Goal: Answer question/provide support: Answer question/provide support

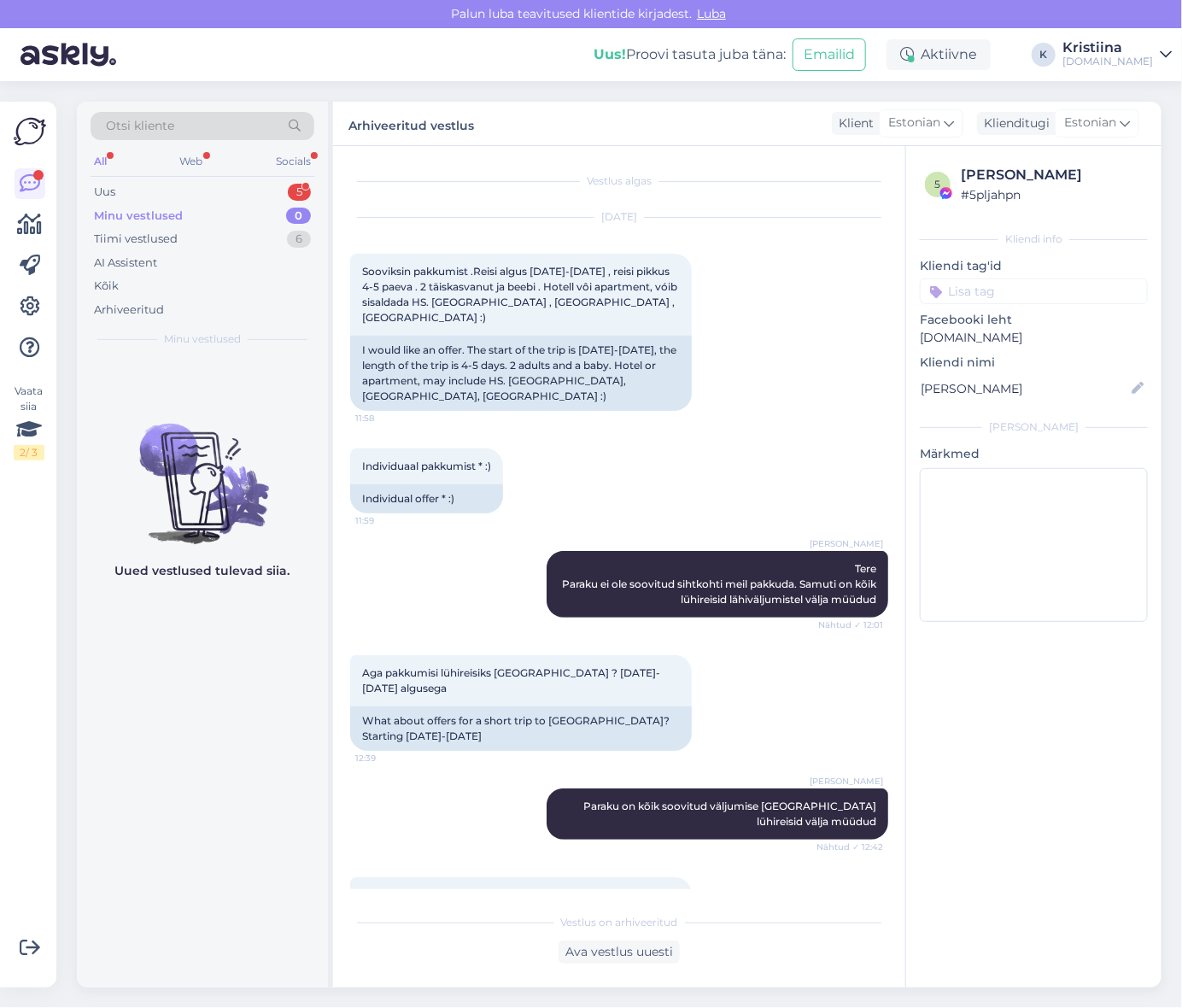
scroll to position [1676, 0]
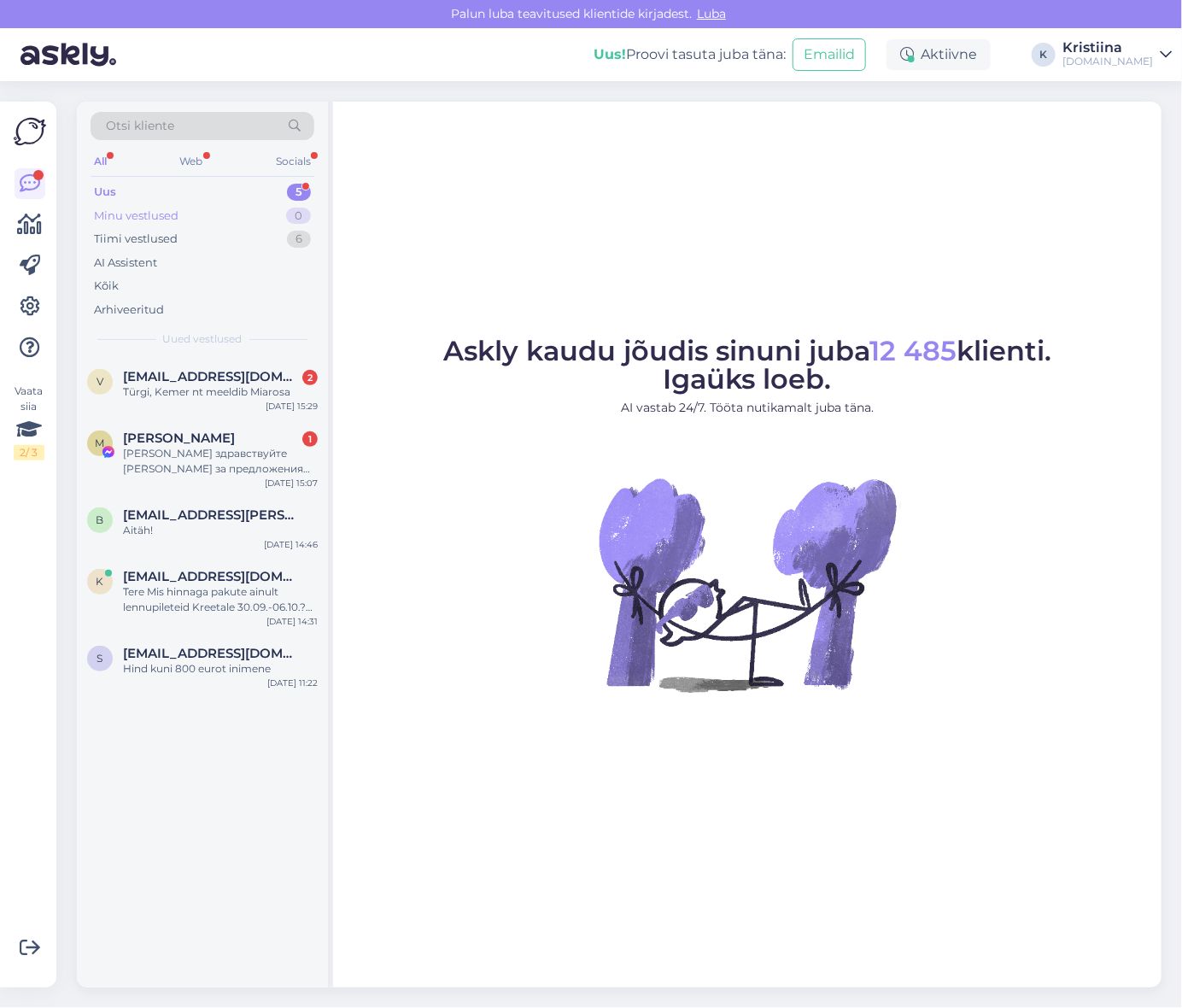
click at [228, 218] on div "Minu vestlused 0" at bounding box center [202, 216] width 224 height 24
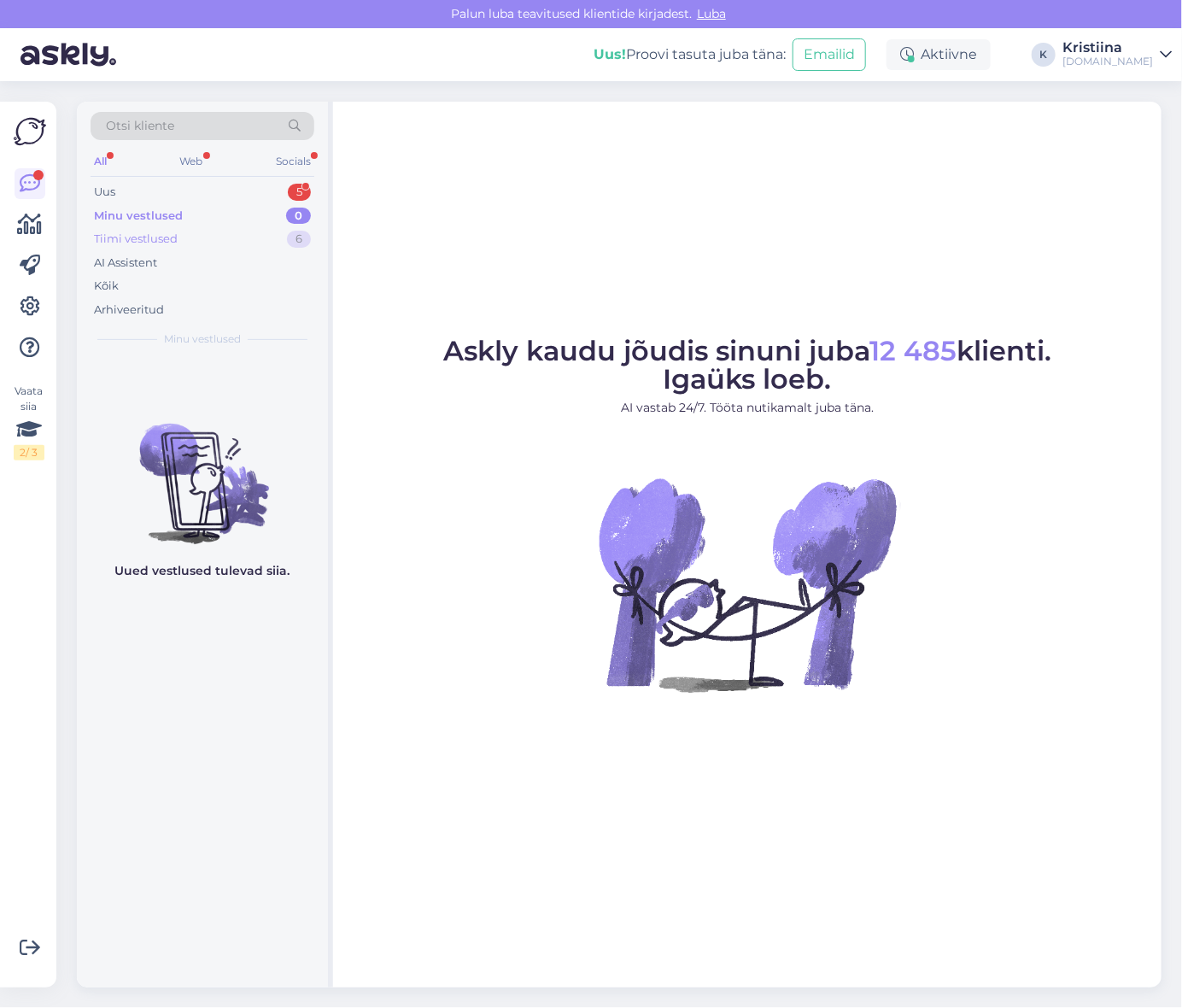
click at [225, 241] on div "Tiimi vestlused 6" at bounding box center [202, 239] width 224 height 24
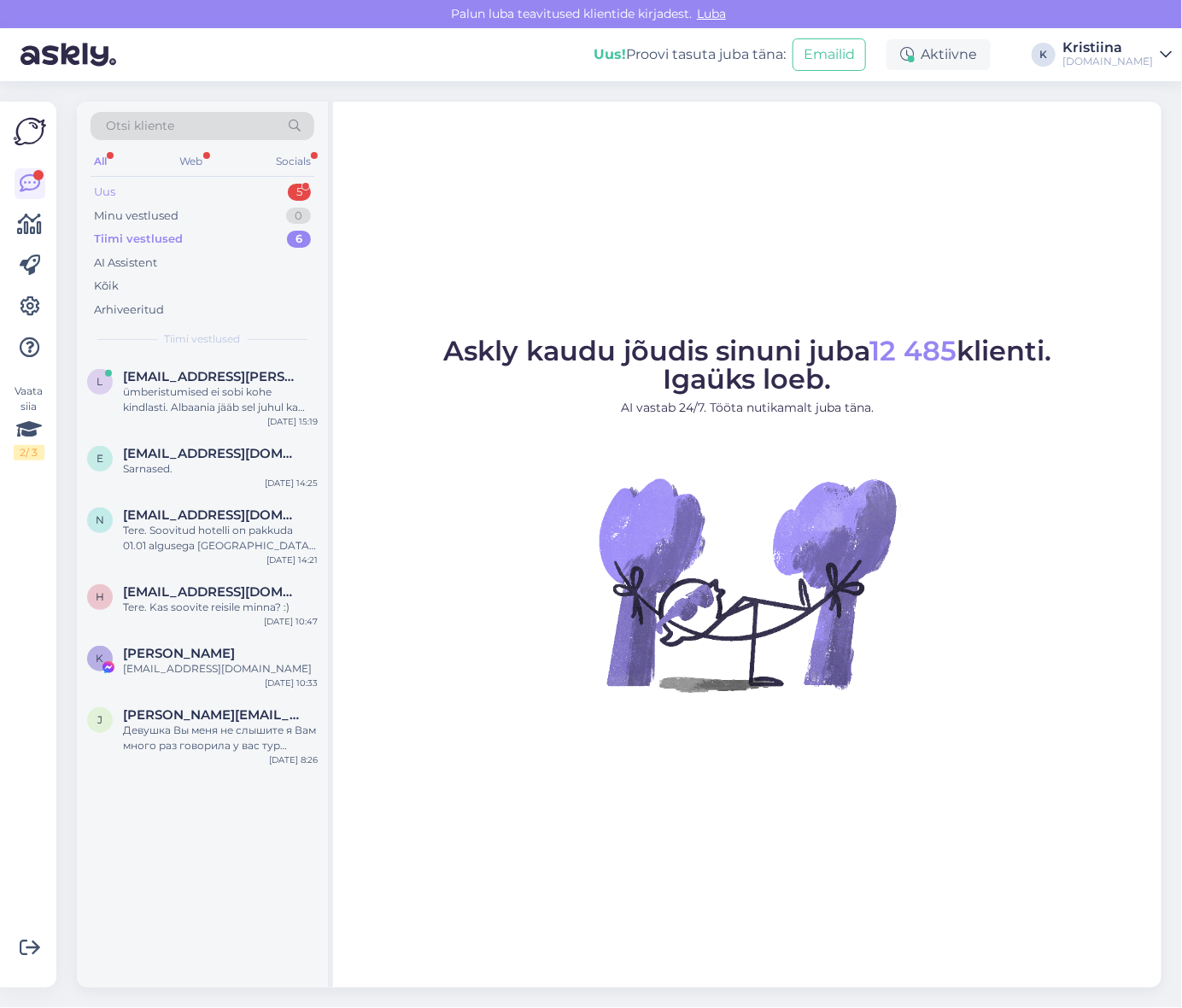
click at [217, 201] on div "Uus 5" at bounding box center [202, 192] width 224 height 24
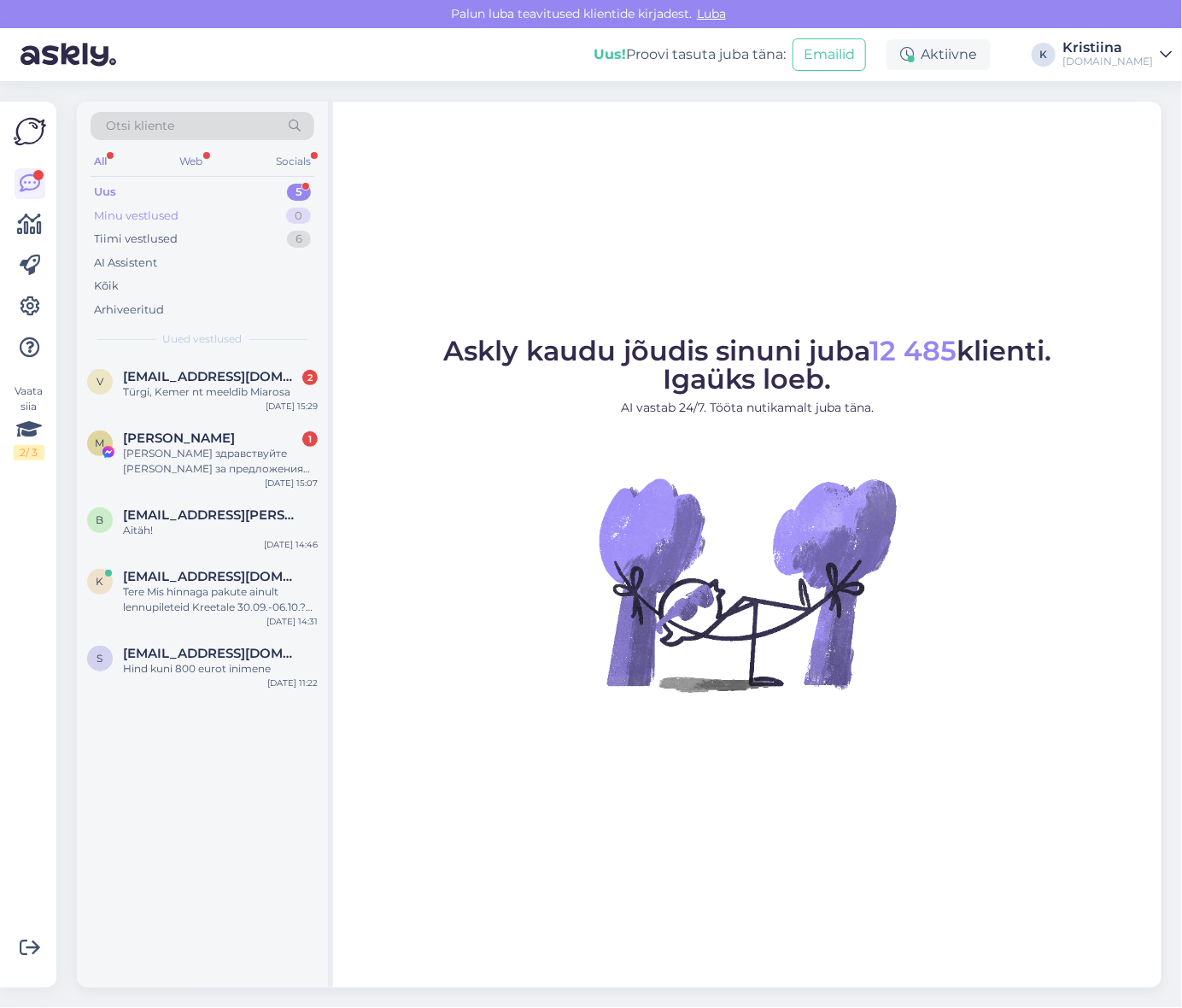
click at [219, 215] on div "Minu vestlused 0" at bounding box center [202, 216] width 224 height 24
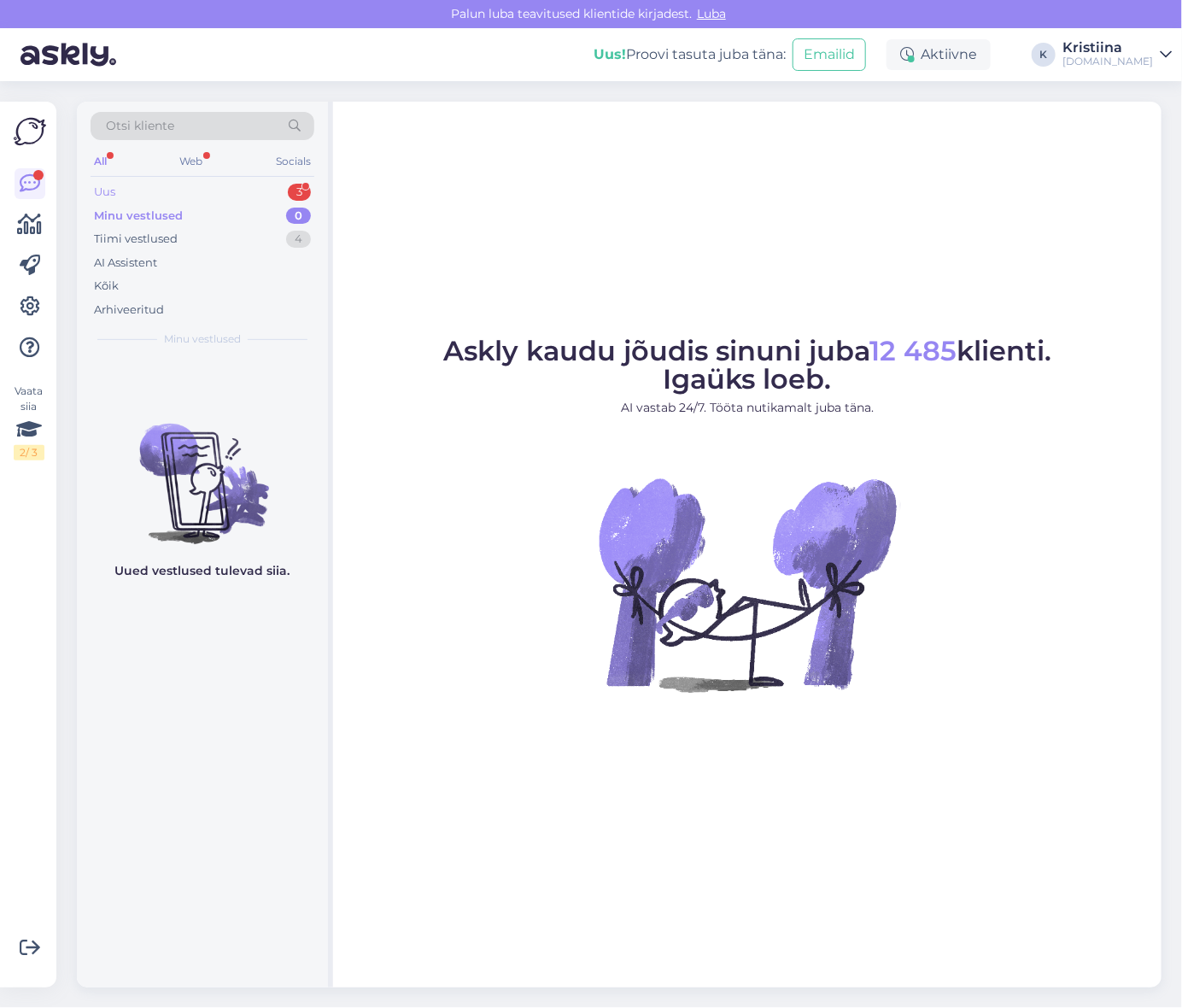
click at [199, 196] on div "Uus 3" at bounding box center [202, 192] width 224 height 24
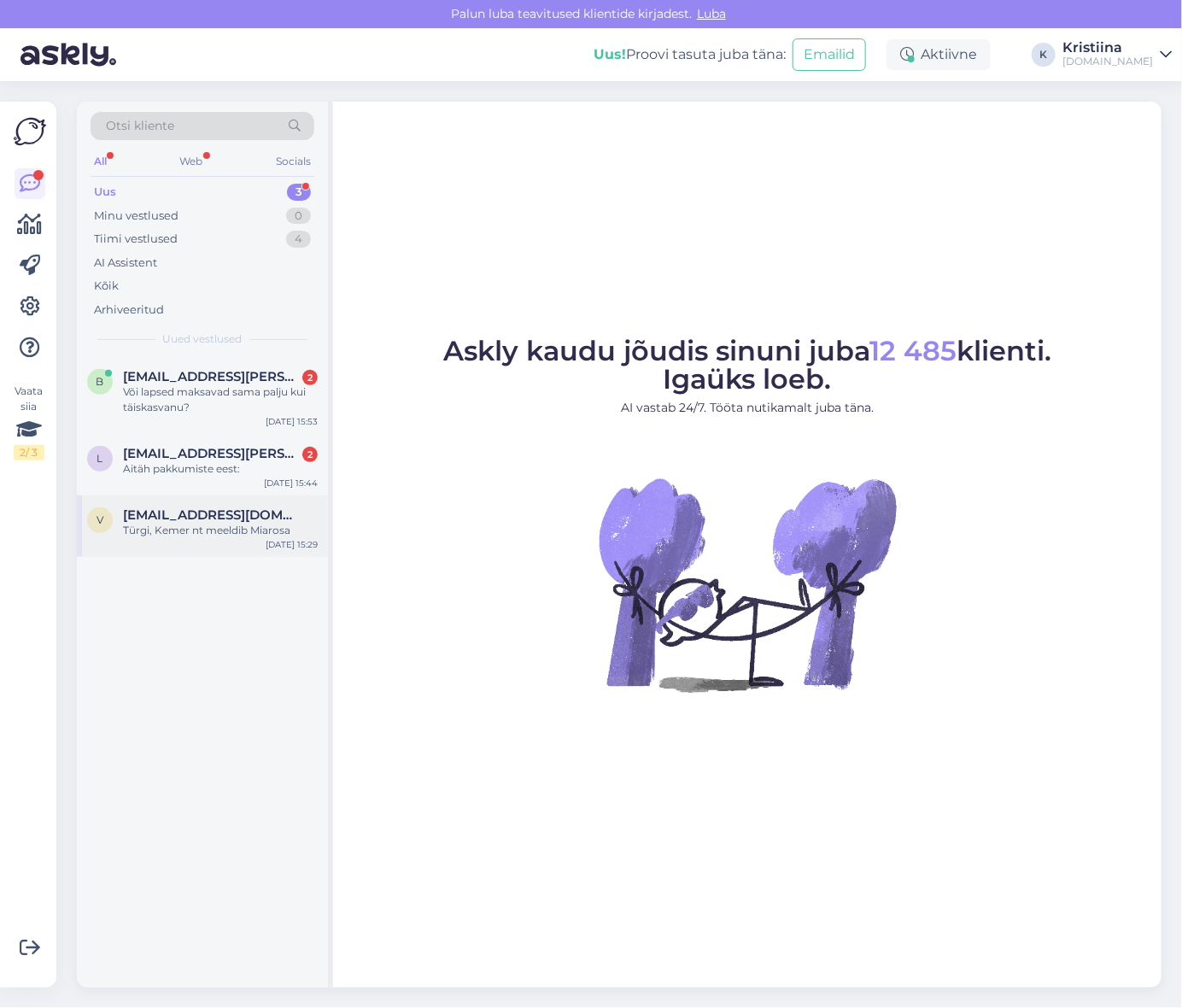
click at [194, 523] on div "Türgi, Kemer nt meeldib Miarosa" at bounding box center [220, 530] width 194 height 15
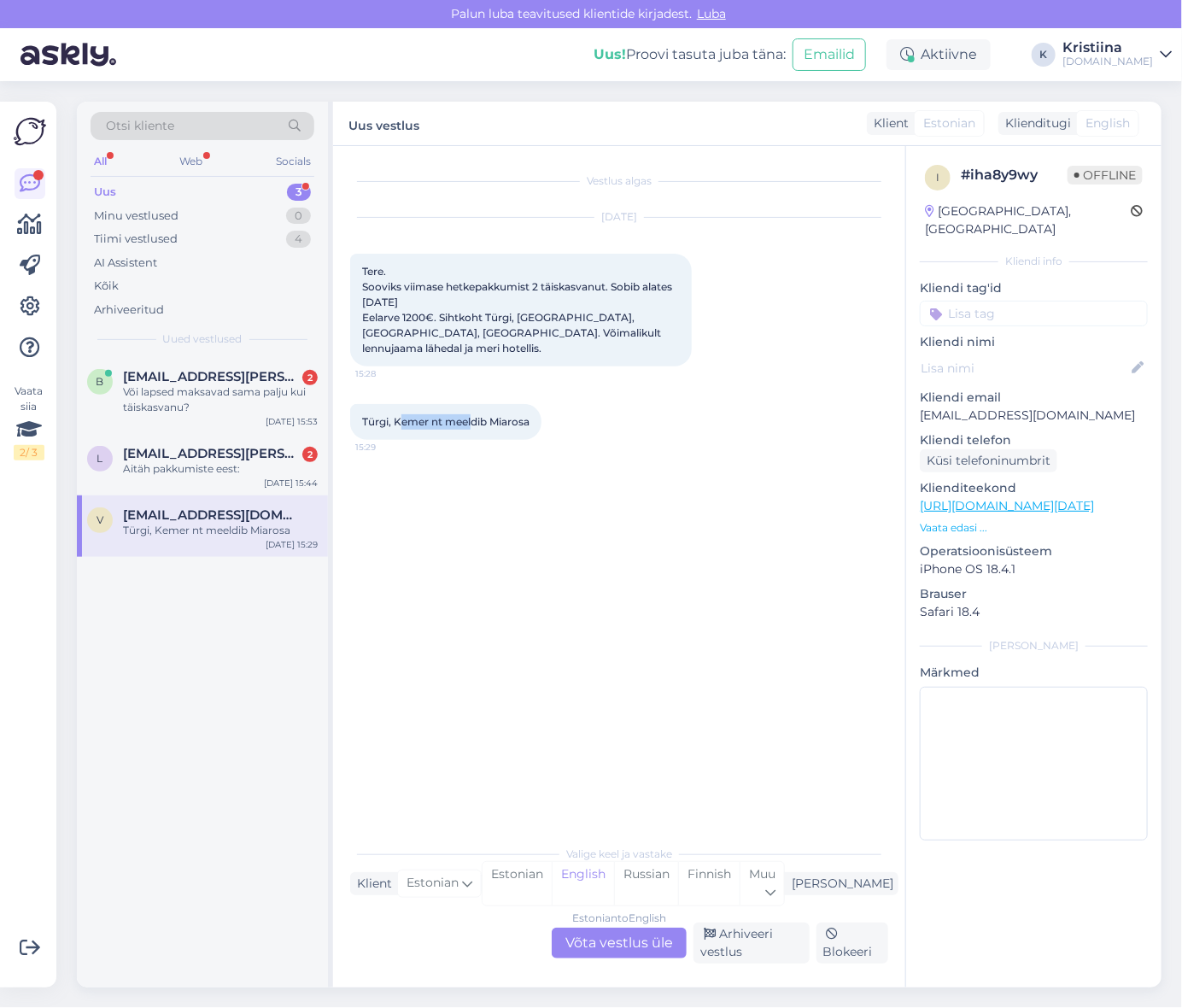
drag, startPoint x: 400, startPoint y: 403, endPoint x: 471, endPoint y: 408, distance: 71.2
click at [471, 416] on span "Türgi, Kemer nt meeldib Miarosa" at bounding box center [446, 422] width 167 height 12
drag, startPoint x: 376, startPoint y: 289, endPoint x: 592, endPoint y: 306, distance: 216.7
click at [575, 301] on div "Tere. Sooviks viimase hetkepakkumist 2 täiskasvanut. Sobib alates [DATE] Eelarv…" at bounding box center [521, 310] width 341 height 113
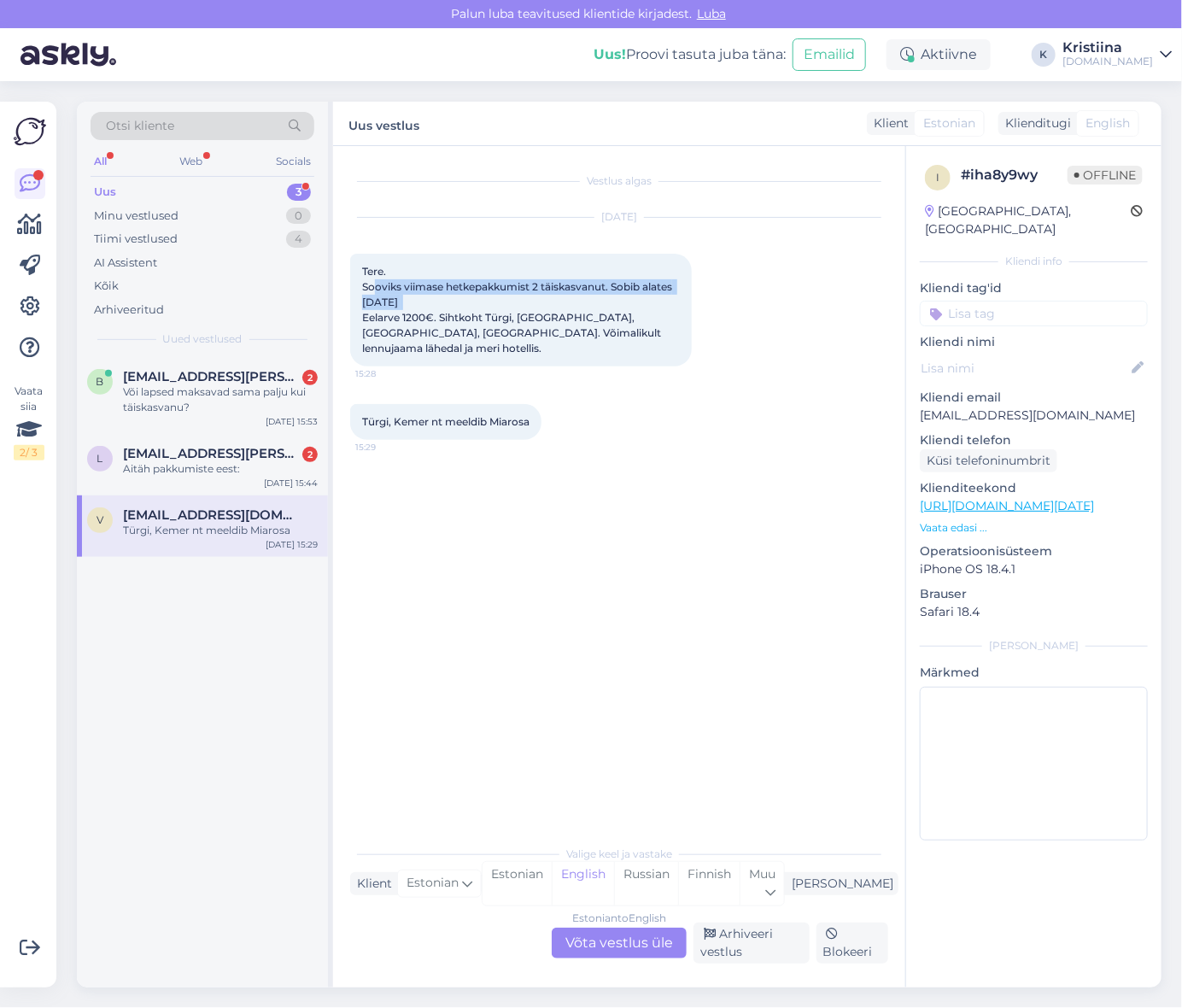
click at [592, 306] on div "Tere. Sooviks viimase hetkepakkumist 2 täiskasvanut. Sobib alates [DATE] Eelarv…" at bounding box center [521, 310] width 341 height 113
click at [591, 944] on div "Estonian to English Võta vestlus üle" at bounding box center [619, 943] width 135 height 31
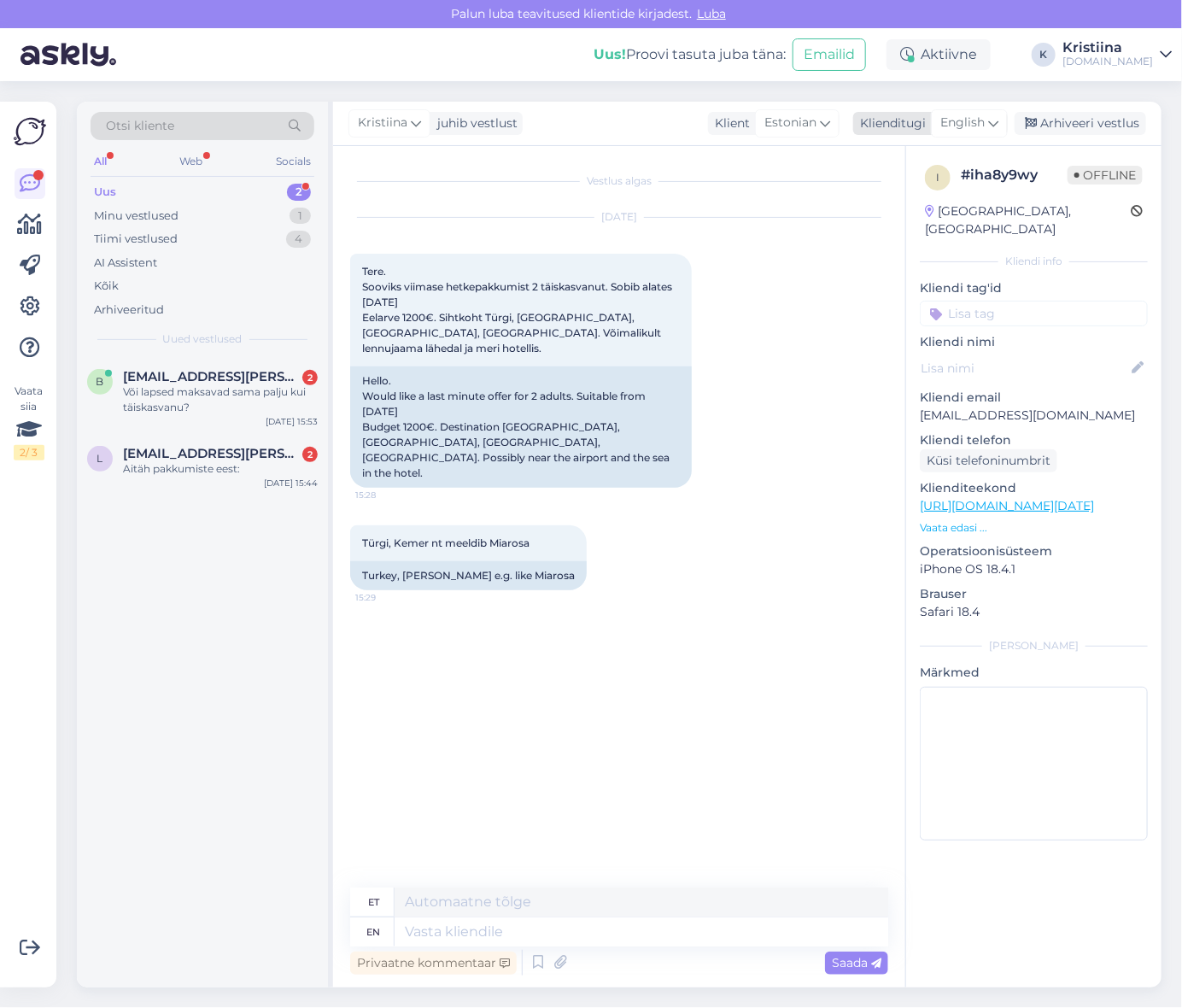
click at [984, 130] on span "English" at bounding box center [963, 123] width 44 height 19
type input "es"
click at [902, 224] on link "Estonian" at bounding box center [931, 226] width 188 height 27
click at [149, 473] on div "Aitäh pakkumiste eest:" at bounding box center [220, 469] width 194 height 15
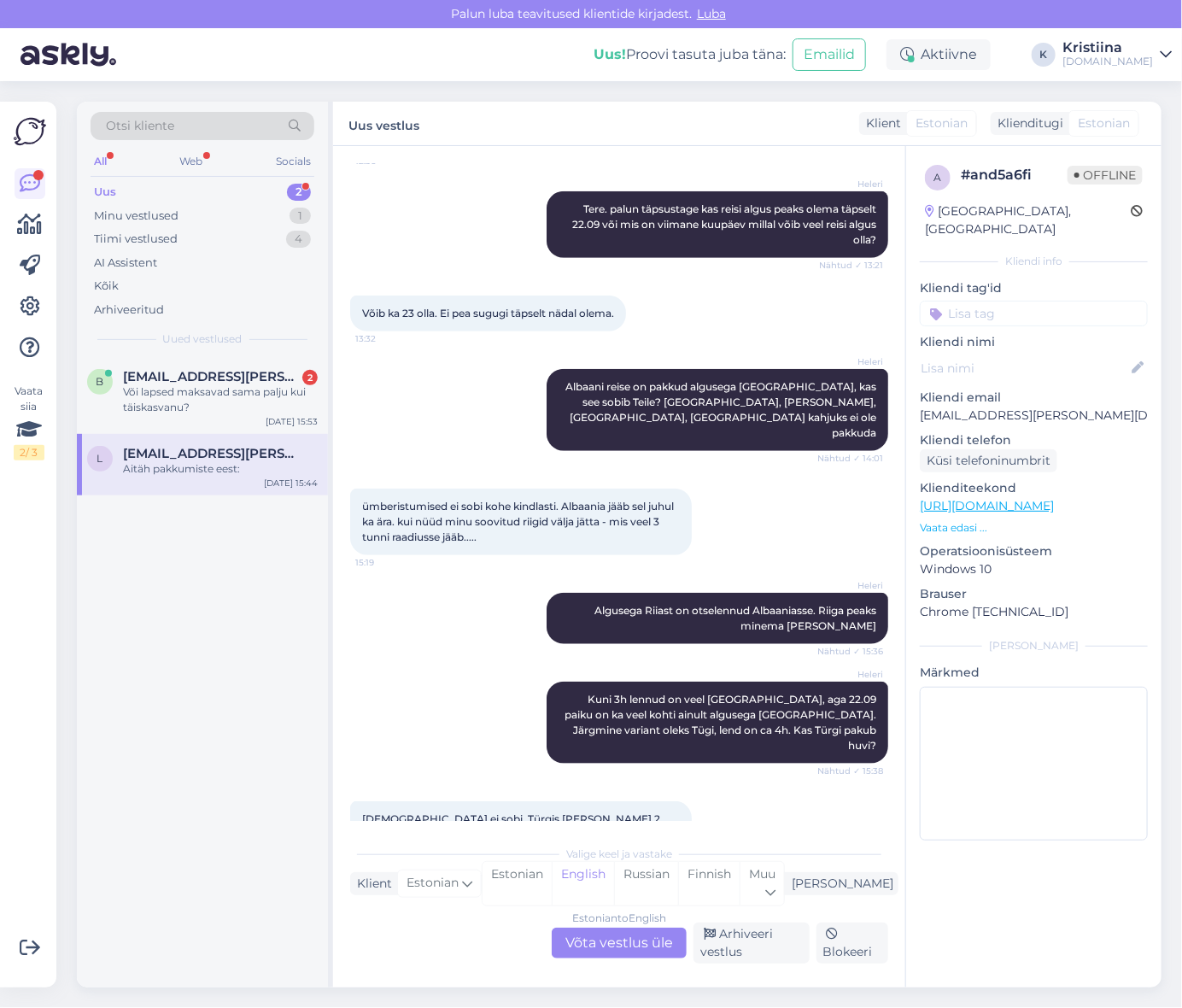
scroll to position [467, 0]
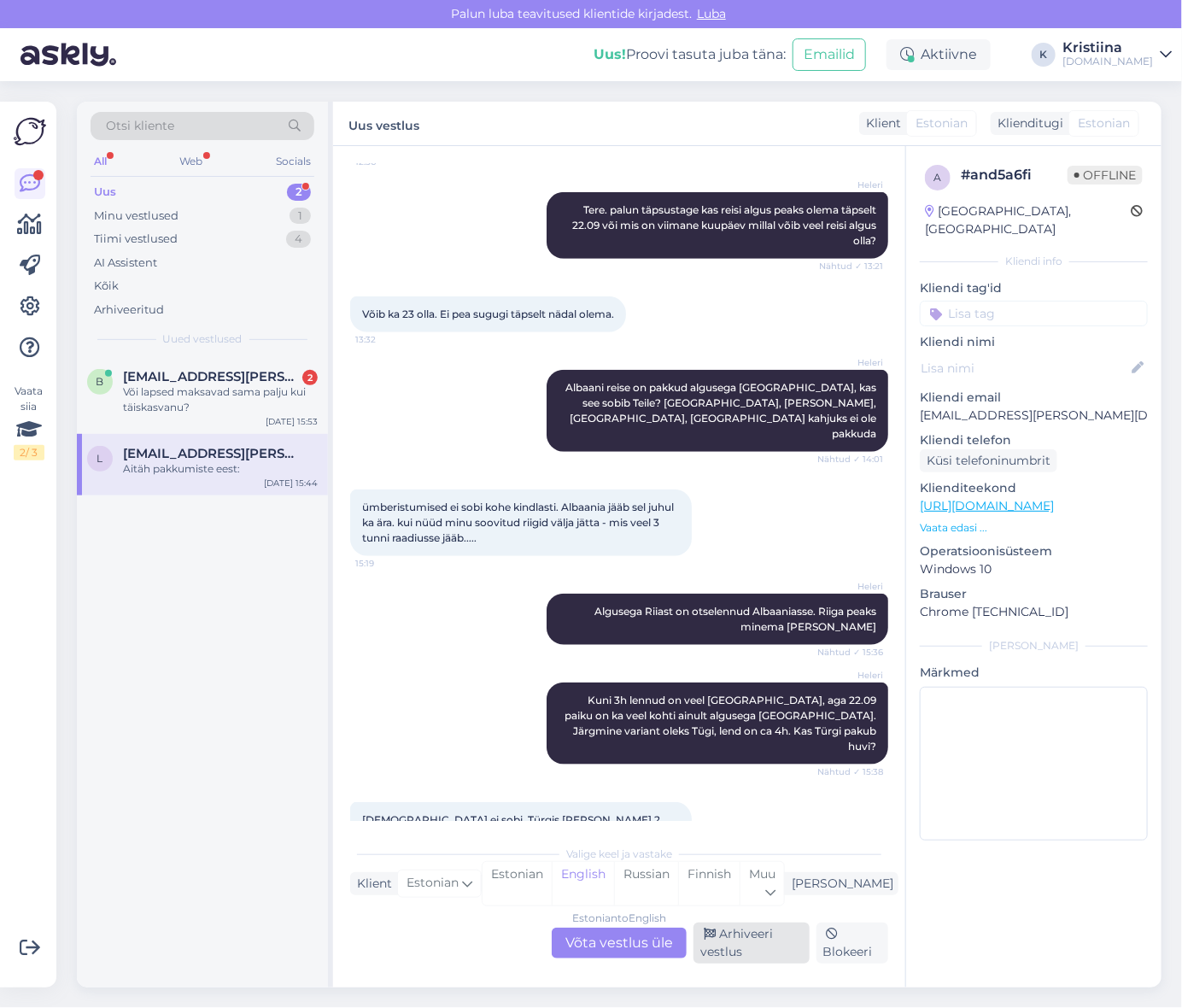
click at [757, 947] on div "Arhiveeri vestlus" at bounding box center [751, 943] width 116 height 41
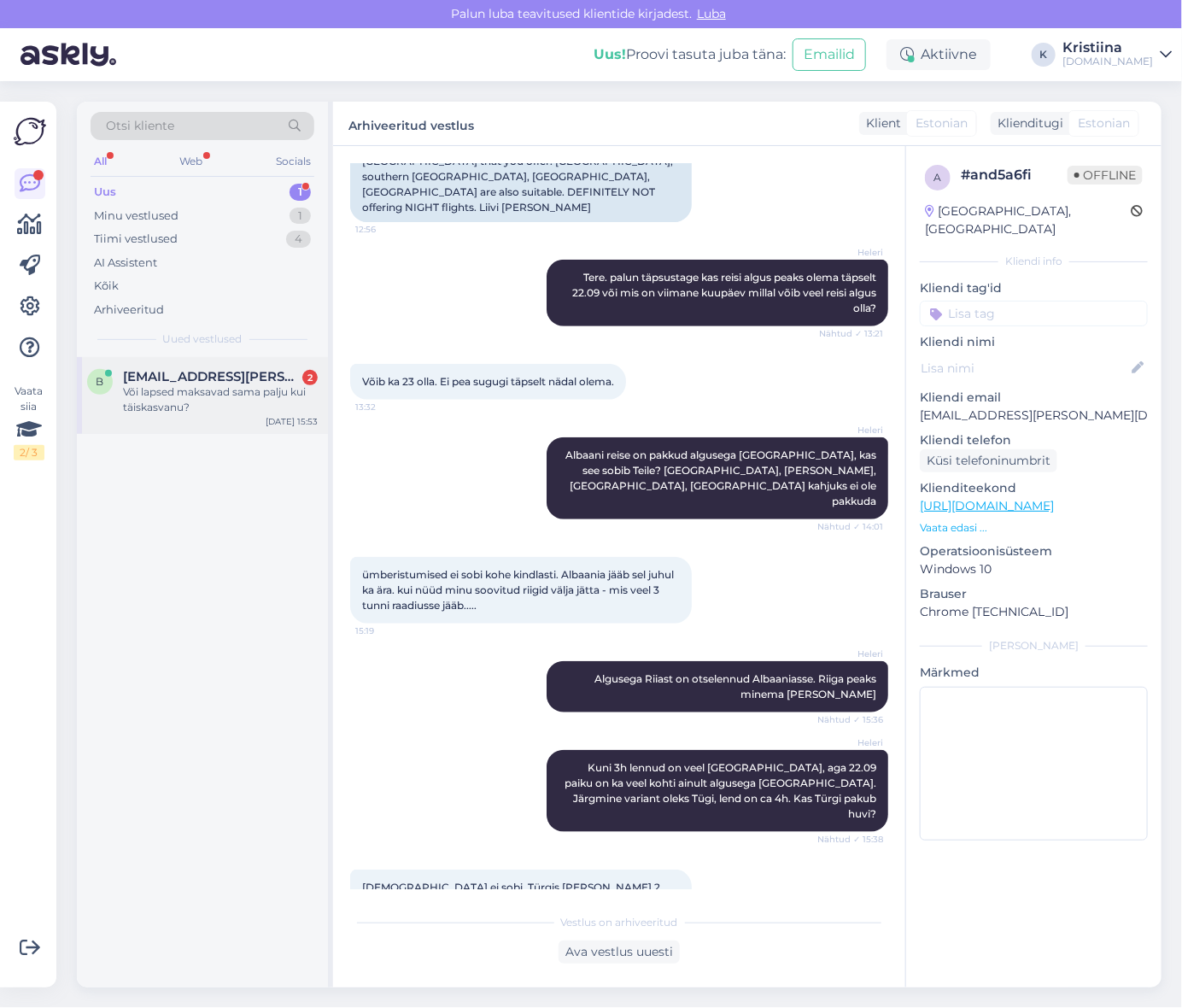
click at [193, 394] on div "Või lapsed maksavad sama palju kui täiskasvanu?" at bounding box center [220, 400] width 194 height 31
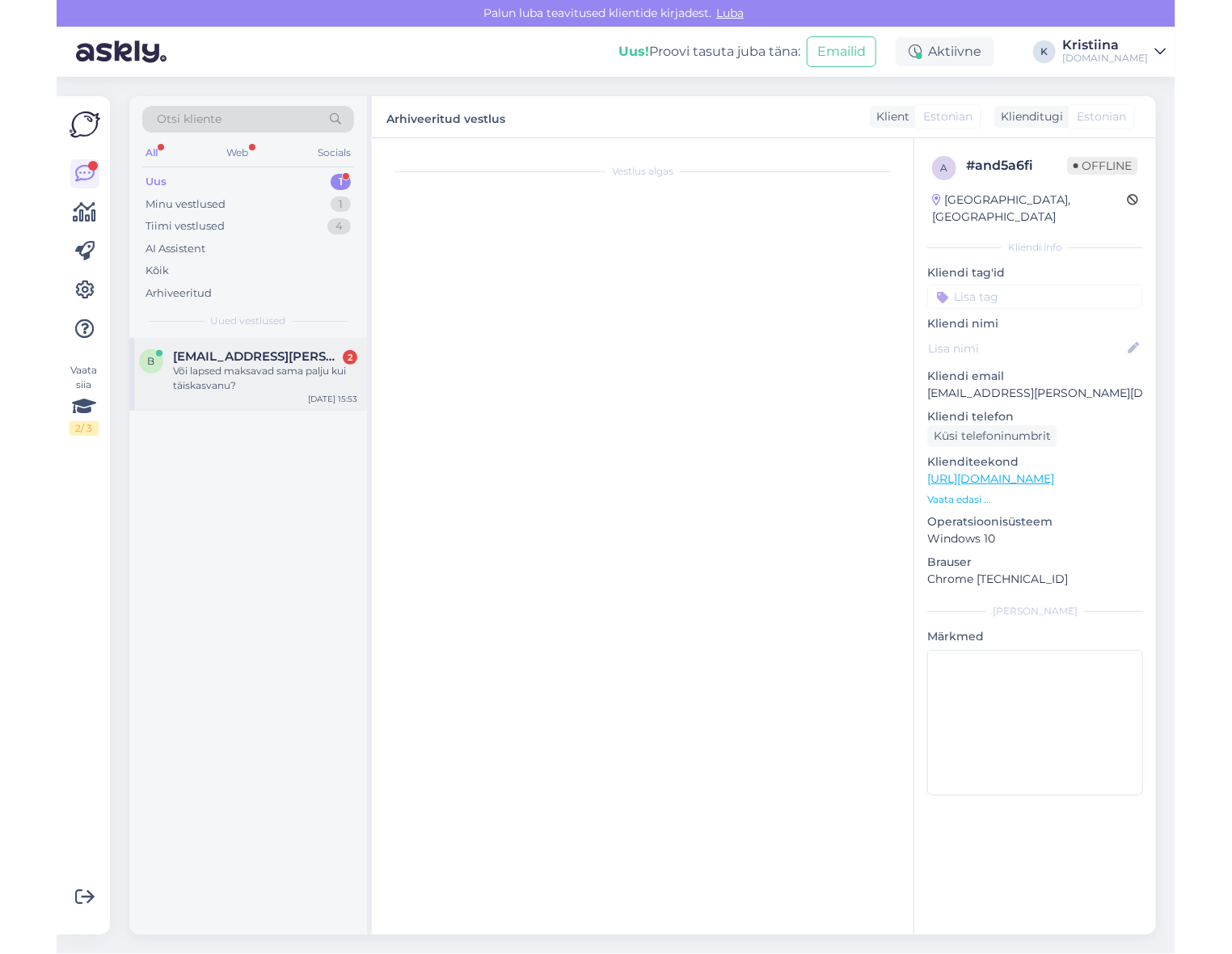
scroll to position [1614, 0]
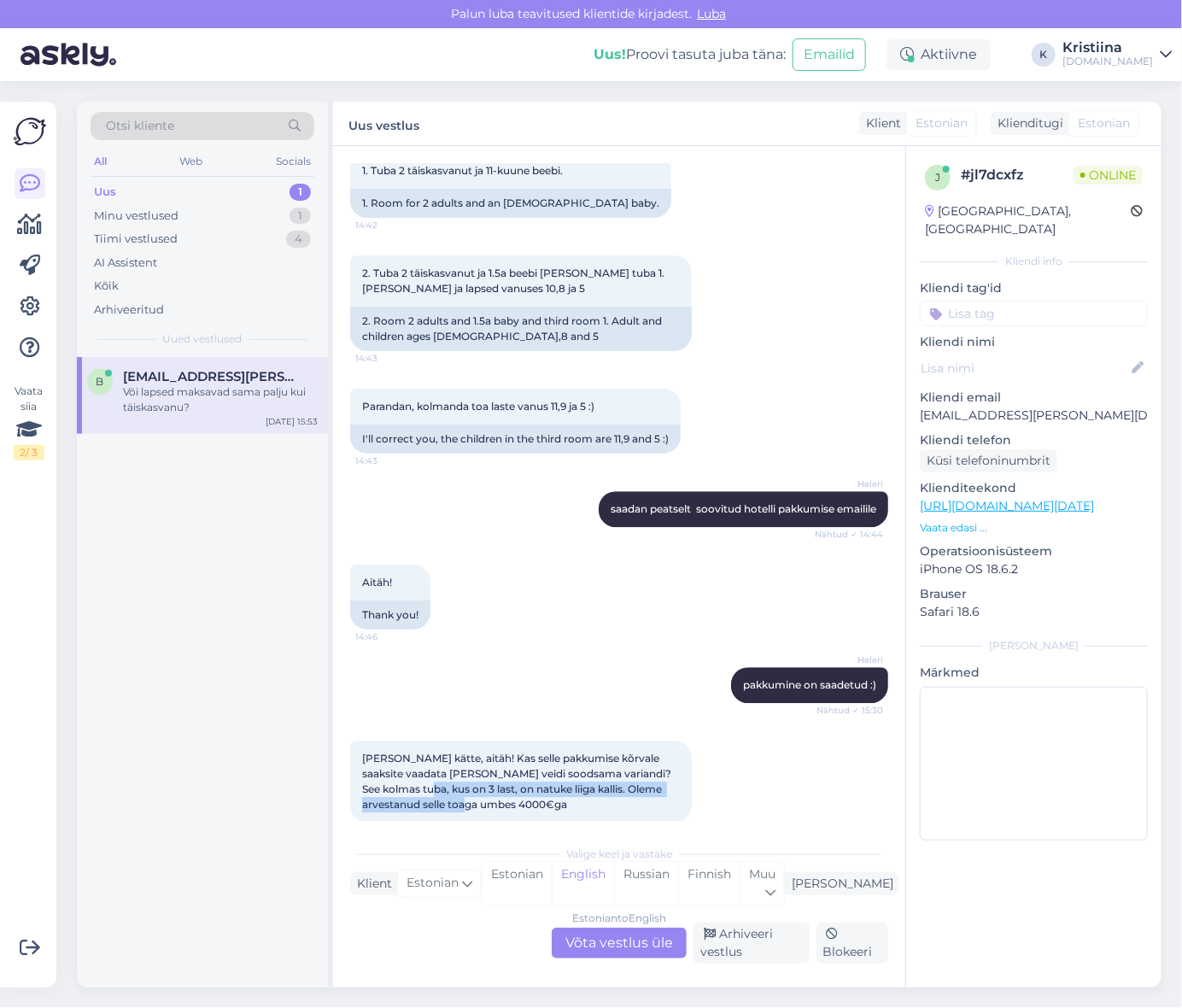
drag, startPoint x: 440, startPoint y: 688, endPoint x: 641, endPoint y: 711, distance: 202.3
click at [641, 741] on div "[PERSON_NAME] kätte, aitäh! Kas selle pakkumise kõrvale saaksite vaadata [PERSO…" at bounding box center [521, 782] width 341 height 82
click at [174, 223] on div "Minu vestlused" at bounding box center [136, 216] width 85 height 17
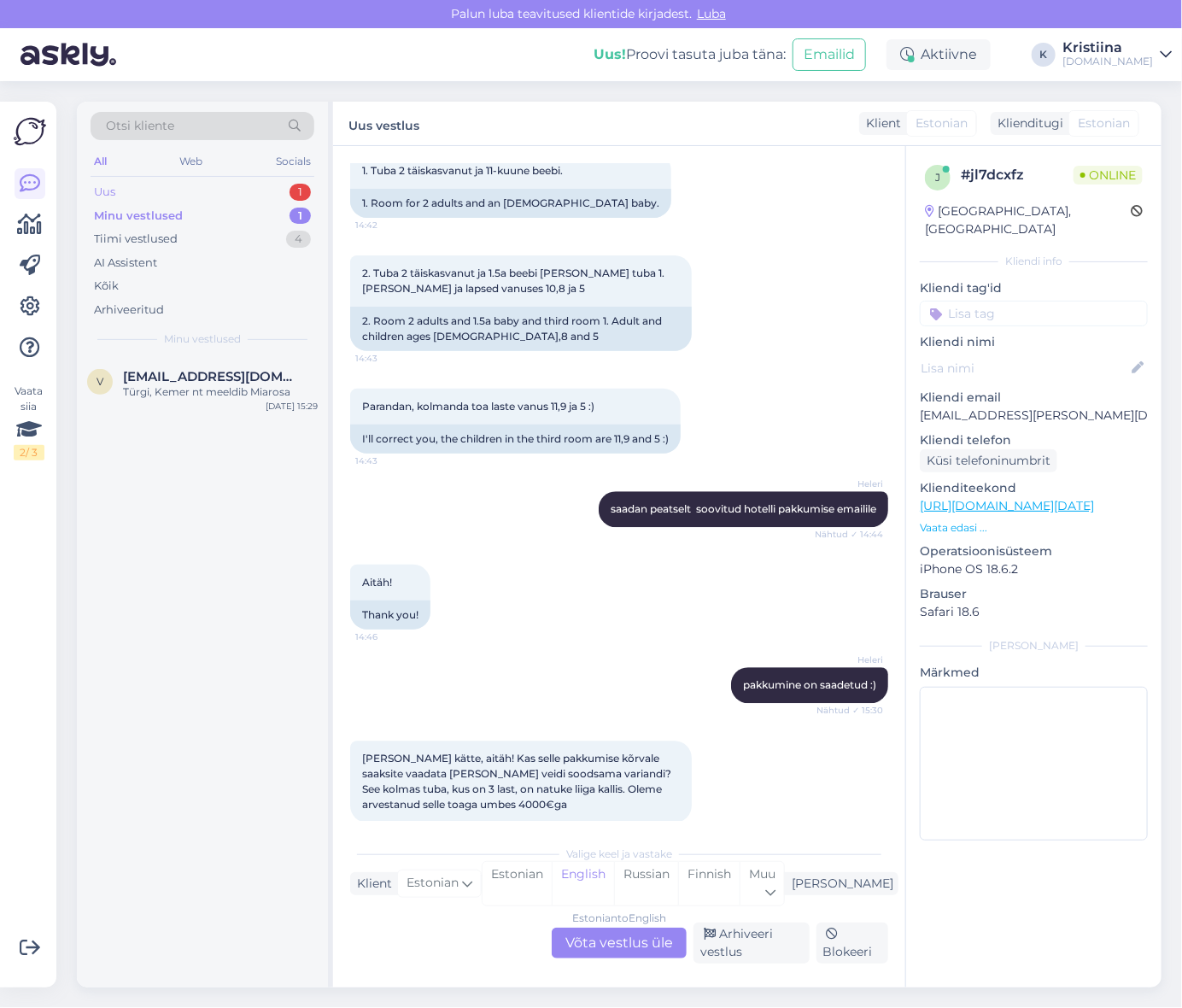
click at [175, 196] on div "Uus 1" at bounding box center [202, 192] width 224 height 24
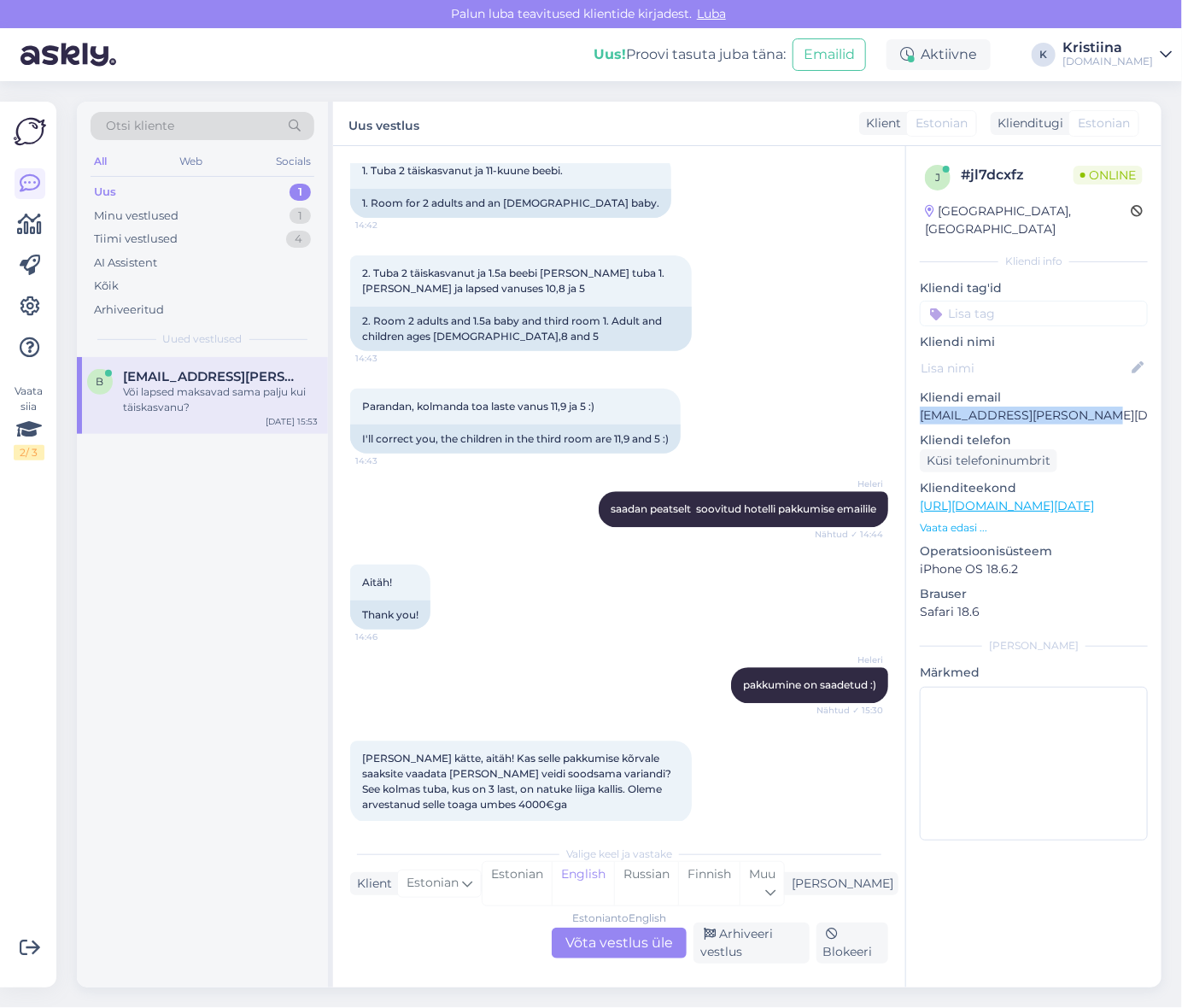
drag, startPoint x: 1081, startPoint y: 398, endPoint x: 917, endPoint y: 394, distance: 164.0
click at [917, 394] on div "j # jl7dcxfz Online [GEOGRAPHIC_DATA], [GEOGRAPHIC_DATA] info Kliendi tag'id Kl…" at bounding box center [1033, 506] width 255 height 721
copy p "[EMAIL_ADDRESS][PERSON_NAME][DOMAIN_NAME]"
click at [721, 842] on div "Või lapsed maksavad sama palju kui täiskasvanu? 15:53" at bounding box center [619, 878] width 538 height 73
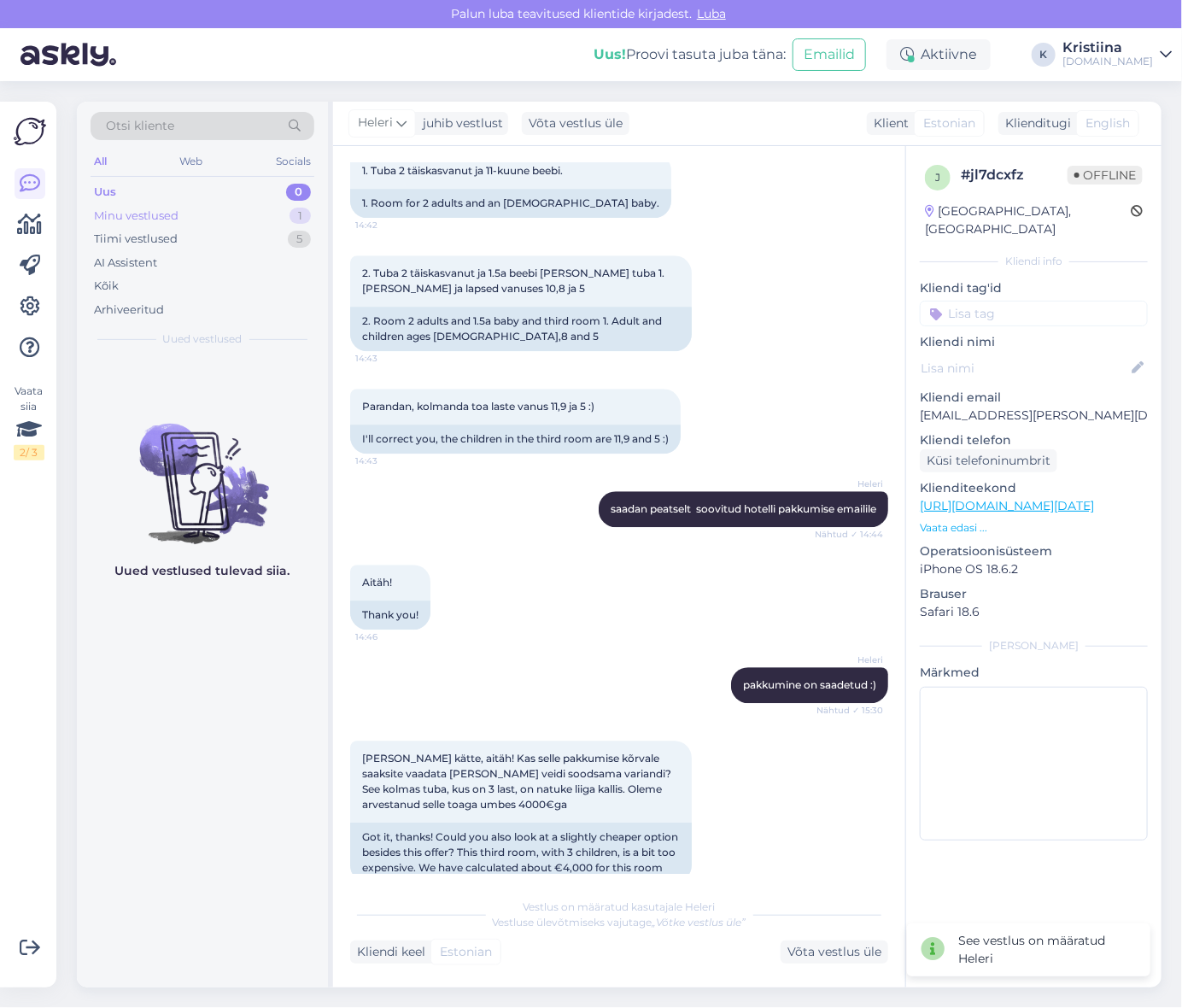
click at [210, 223] on div "Minu vestlused 1" at bounding box center [202, 216] width 224 height 24
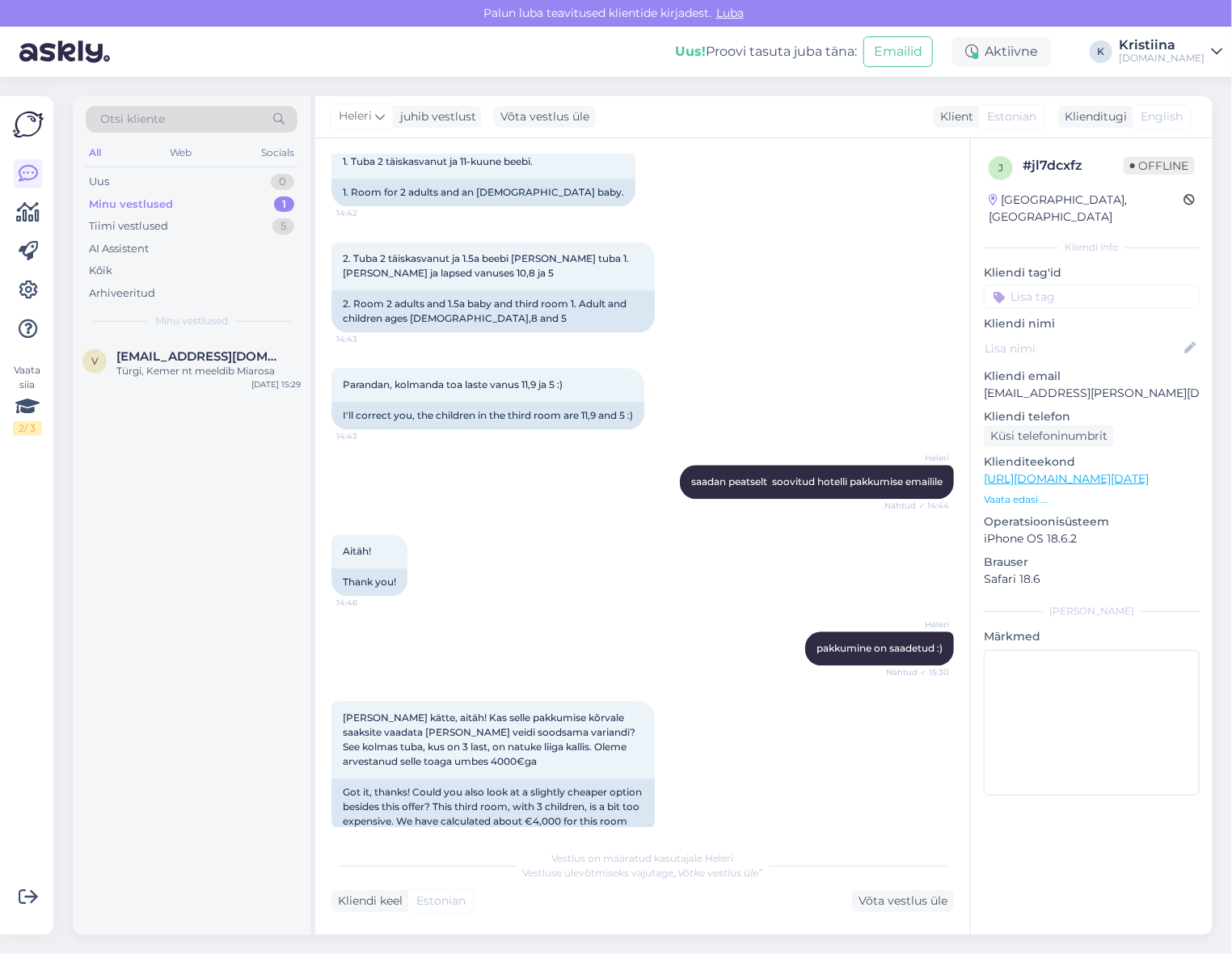
click at [213, 205] on div "Minu vestlused 1" at bounding box center [191, 204] width 212 height 23
click at [205, 350] on span "[EMAIL_ADDRESS][DOMAIN_NAME]" at bounding box center [200, 356] width 168 height 14
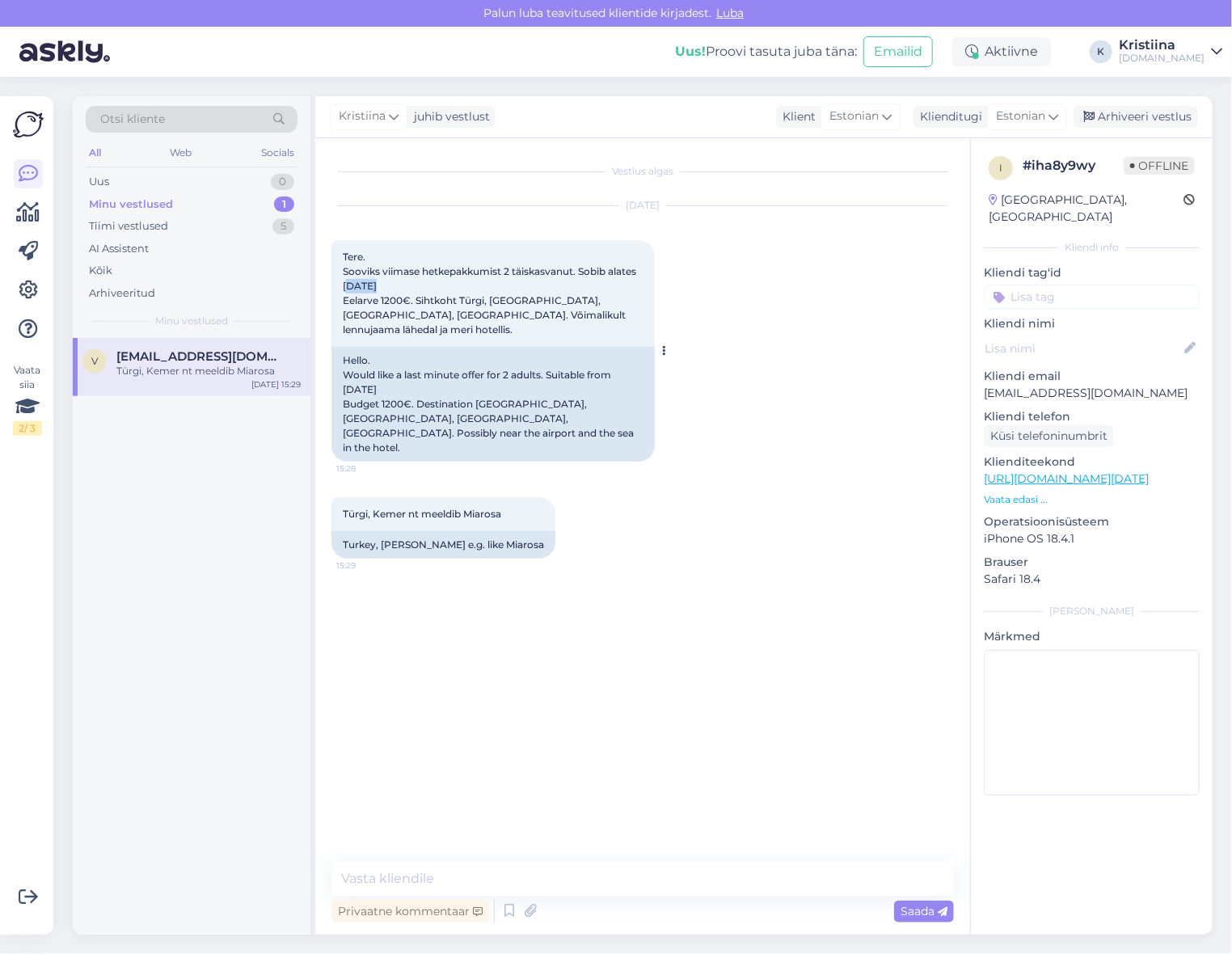
drag, startPoint x: 346, startPoint y: 287, endPoint x: 415, endPoint y: 294, distance: 69.4
click at [393, 291] on div "Tere. Sooviks viimase hetkepakkumist 2 täiskasvanut. Sobib alates [DATE] Eelarv…" at bounding box center [493, 294] width 323 height 107
drag, startPoint x: 439, startPoint y: 299, endPoint x: 497, endPoint y: 373, distance: 94.0
click at [444, 299] on span "Tere. Sooviks viimase hetkepakkumist 2 täiskasvanut. Sobib alates [DATE] Eelarv…" at bounding box center [491, 293] width 296 height 85
click at [444, 869] on textarea at bounding box center [643, 879] width 623 height 34
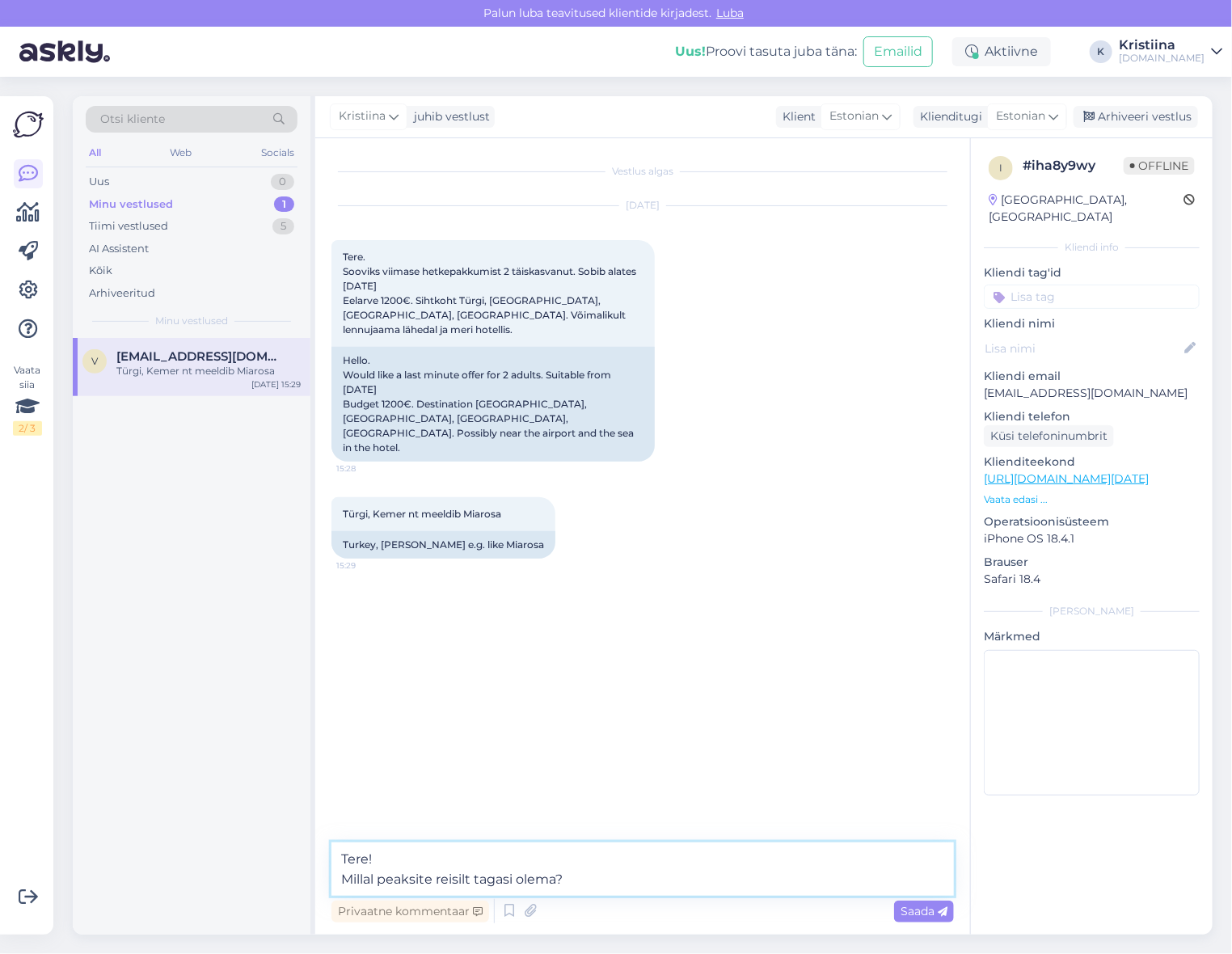
type textarea "Tere! Millal peaksite reisilt tagasi olema?"
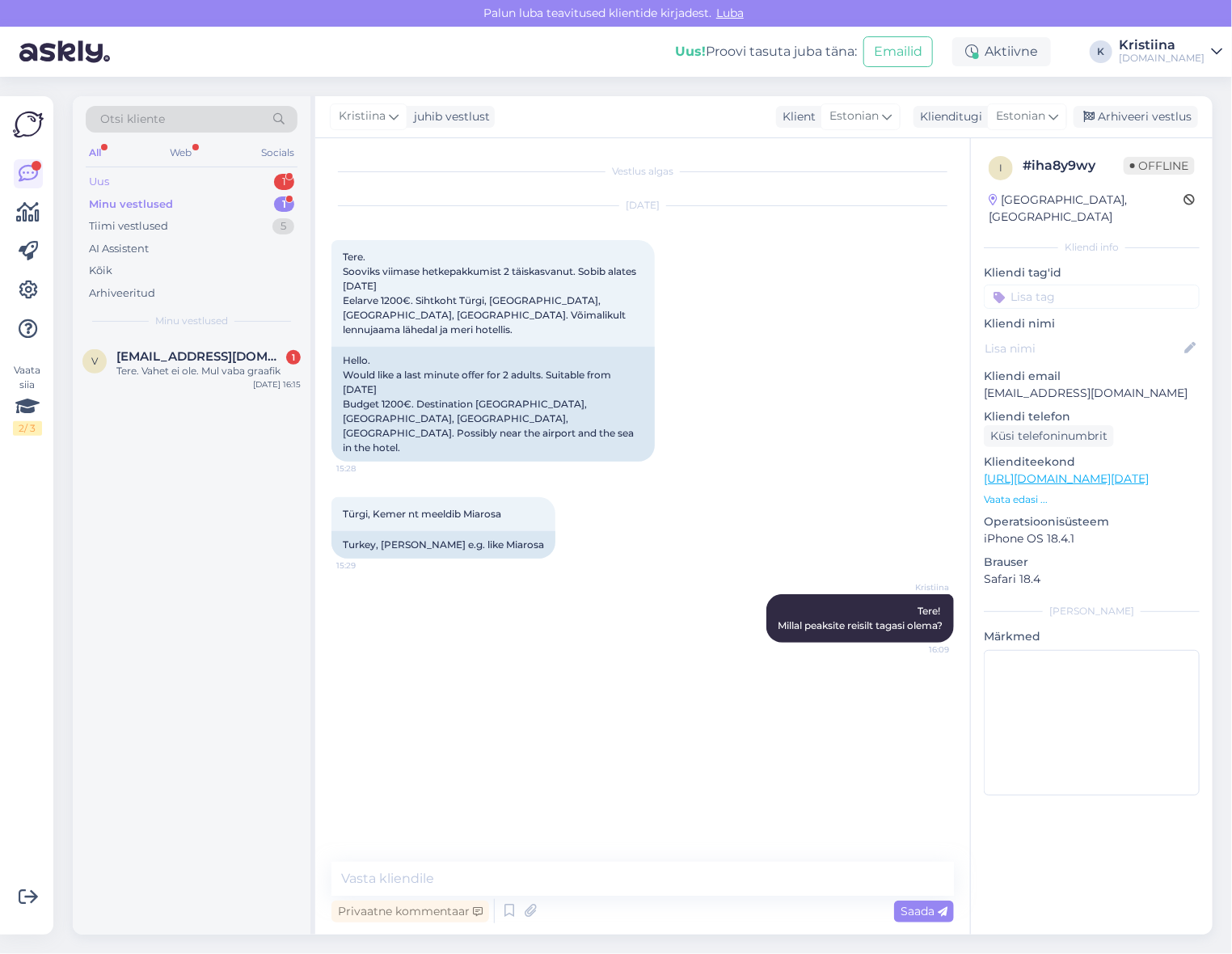
click at [196, 182] on div "Uus 1" at bounding box center [191, 182] width 212 height 23
click at [219, 380] on div "Palun lennuaegu antud reisile. [EMAIL_ADDRESS][DOMAIN_NAME]" at bounding box center [208, 378] width 184 height 29
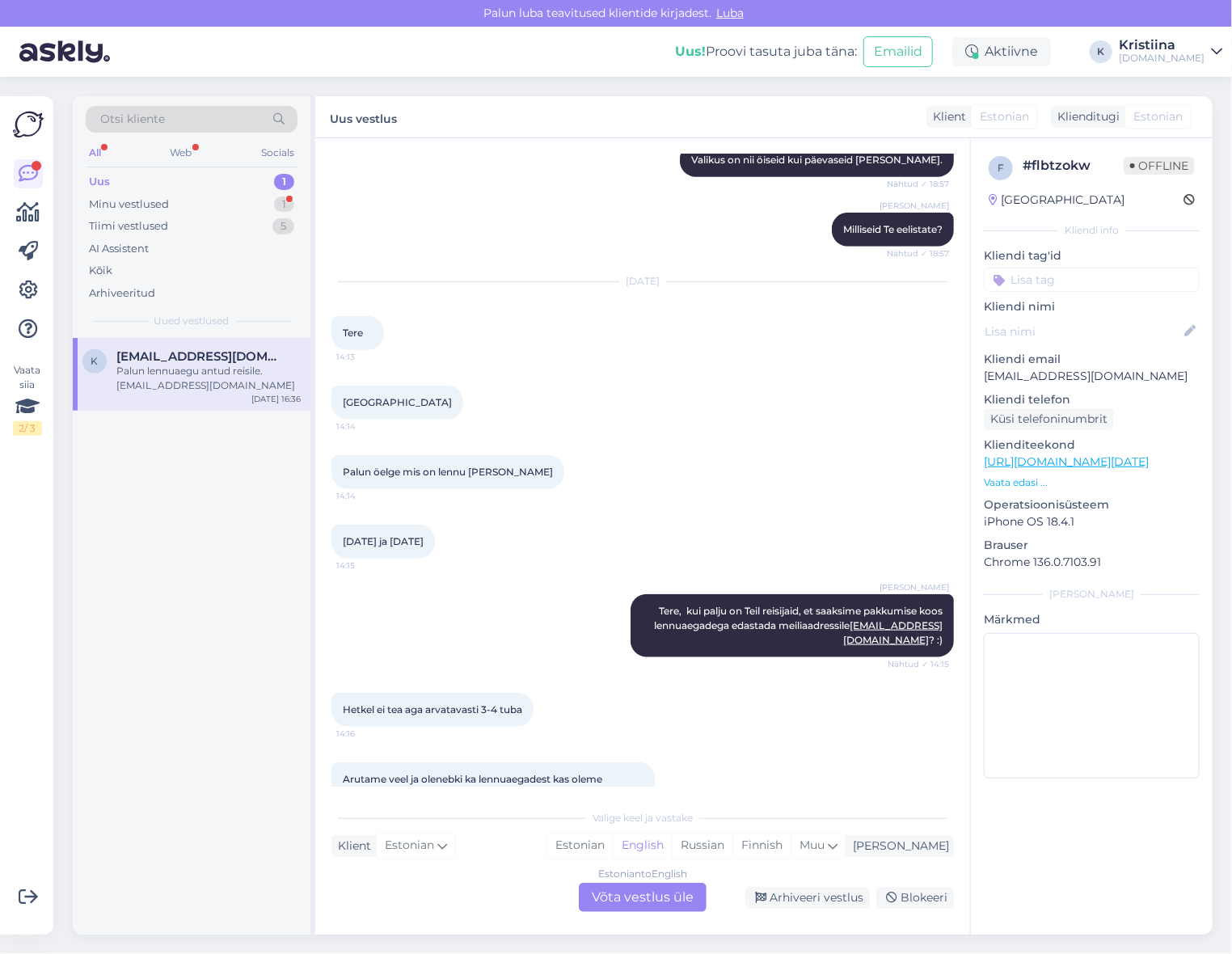
scroll to position [531, 0]
drag, startPoint x: 1137, startPoint y: 375, endPoint x: 975, endPoint y: 382, distance: 162.2
click at [975, 382] on div "f # flbtzokw Offline [GEOGRAPHIC_DATA] Kliendi info Kliendi tag'id Kliendi nimi…" at bounding box center [1091, 470] width 242 height 664
copy p "[EMAIL_ADDRESS][DOMAIN_NAME]"
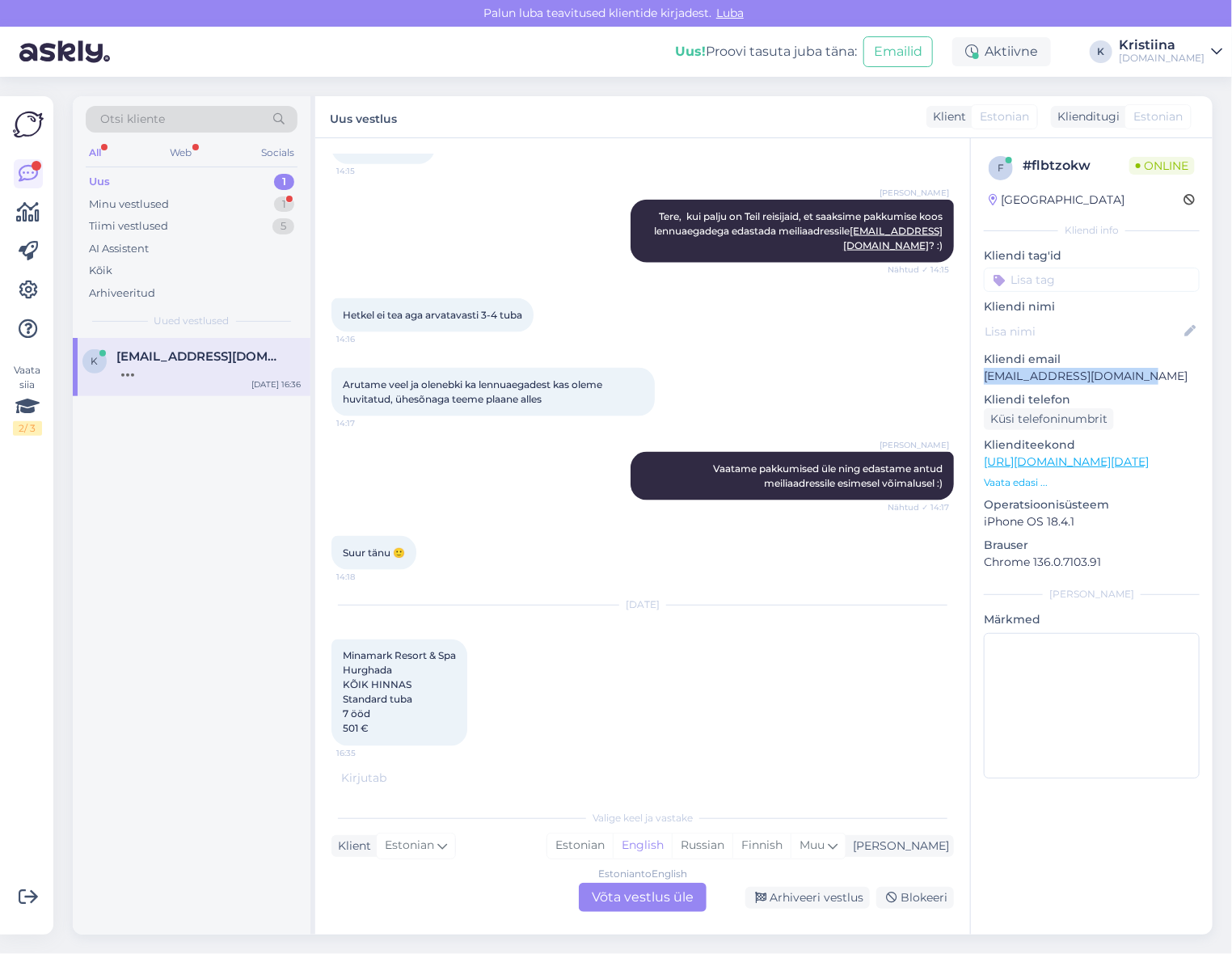
scroll to position [1088, 0]
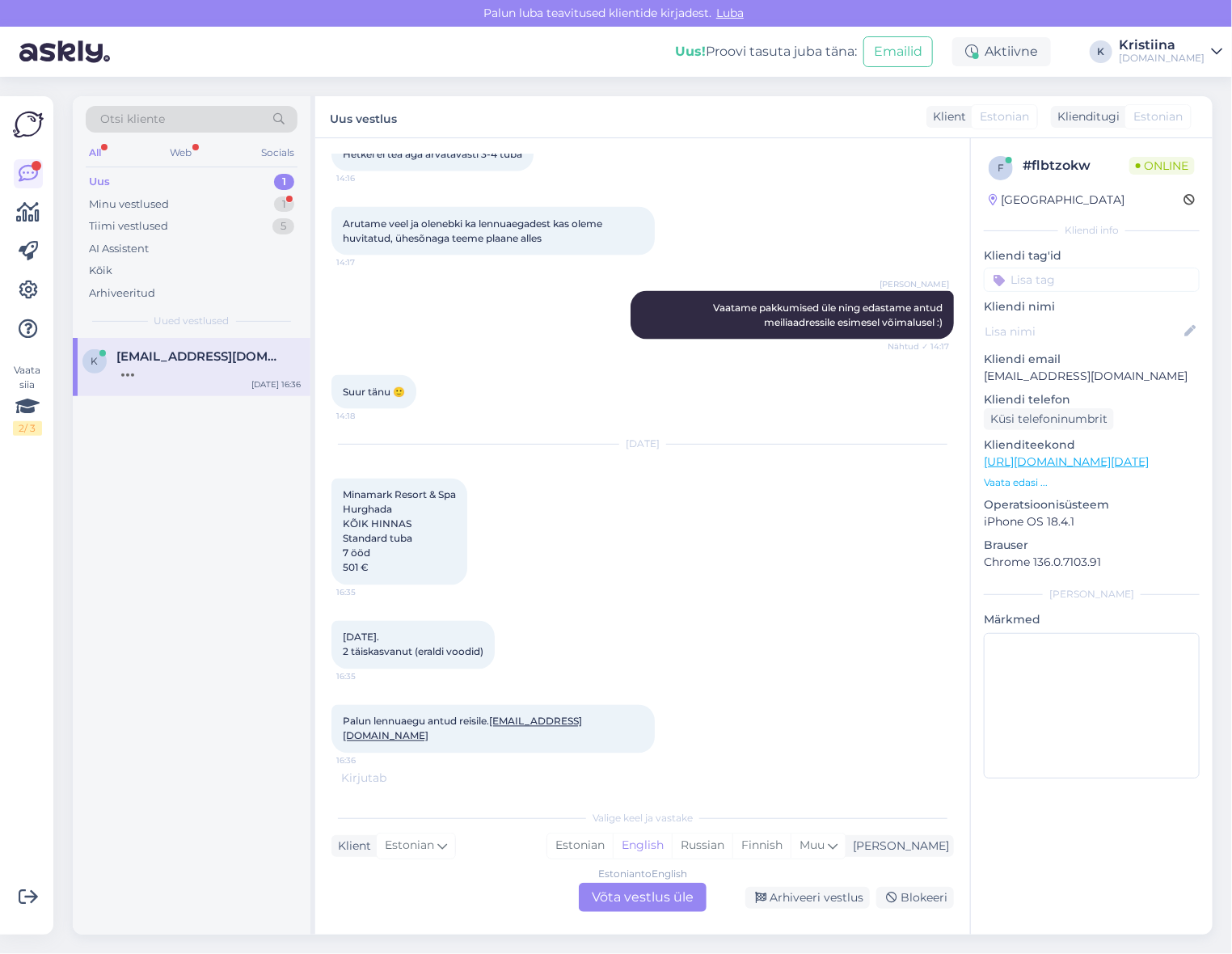
click at [620, 903] on div "Estonian to English Võta vestlus üle" at bounding box center [643, 897] width 128 height 29
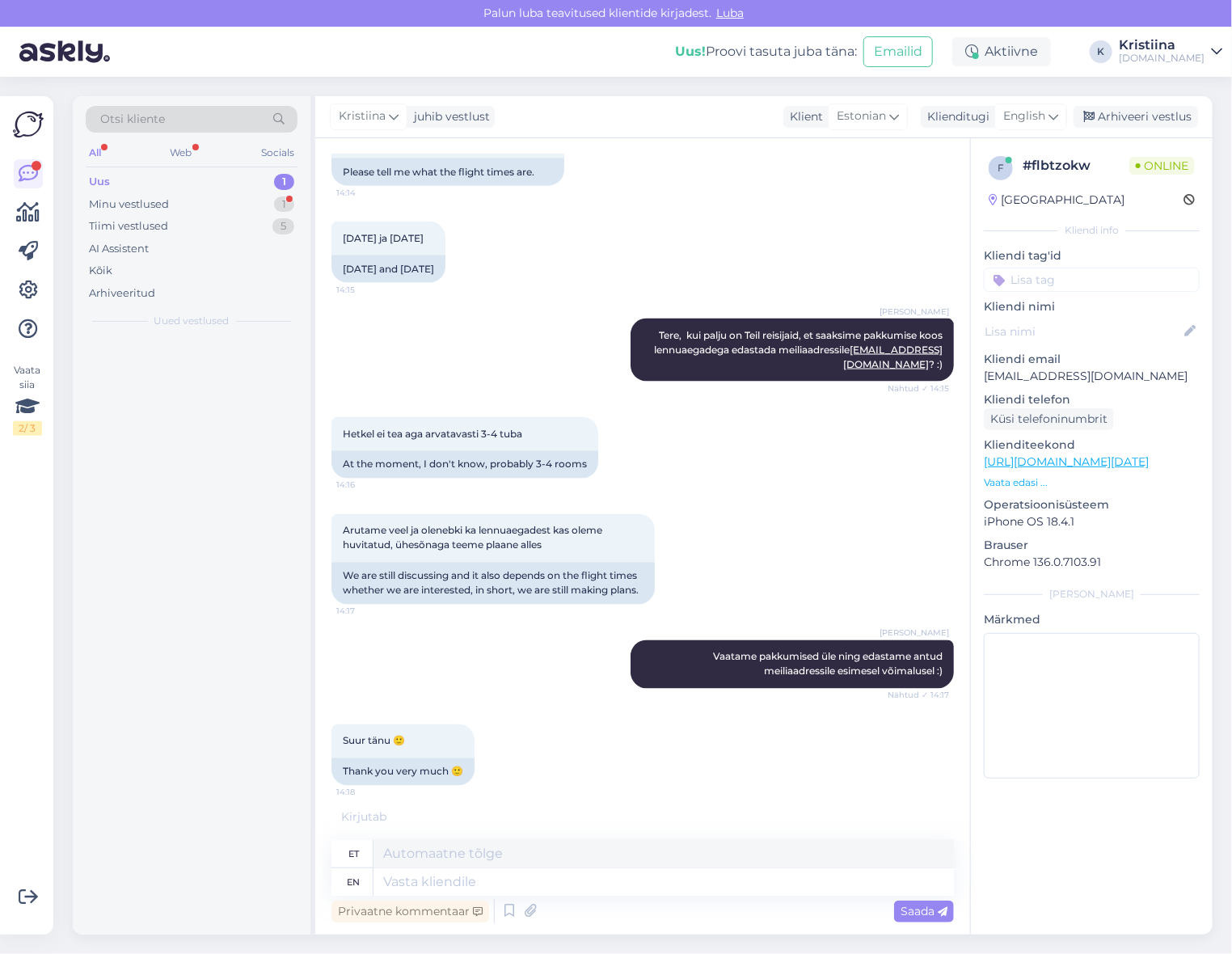
scroll to position [1367, 0]
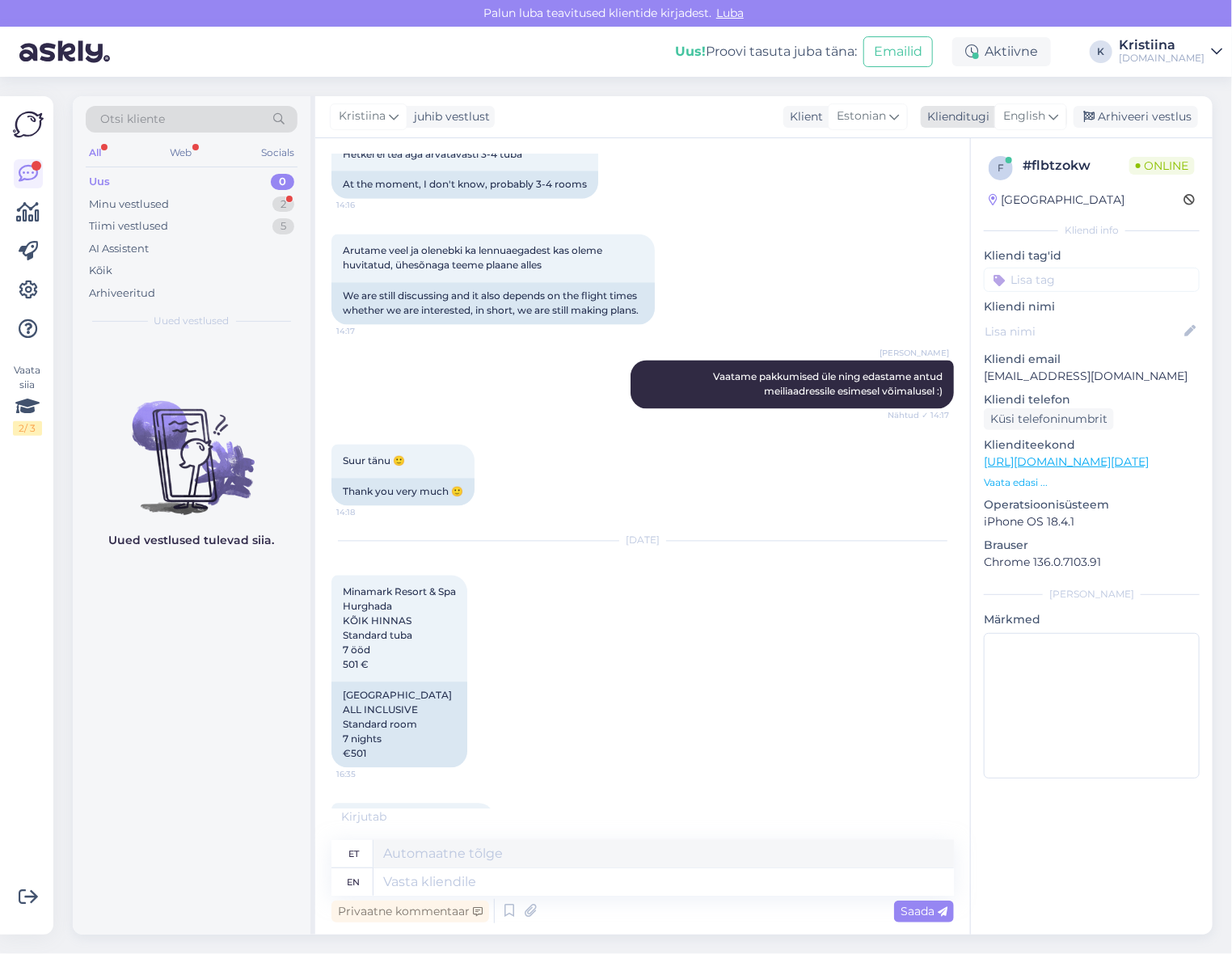
click at [1041, 121] on span "English" at bounding box center [1024, 116] width 42 height 18
drag, startPoint x: 996, startPoint y: 203, endPoint x: 968, endPoint y: 234, distance: 41.8
click at [996, 203] on link "Estonian" at bounding box center [994, 214] width 178 height 26
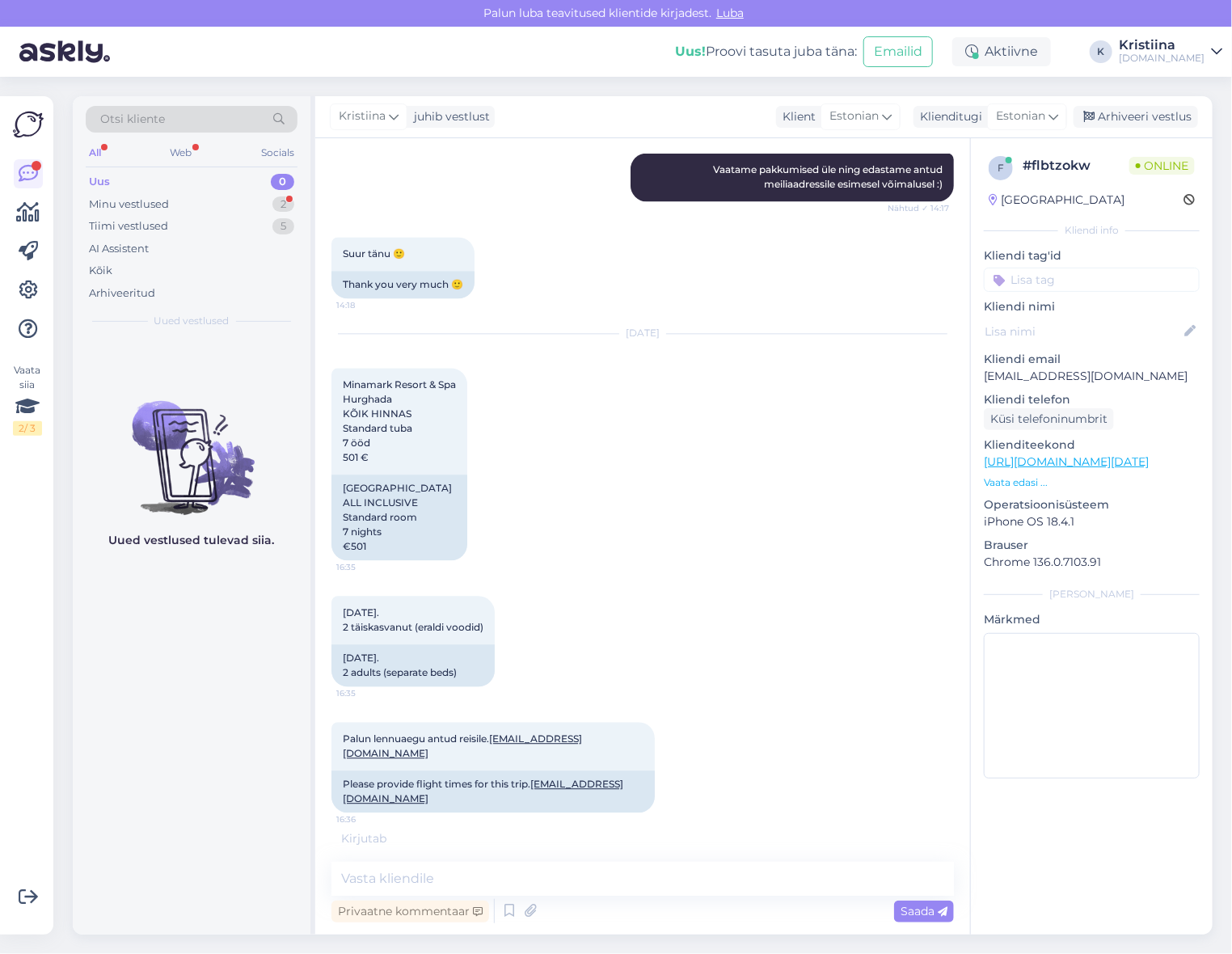
scroll to position [1587, 0]
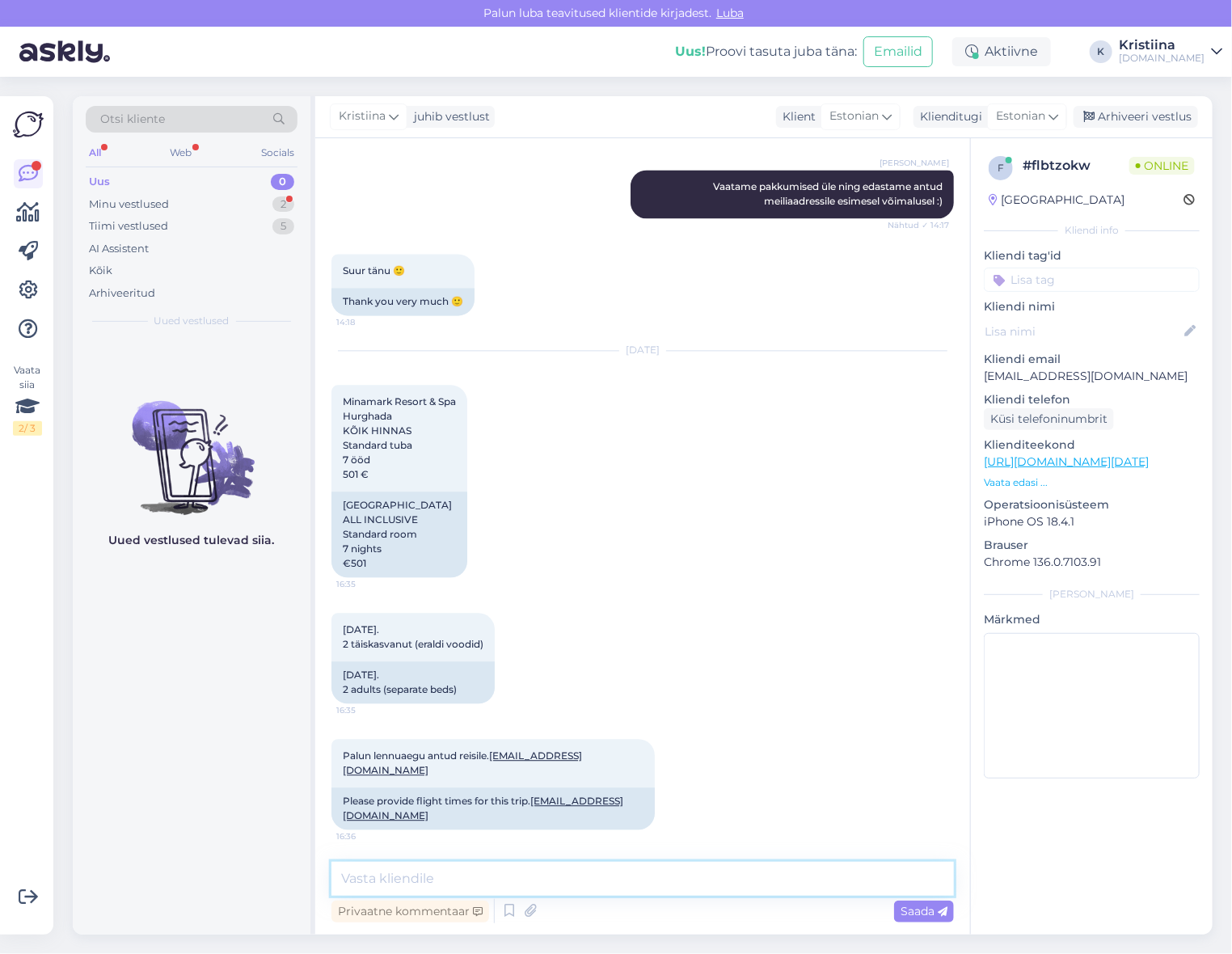
click at [424, 865] on textarea at bounding box center [643, 879] width 623 height 34
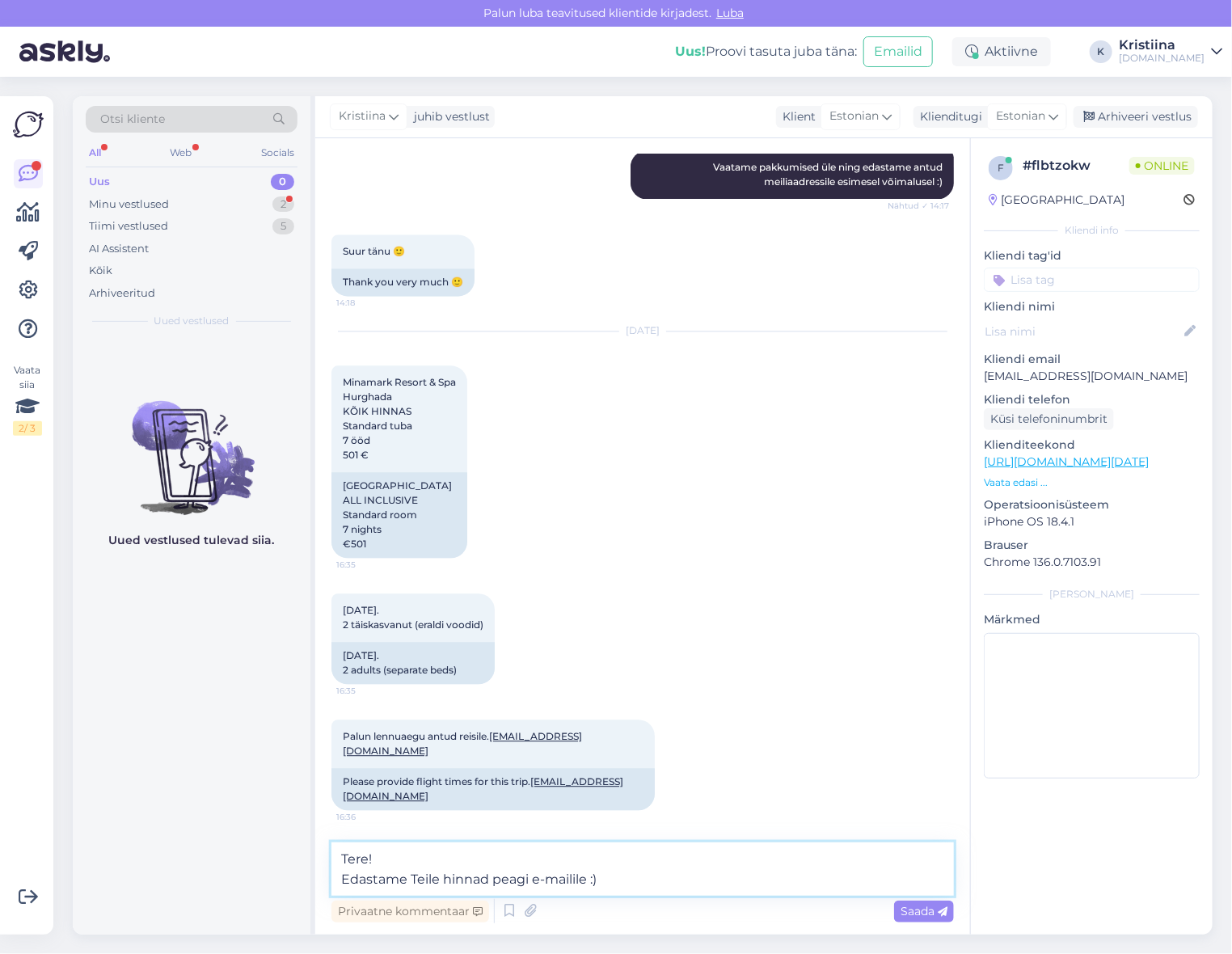
type textarea "Tere! Edastame Teile hinnad peagi e-mailile :)"
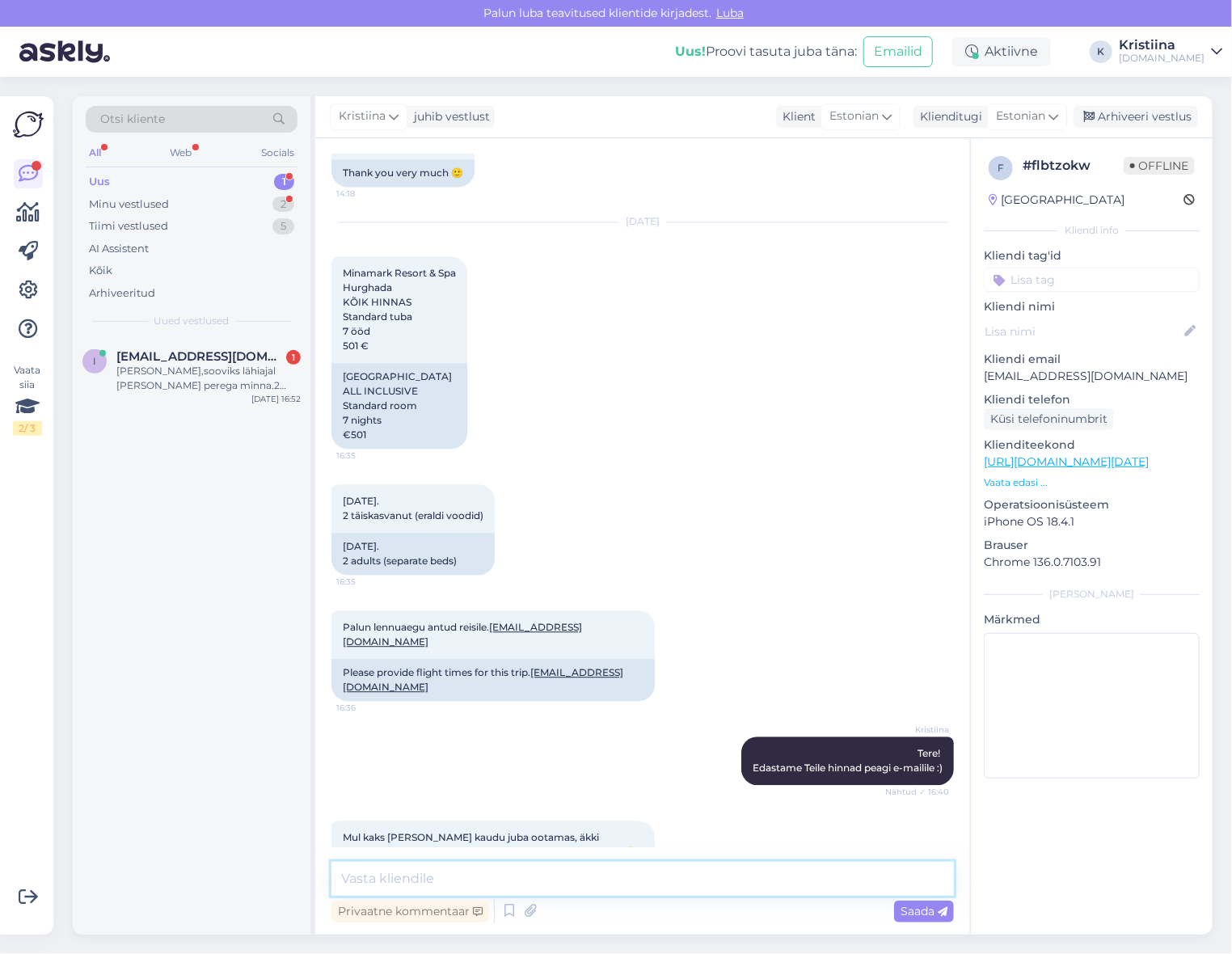
scroll to position [1838, 0]
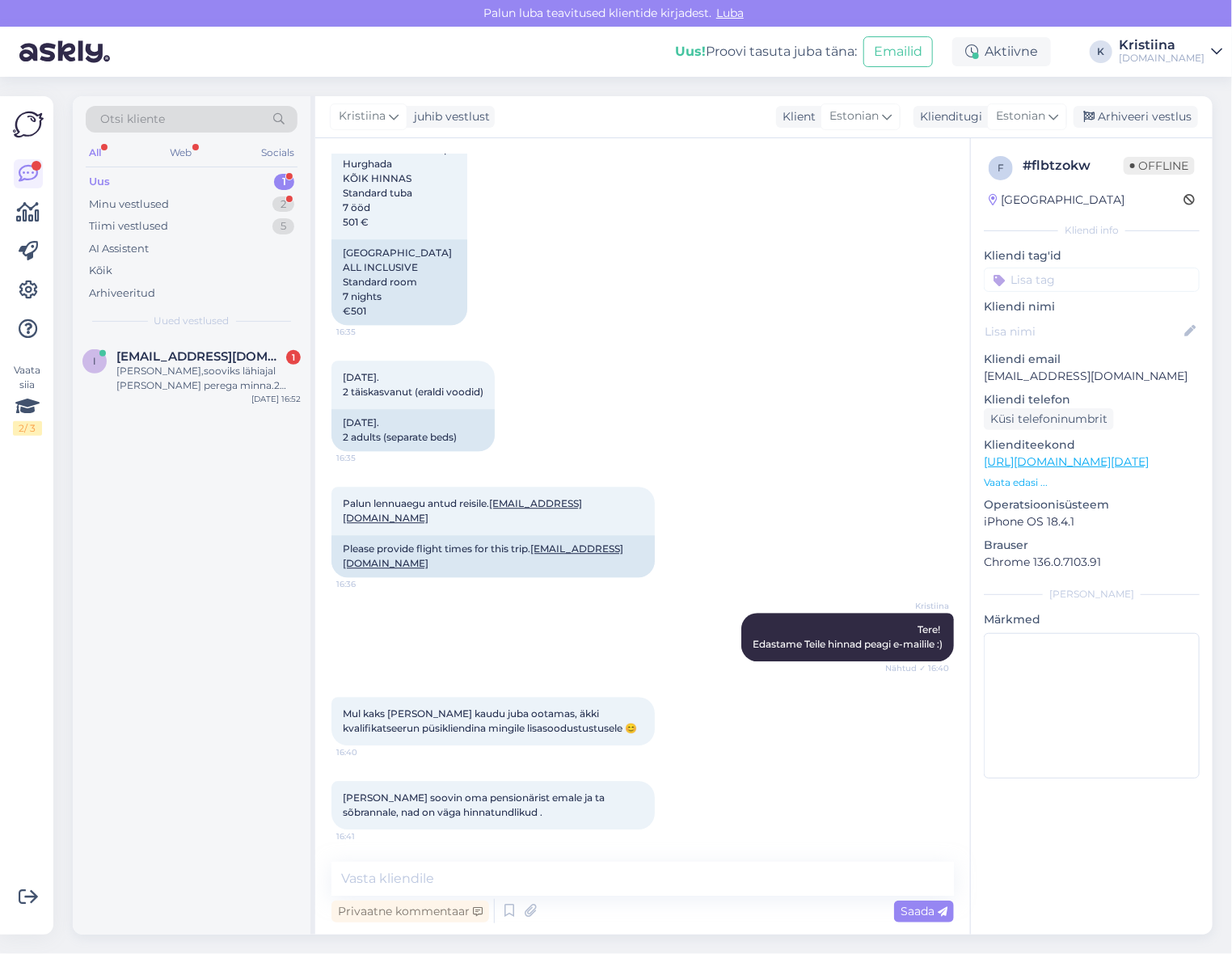
click at [206, 178] on div "Uus 1" at bounding box center [191, 182] width 212 height 23
click at [220, 386] on div "[PERSON_NAME],sooviks lähiajal [PERSON_NAME] perega minna.2 täiskasvanut ja 17 …" at bounding box center [208, 378] width 184 height 29
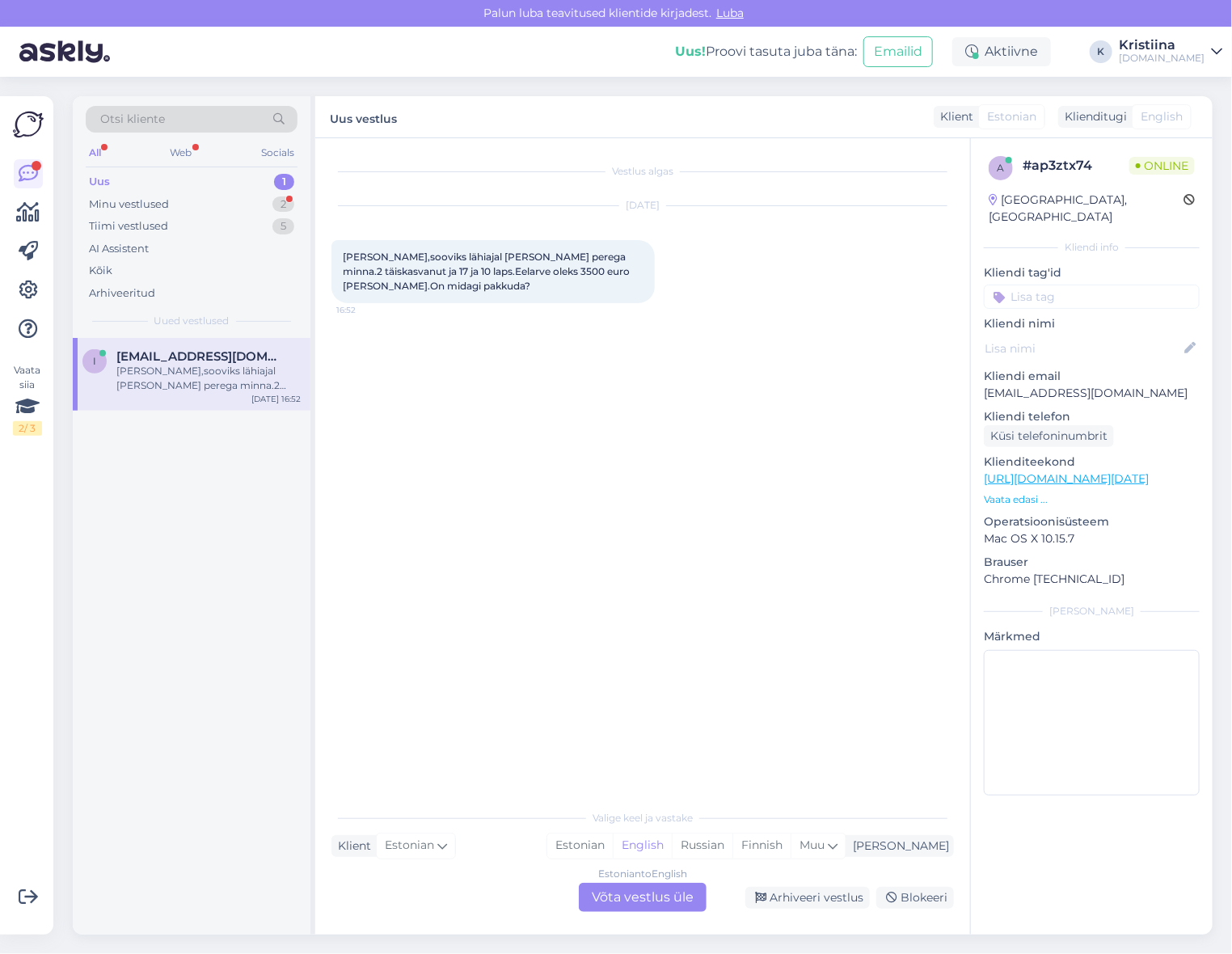
click at [616, 895] on div "Estonian to English Võta vestlus üle" at bounding box center [643, 897] width 128 height 29
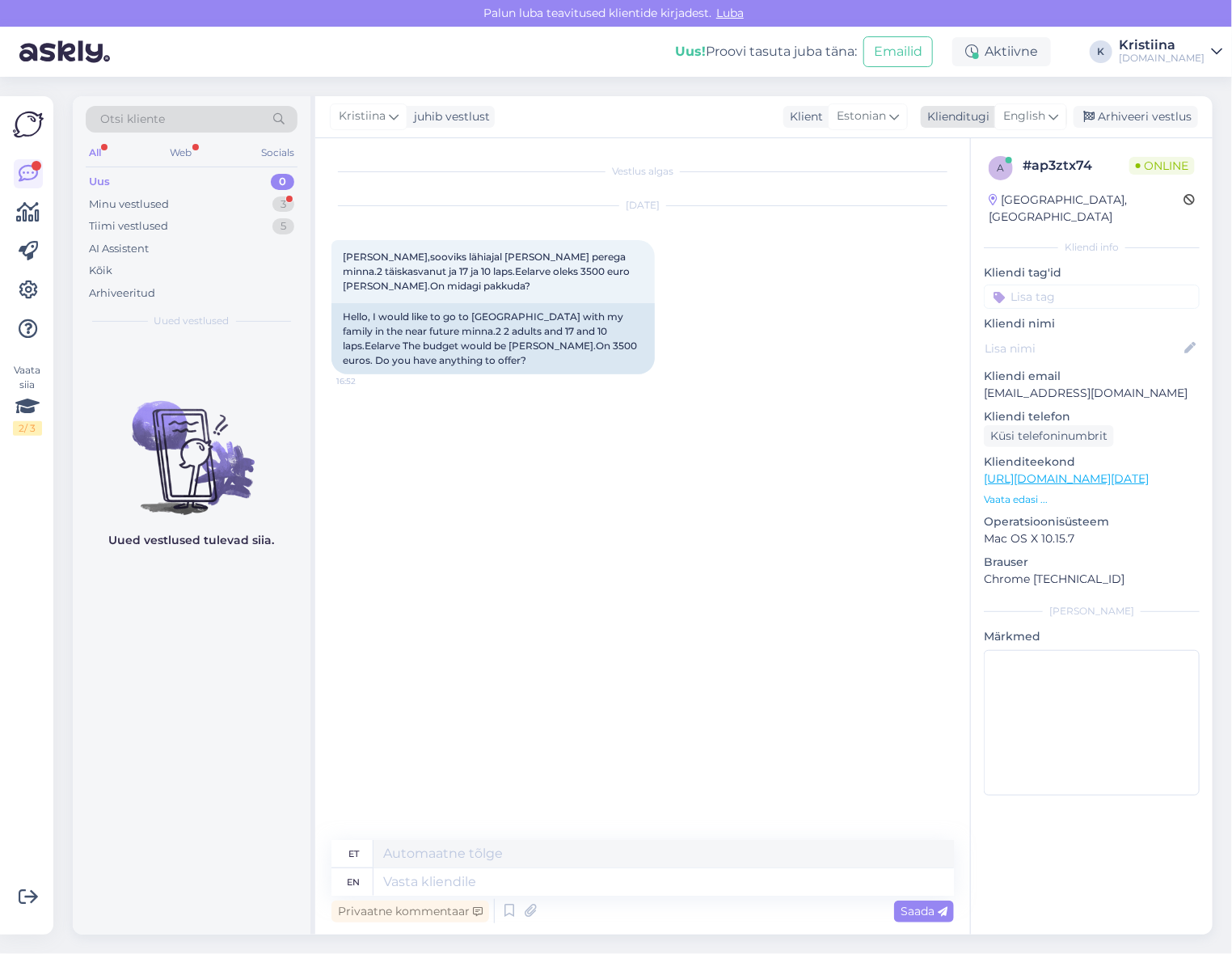
click at [1030, 116] on span "English" at bounding box center [1024, 116] width 42 height 18
click at [977, 210] on link "Estonian" at bounding box center [994, 214] width 178 height 26
drag, startPoint x: 370, startPoint y: 275, endPoint x: 458, endPoint y: 281, distance: 88.2
click at [456, 281] on div "[PERSON_NAME],sooviks lähiajal [PERSON_NAME] perega minna.2 täiskasvanut ja 17 …" at bounding box center [493, 271] width 323 height 63
click at [459, 281] on div "[PERSON_NAME],sooviks lähiajal [PERSON_NAME] perega minna.2 täiskasvanut ja 17 …" at bounding box center [493, 271] width 323 height 63
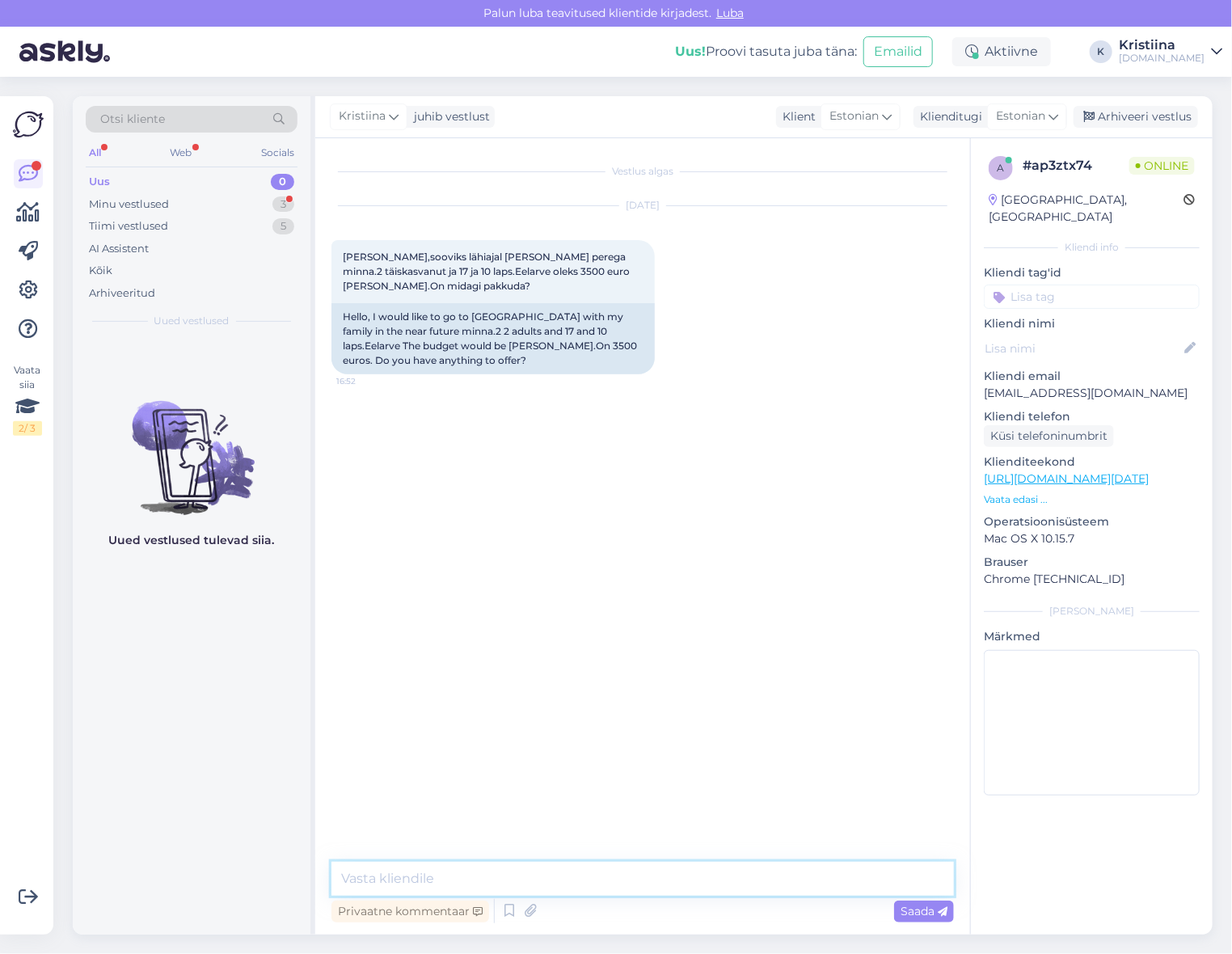
click at [454, 882] on textarea at bounding box center [643, 879] width 623 height 34
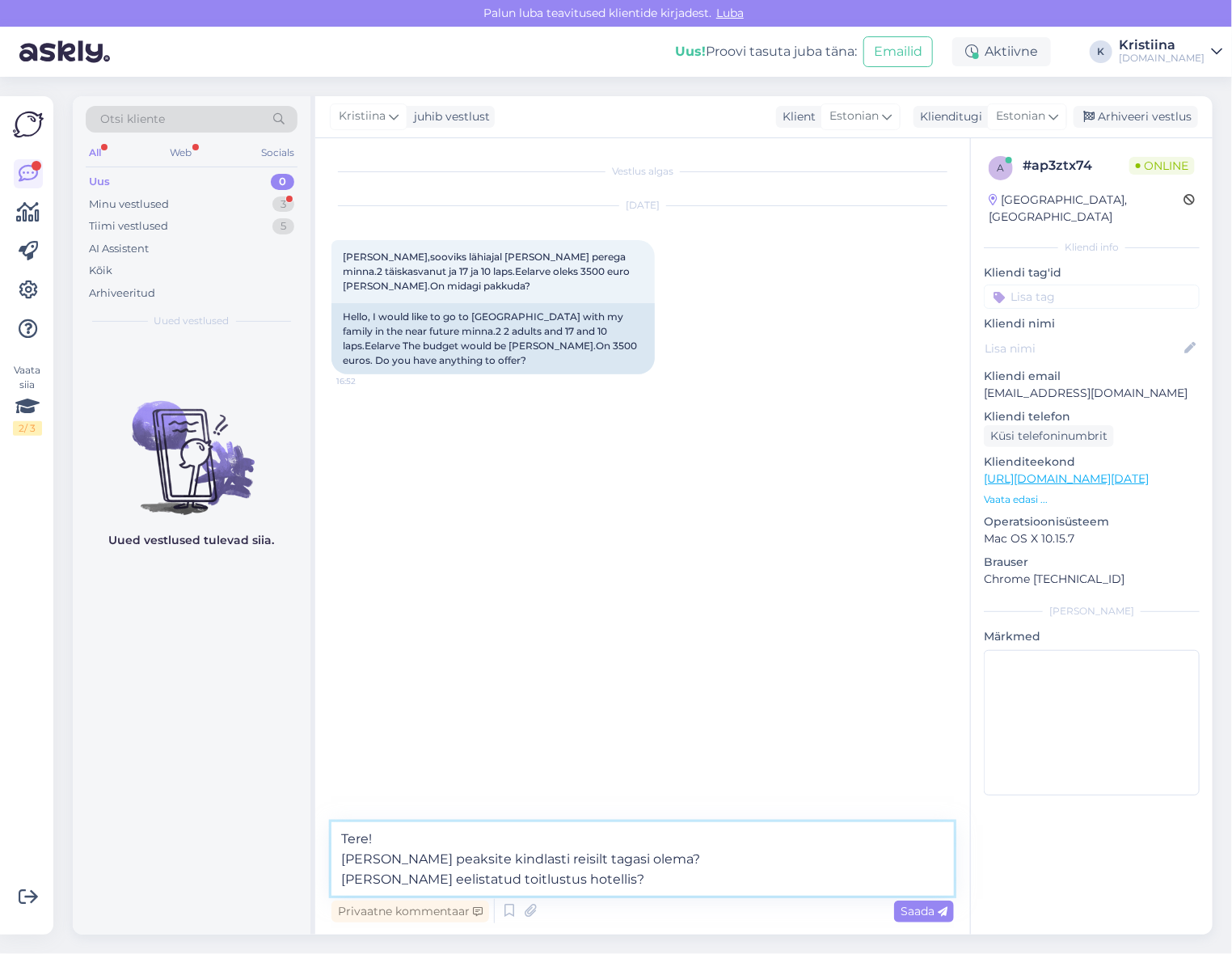
type textarea "Tere! [PERSON_NAME] peaksite kindlasti reisilt tagasi olema? [PERSON_NAME] eeli…"
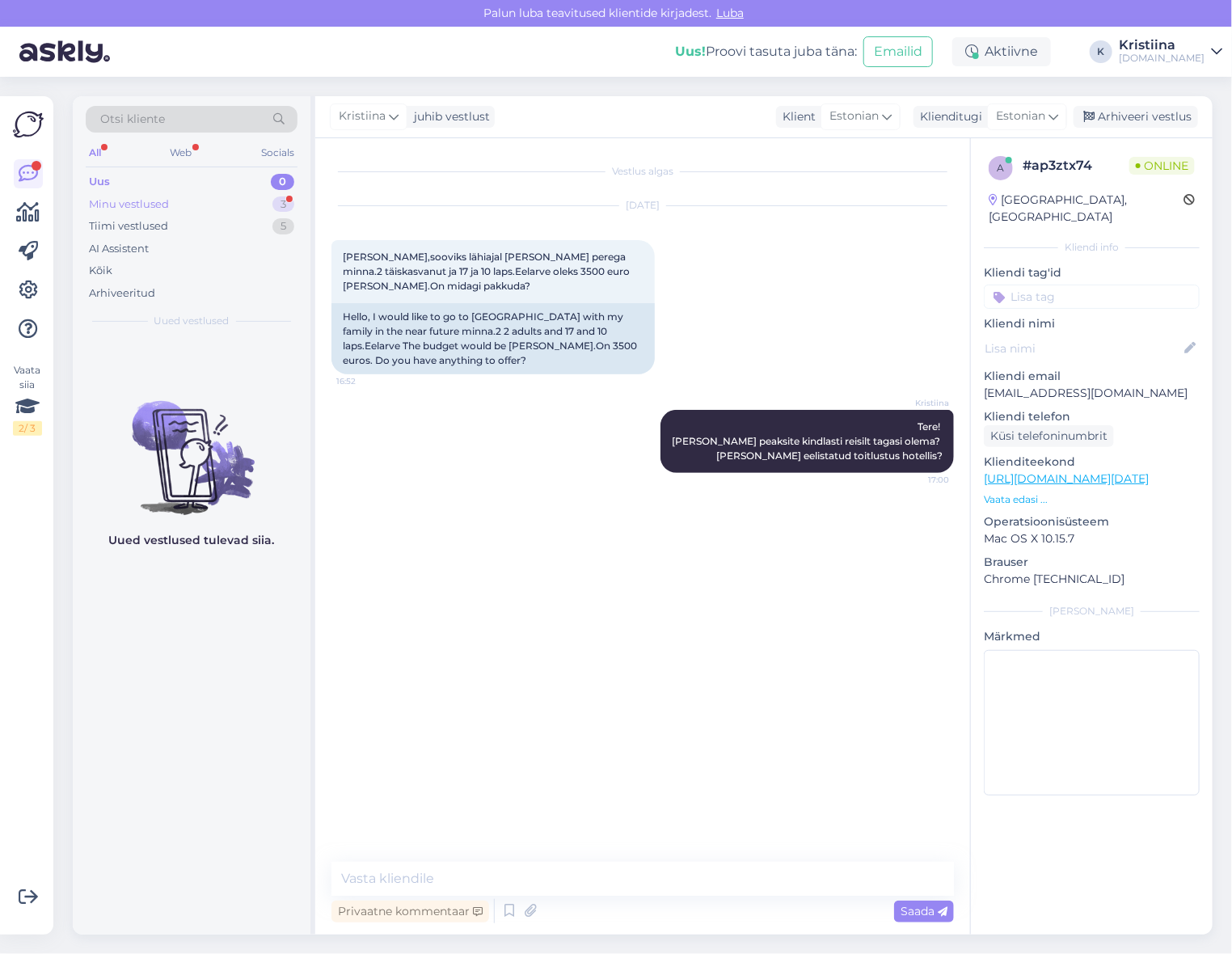
click at [157, 205] on div "Minu vestlused" at bounding box center [129, 204] width 80 height 16
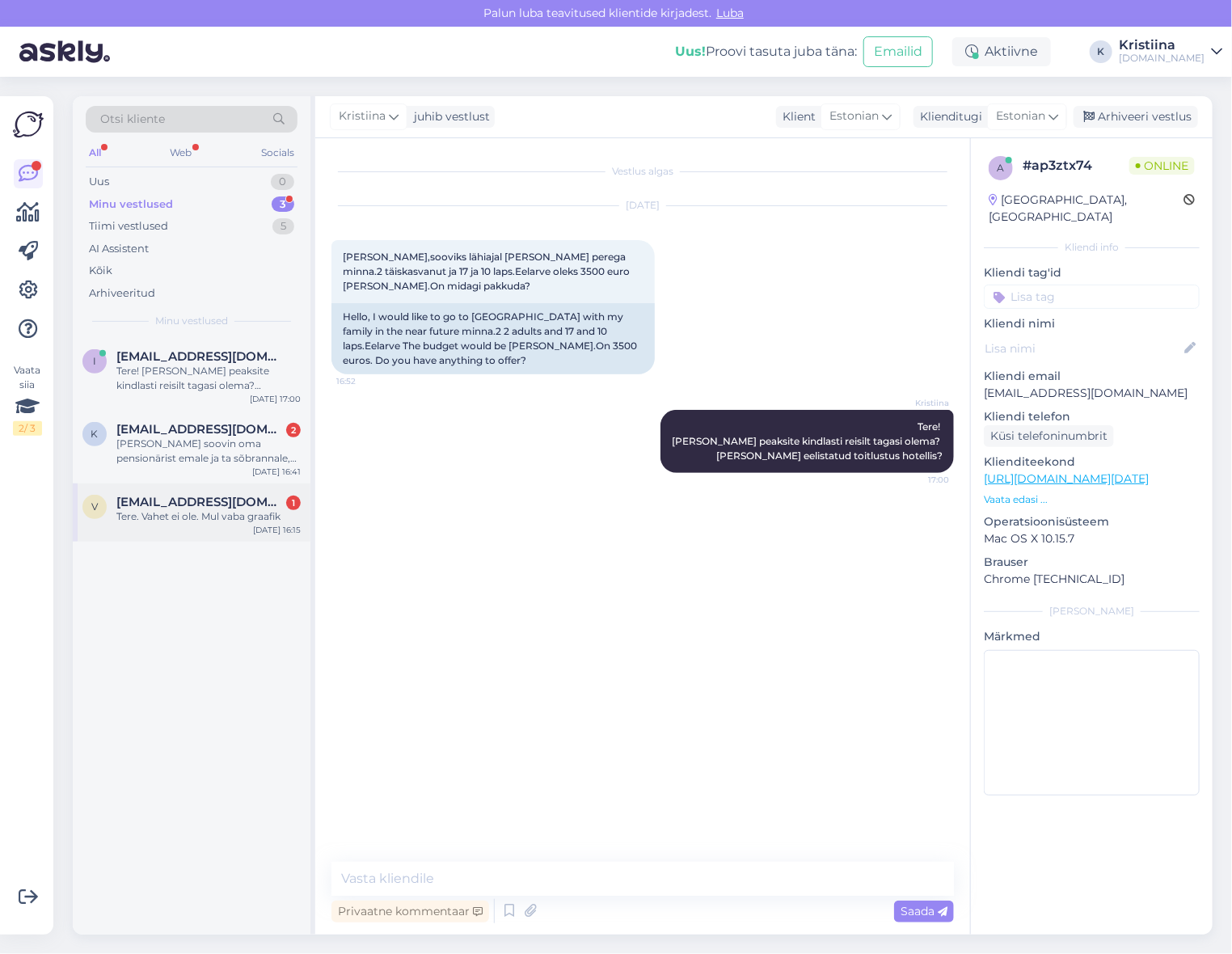
click at [211, 511] on div "Tere. Vahet ei ole. Mul vaba graafik" at bounding box center [208, 516] width 184 height 14
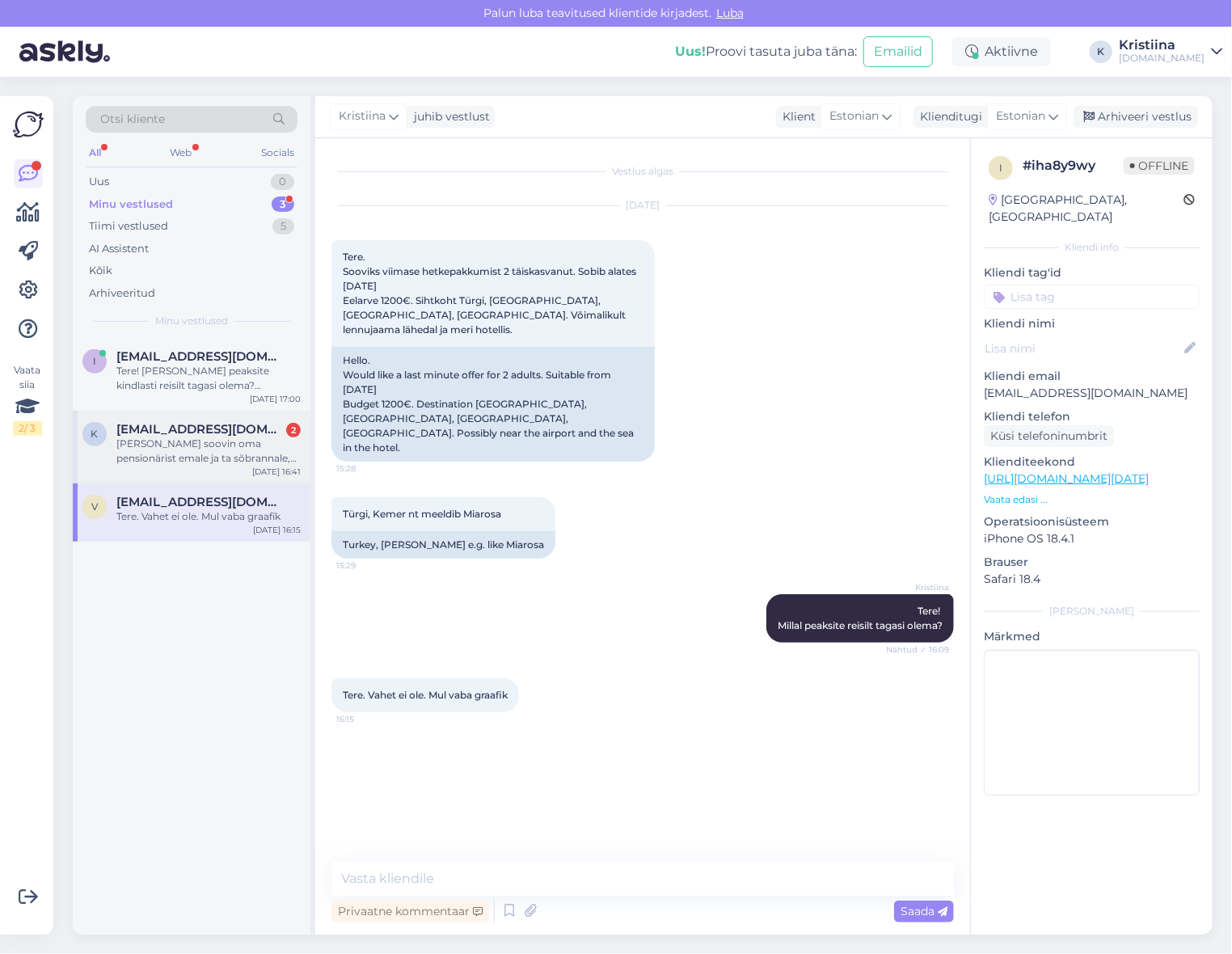
click at [243, 459] on div "[PERSON_NAME] soovin oma pensionärist emale ja ta sõbrannale, nad on väga hinna…" at bounding box center [208, 451] width 184 height 29
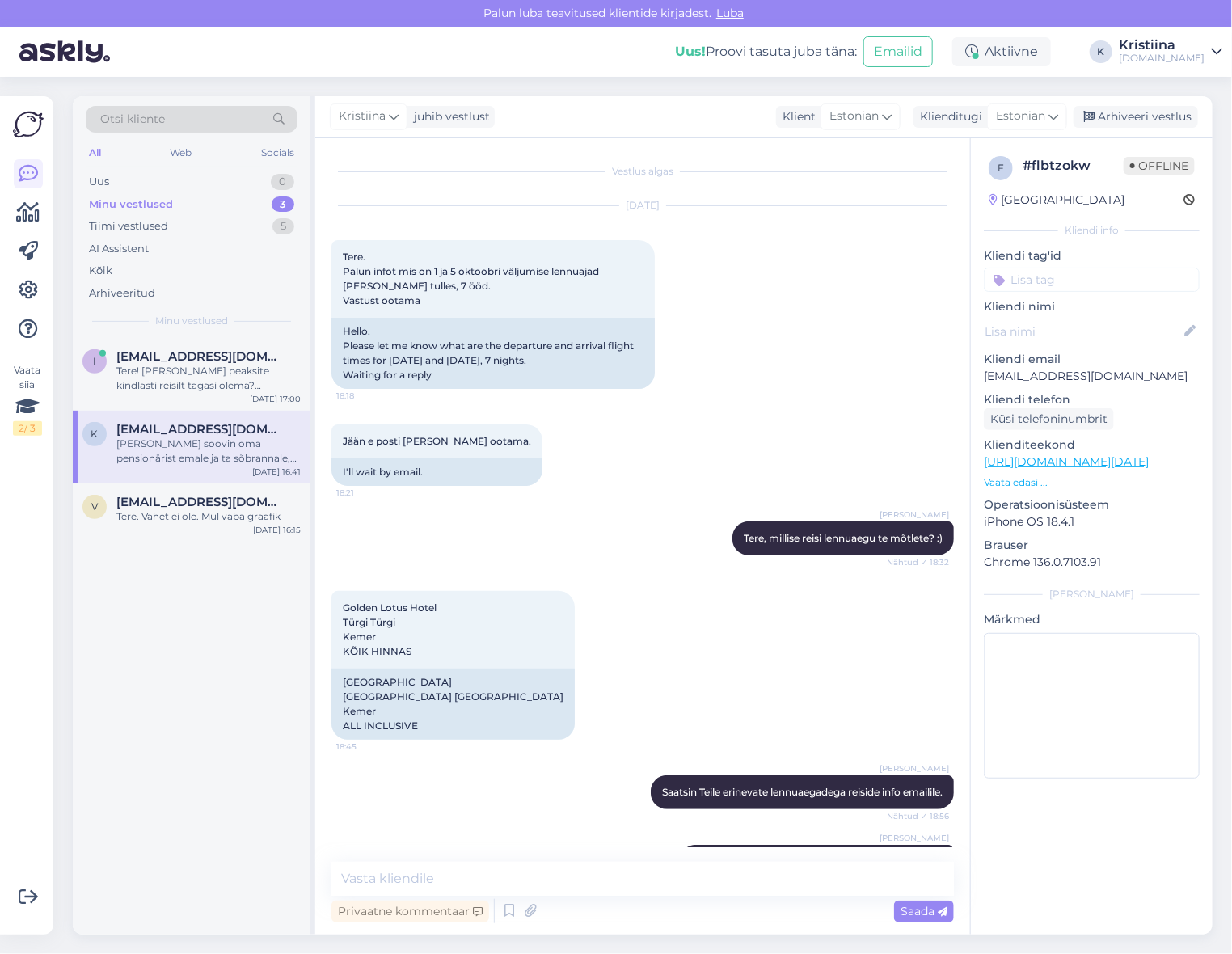
scroll to position [1838, 0]
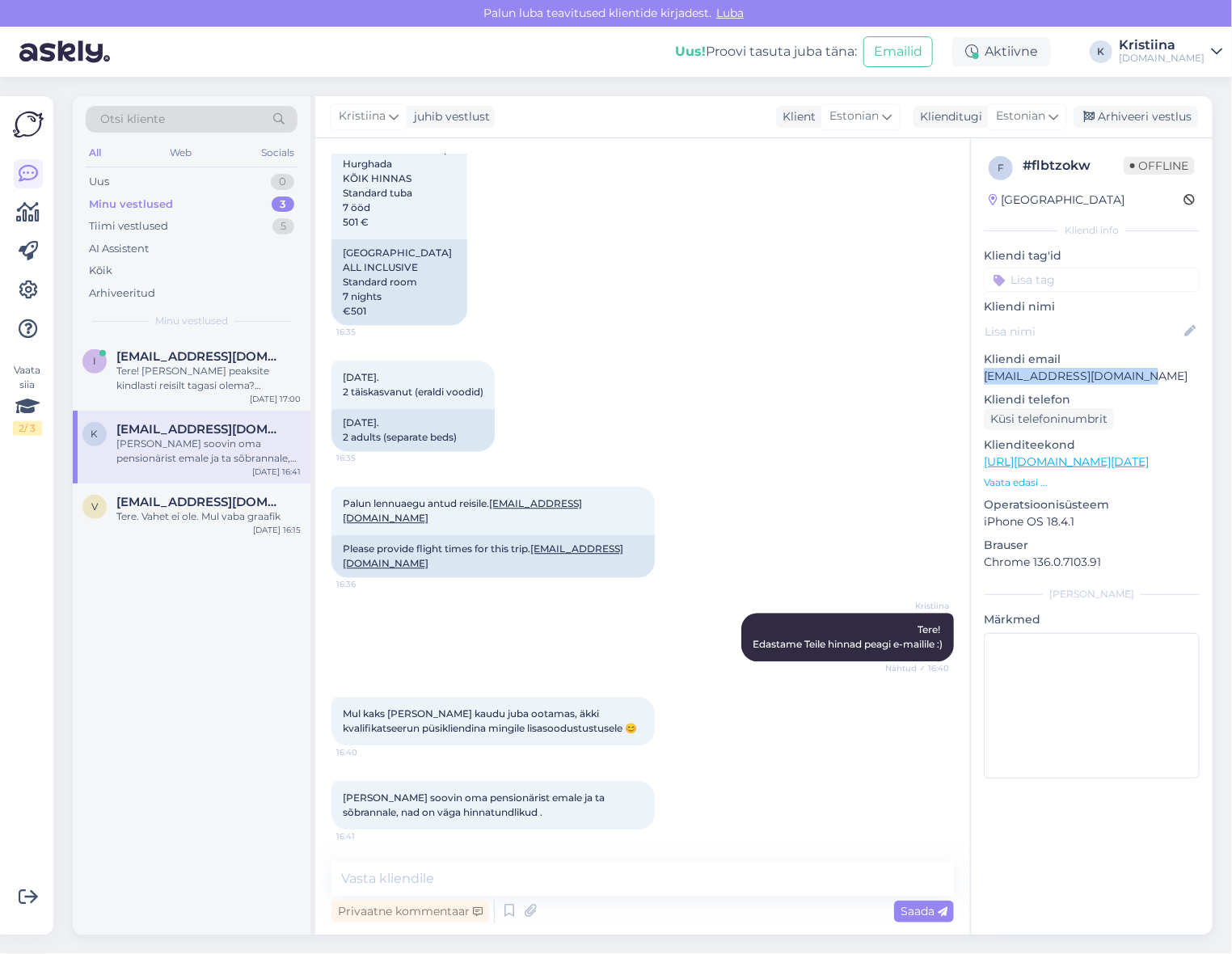
drag, startPoint x: 1135, startPoint y: 378, endPoint x: 988, endPoint y: 382, distance: 147.1
click at [988, 382] on p "[EMAIL_ADDRESS][DOMAIN_NAME]" at bounding box center [1092, 377] width 216 height 17
copy p "[EMAIL_ADDRESS][DOMAIN_NAME]"
click at [459, 870] on textarea at bounding box center [643, 879] width 623 height 34
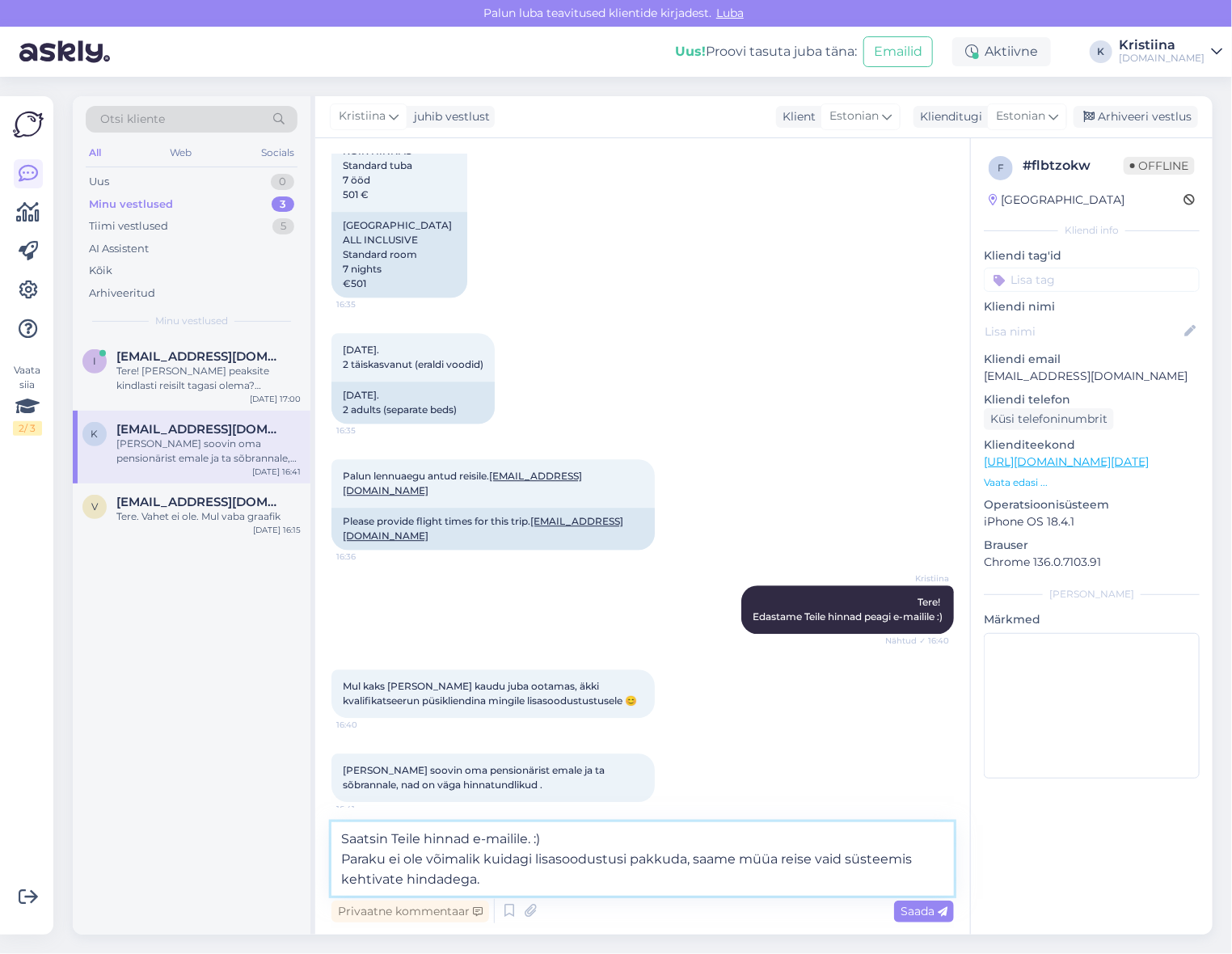
type textarea "Saatsin Teile hinnad e-mailile. :) Paraku ei ole võimalik kuidagi lisasoodustus…"
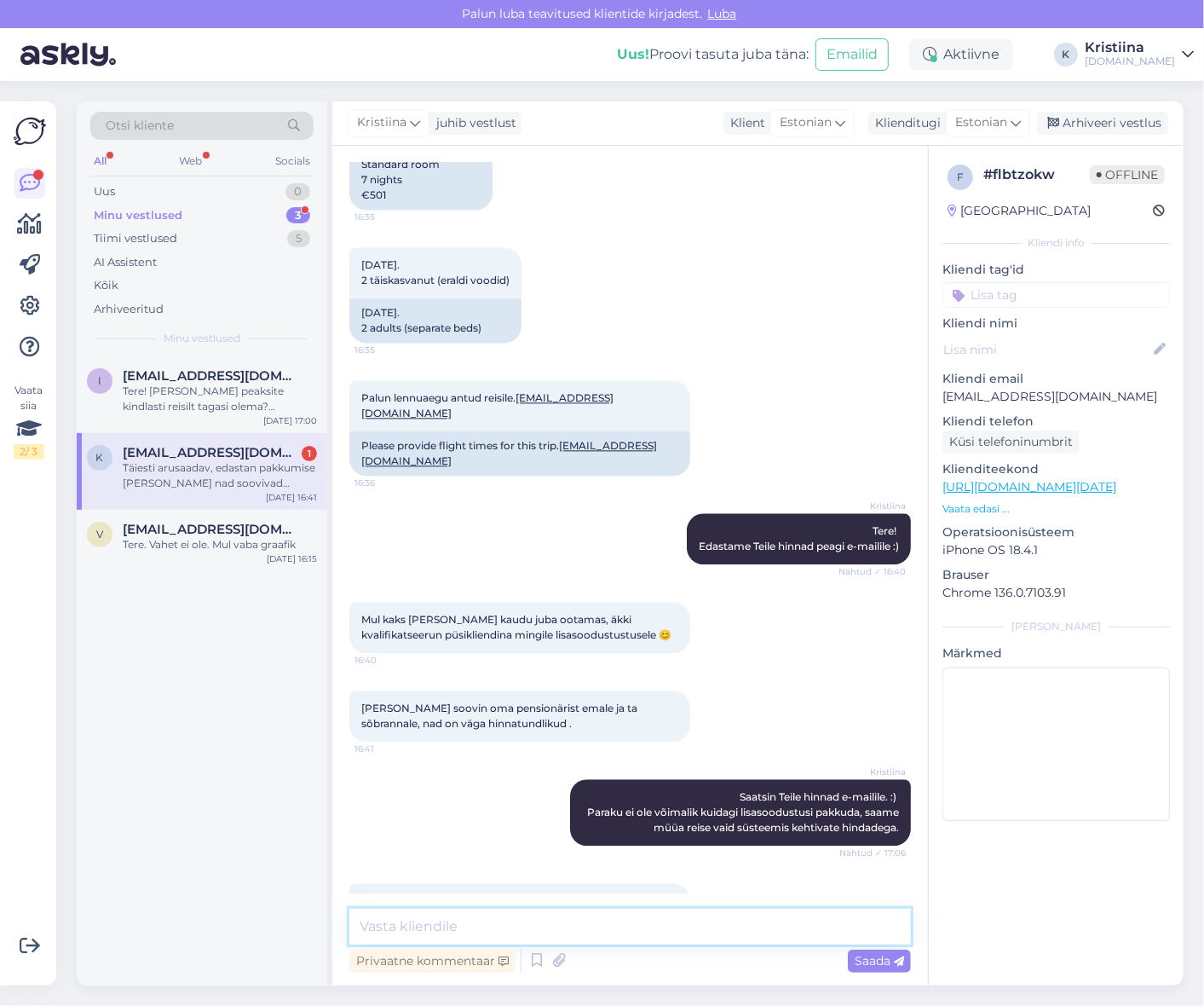
scroll to position [2132, 0]
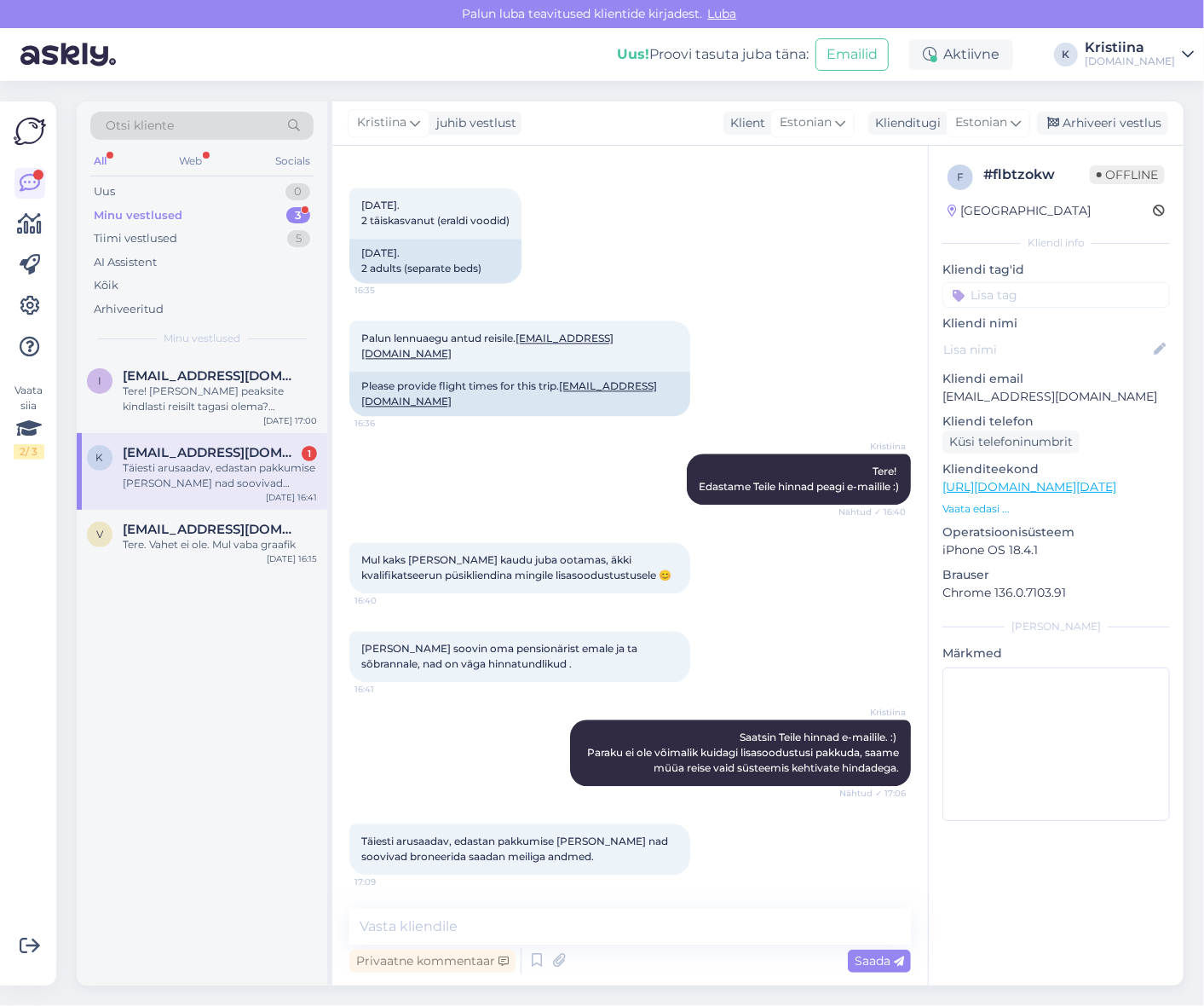
click at [205, 469] on div "Täiesti arusaadav, edastan pakkumise [PERSON_NAME] nad soovivad broneerida saad…" at bounding box center [220, 476] width 194 height 31
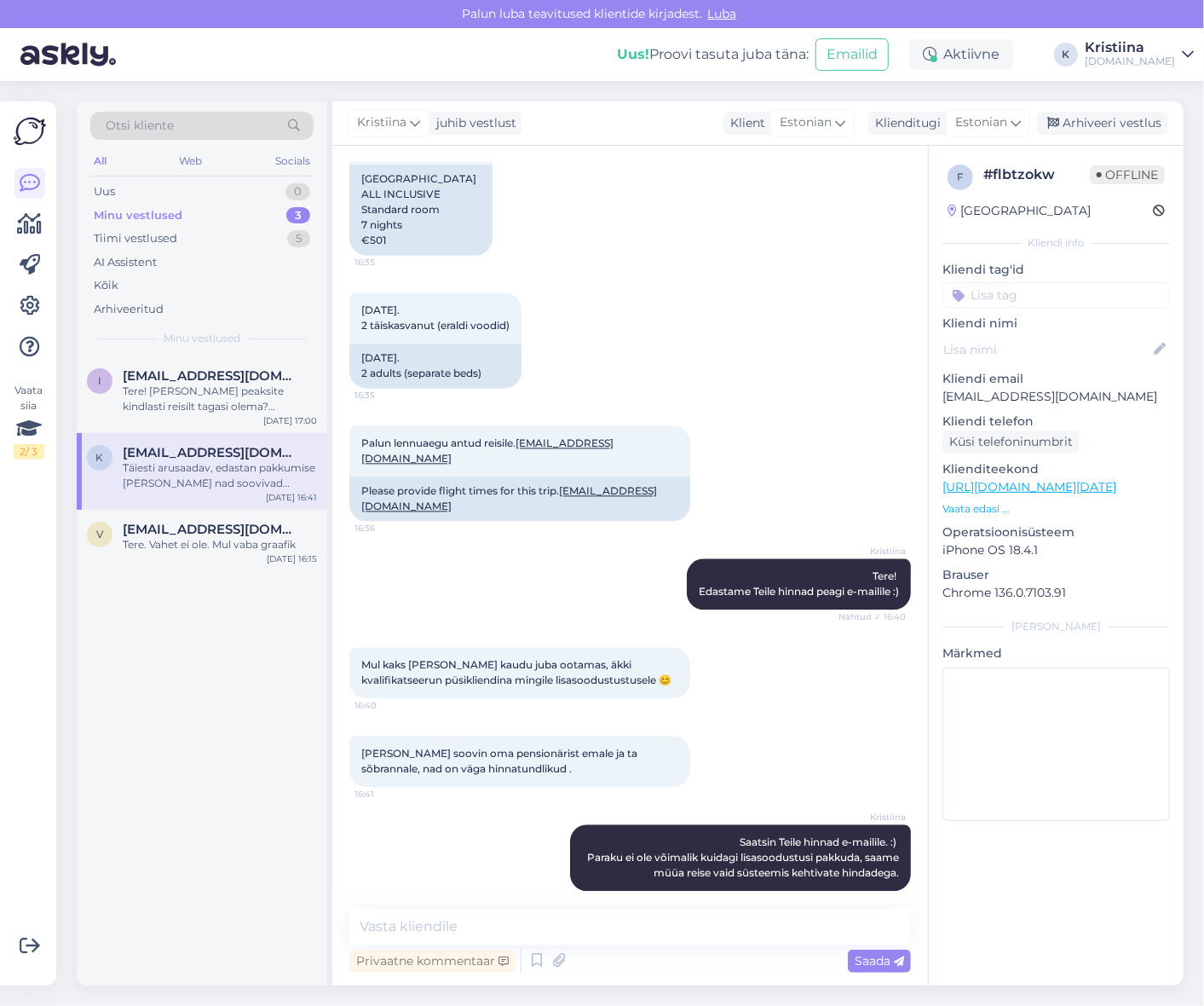
scroll to position [2130, 0]
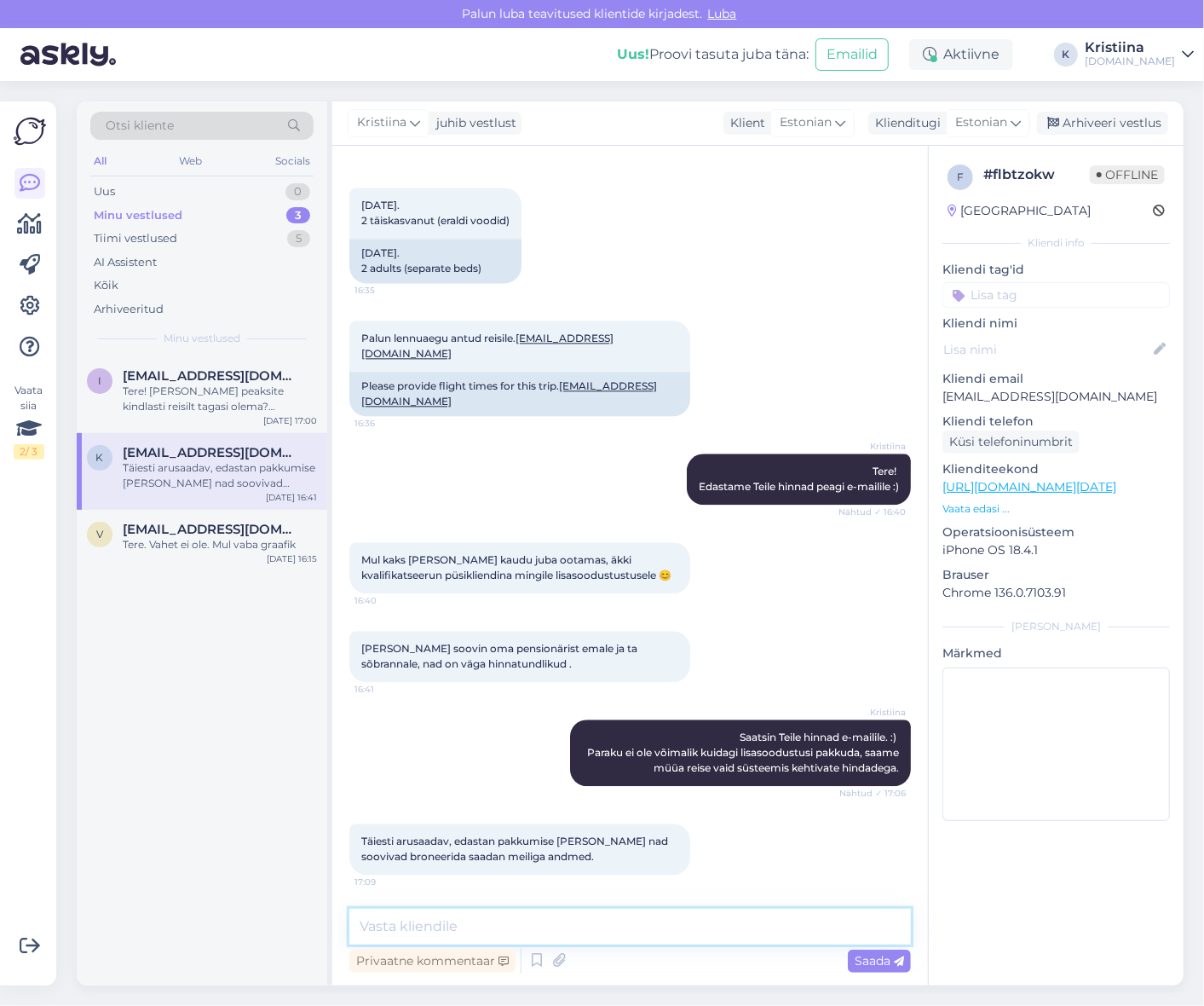
click at [469, 927] on textarea at bounding box center [630, 927] width 562 height 36
type textarea "ja, kui pakkumine sobib, jääme ootama tagasisidet e-mailile :)"
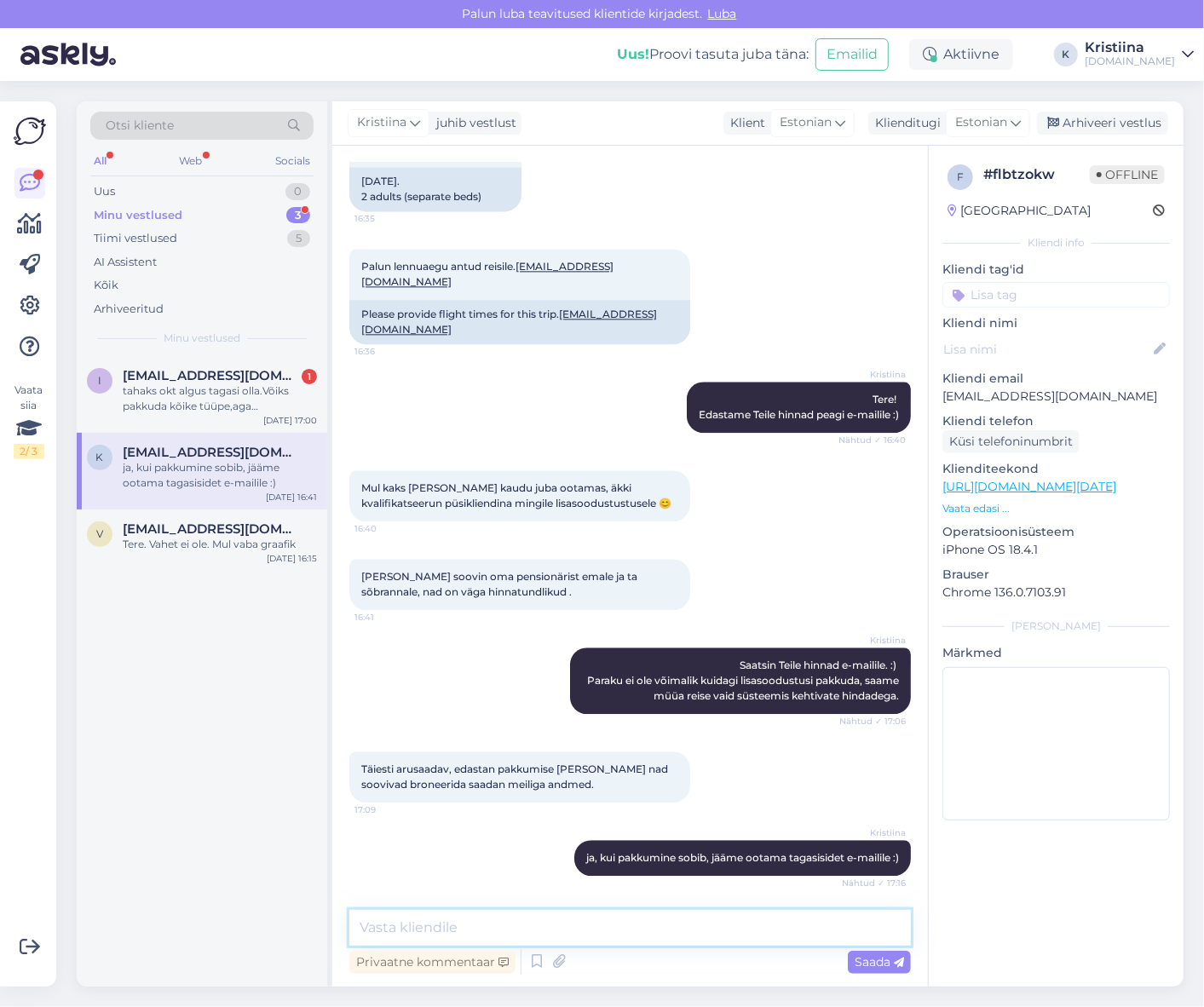
scroll to position [2216, 0]
click at [214, 410] on div "tahaks okt algus tagasi olla.Võiks pakkuda kõike tüüpe,aga hommikusöök võiks vä…" at bounding box center [220, 399] width 194 height 31
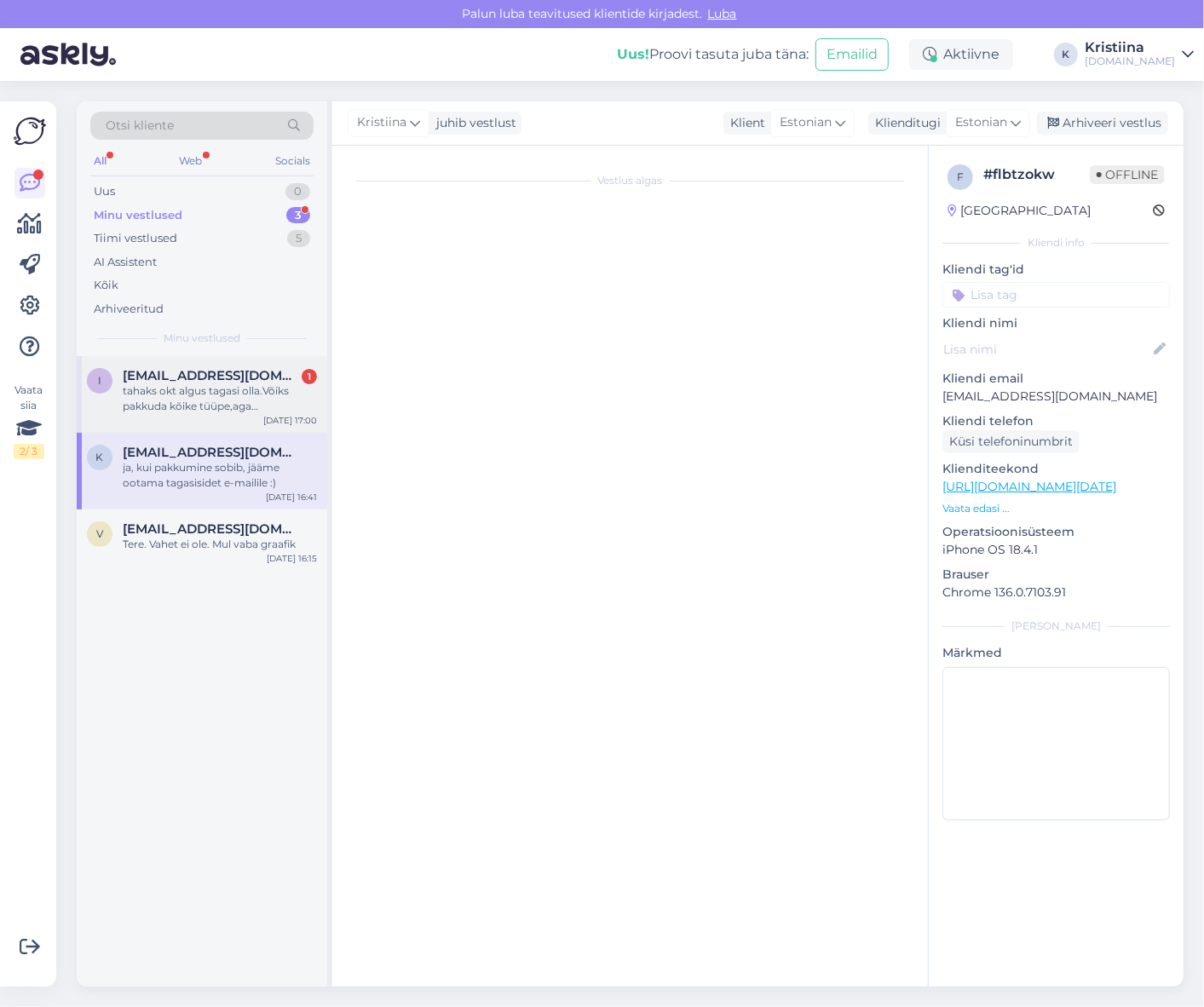
scroll to position [0, 0]
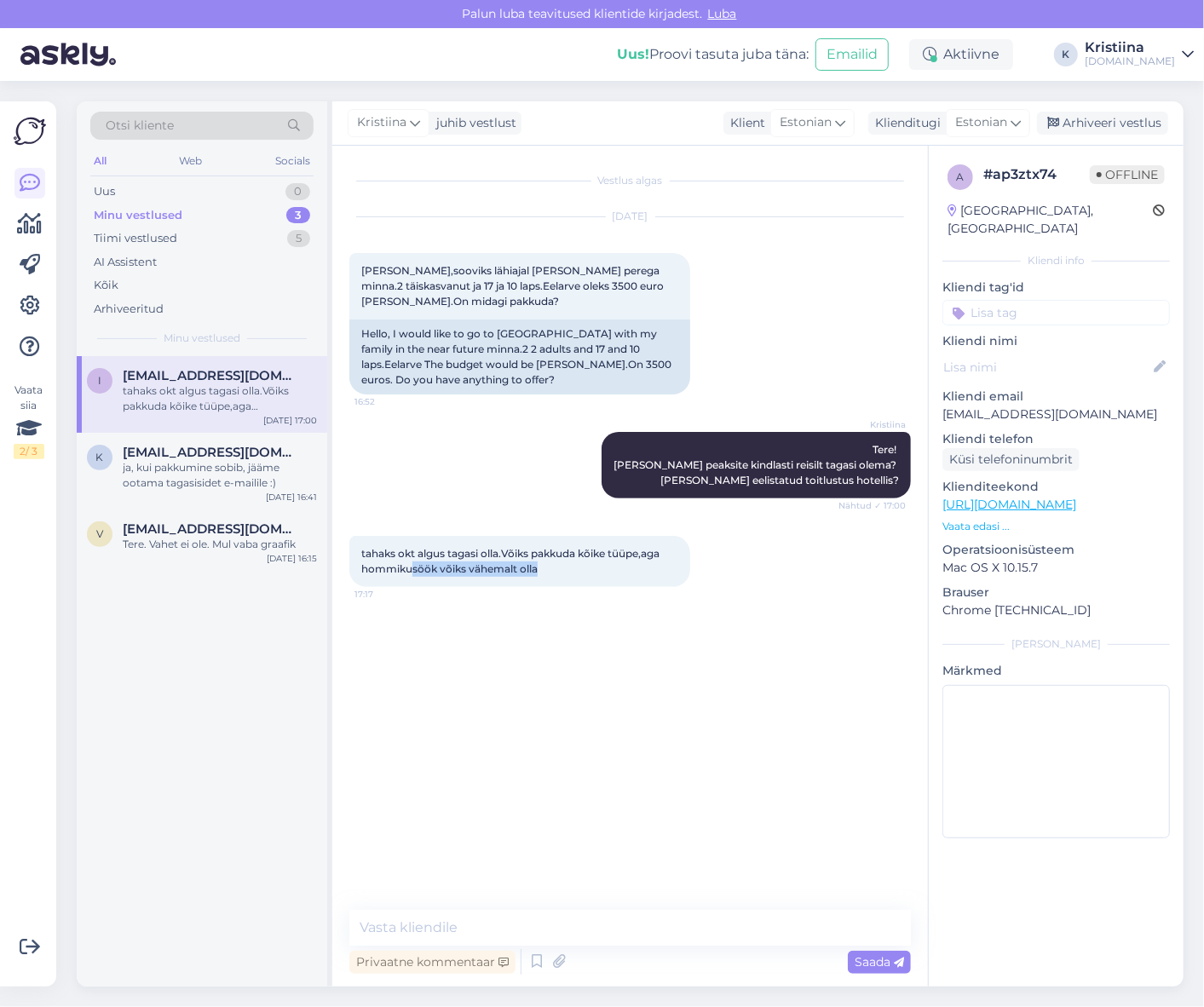
drag, startPoint x: 414, startPoint y: 566, endPoint x: 603, endPoint y: 574, distance: 189.2
click at [581, 573] on div "tahaks okt algus tagasi olla.Võiks pakkuda kõike tüüpe,aga hommikusöök võiks vä…" at bounding box center [520, 562] width 340 height 51
click at [772, 573] on div "tahaks okt algus tagasi olla.Võiks pakkuda kõike tüüpe,aga hommikusöök võiks vä…" at bounding box center [630, 561] width 562 height 88
drag, startPoint x: 1077, startPoint y: 402, endPoint x: 943, endPoint y: 400, distance: 134.0
click at [943, 406] on p "[EMAIL_ADDRESS][DOMAIN_NAME]" at bounding box center [1057, 414] width 228 height 18
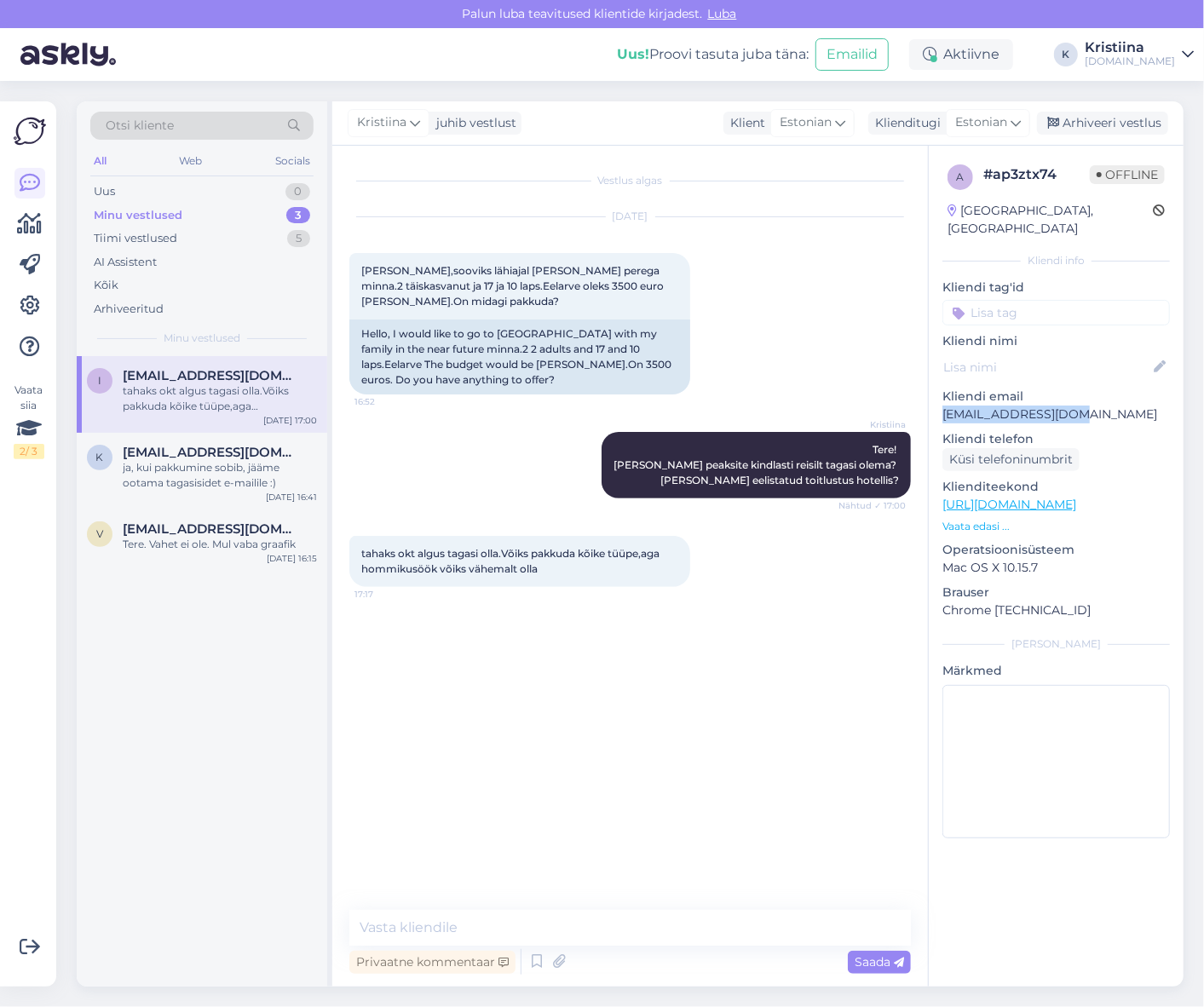
copy p "[EMAIL_ADDRESS][DOMAIN_NAME]"
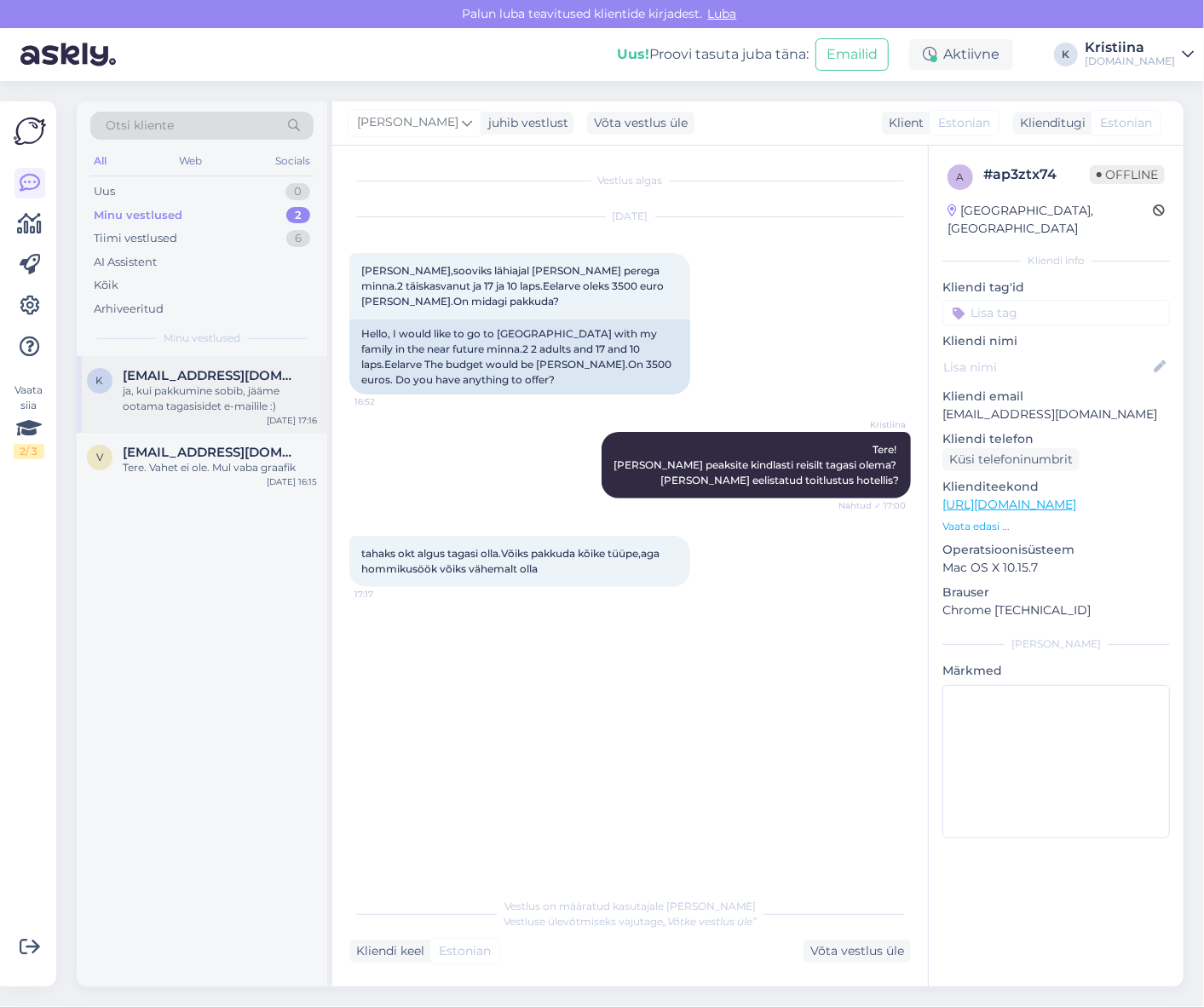
click at [215, 379] on span "[EMAIL_ADDRESS][DOMAIN_NAME]" at bounding box center [211, 375] width 177 height 15
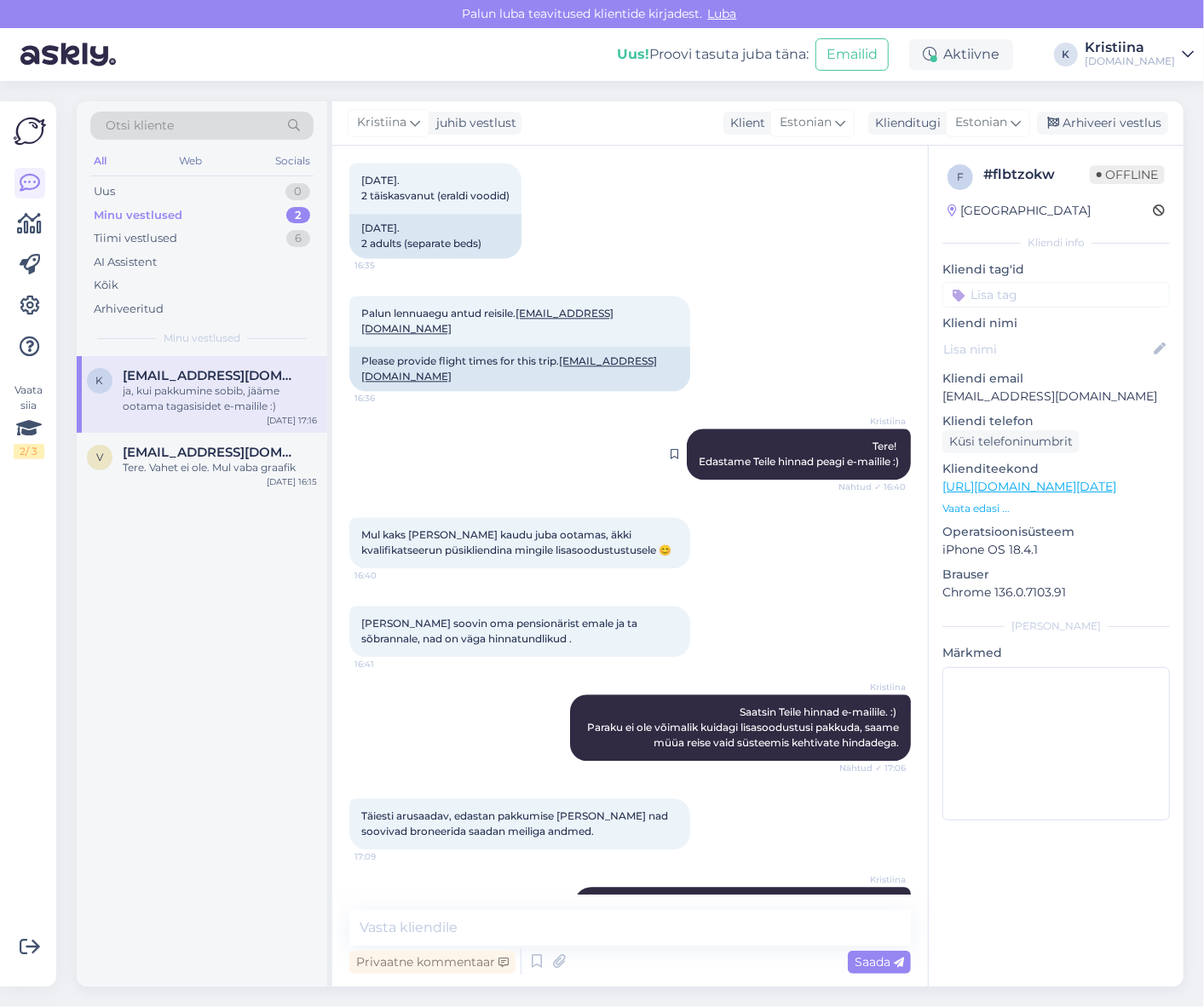
scroll to position [2216, 0]
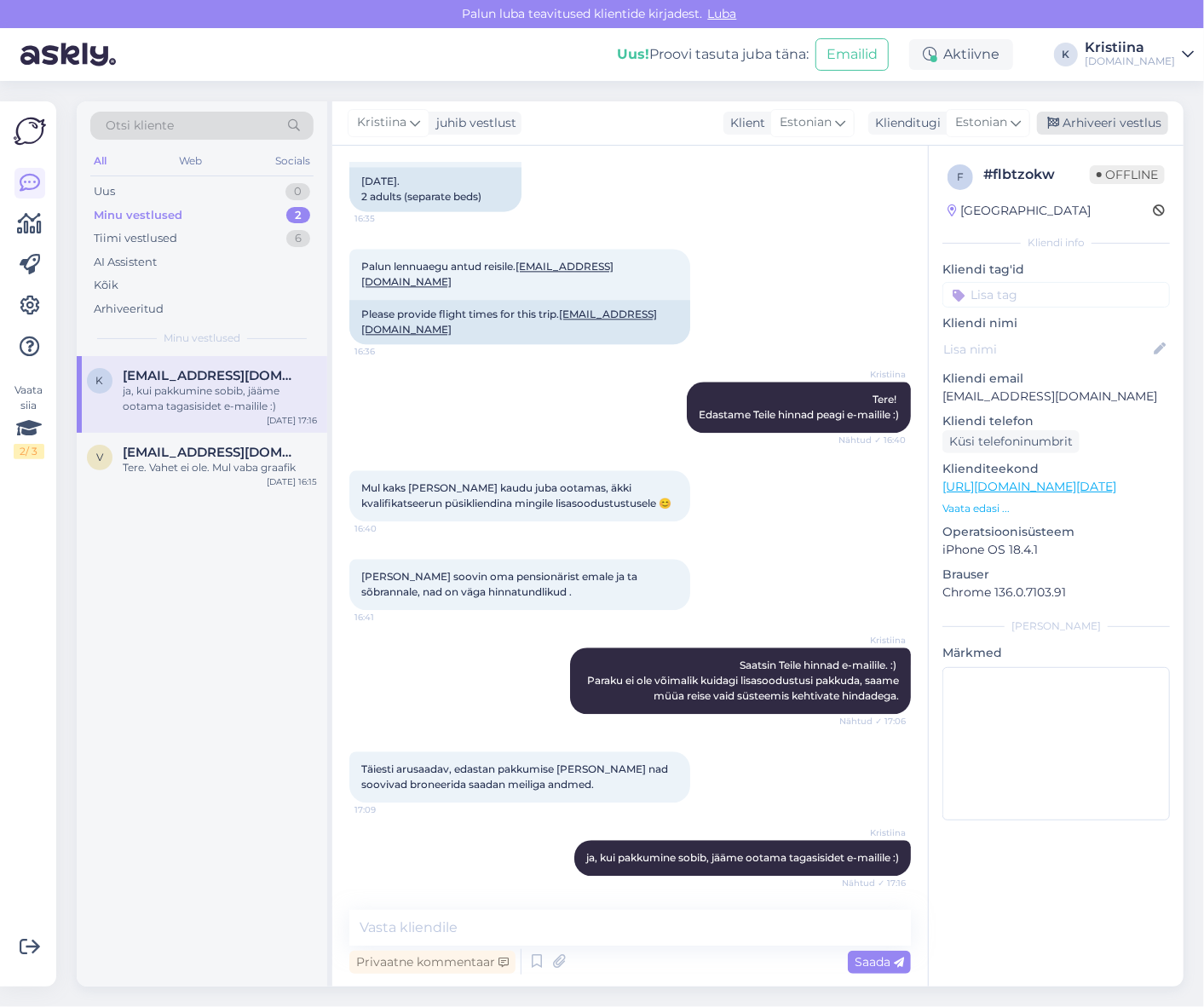
click at [1086, 117] on div "Arhiveeri vestlus" at bounding box center [1103, 123] width 131 height 23
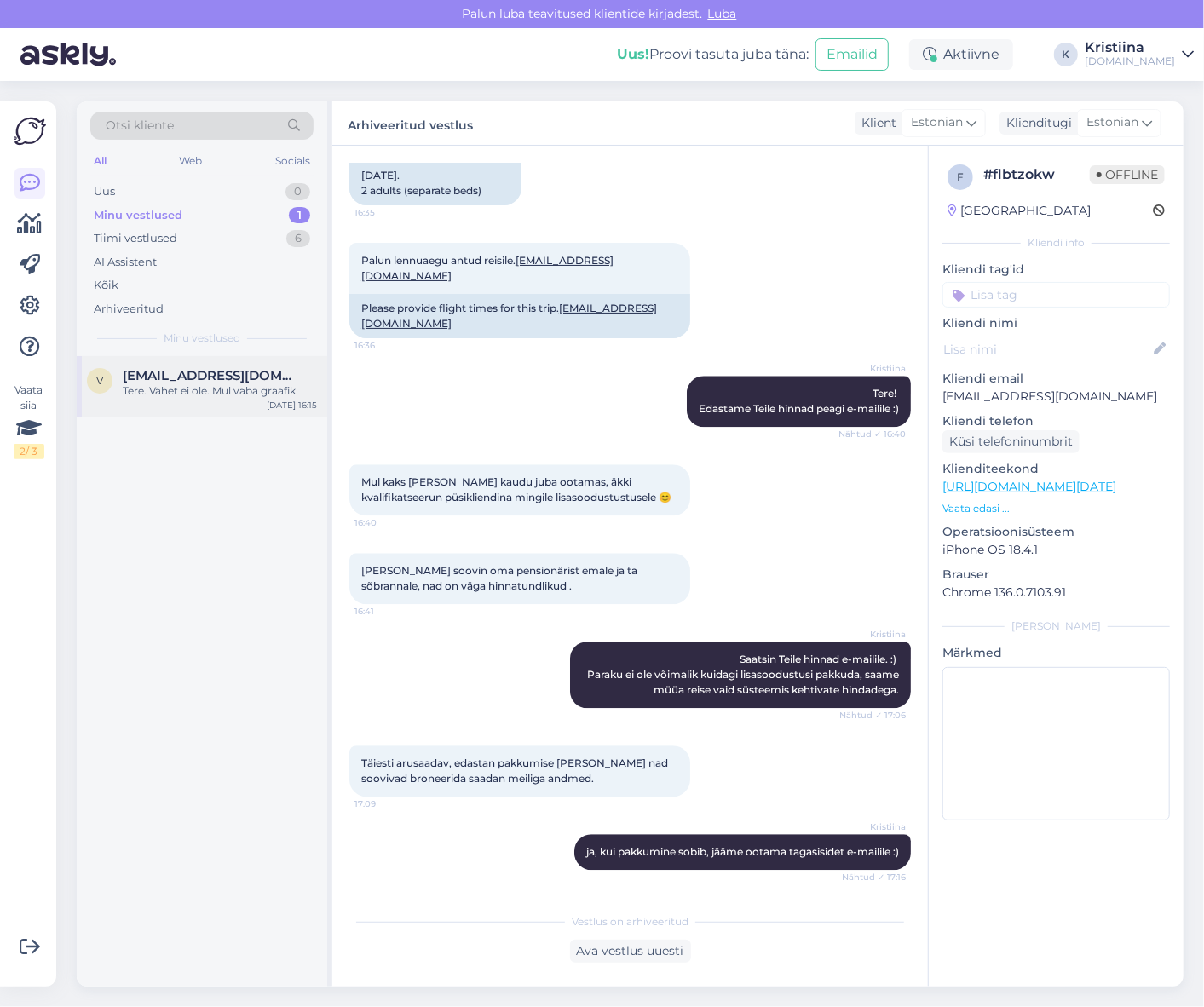
click at [219, 384] on div "Tere. Vahet ei ole. Mul vaba graafik" at bounding box center [220, 391] width 194 height 15
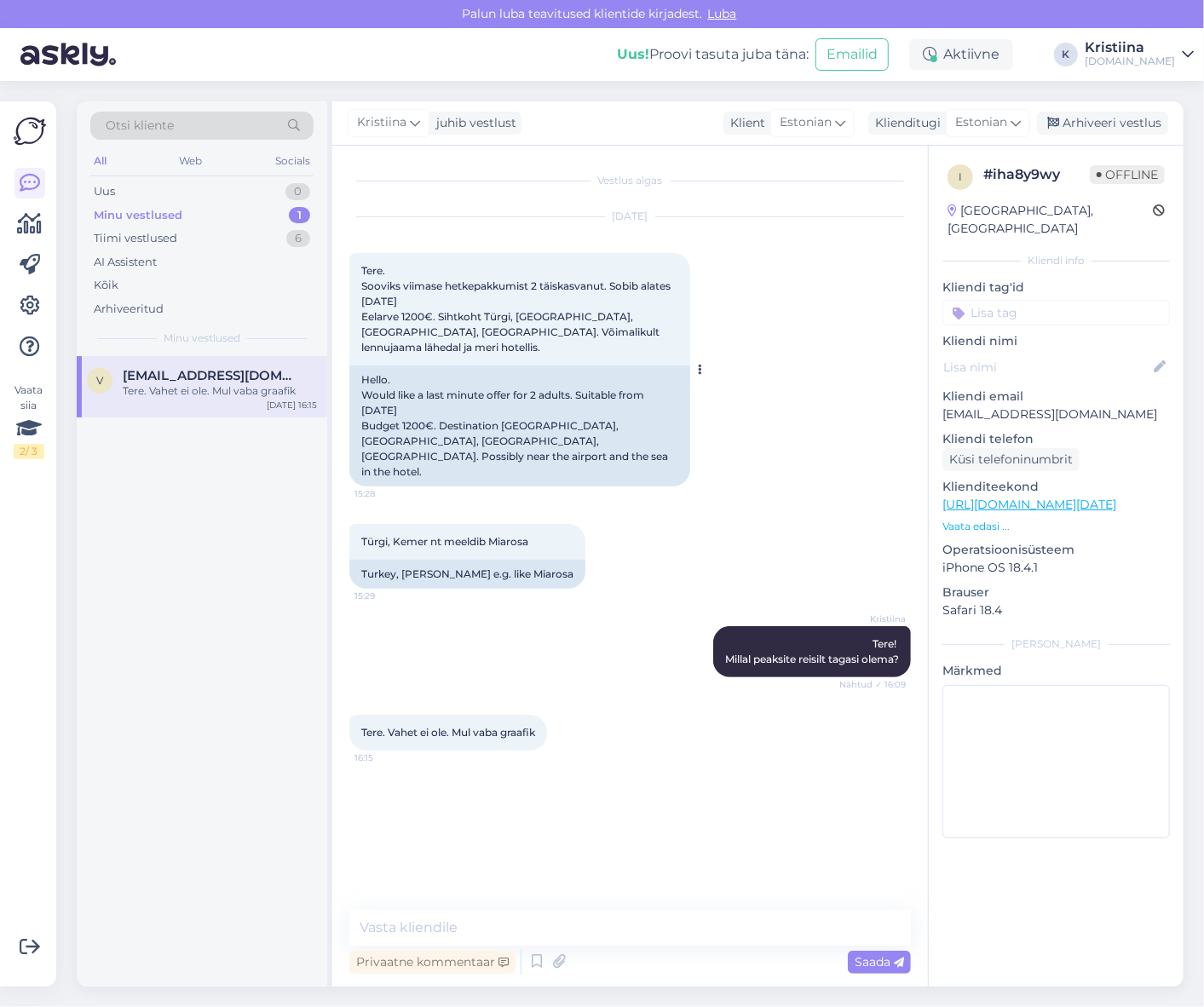
scroll to position [0, 0]
drag, startPoint x: 1125, startPoint y: 404, endPoint x: 946, endPoint y: 402, distance: 179.0
click at [946, 406] on p "[EMAIL_ADDRESS][DOMAIN_NAME]" at bounding box center [1057, 414] width 228 height 18
click at [943, 406] on p "[EMAIL_ADDRESS][DOMAIN_NAME]" at bounding box center [1057, 414] width 228 height 18
drag, startPoint x: 1103, startPoint y: 399, endPoint x: 976, endPoint y: 400, distance: 127.0
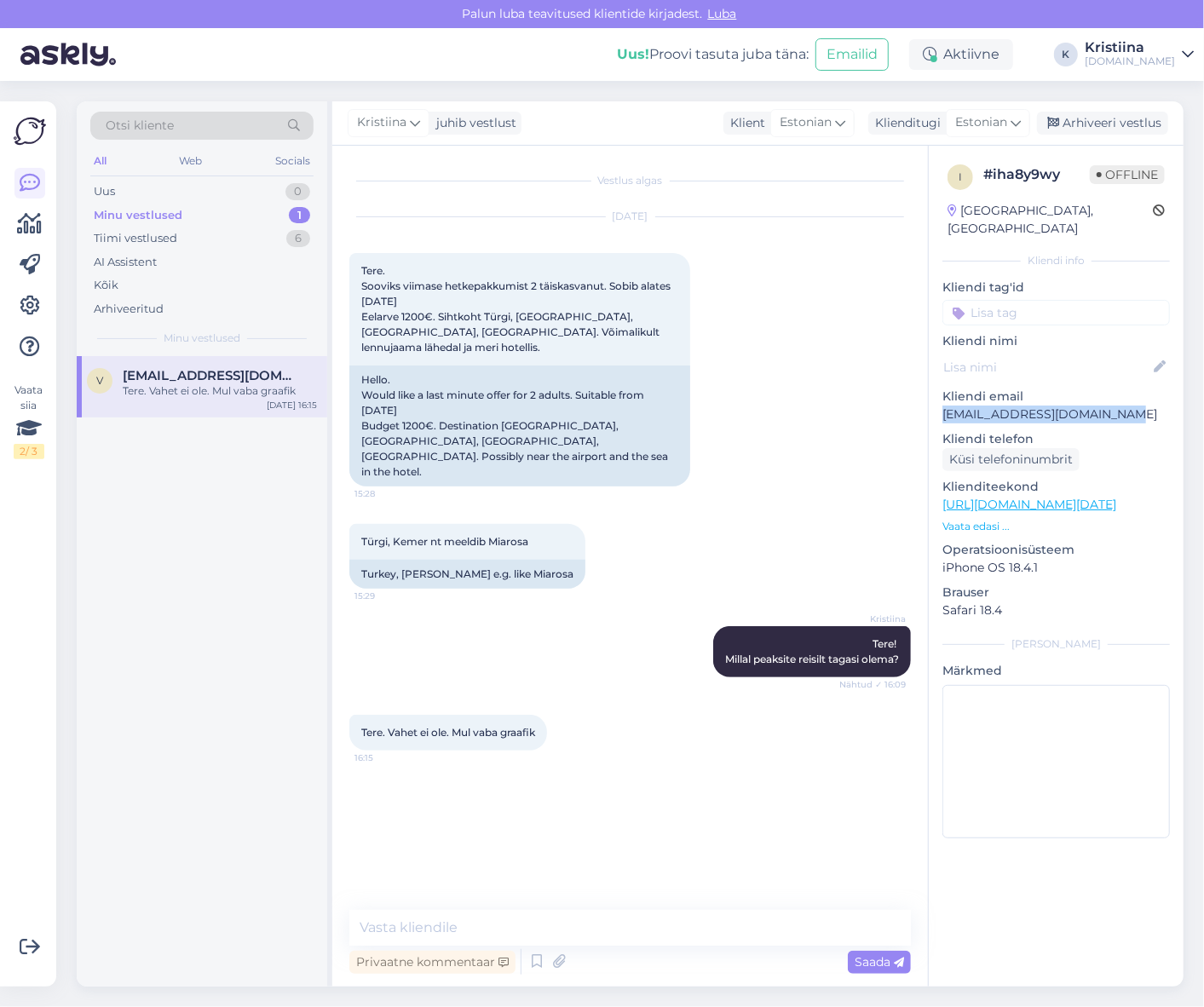
click at [933, 401] on div "i # iha8y9wy Offline [GEOGRAPHIC_DATA], [GEOGRAPHIC_DATA] info Kliendi tag'id K…" at bounding box center [1056, 504] width 255 height 719
copy p "[EMAIL_ADDRESS][DOMAIN_NAME]"
click at [165, 189] on div "Uus 1" at bounding box center [201, 191] width 223 height 24
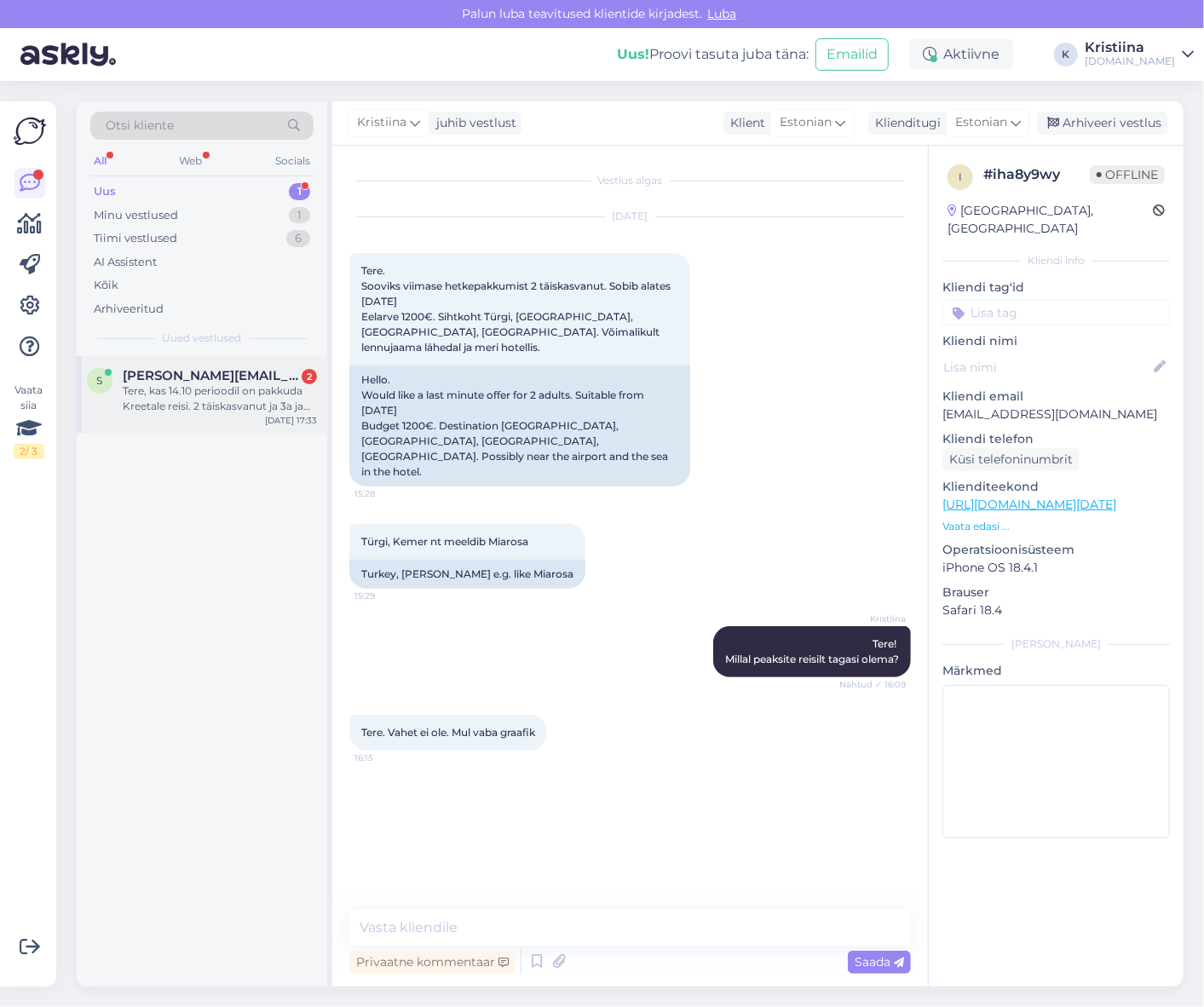
click at [196, 373] on span "[PERSON_NAME][EMAIL_ADDRESS][DOMAIN_NAME]" at bounding box center [211, 375] width 177 height 15
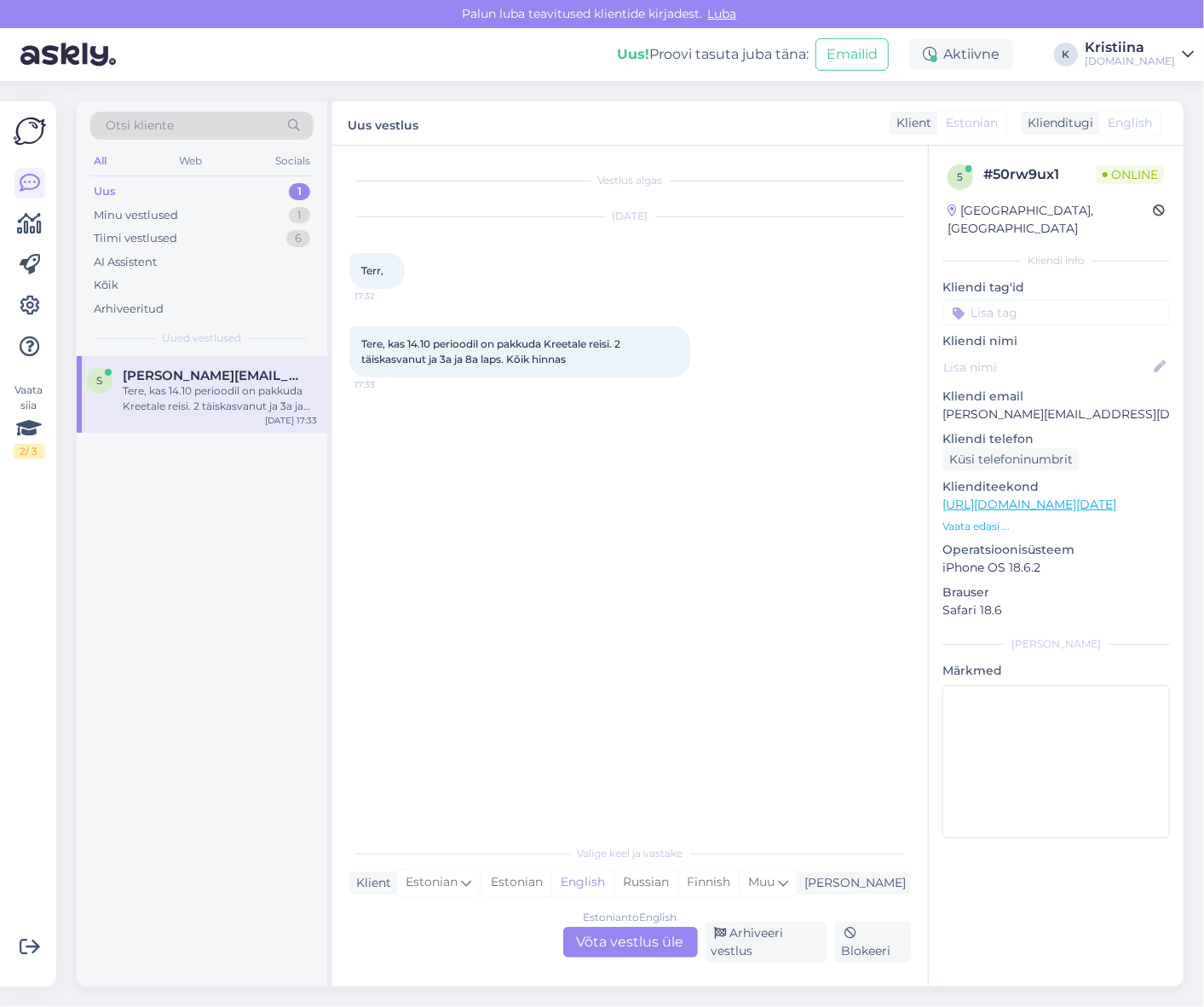
click at [642, 943] on div "Estonian to English Võta vestlus üle" at bounding box center [631, 942] width 135 height 31
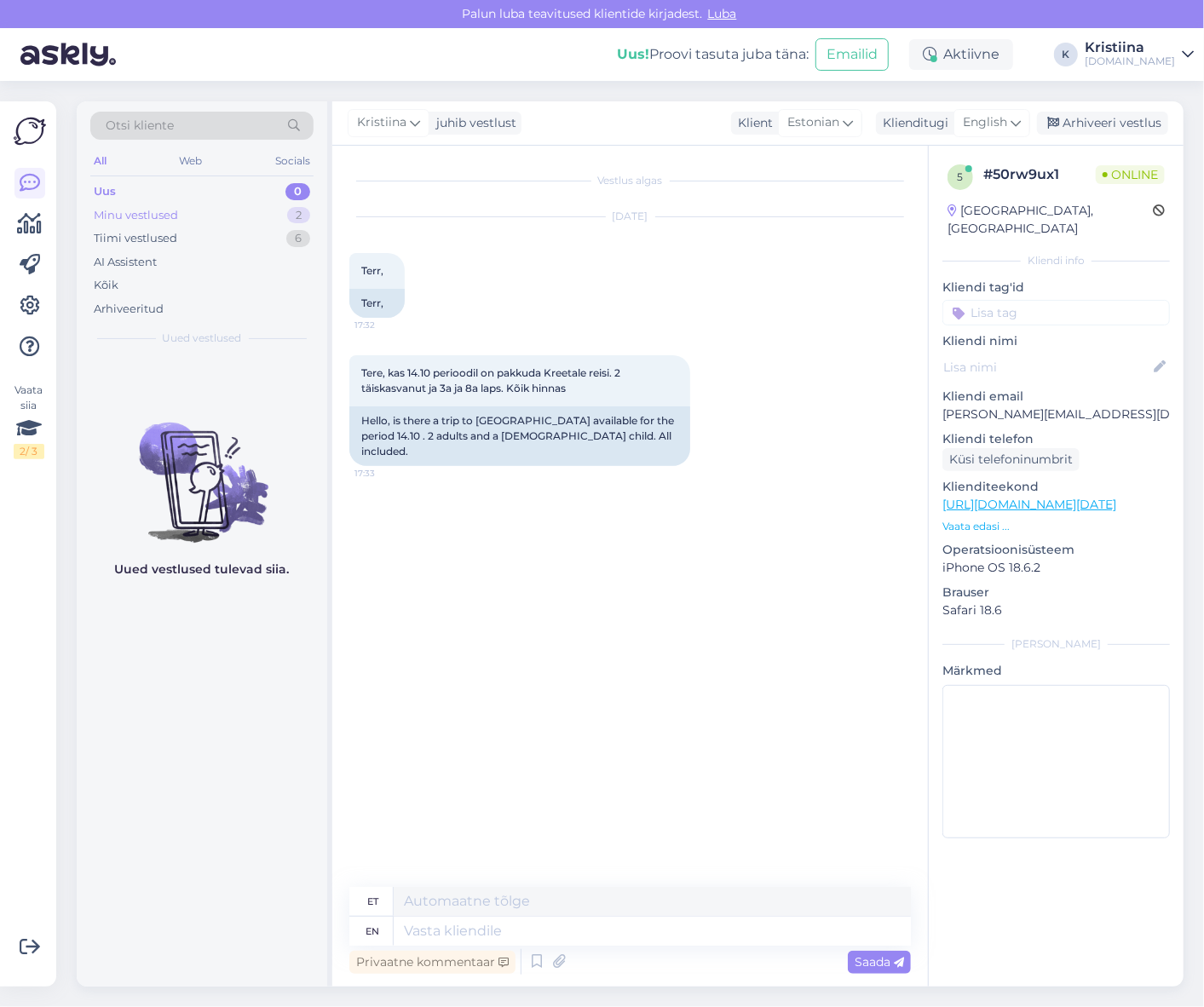
click at [258, 215] on div "Minu vestlused 2" at bounding box center [201, 215] width 223 height 24
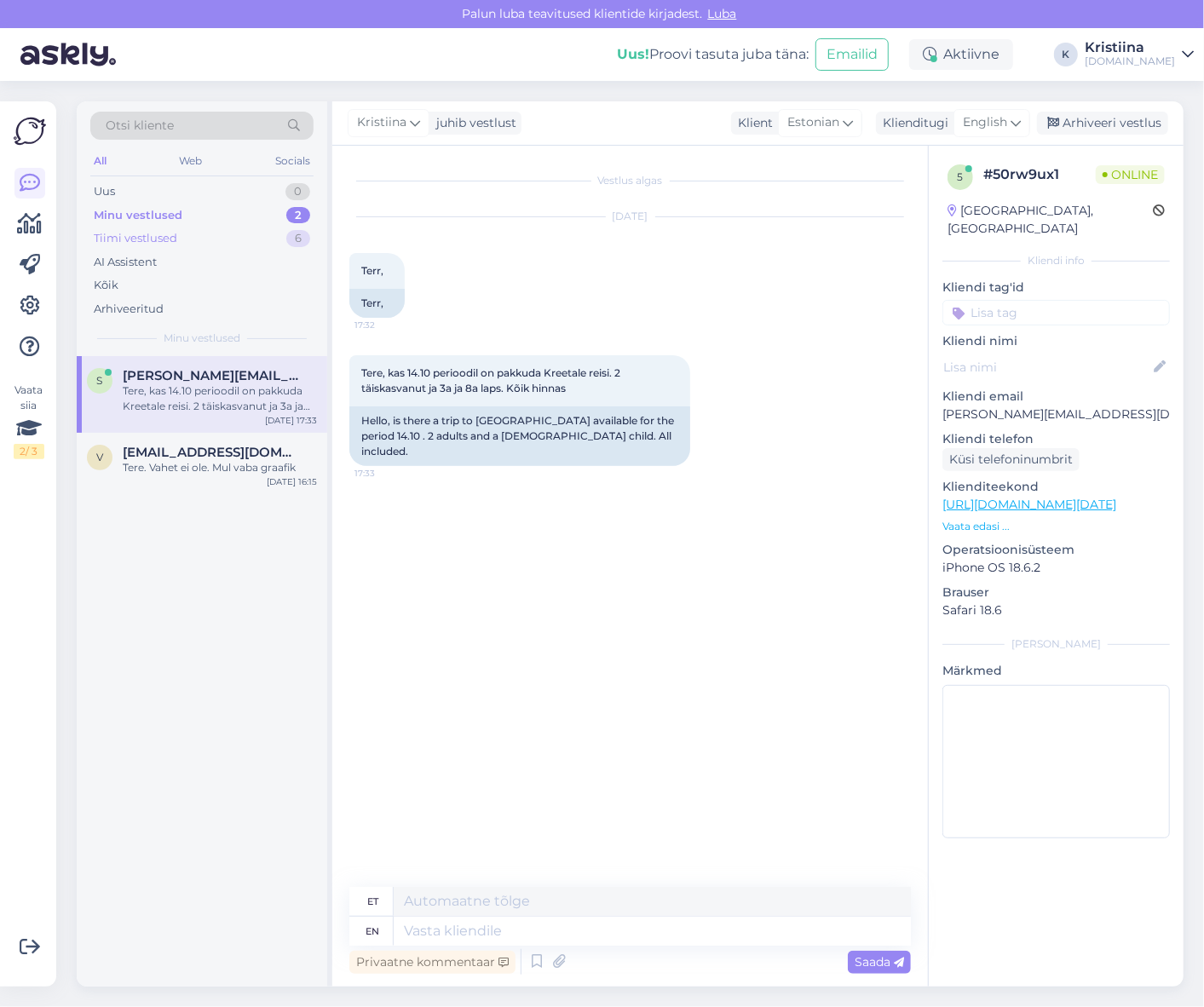
click at [234, 245] on div "Tiimi vestlused 6" at bounding box center [201, 238] width 223 height 24
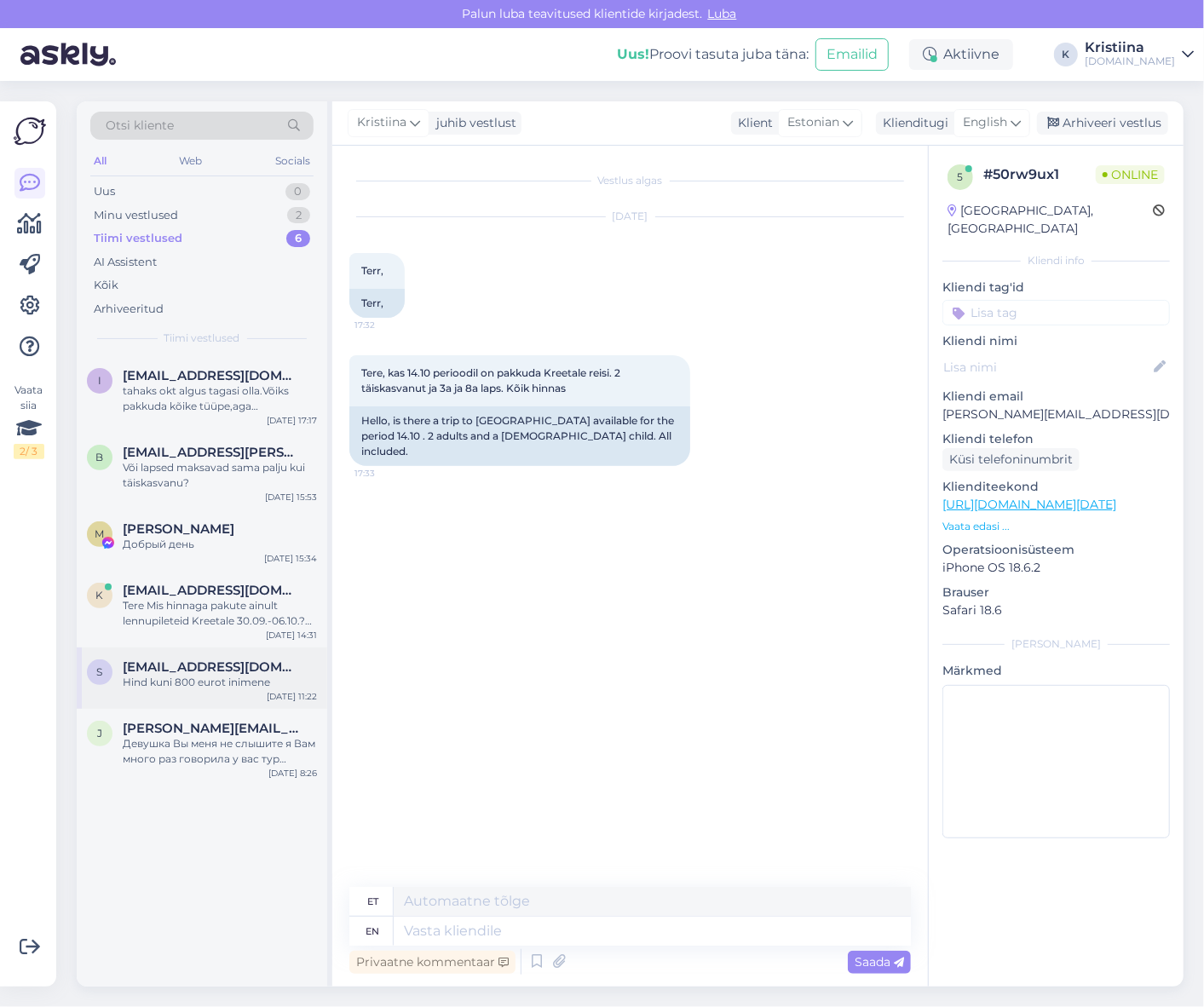
click at [223, 692] on div "s [EMAIL_ADDRESS][DOMAIN_NAME] Hind kuni 800 eurot inimene [DATE] 11:22" at bounding box center [202, 678] width 251 height 62
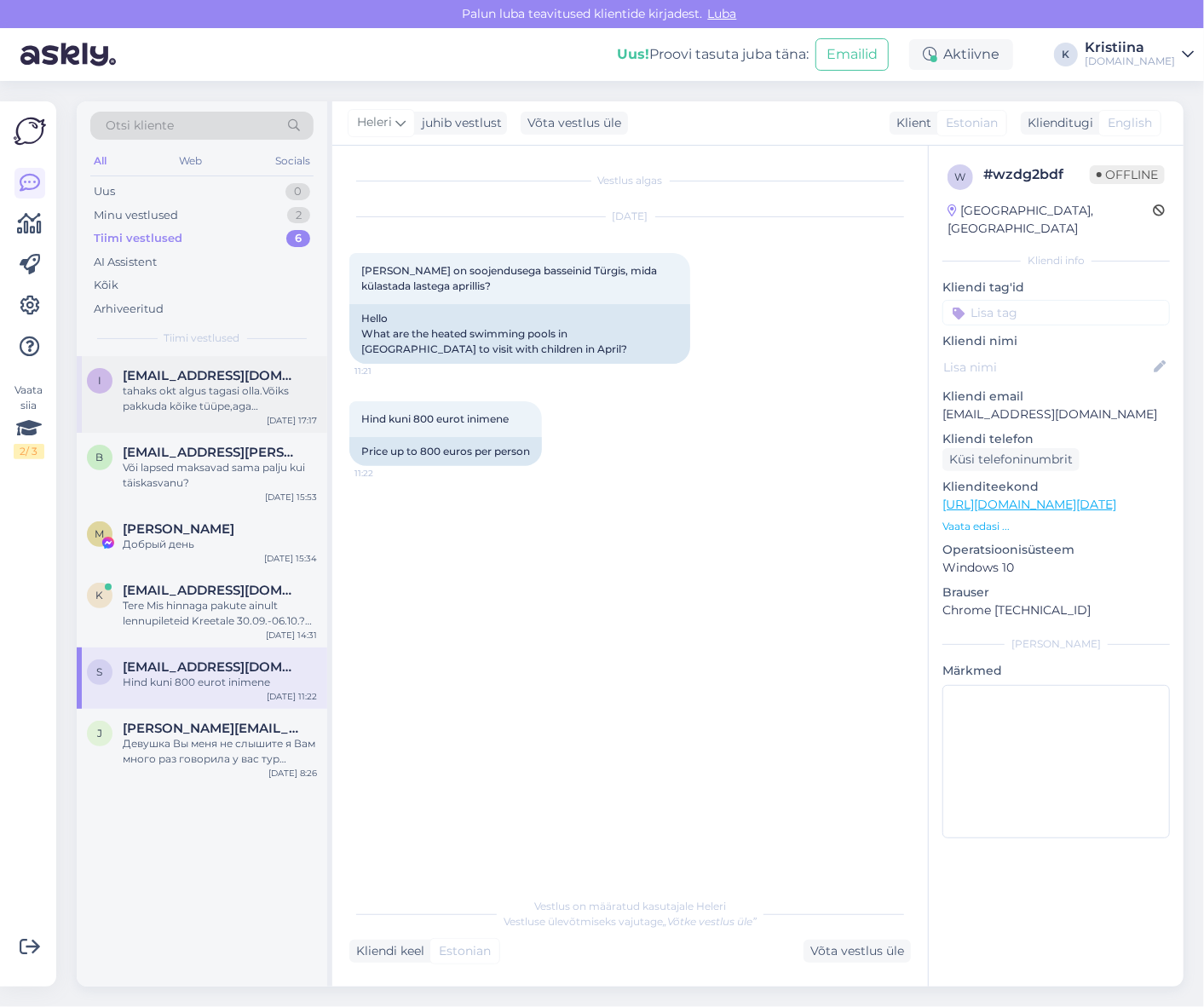
click at [214, 382] on span "[EMAIL_ADDRESS][DOMAIN_NAME]" at bounding box center [211, 375] width 177 height 15
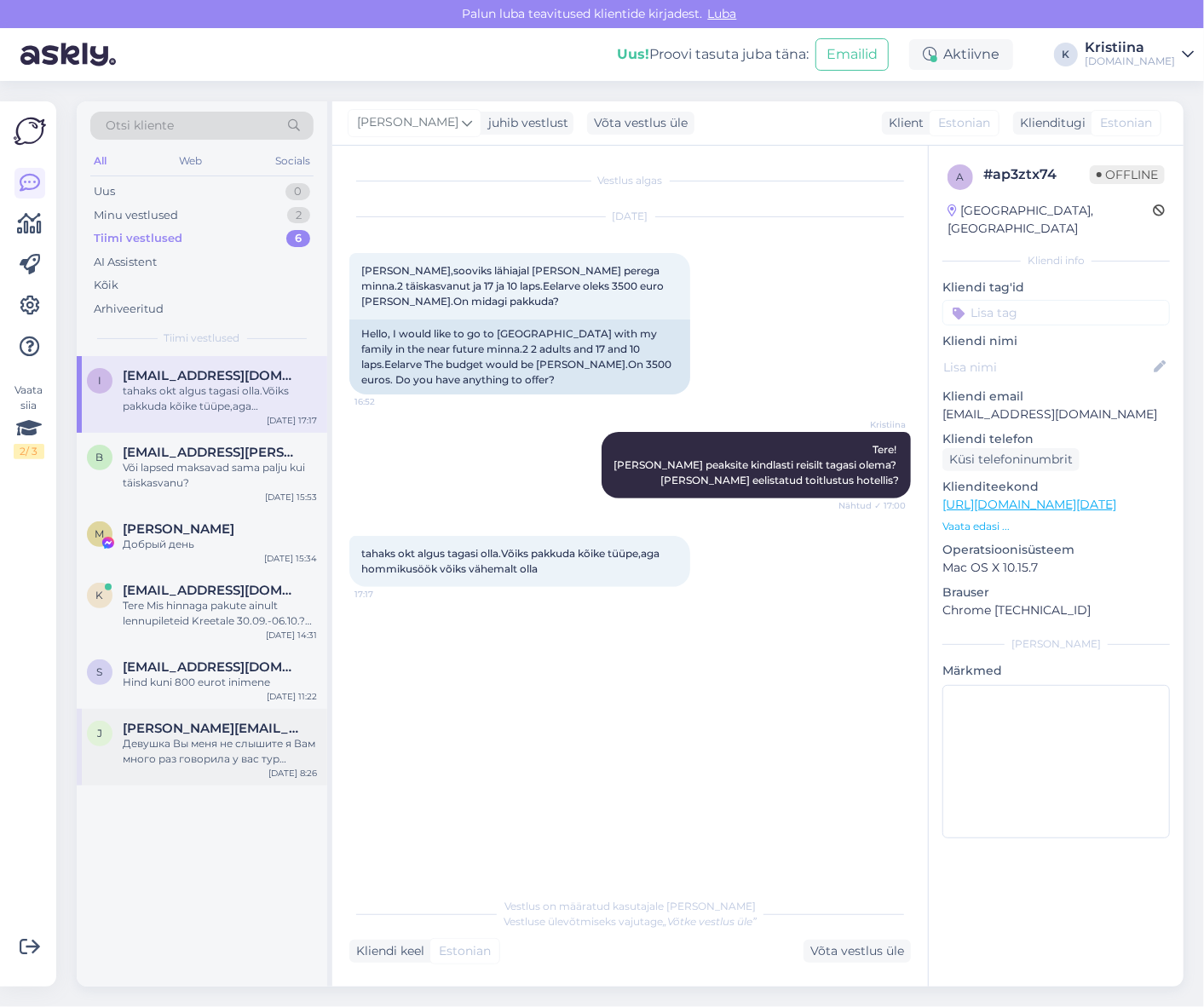
click at [208, 744] on div "Девушка Вы меня не слышите я Вам много раз говорила у вас тур преобретен через …" at bounding box center [220, 751] width 194 height 31
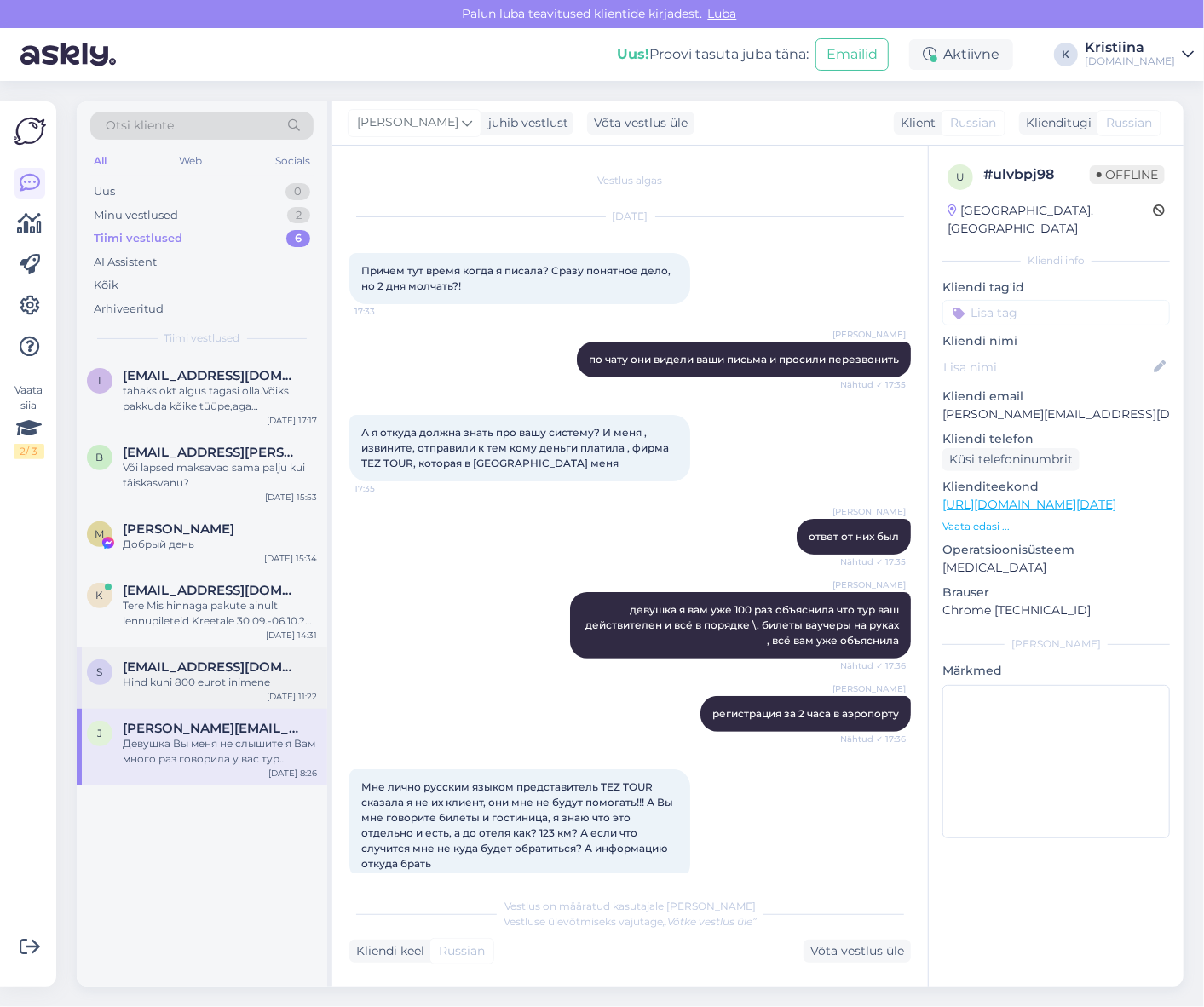
scroll to position [10153, 0]
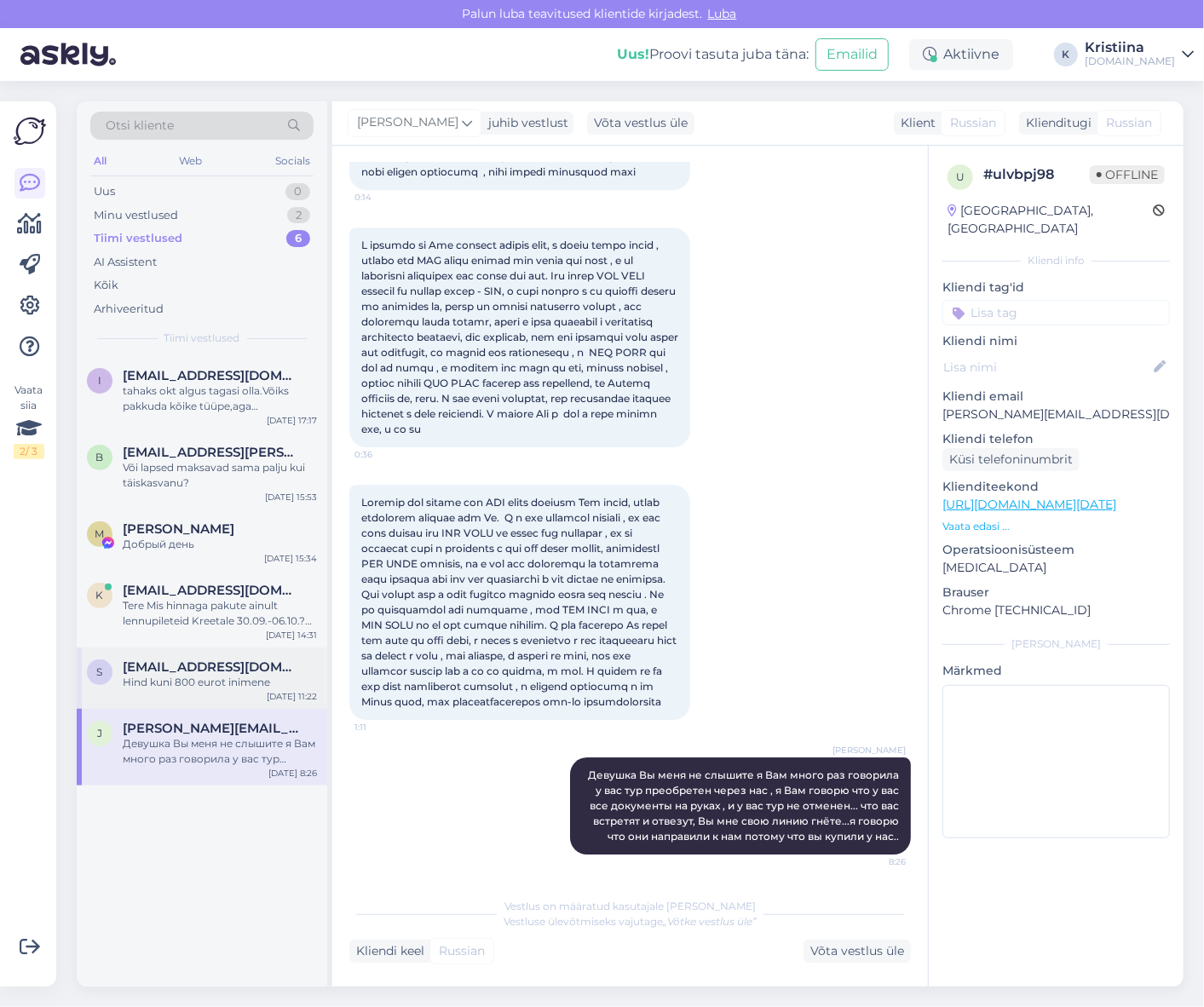
click at [191, 687] on div "Hind kuni 800 eurot inimene" at bounding box center [220, 682] width 194 height 15
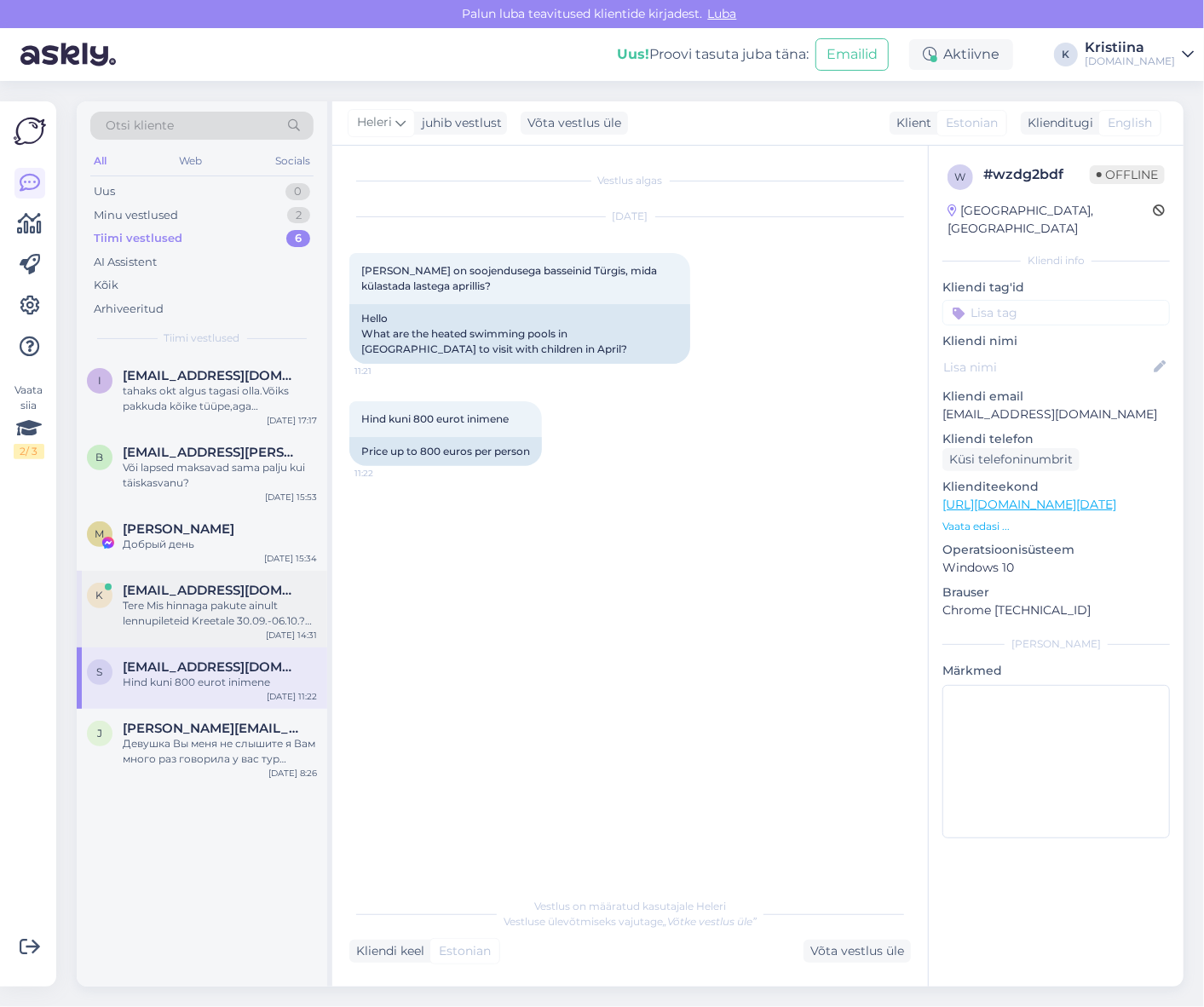
click at [207, 616] on div "Tere Mis hinnaga pakute ainult lennupileteid Kreetale 30.09.-06.10.? Tänan" at bounding box center [220, 613] width 194 height 31
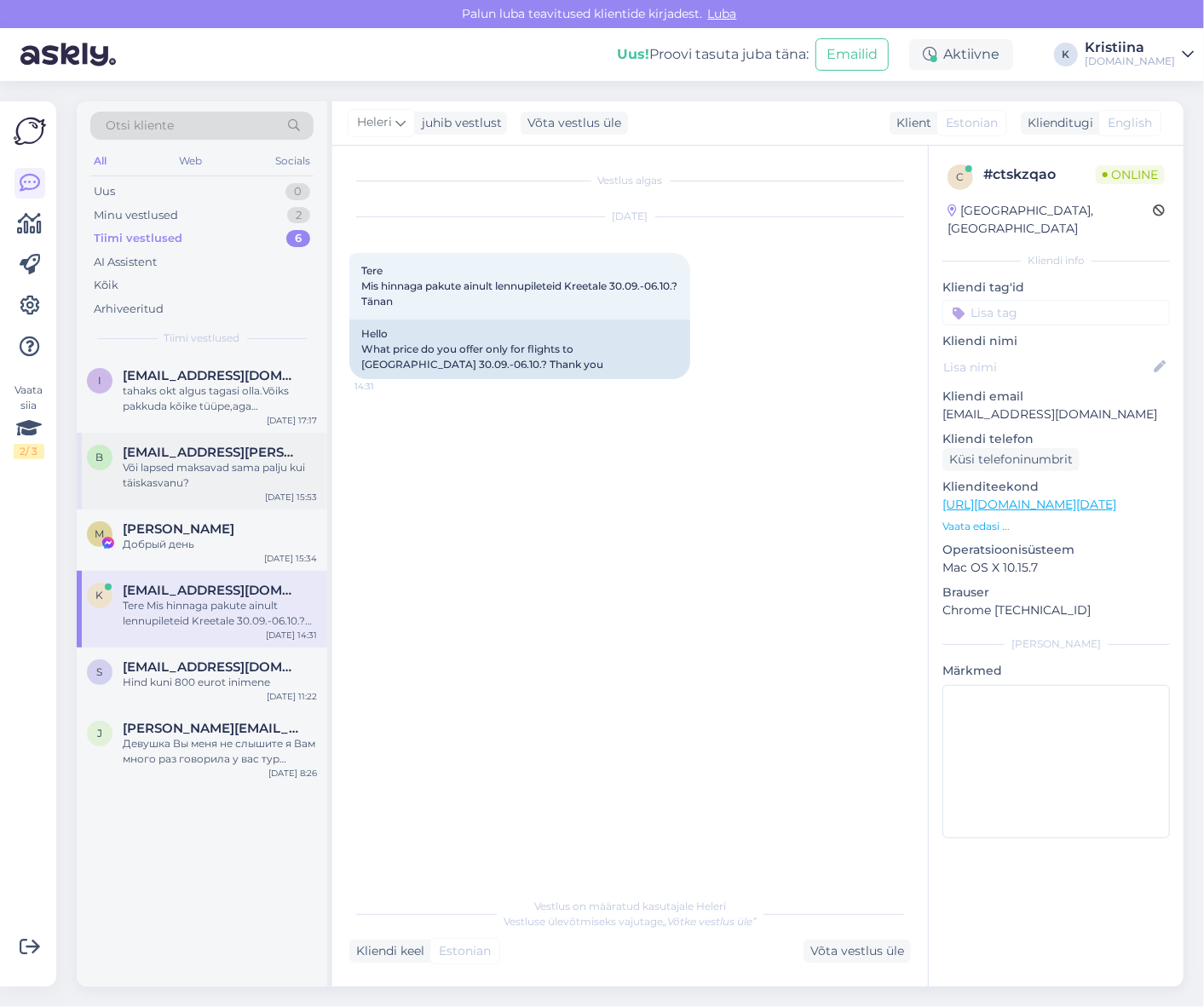
click at [206, 484] on div "Või lapsed maksavad sama palju kui täiskasvanu?" at bounding box center [220, 475] width 194 height 31
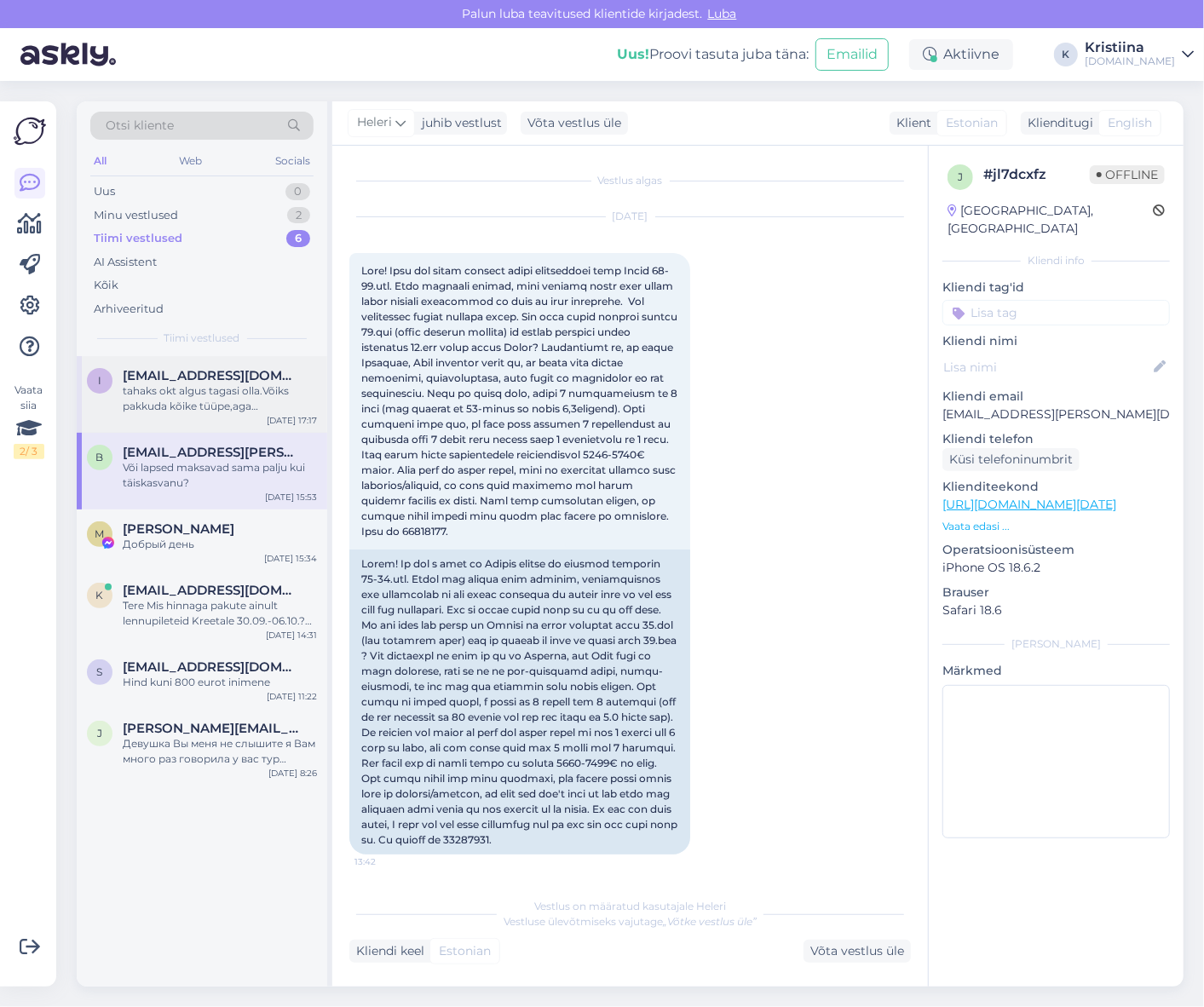
scroll to position [1750, 0]
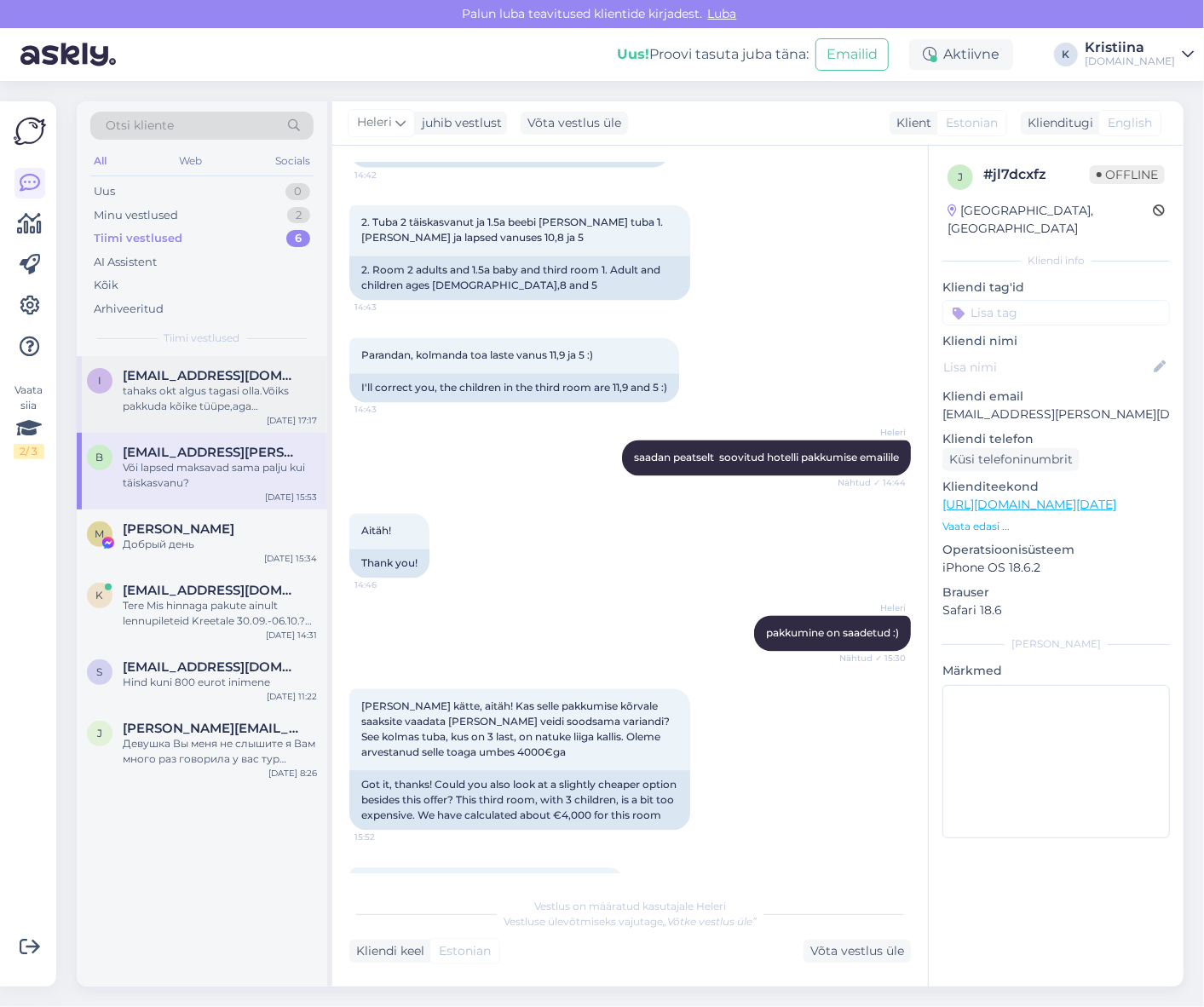
click at [205, 390] on div "tahaks okt algus tagasi olla.Võiks pakkuda kõike tüüpe,aga hommikusöök võiks vä…" at bounding box center [220, 399] width 194 height 31
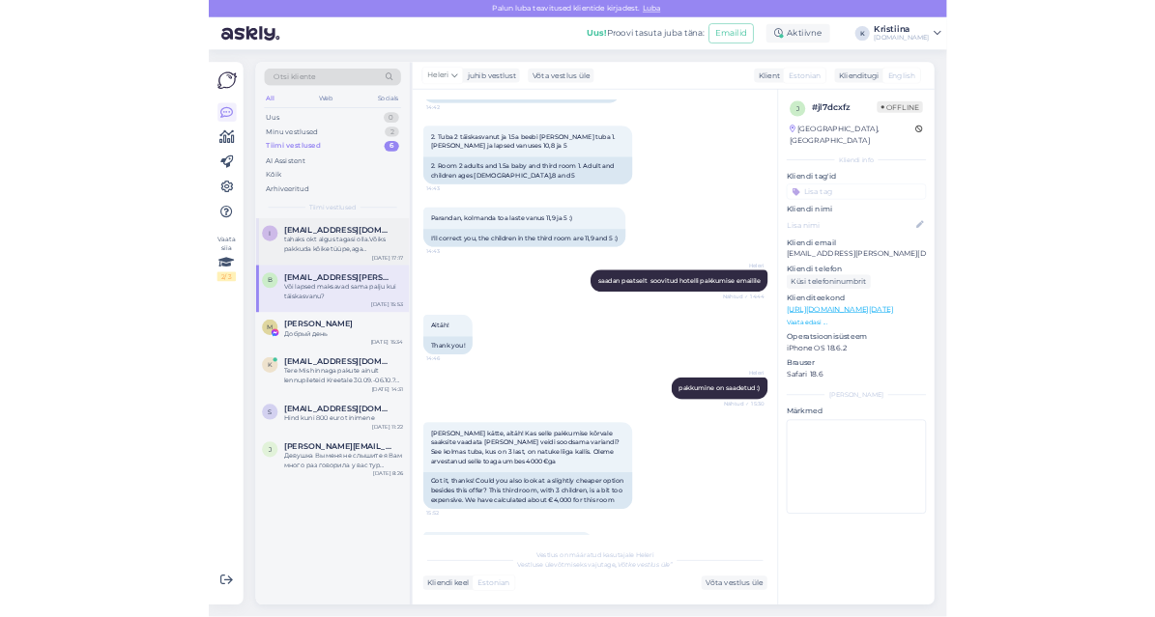
scroll to position [0, 0]
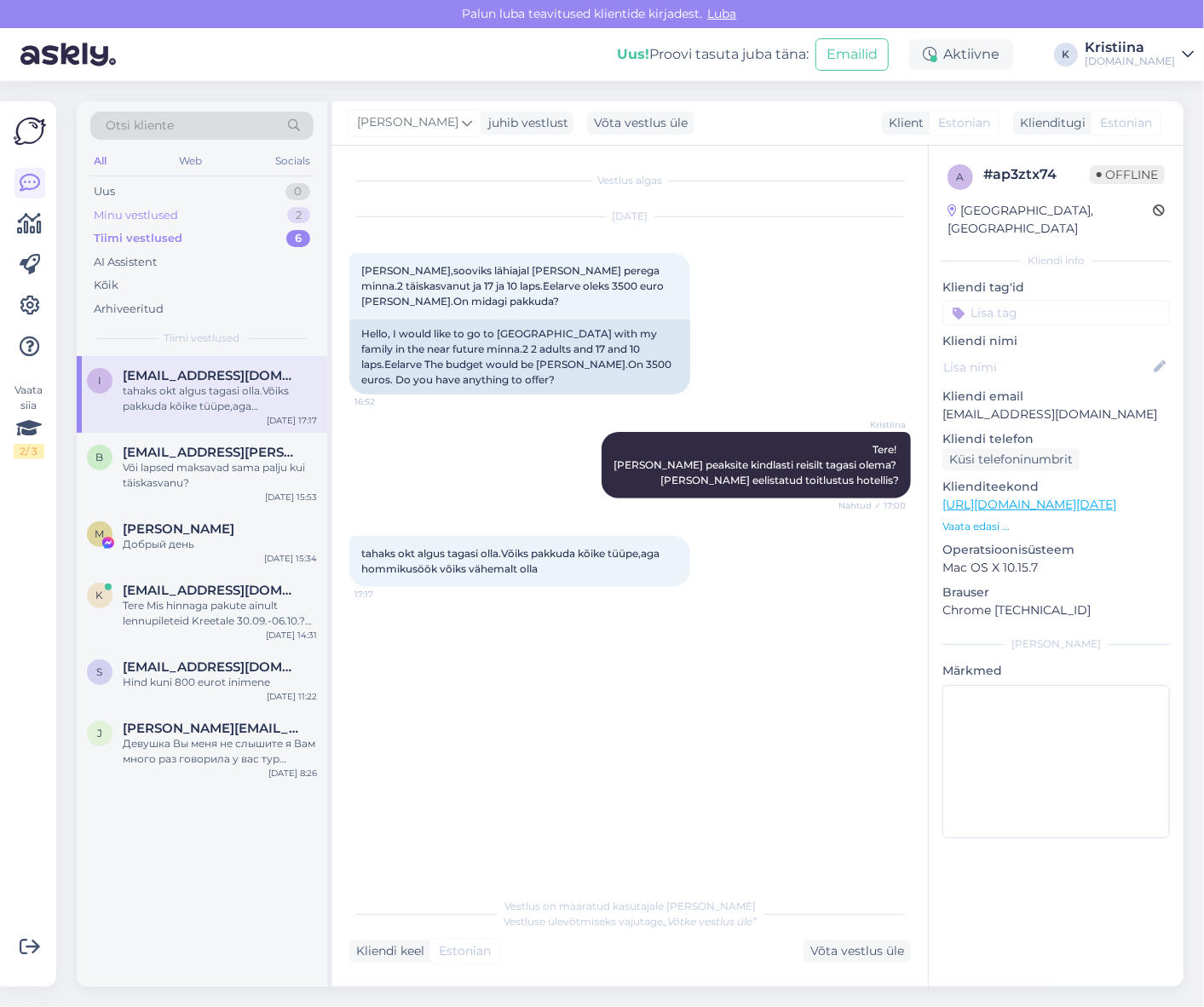
click at [202, 215] on div "Minu vestlused 2" at bounding box center [201, 215] width 223 height 24
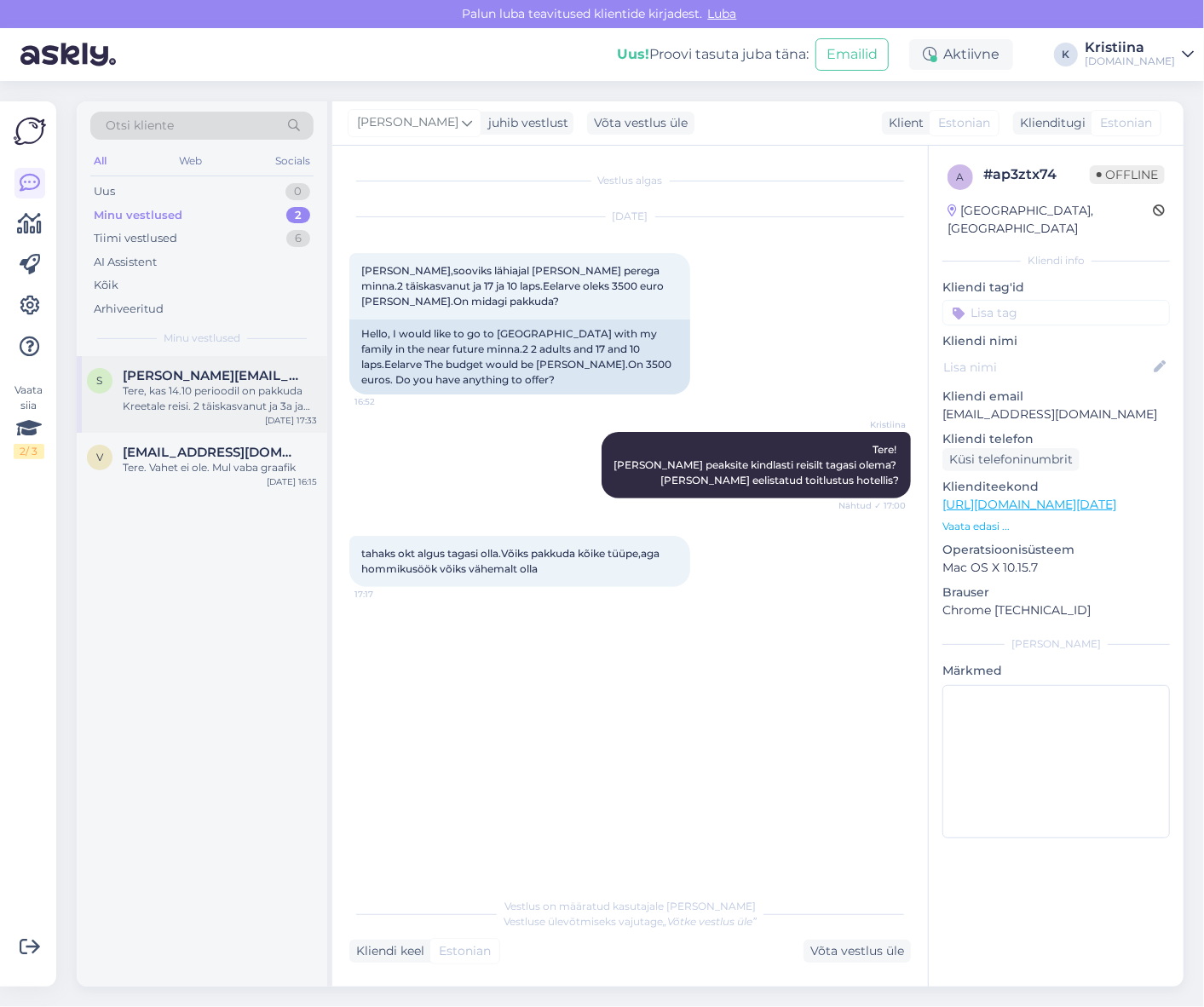
click at [221, 382] on span "[PERSON_NAME][EMAIL_ADDRESS][DOMAIN_NAME]" at bounding box center [211, 375] width 177 height 15
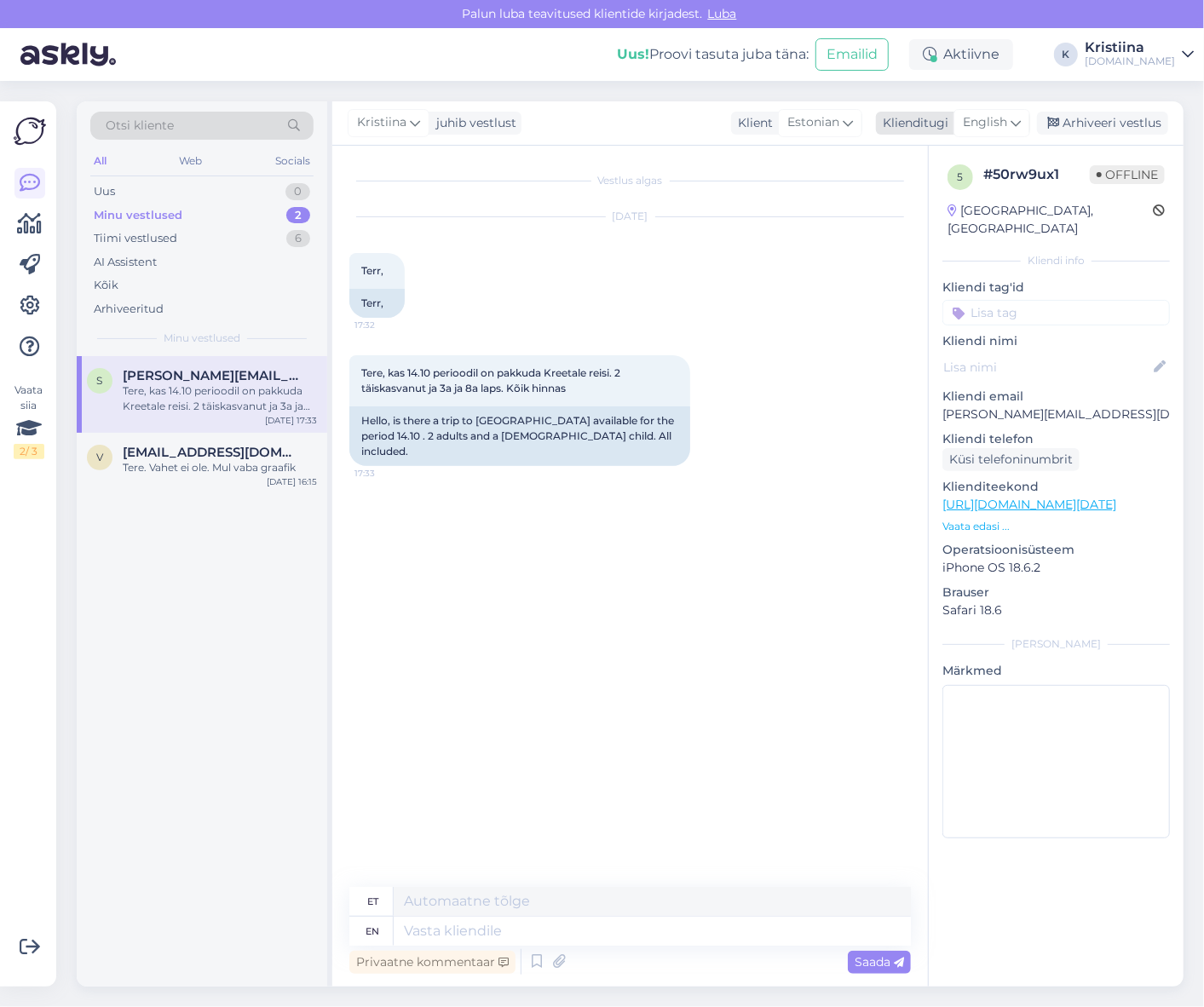
click at [1009, 120] on div "English" at bounding box center [991, 123] width 77 height 27
click at [956, 216] on link "Estonian" at bounding box center [953, 226] width 188 height 27
drag, startPoint x: 379, startPoint y: 378, endPoint x: 602, endPoint y: 389, distance: 223.3
click at [602, 389] on div "Tere, kas 14.10 perioodil on pakkuda Kreetale reisi. 2 täiskasvanut ja 3a ja 8a…" at bounding box center [520, 381] width 340 height 51
click at [603, 389] on div "Tere, kas 14.10 perioodil on pakkuda Kreetale reisi. 2 täiskasvanut ja 3a ja 8a…" at bounding box center [520, 381] width 340 height 51
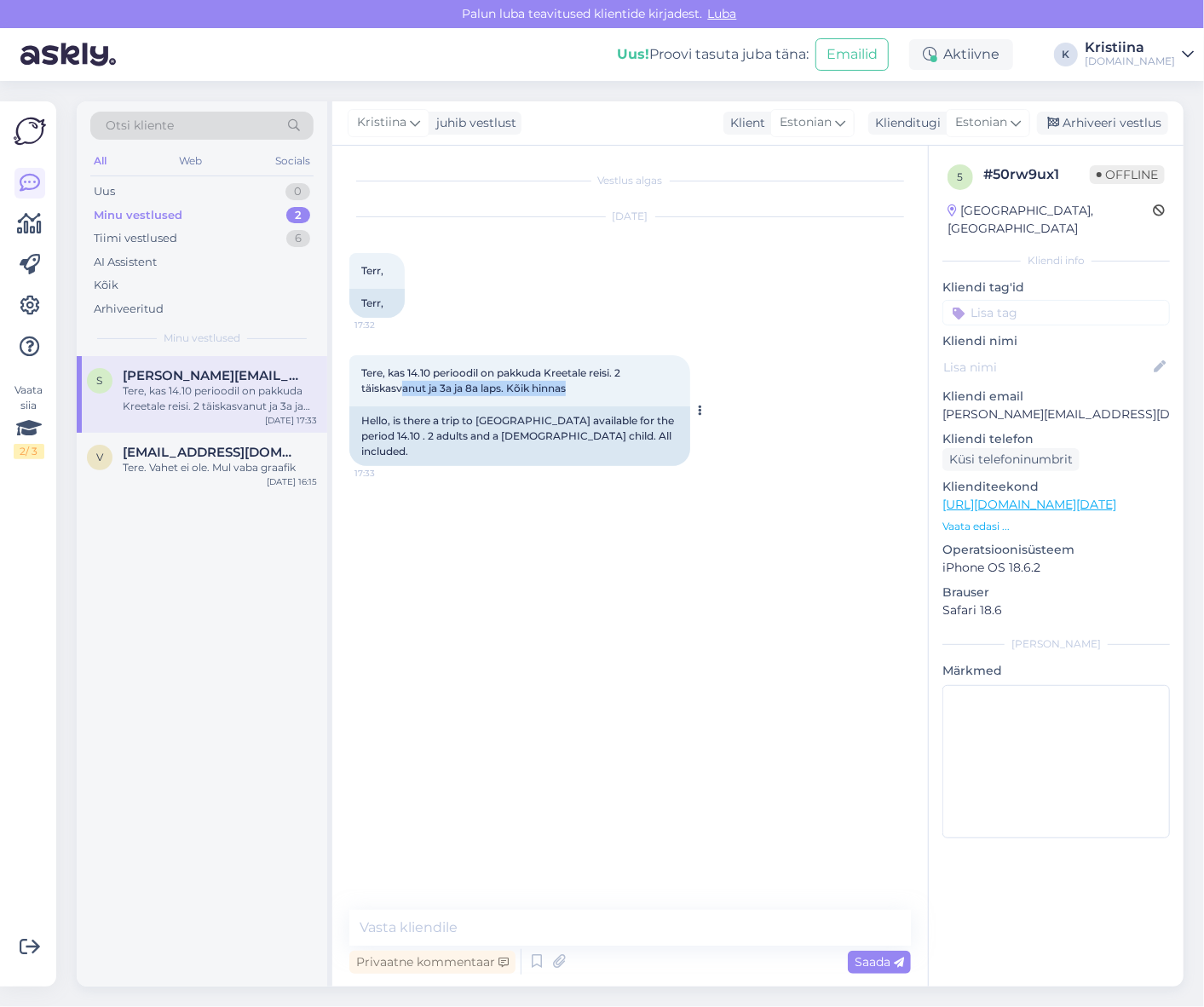
drag, startPoint x: 588, startPoint y: 394, endPoint x: 405, endPoint y: 387, distance: 183.1
click at [401, 389] on div "Tere, kas 14.10 perioodil on pakkuda Kreetale reisi. 2 täiskasvanut ja 3a ja 8a…" at bounding box center [520, 381] width 340 height 51
click at [423, 385] on span "Tere, kas 14.10 perioodil on pakkuda Kreetale reisi. 2 täiskasvanut ja 3a ja 8a…" at bounding box center [492, 380] width 262 height 28
click at [499, 403] on div "Tere, kas 14.10 perioodil on pakkuda Kreetale reisi. 2 täiskasvanut ja 3a ja 8a…" at bounding box center [520, 381] width 340 height 51
copy p "[PERSON_NAME][EMAIL_ADDRESS][DOMAIN_NAME]"
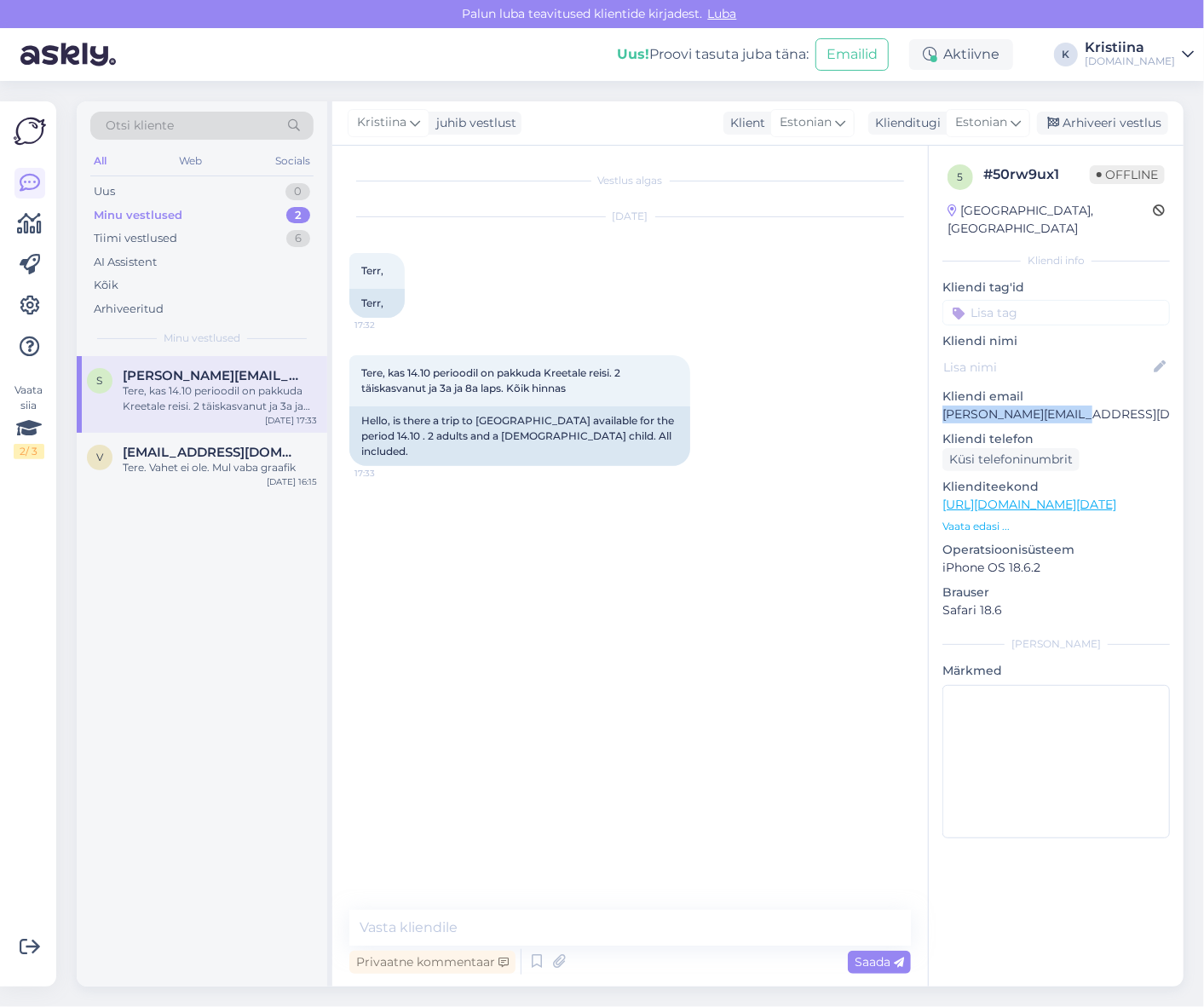
drag, startPoint x: 1084, startPoint y: 397, endPoint x: 935, endPoint y: 400, distance: 149.0
click at [933, 400] on div "5 # 50rw9ux1 Offline [GEOGRAPHIC_DATA], [GEOGRAPHIC_DATA] Kliendi info Kliendi …" at bounding box center [1056, 504] width 255 height 719
click at [491, 938] on textarea at bounding box center [630, 928] width 562 height 36
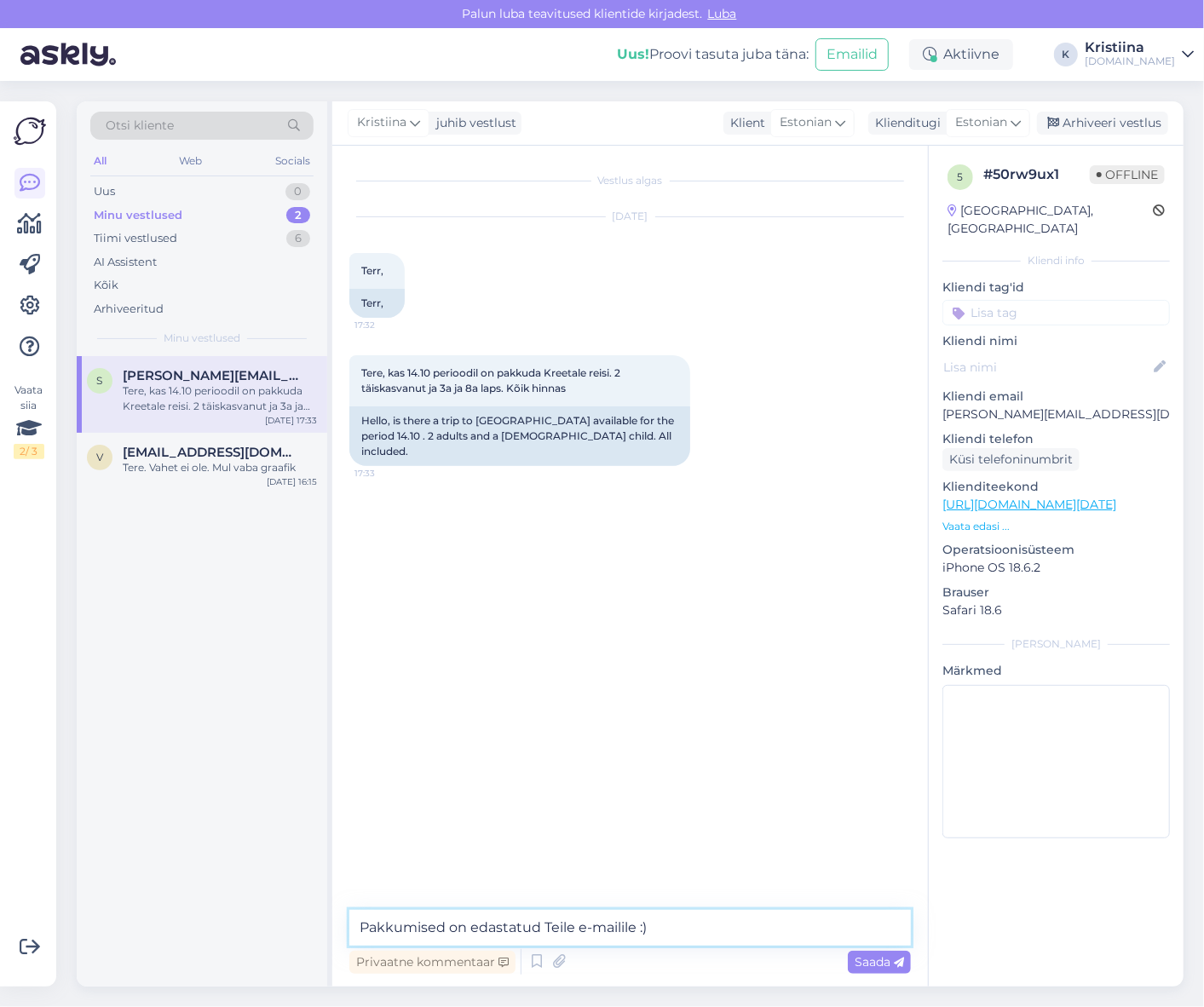
type textarea "Pakkumised on edastatud Teile e-mailile :)"
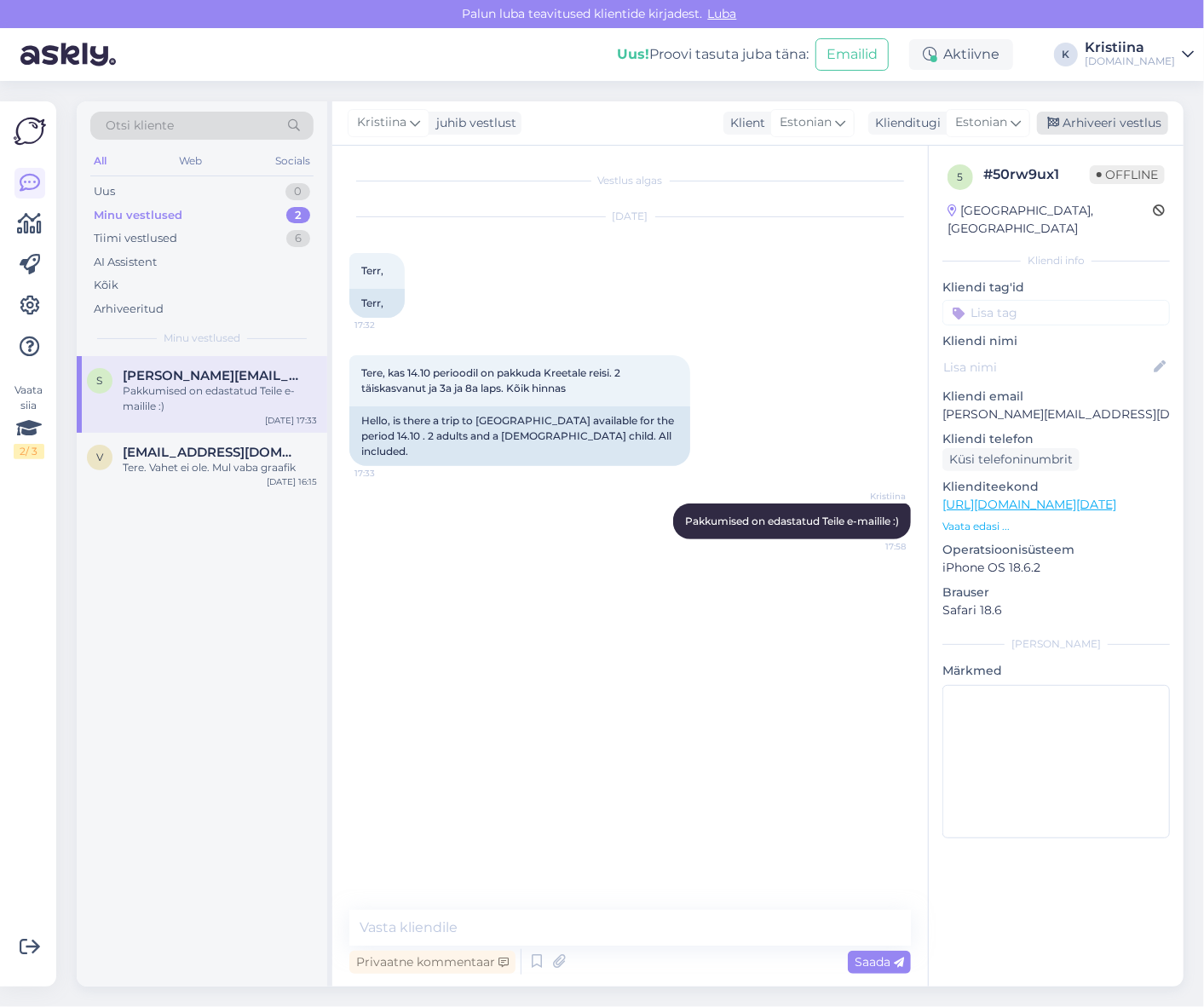
click at [1094, 112] on div "Arhiveeri vestlus" at bounding box center [1103, 123] width 131 height 23
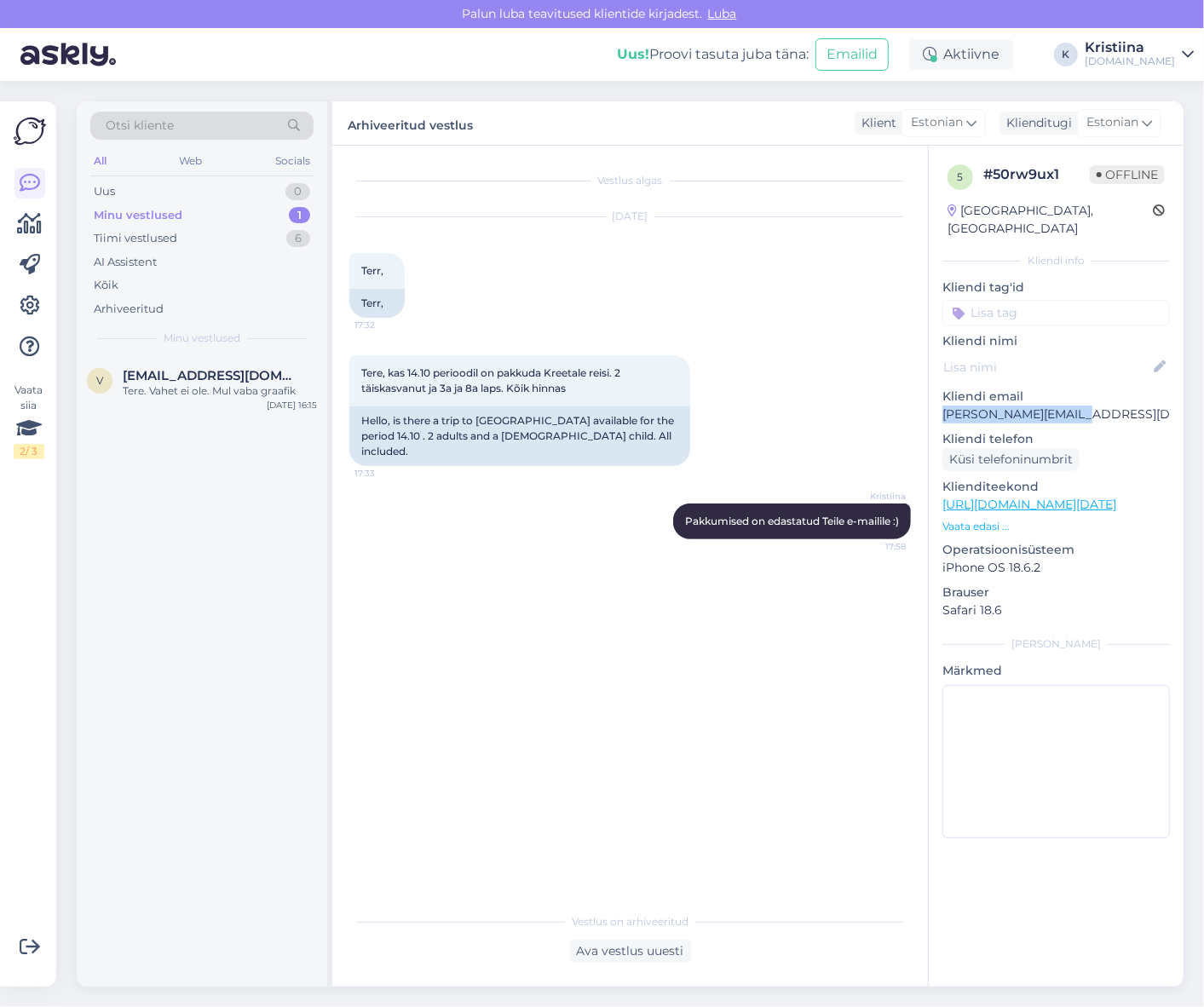
drag, startPoint x: 1096, startPoint y: 400, endPoint x: 940, endPoint y: 405, distance: 156.1
click at [940, 405] on div "5 # 50rw9ux1 Offline [GEOGRAPHIC_DATA], [GEOGRAPHIC_DATA] Kliendi info Kliendi …" at bounding box center [1056, 504] width 255 height 719
click at [190, 381] on span "[EMAIL_ADDRESS][DOMAIN_NAME]" at bounding box center [211, 375] width 177 height 15
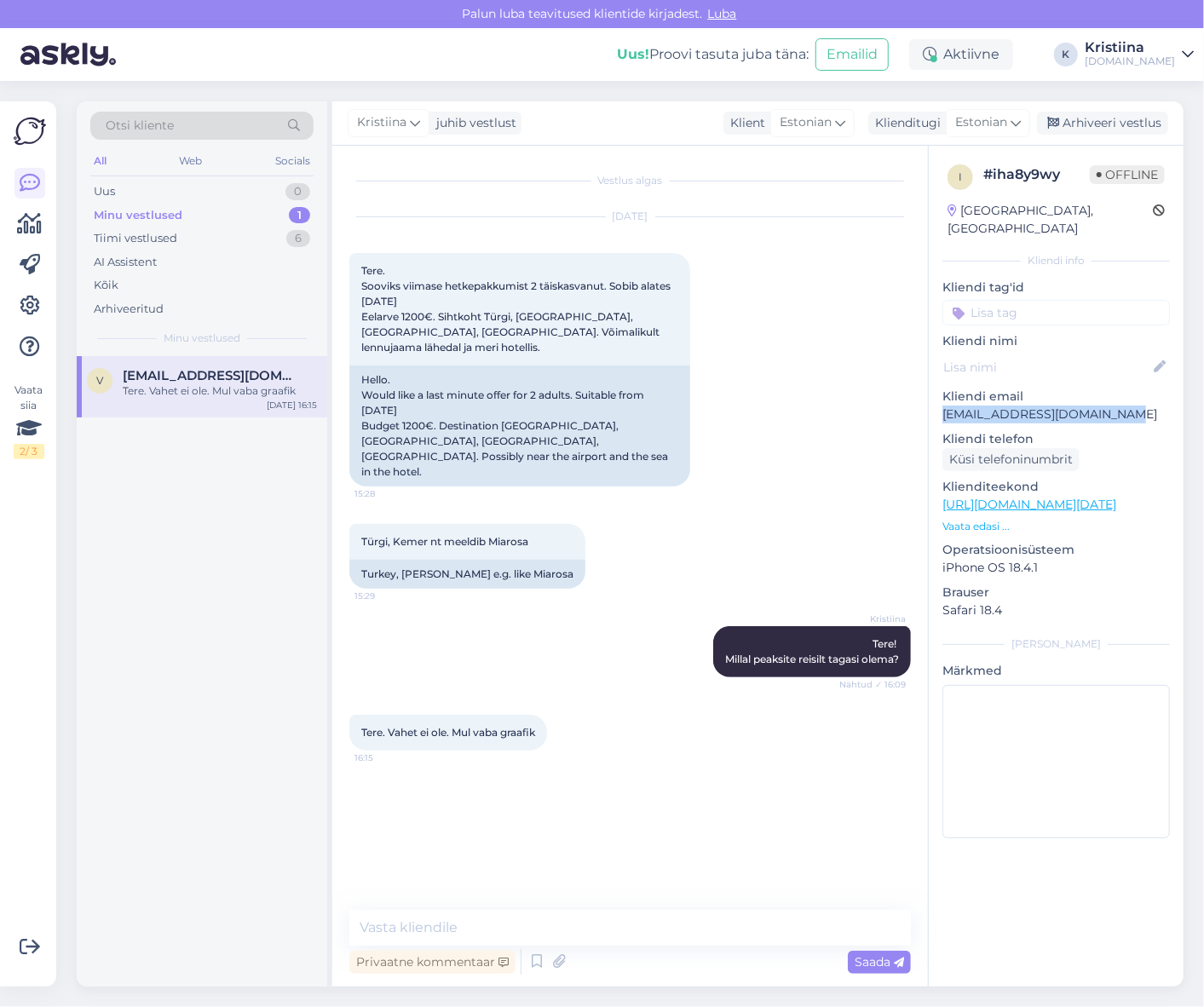
drag, startPoint x: 1111, startPoint y: 402, endPoint x: 939, endPoint y: 399, distance: 172.0
click at [939, 399] on div "i # iha8y9wy Offline [GEOGRAPHIC_DATA], [GEOGRAPHIC_DATA] info Kliendi tag'id K…" at bounding box center [1056, 504] width 255 height 719
copy p "[EMAIL_ADDRESS][DOMAIN_NAME]"
drag, startPoint x: 369, startPoint y: 310, endPoint x: 550, endPoint y: 319, distance: 181.2
click at [518, 315] on span "Tere. Sooviks viimase hetkepakkumist 2 täiskasvanut. Sobib alates [DATE] Eelarv…" at bounding box center [518, 309] width 312 height 89
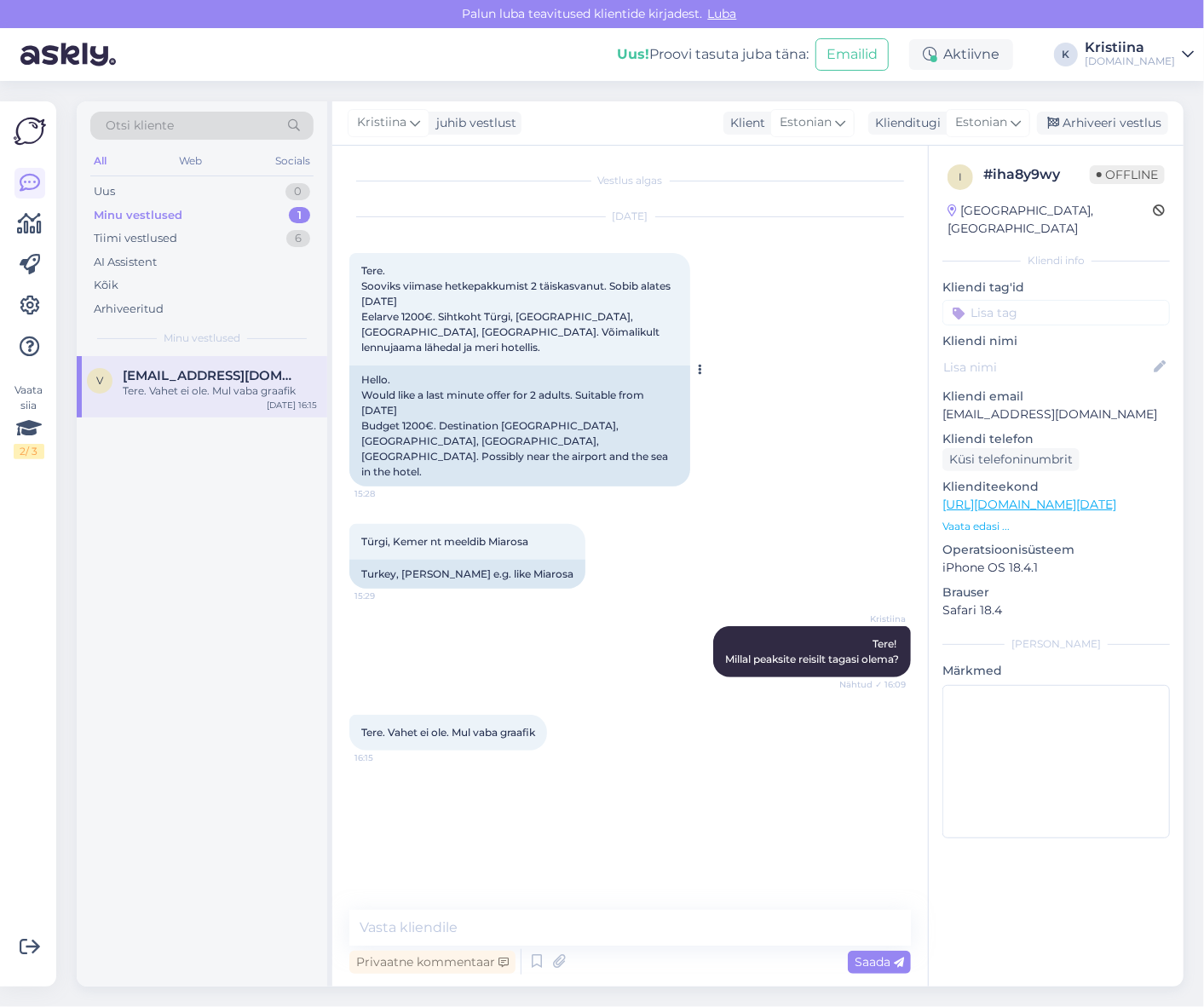
click at [550, 319] on span "Tere. Sooviks viimase hetkepakkumist 2 täiskasvanut. Sobib alates [DATE] Eelarv…" at bounding box center [518, 309] width 312 height 89
click at [610, 317] on span "Tere. Sooviks viimase hetkepakkumist 2 täiskasvanut. Sobib alates [DATE] Eelarv…" at bounding box center [518, 309] width 312 height 89
click at [107, 196] on div "Uus" at bounding box center [104, 191] width 21 height 17
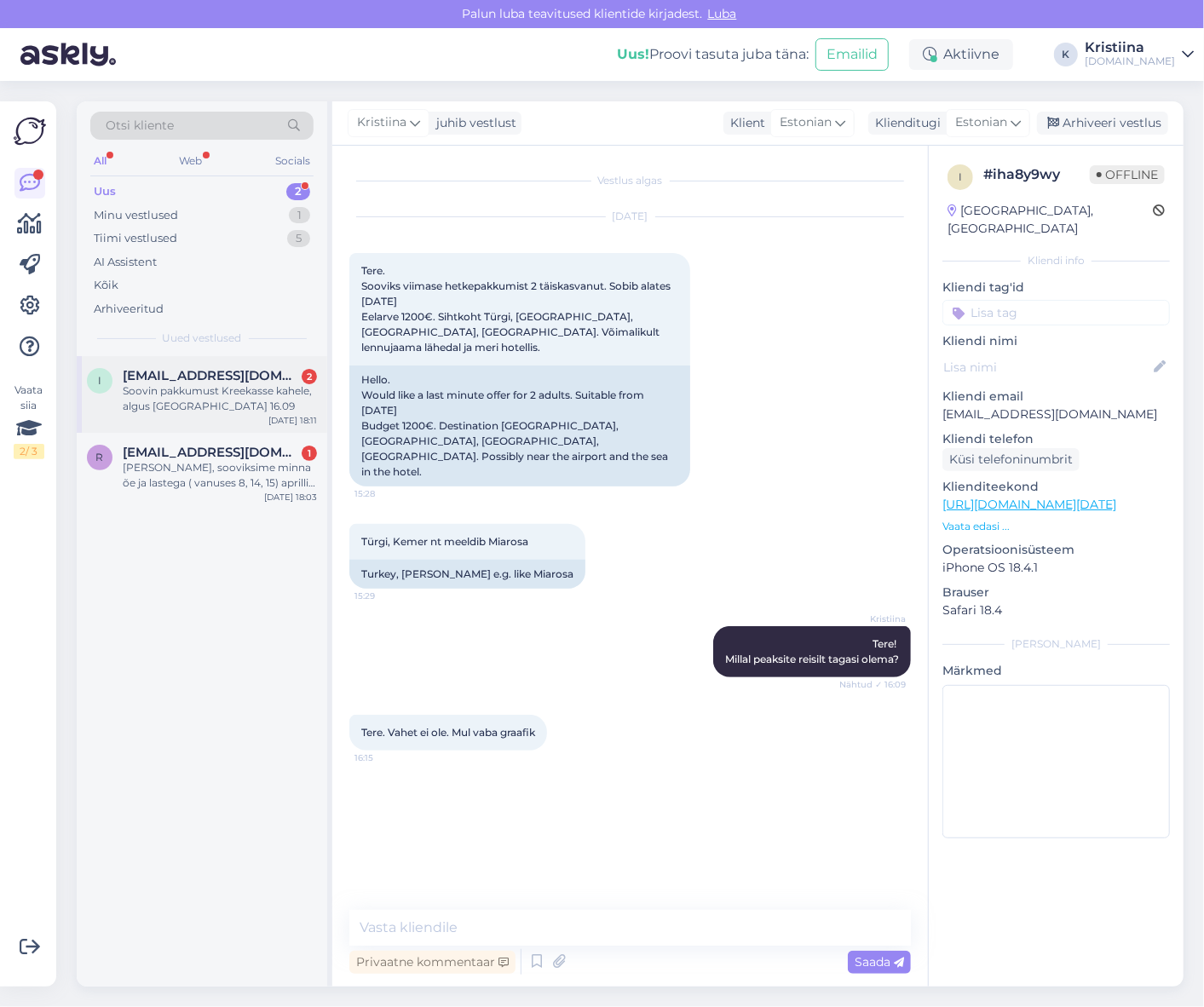
click at [189, 369] on span "[EMAIL_ADDRESS][DOMAIN_NAME]" at bounding box center [211, 375] width 177 height 15
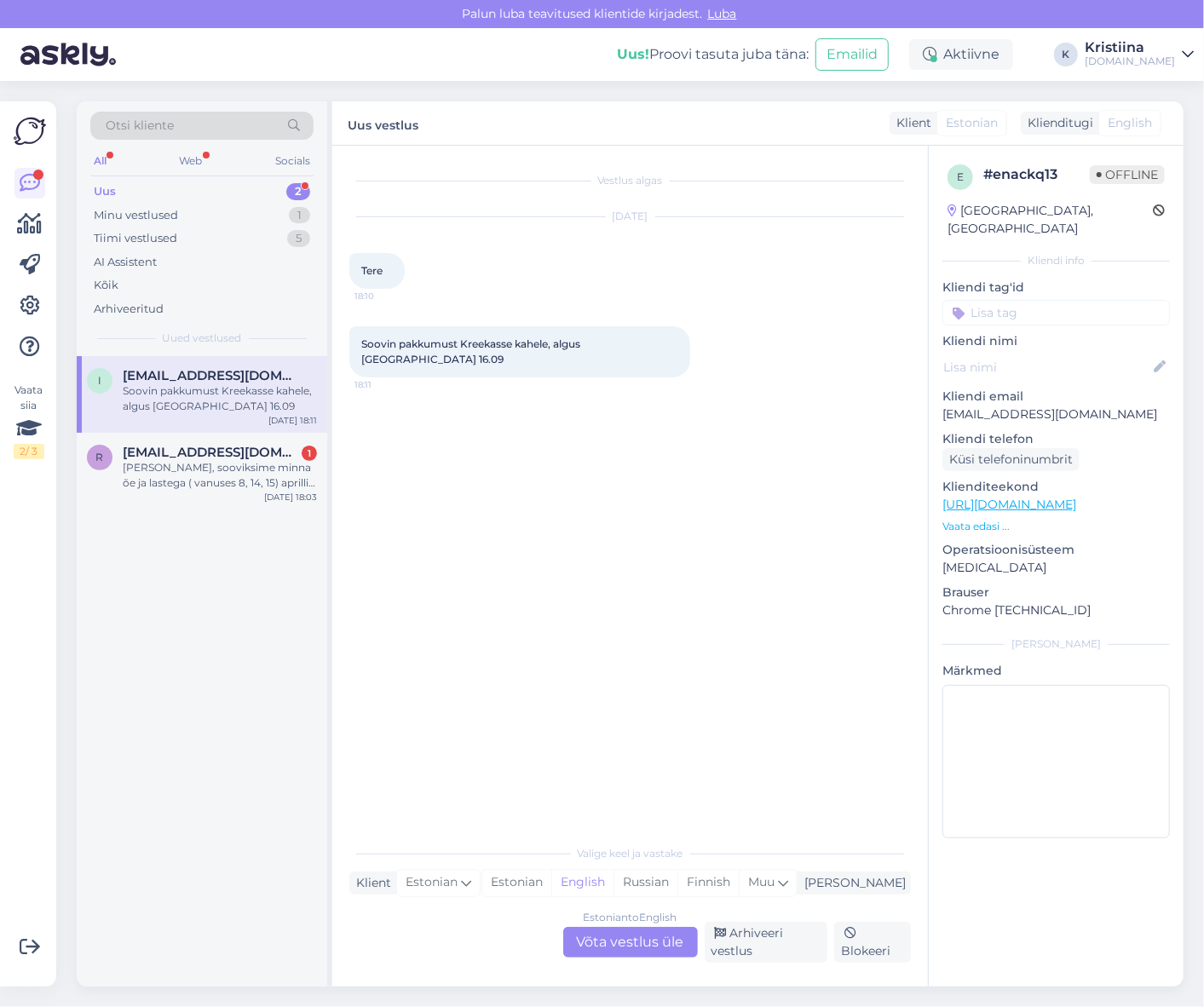
click at [625, 927] on div "Estonian to English Võta vestlus üle" at bounding box center [631, 942] width 135 height 31
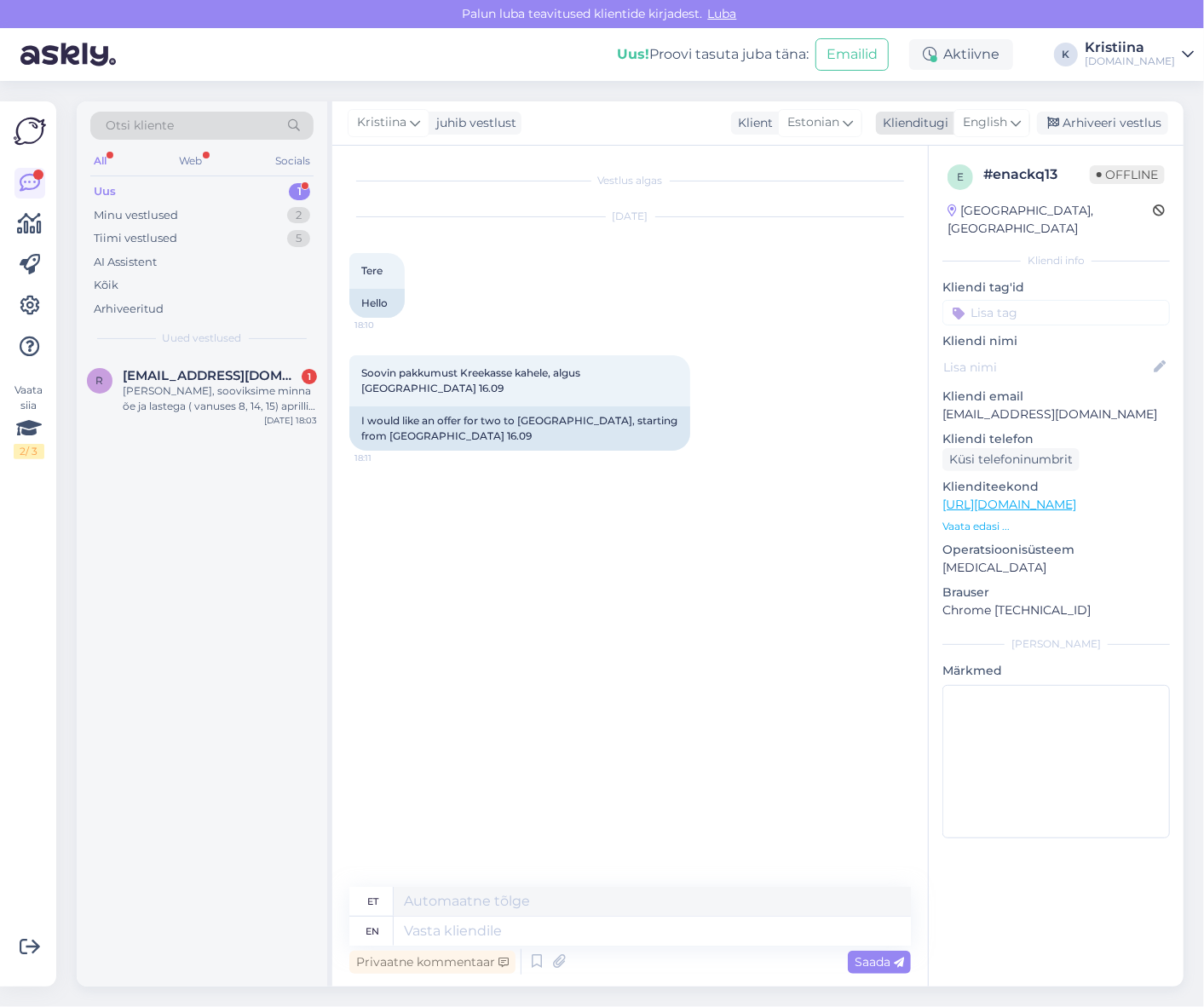
click at [996, 120] on span "English" at bounding box center [985, 123] width 44 height 19
click at [966, 218] on link "Estonian" at bounding box center [953, 226] width 188 height 27
click at [500, 929] on textarea at bounding box center [630, 928] width 562 height 36
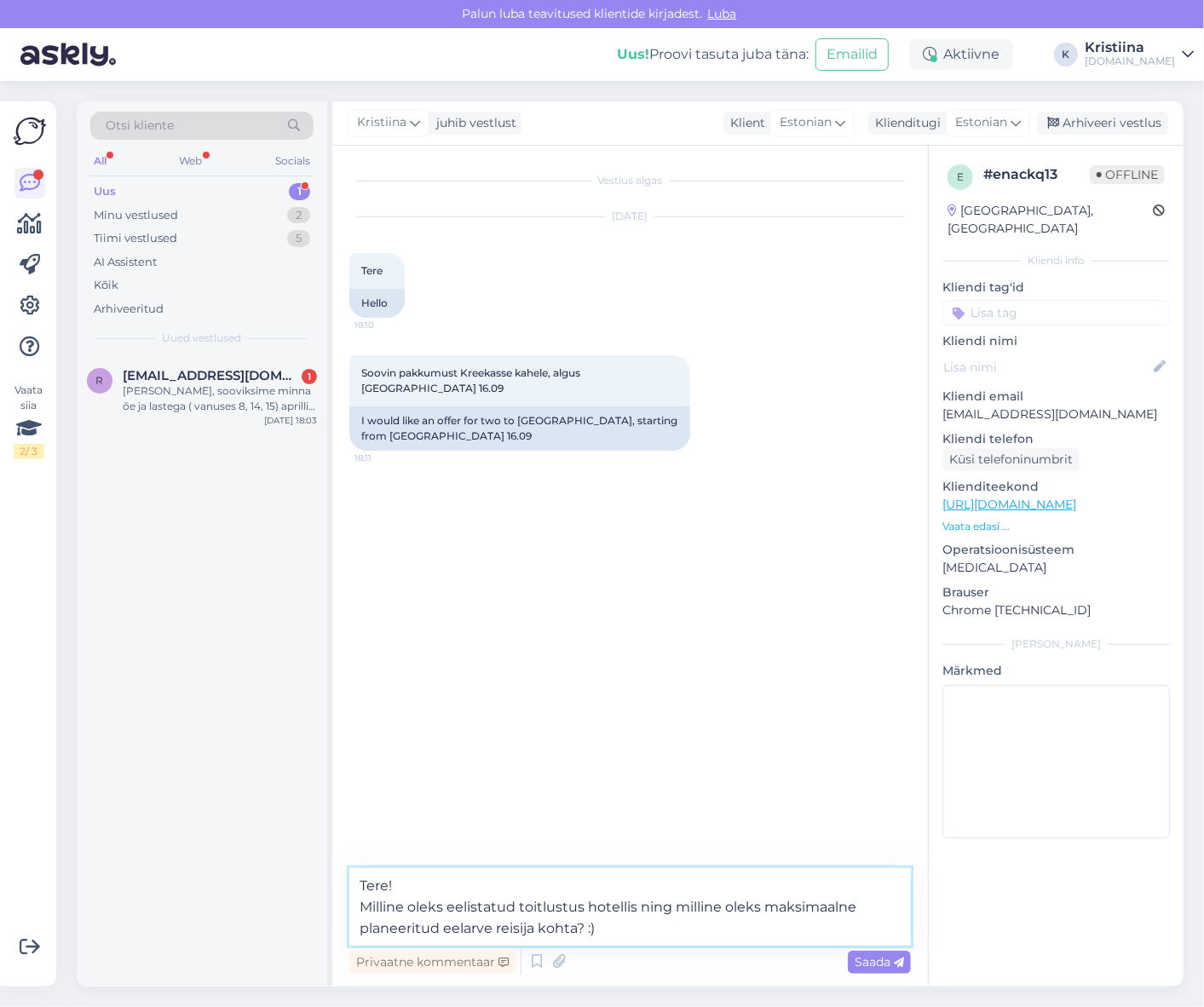
type textarea "Tere! Milline oleks eelistatud toitlustus hotellis ning milline oleks maksimaal…"
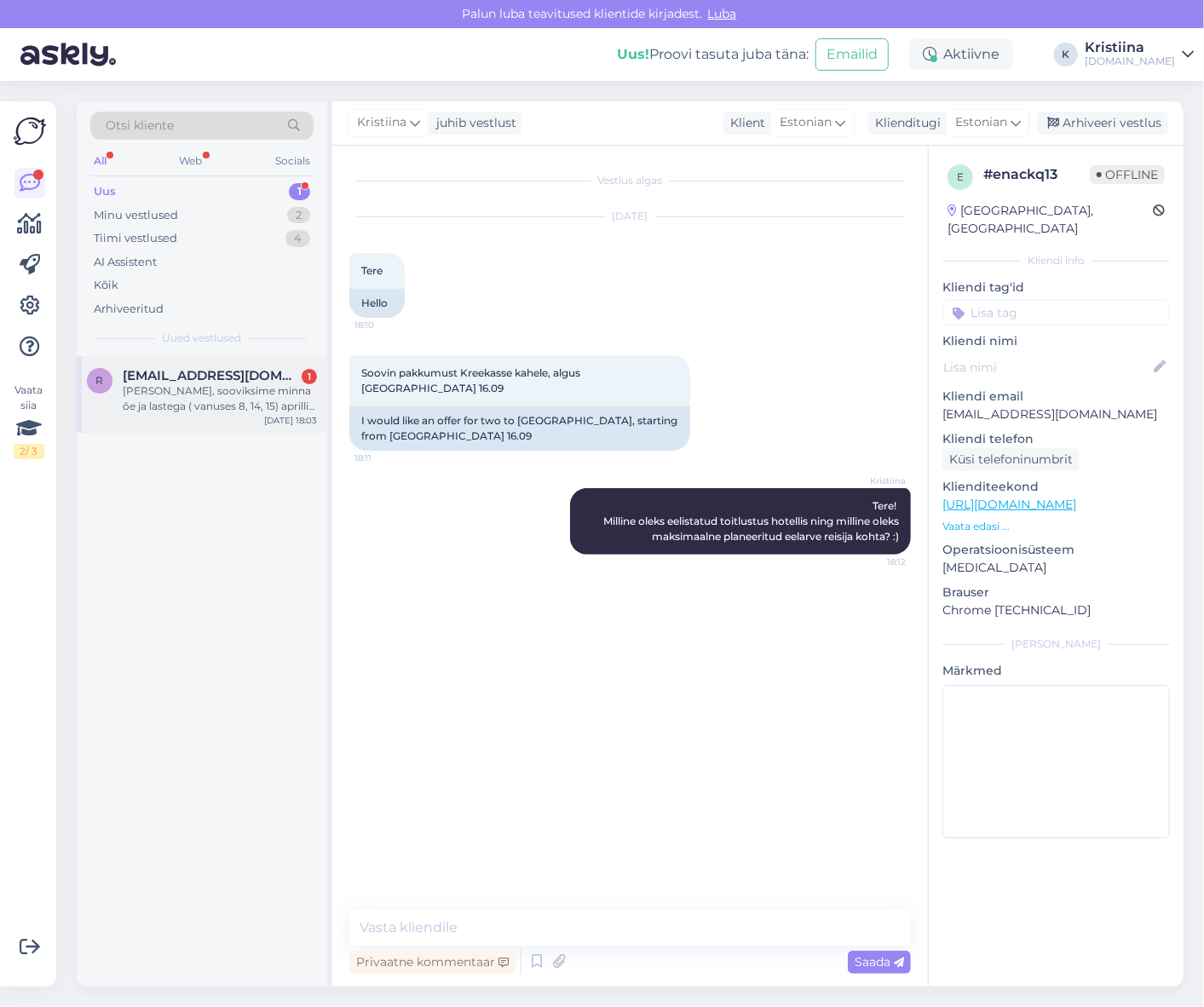
click at [210, 400] on div "[PERSON_NAME], sooviksime minna õe ja lastega ( vanuses 8, 14, 15) aprilli vahe…" at bounding box center [220, 399] width 194 height 31
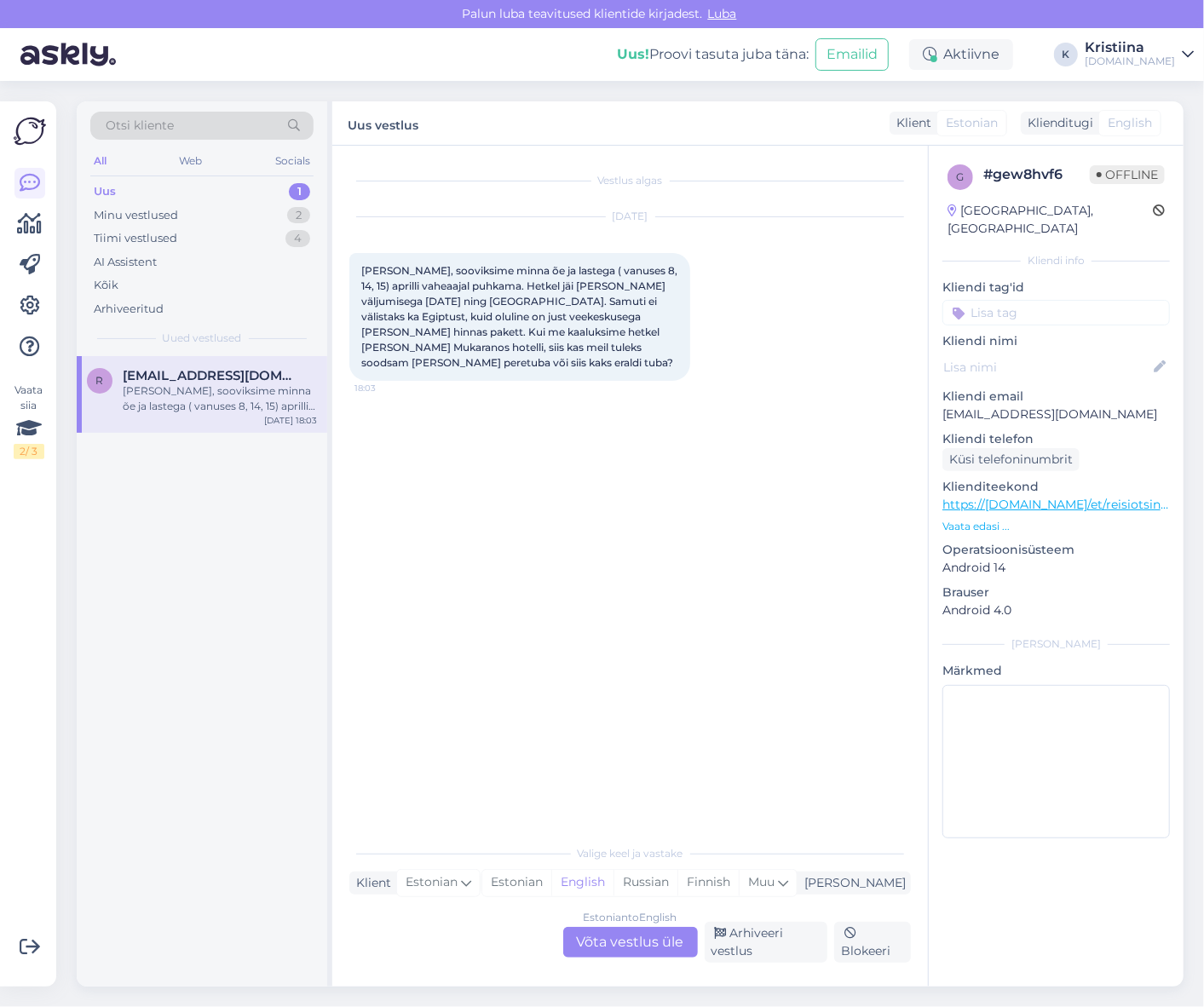
click at [656, 936] on div "Estonian to English Võta vestlus üle" at bounding box center [631, 942] width 135 height 31
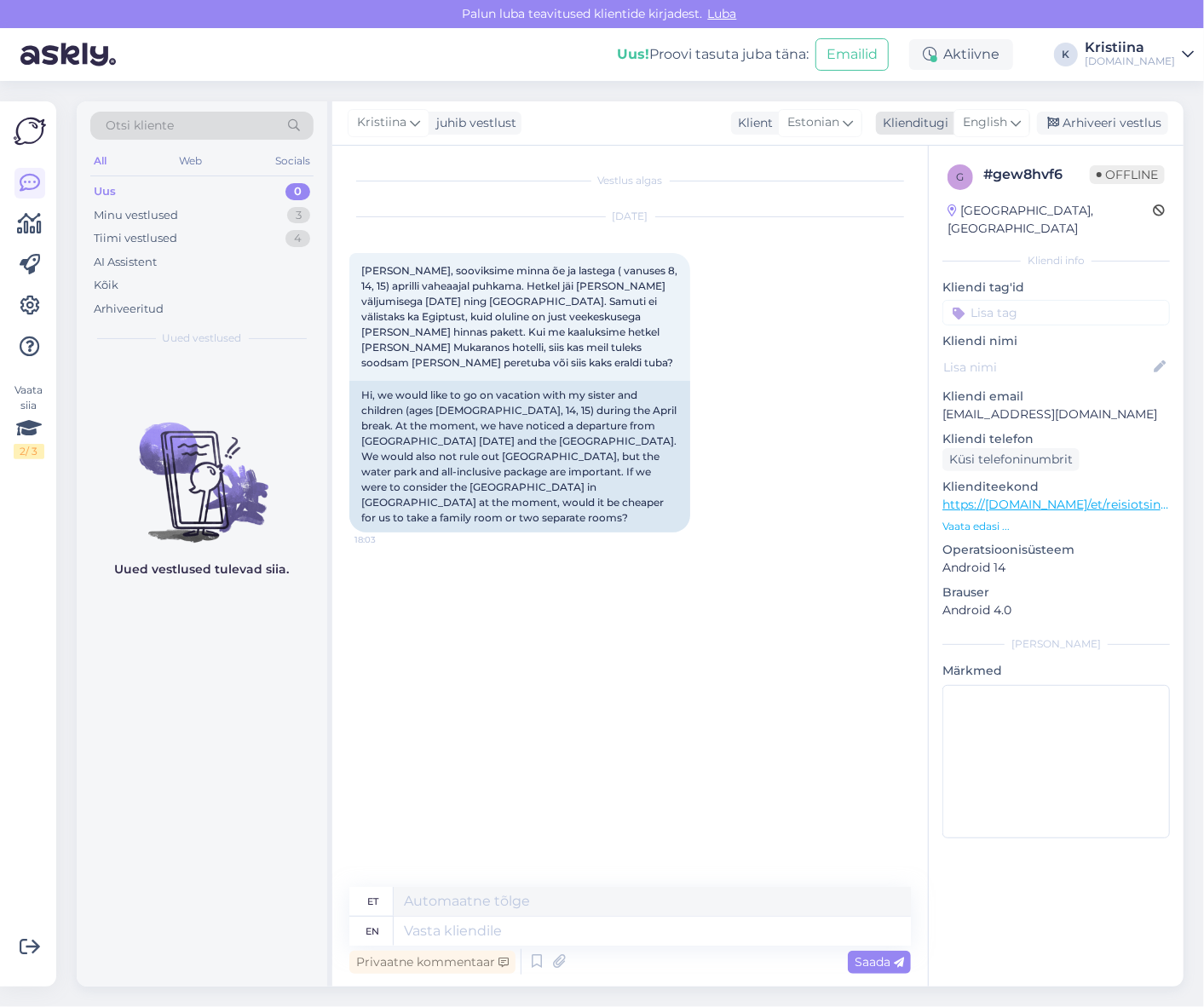
click at [1006, 122] on span "English" at bounding box center [985, 123] width 44 height 19
click at [970, 221] on link "Estonian" at bounding box center [953, 226] width 188 height 27
drag, startPoint x: 586, startPoint y: 270, endPoint x: 636, endPoint y: 293, distance: 55.0
click at [636, 279] on span "[PERSON_NAME], sooviksime minna õe ja lastega ( vanuses 8, 14, 15) aprilli vahe…" at bounding box center [520, 317] width 318 height 105
click at [635, 293] on div "[PERSON_NAME], sooviksime minna õe ja lastega ( vanuses 8, 14, 15) aprilli vahe…" at bounding box center [520, 317] width 340 height 128
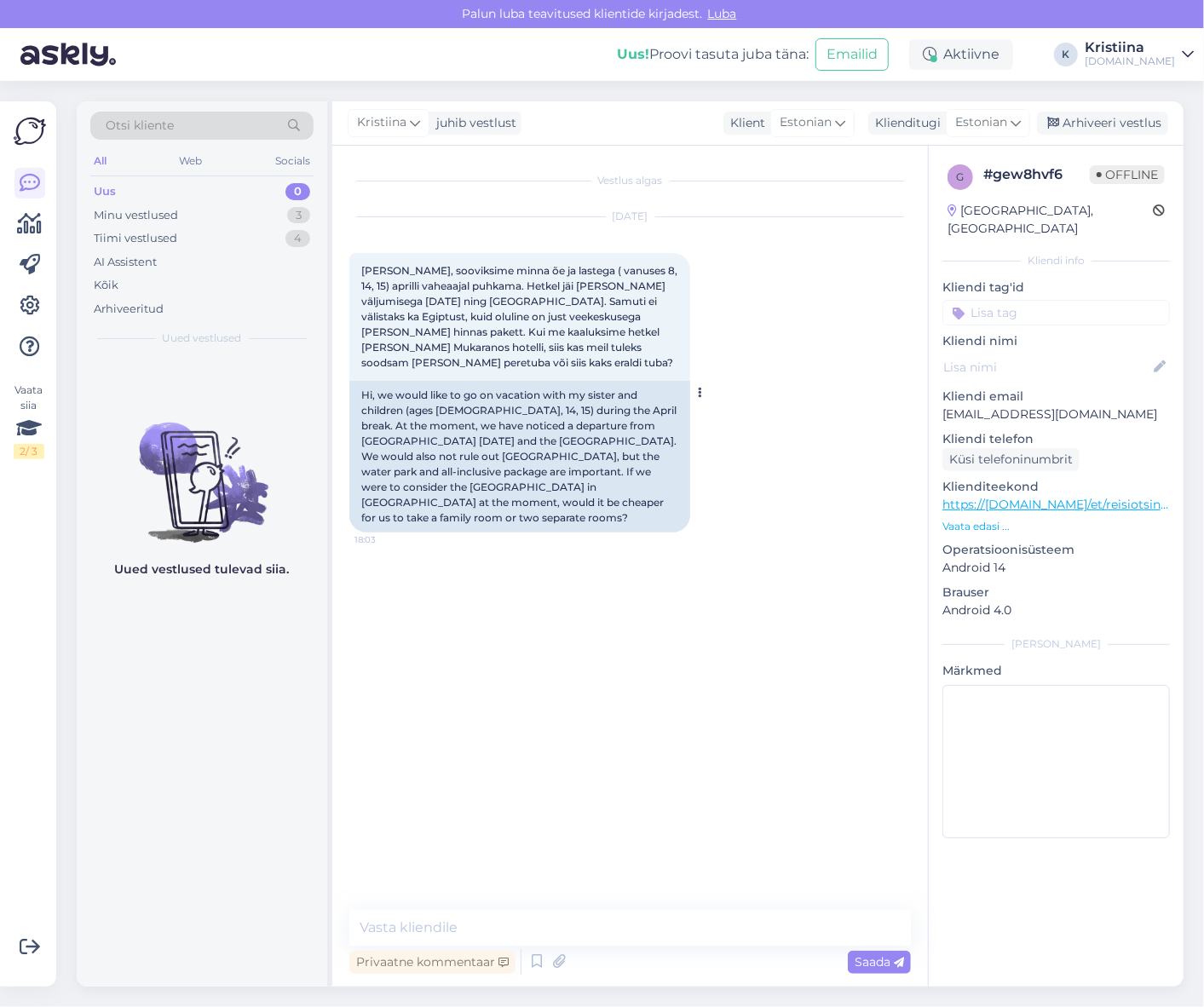
click at [612, 326] on span "[PERSON_NAME], sooviksime minna õe ja lastega ( vanuses 8, 14, 15) aprilli vahe…" at bounding box center [520, 317] width 318 height 105
drag, startPoint x: 1076, startPoint y: 395, endPoint x: 939, endPoint y: 403, distance: 137.2
click at [939, 403] on div "g # gew8hvf6 Offline [GEOGRAPHIC_DATA], [GEOGRAPHIC_DATA] Kliendi info Kliendi …" at bounding box center [1056, 504] width 255 height 719
copy p "[EMAIL_ADDRESS][DOMAIN_NAME]"
drag, startPoint x: 378, startPoint y: 294, endPoint x: 628, endPoint y: 324, distance: 251.8
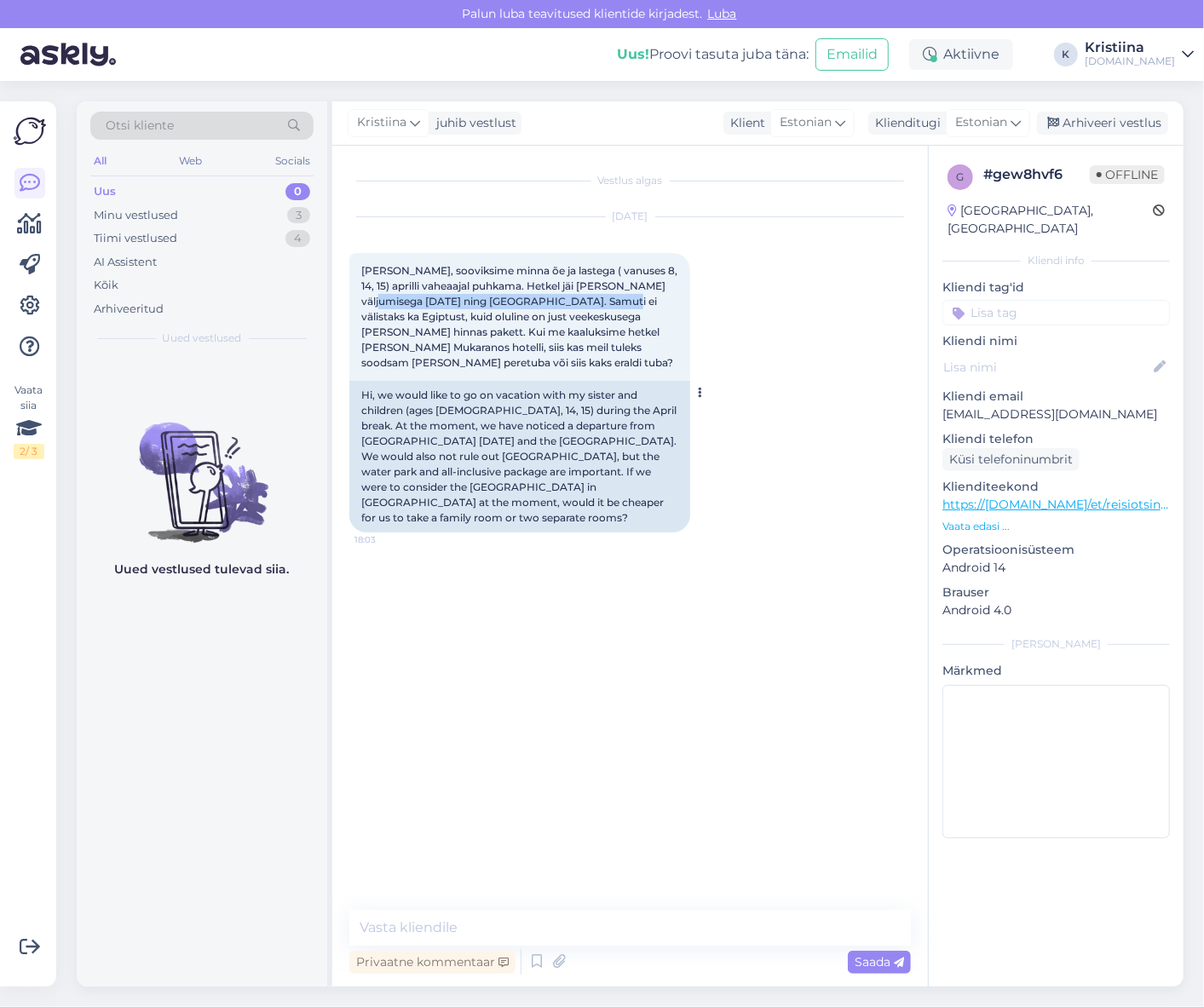
click at [607, 303] on span "[PERSON_NAME], sooviksime minna õe ja lastega ( vanuses 8, 14, 15) aprilli vahe…" at bounding box center [520, 317] width 318 height 105
click at [631, 325] on span "[PERSON_NAME], sooviksime minna õe ja lastega ( vanuses 8, 14, 15) aprilli vahe…" at bounding box center [520, 317] width 318 height 105
drag, startPoint x: 364, startPoint y: 319, endPoint x: 639, endPoint y: 330, distance: 275.2
click at [639, 330] on span "[PERSON_NAME], sooviksime minna õe ja lastega ( vanuses 8, 14, 15) aprilli vahe…" at bounding box center [520, 317] width 318 height 105
click at [642, 332] on span "[PERSON_NAME], sooviksime minna õe ja lastega ( vanuses 8, 14, 15) aprilli vahe…" at bounding box center [520, 317] width 318 height 105
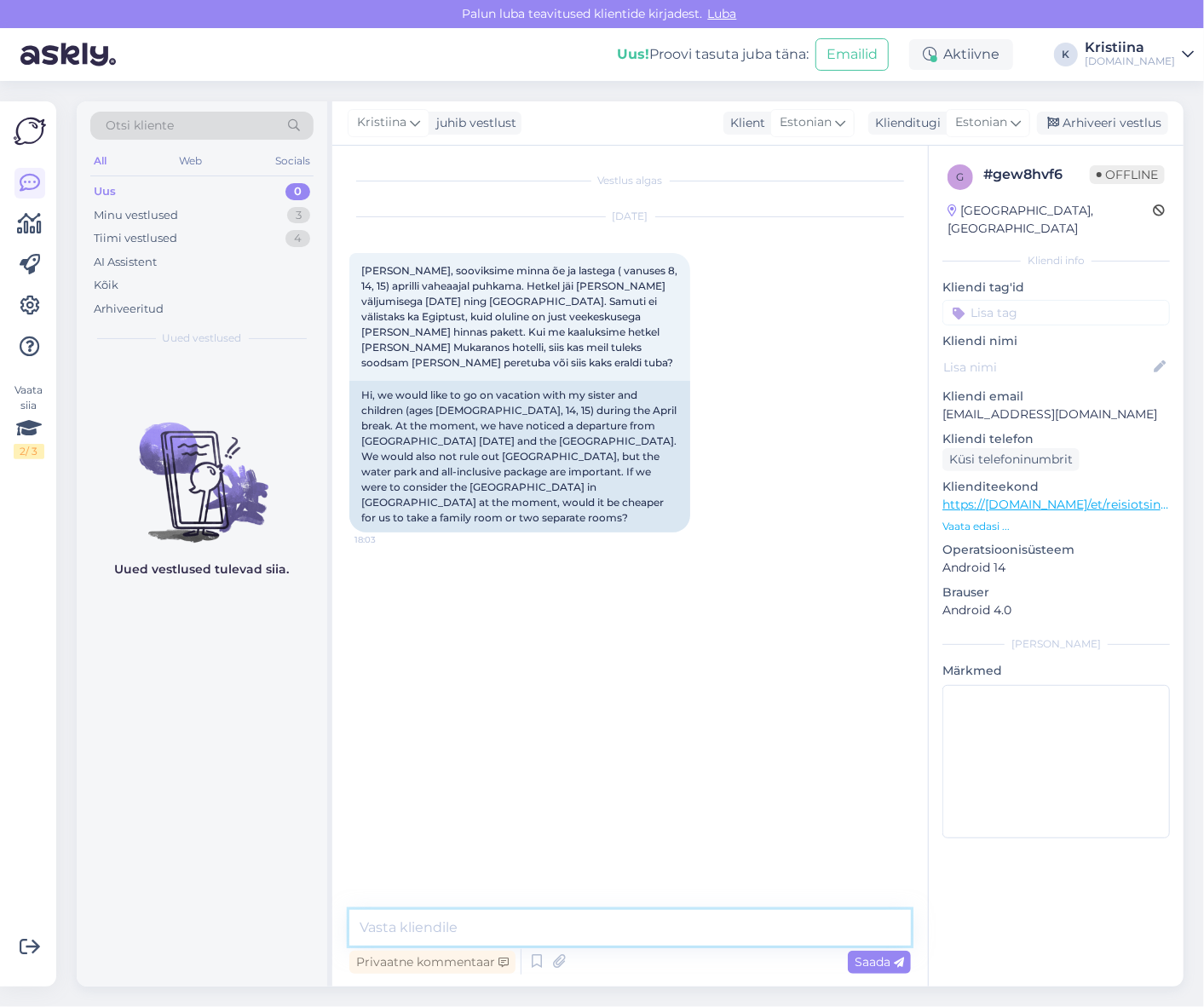
click at [484, 929] on textarea at bounding box center [630, 928] width 562 height 36
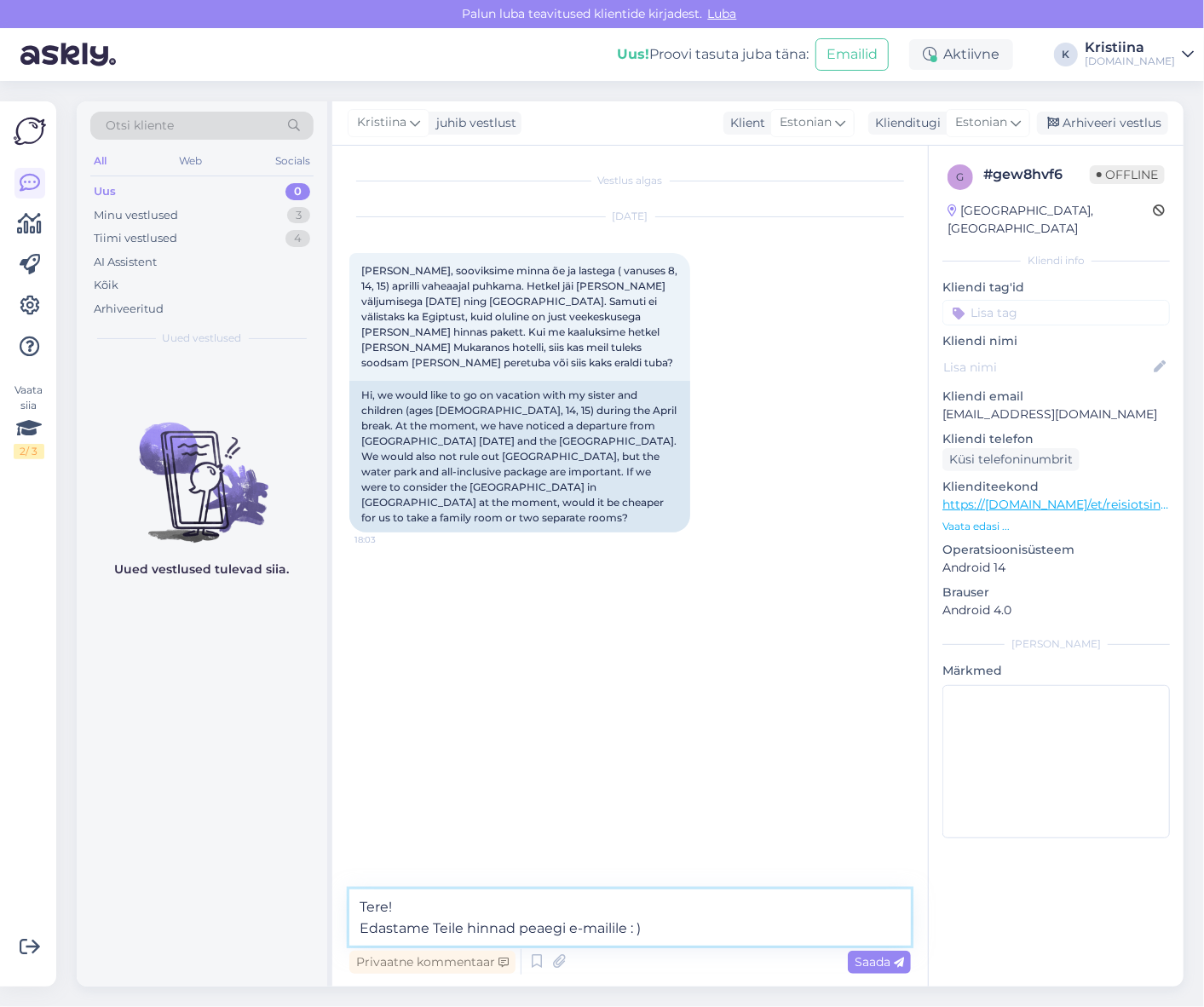
type textarea "Tere! Edastame Teile hinnad peaegi e-mailile : )"
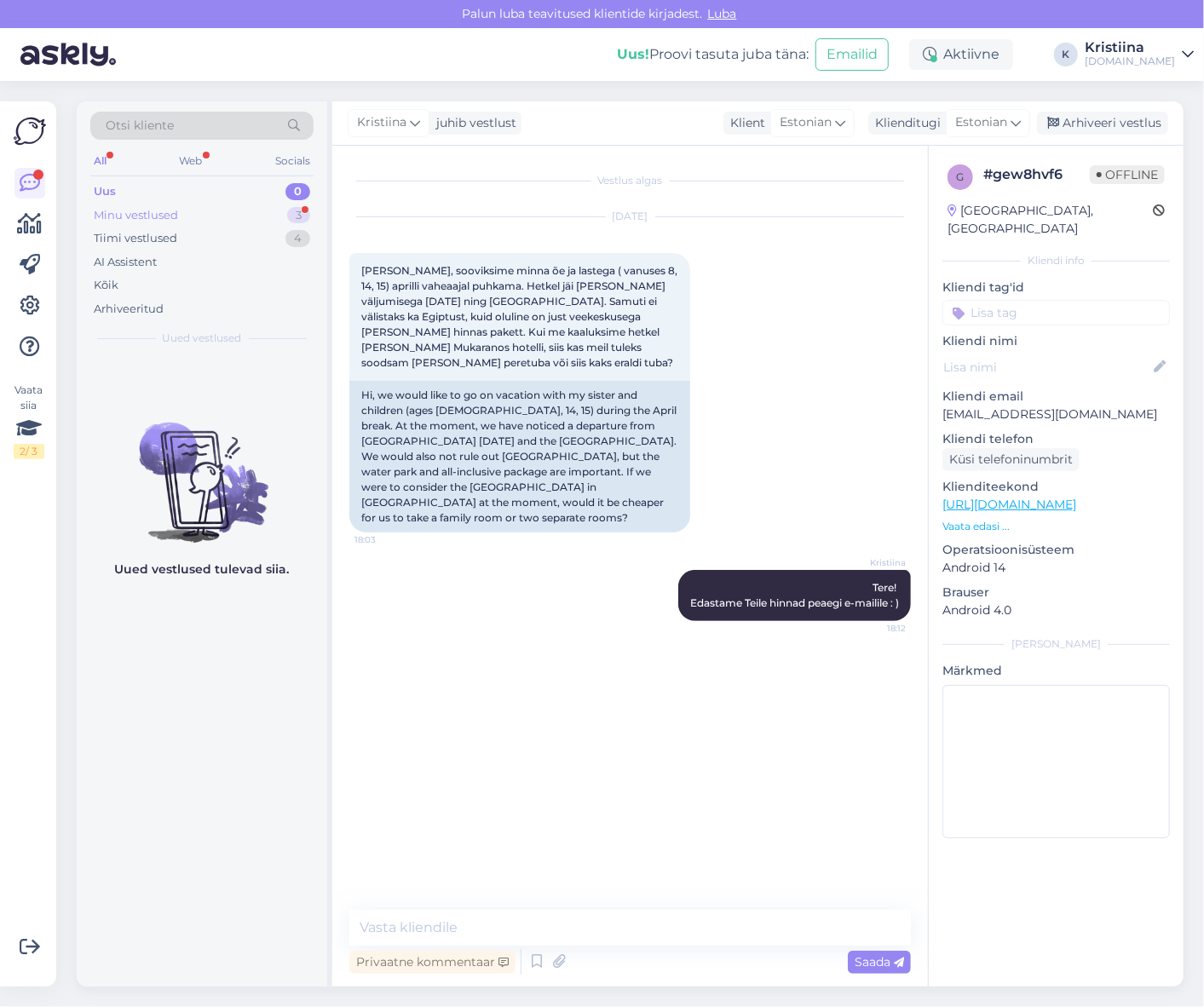
click at [191, 217] on div "Minu vestlused 3" at bounding box center [201, 215] width 223 height 24
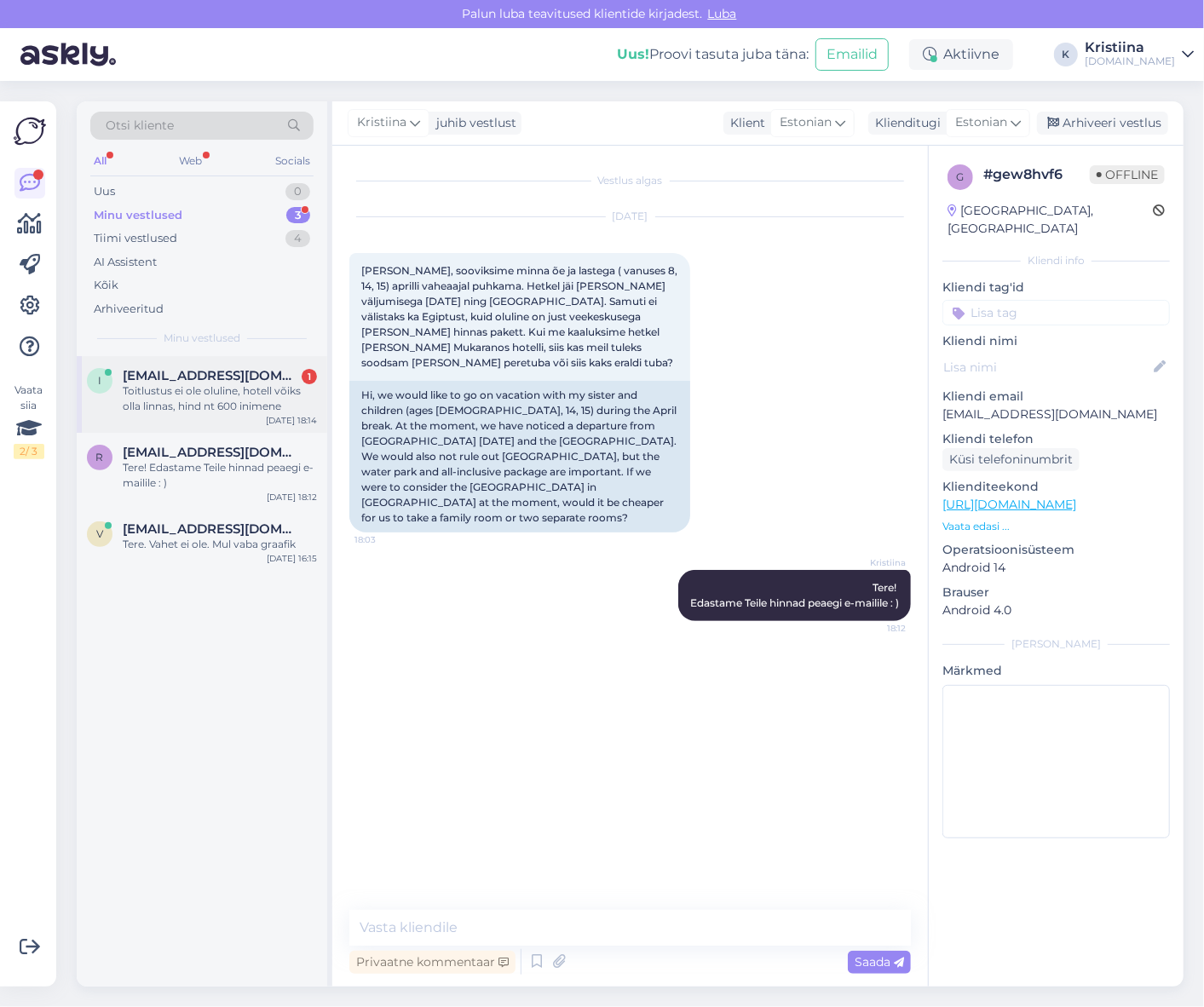
click at [226, 404] on div "Toitlustus ei ole oluline, hotell võiks olla linnas, hind nt 600 inimene" at bounding box center [220, 399] width 194 height 31
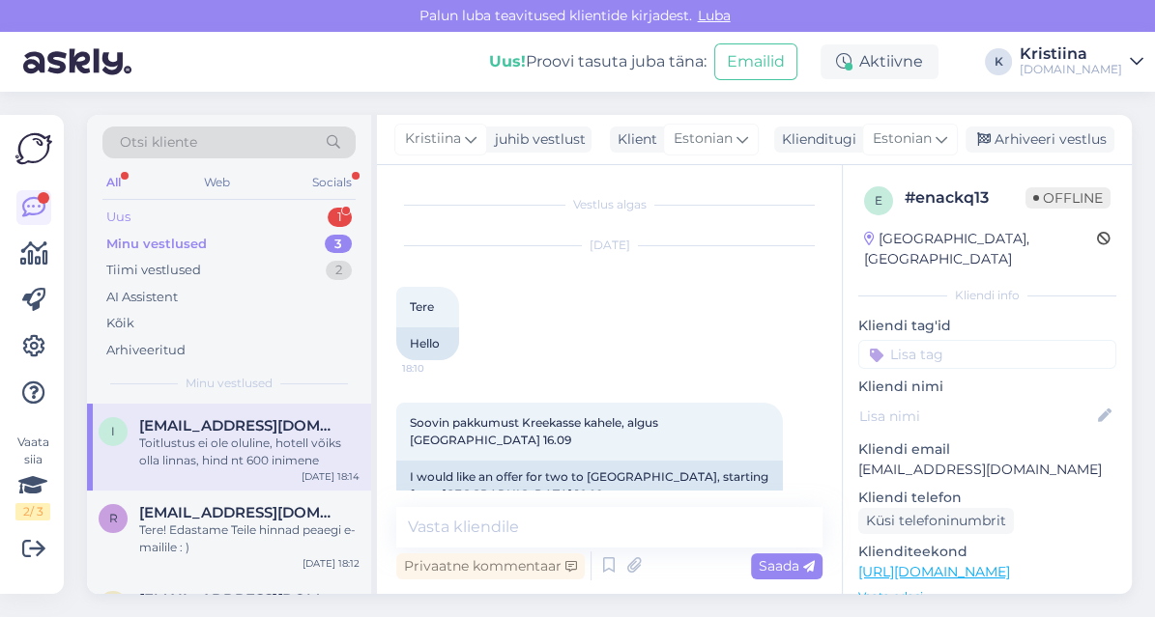
click at [196, 214] on div "Uus 1" at bounding box center [228, 217] width 253 height 27
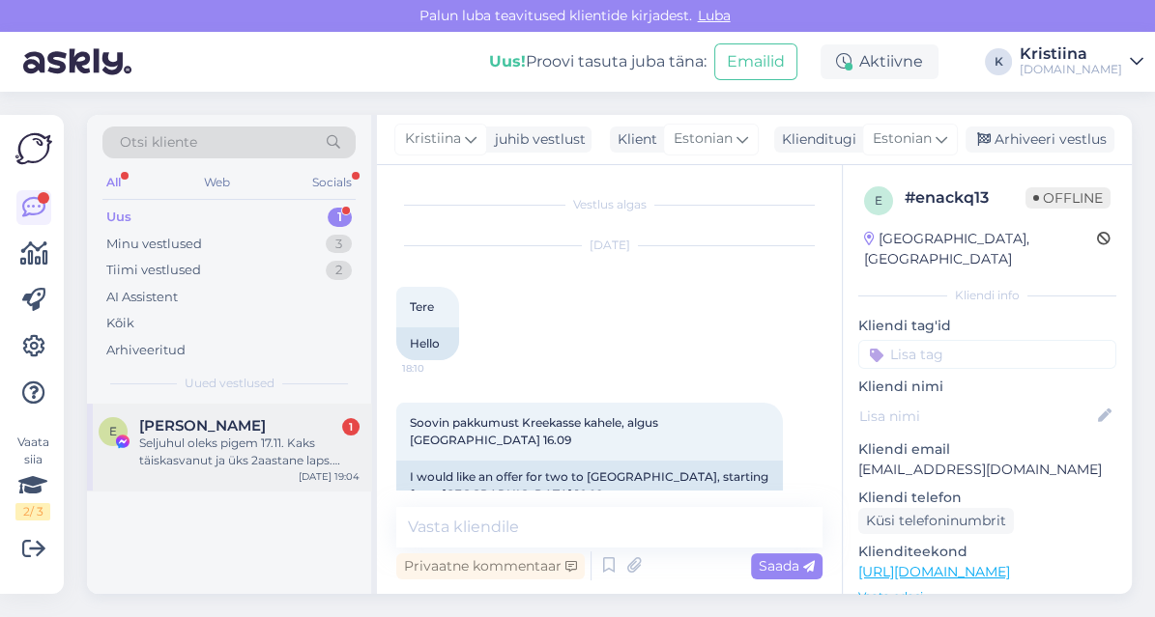
click at [192, 443] on div "Seljuhul oleks pigem 17.11. Kaks täiskasvanut ja üks 2aastane laps. Millised on…" at bounding box center [249, 452] width 220 height 35
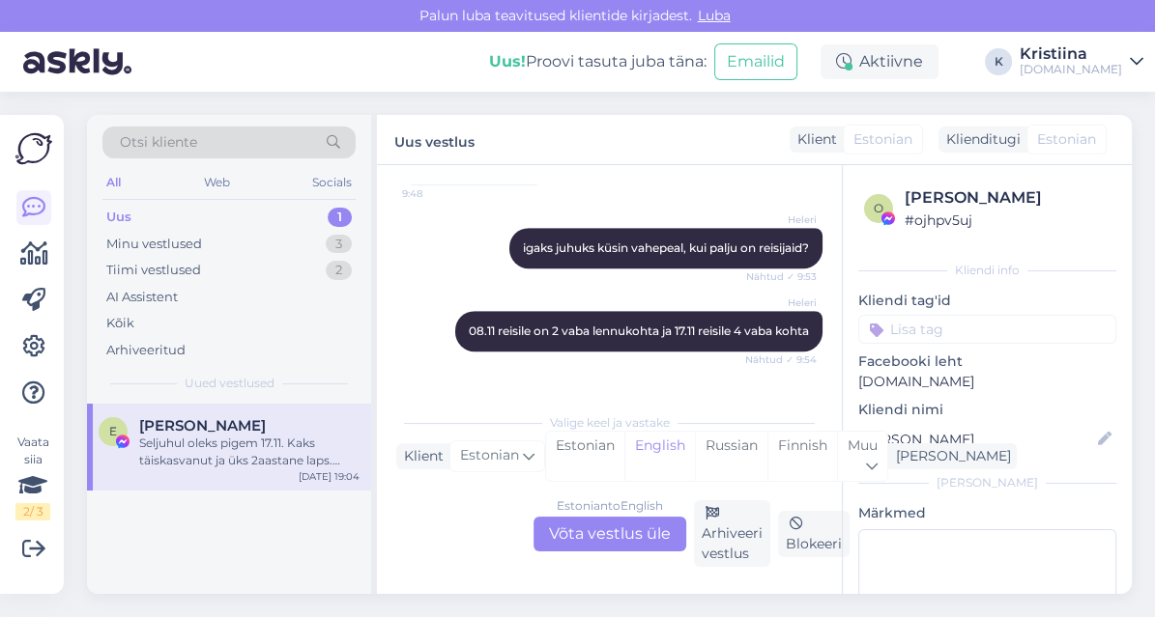
click at [629, 525] on div "Estonian to English Võta vestlus üle" at bounding box center [609, 534] width 153 height 35
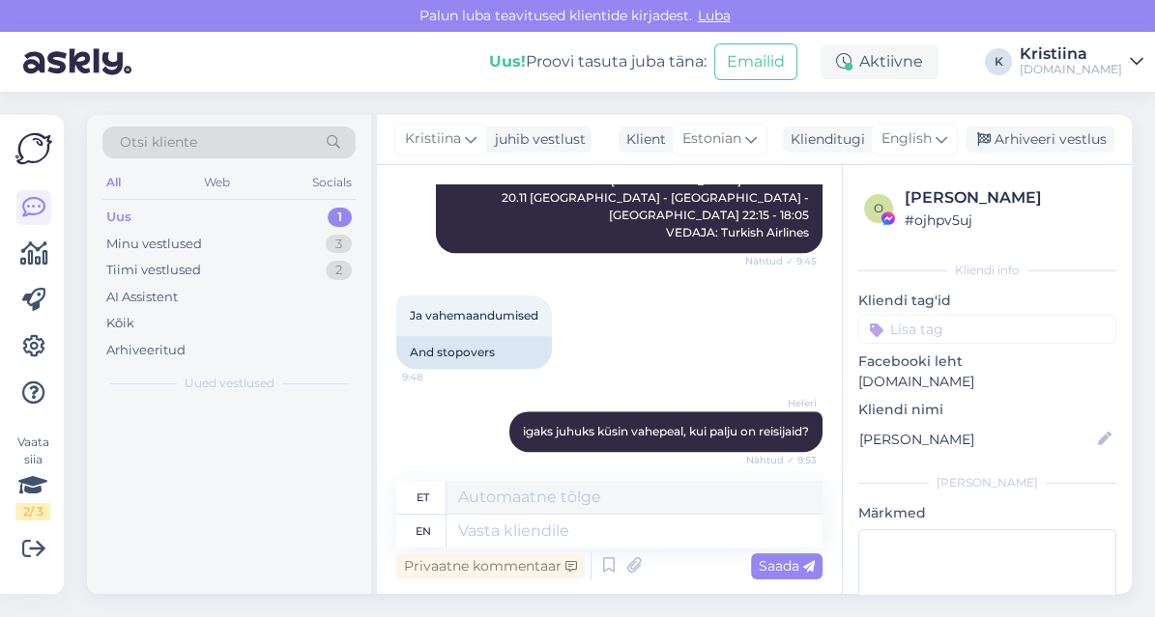
scroll to position [1356, 0]
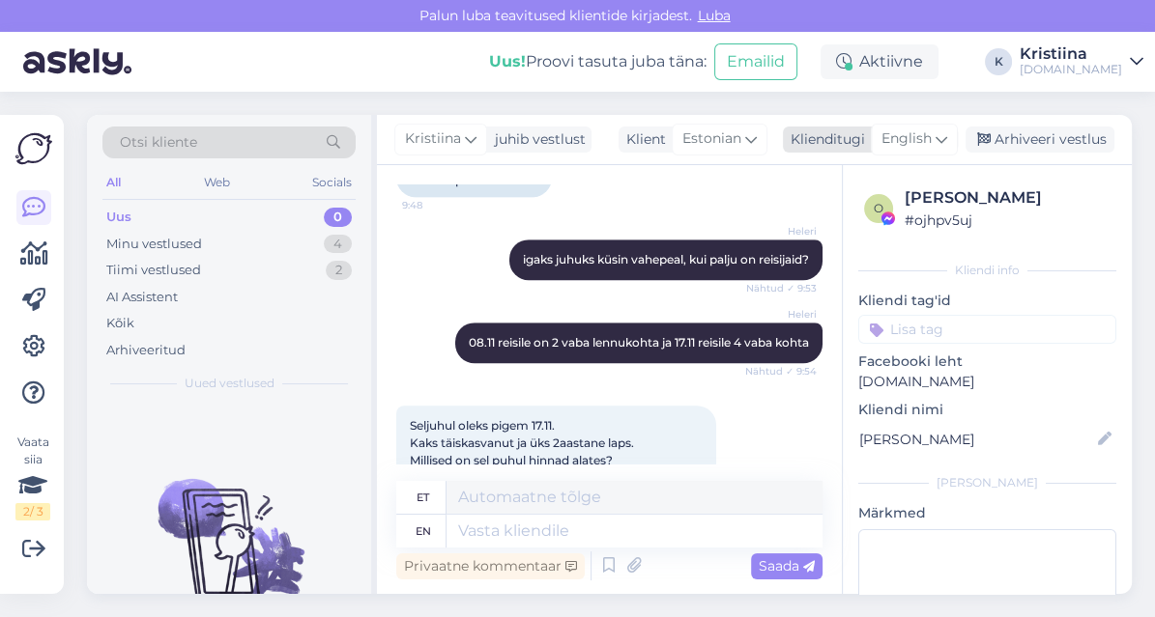
click at [916, 144] on span "English" at bounding box center [906, 139] width 50 height 21
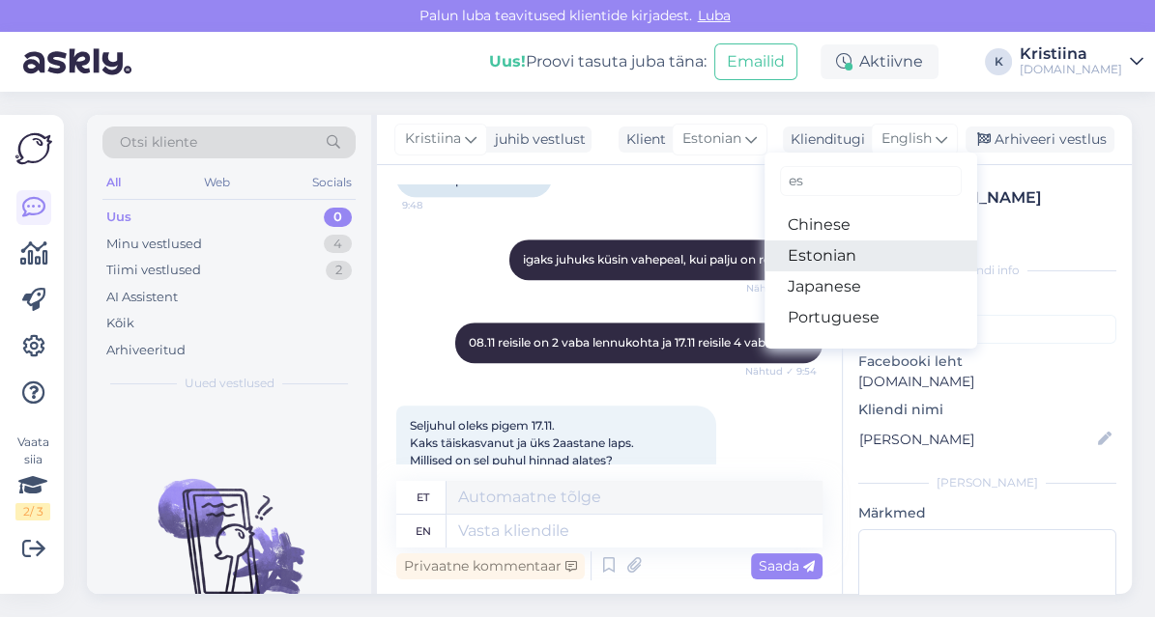
click at [865, 245] on link "Estonian" at bounding box center [870, 256] width 213 height 31
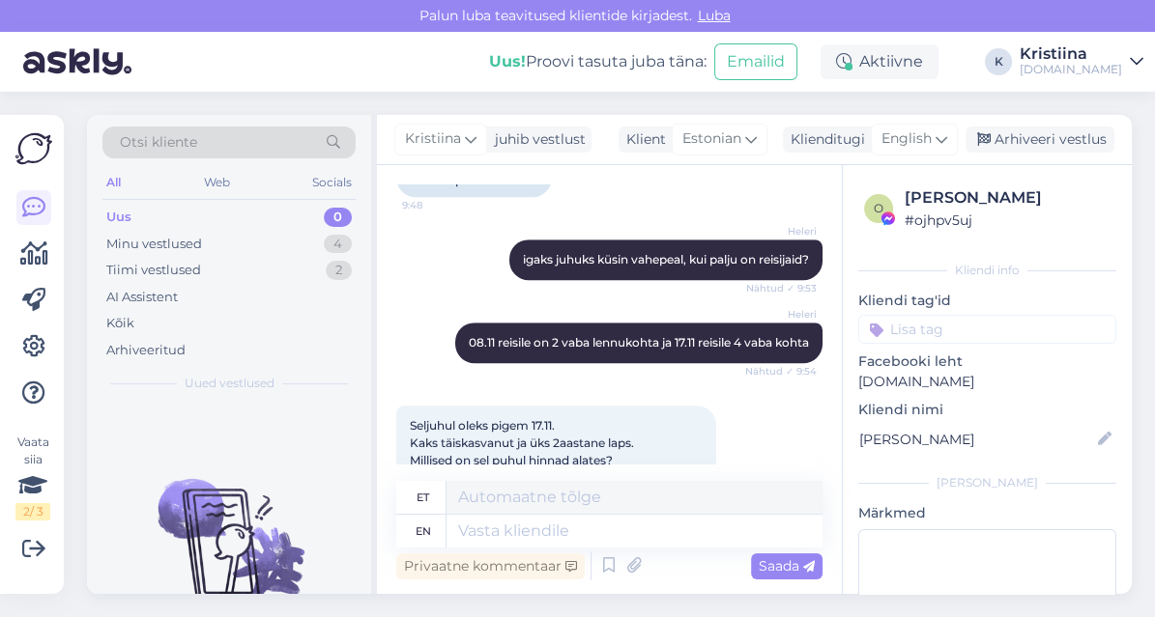
scroll to position [1330, 0]
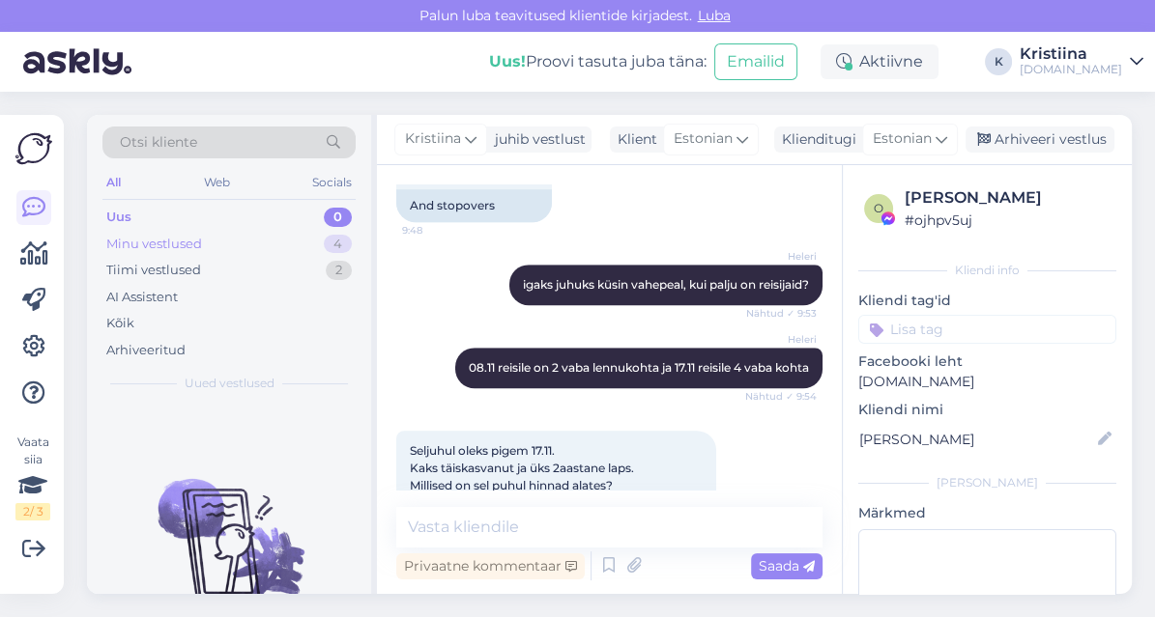
click at [217, 248] on div "Minu vestlused 4" at bounding box center [228, 244] width 253 height 27
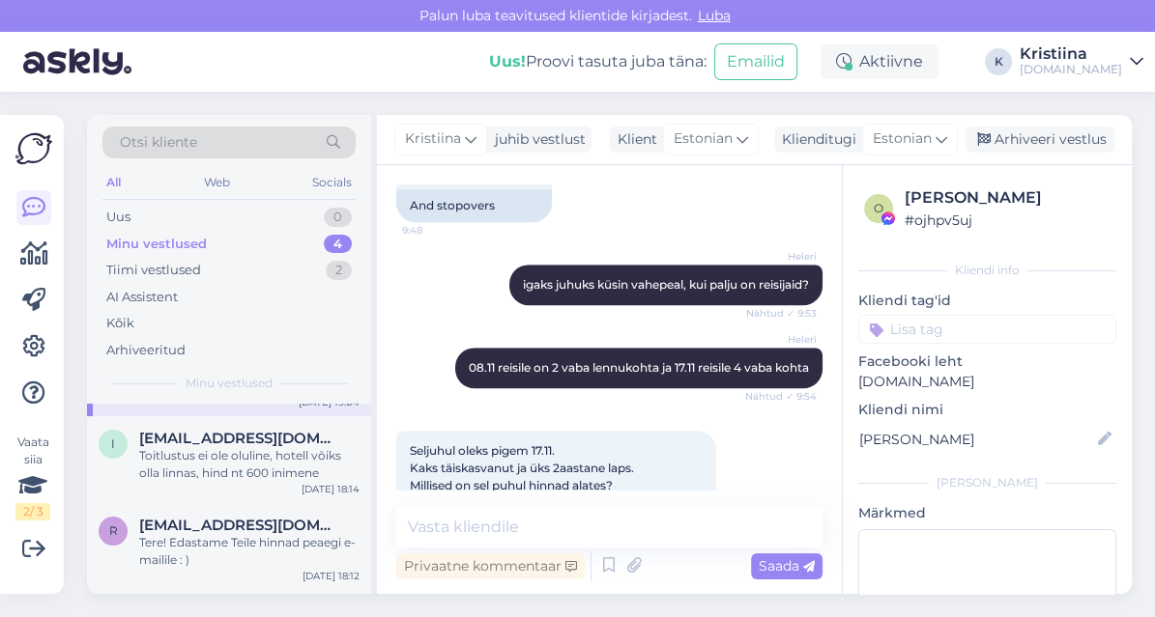
scroll to position [138, 0]
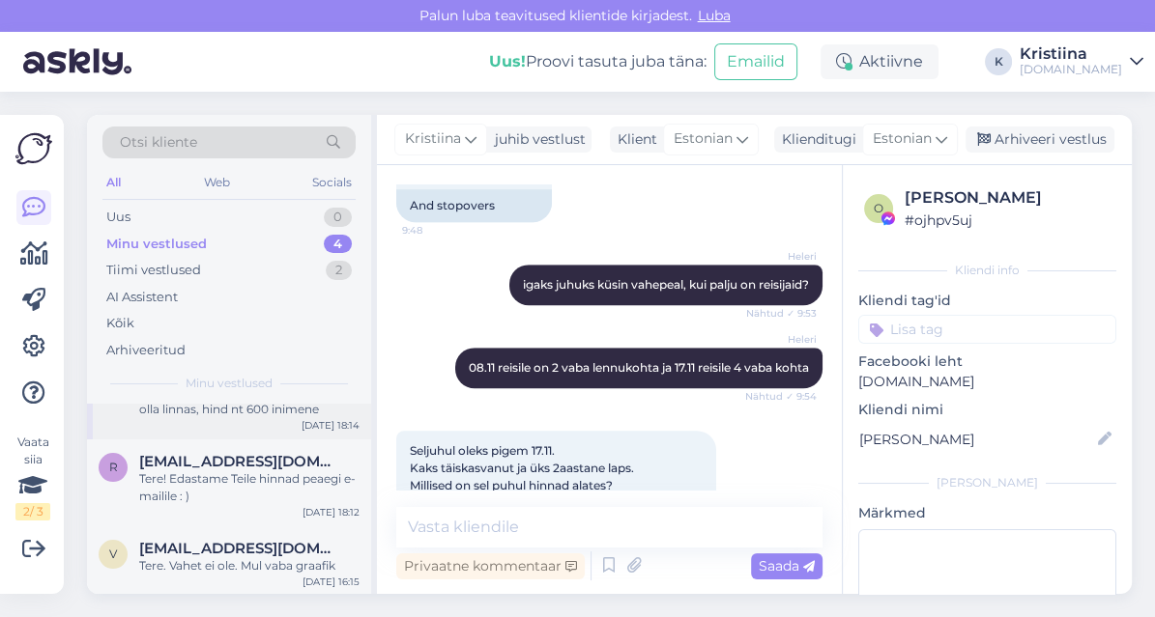
click at [218, 419] on div "i [EMAIL_ADDRESS][DOMAIN_NAME] Toitlustus ei ole oluline, hotell võiks olla lin…" at bounding box center [229, 396] width 284 height 87
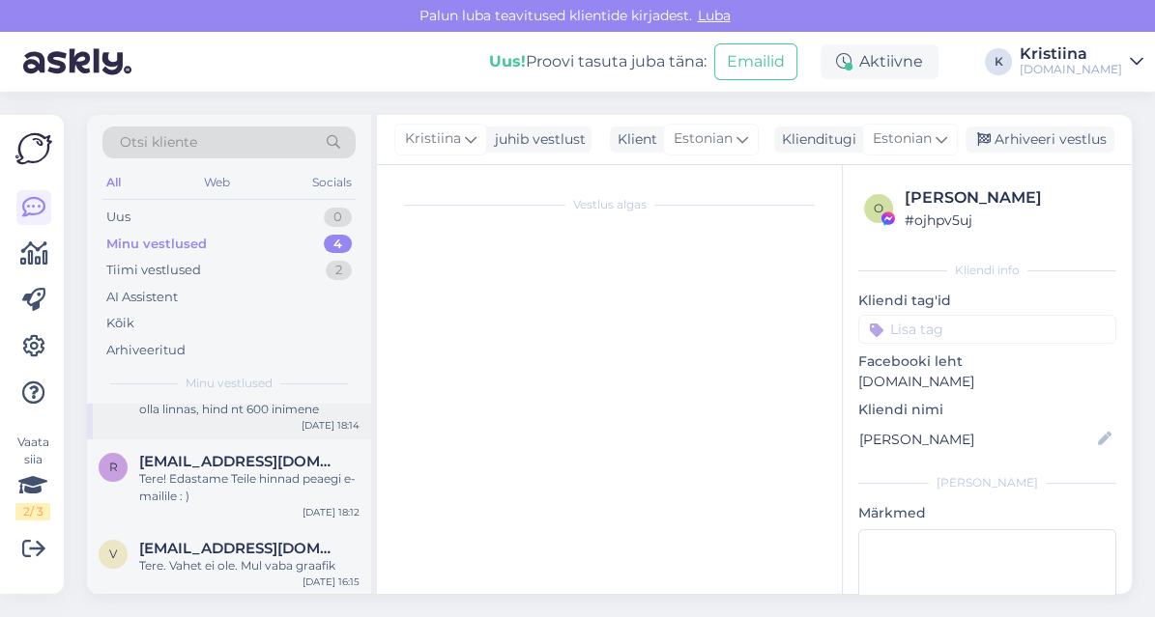
scroll to position [243, 0]
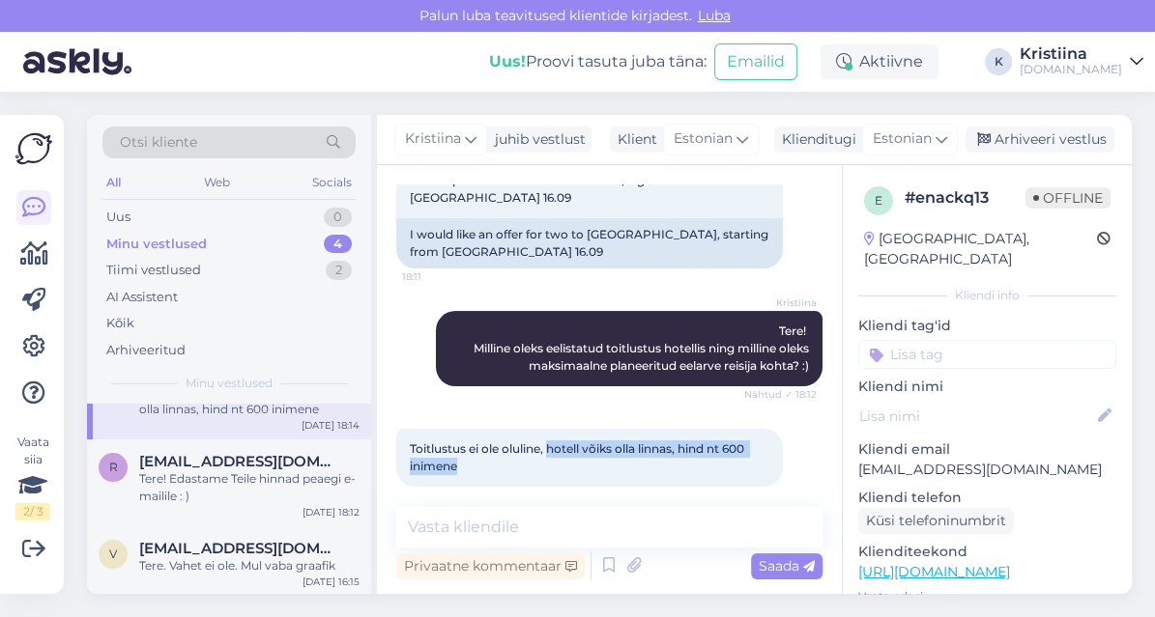
drag, startPoint x: 549, startPoint y: 434, endPoint x: 748, endPoint y: 455, distance: 200.2
click at [747, 455] on div "Toitlustus ei ole oluline, hotell võiks olla linnas, hind nt 600 inimene 18:14" at bounding box center [589, 458] width 386 height 58
click at [748, 455] on div "Toitlustus ei ole oluline, hotell võiks olla linnas, hind nt 600 inimene 18:14" at bounding box center [589, 458] width 386 height 58
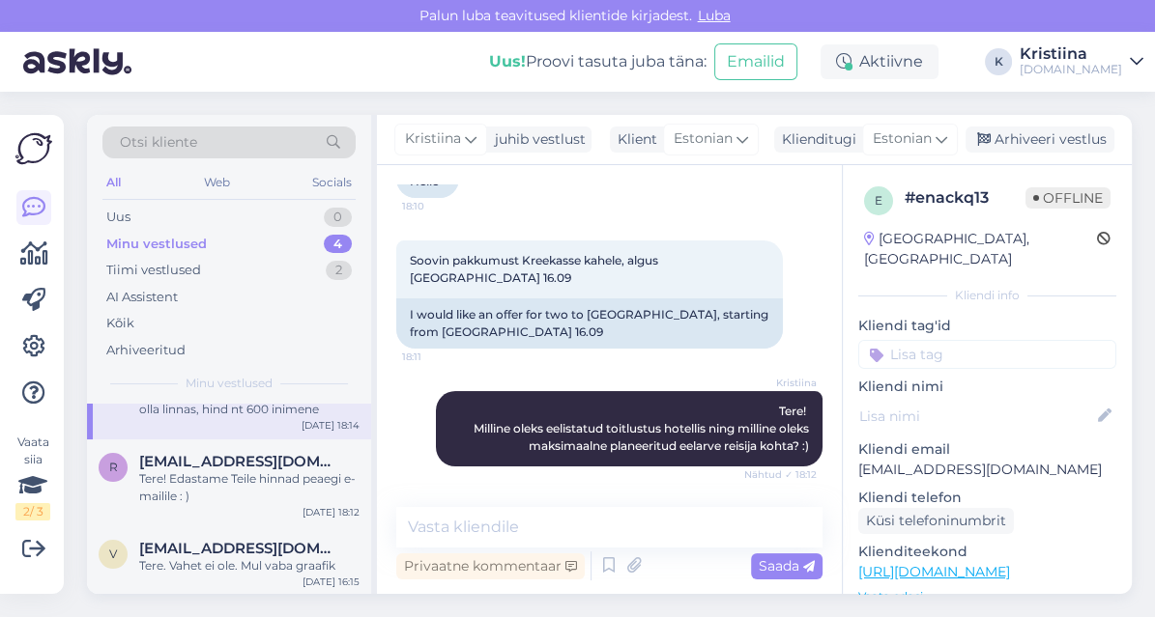
scroll to position [135, 0]
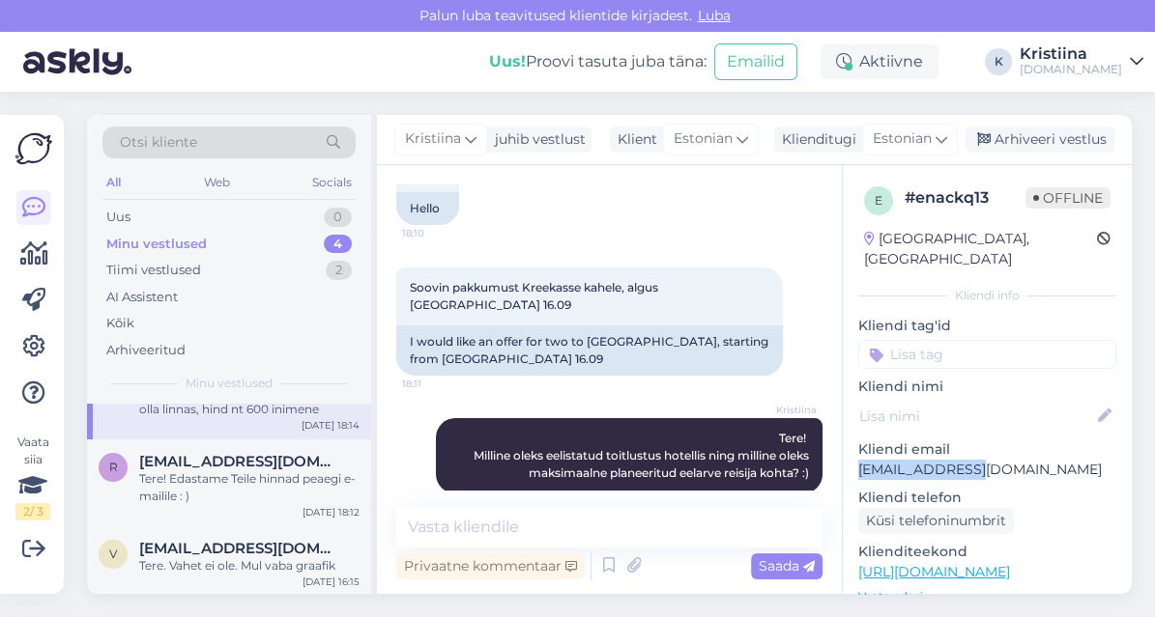
drag, startPoint x: 986, startPoint y: 456, endPoint x: 854, endPoint y: 453, distance: 132.4
click at [854, 453] on div "e # enackq13 Offline [GEOGRAPHIC_DATA], [GEOGRAPHIC_DATA] Kliendi info Kliendi …" at bounding box center [987, 572] width 289 height 815
copy p "[EMAIL_ADDRESS][DOMAIN_NAME]"
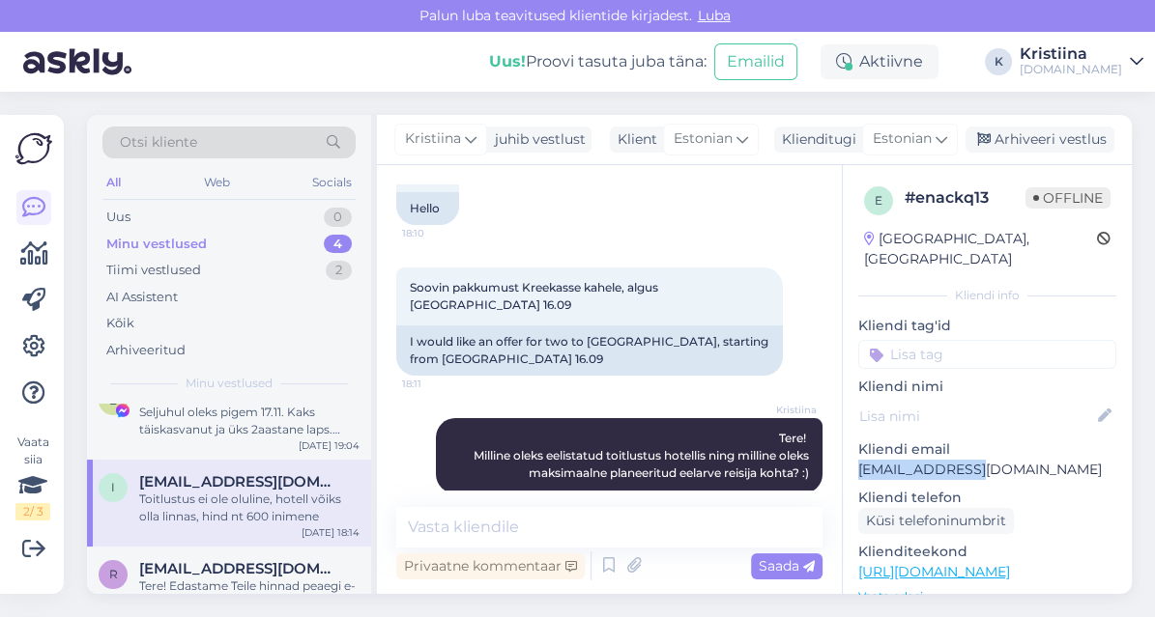
scroll to position [243, 0]
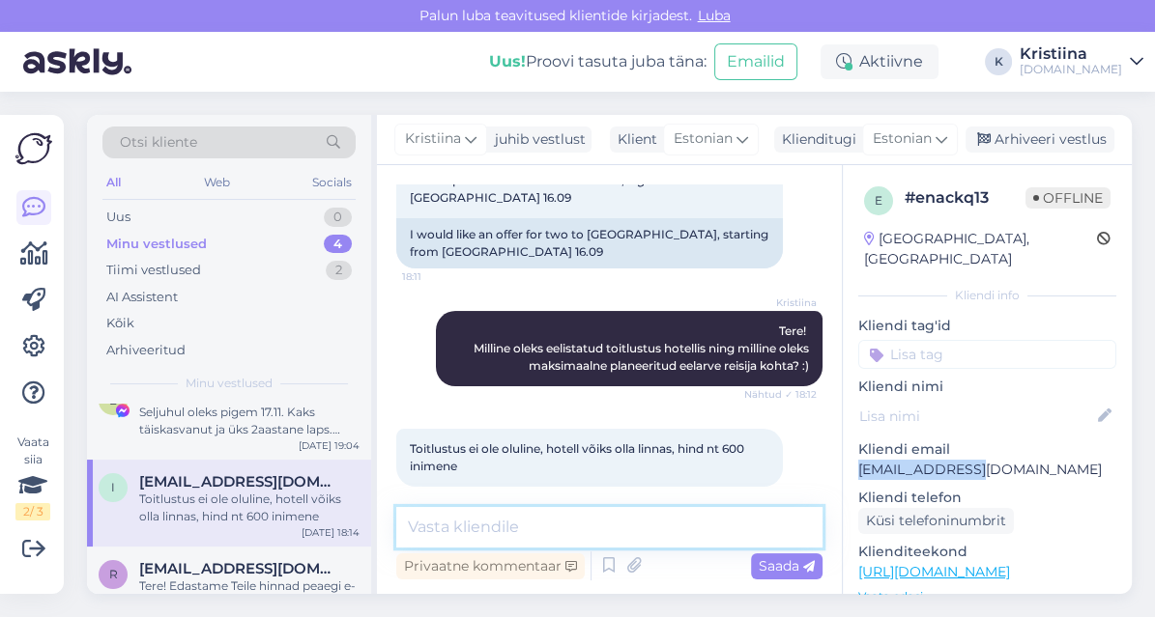
click at [492, 528] on textarea at bounding box center [609, 527] width 426 height 41
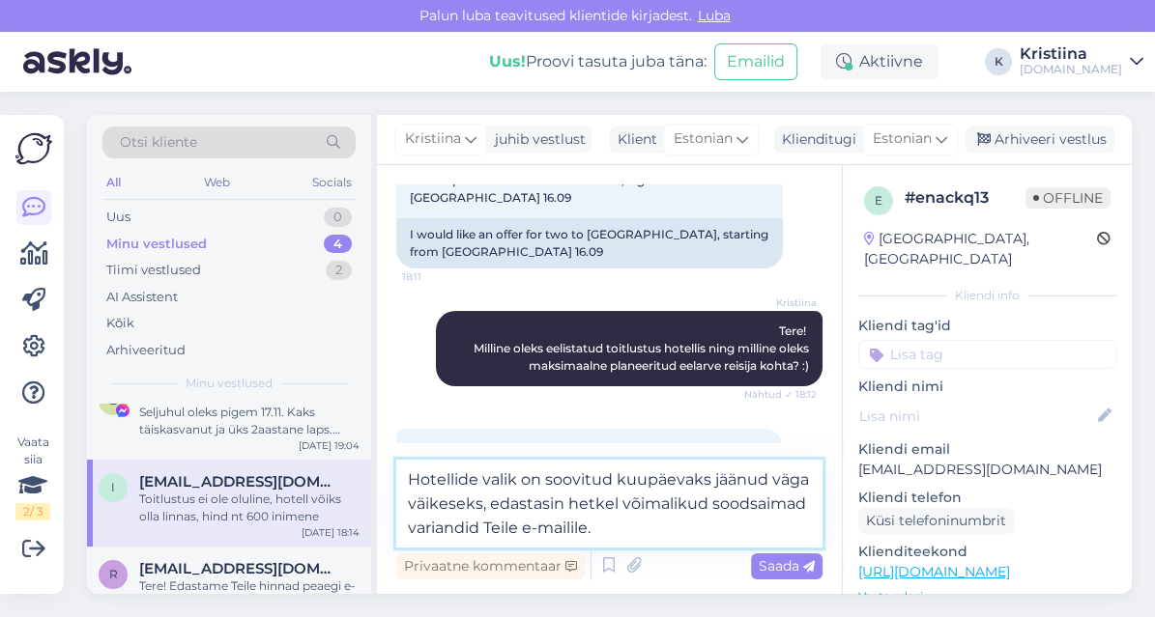
type textarea "Hotellide valik on soovitud kuupäevaks jäänud väga väikeseks, edastasin hetkel …"
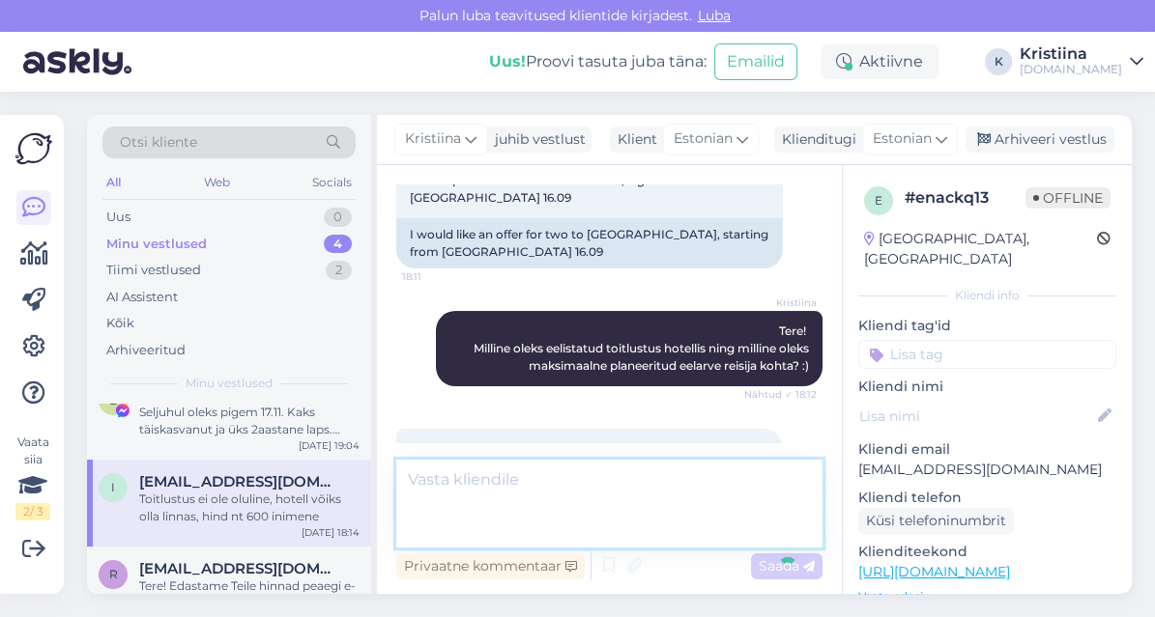
scroll to position [360, 0]
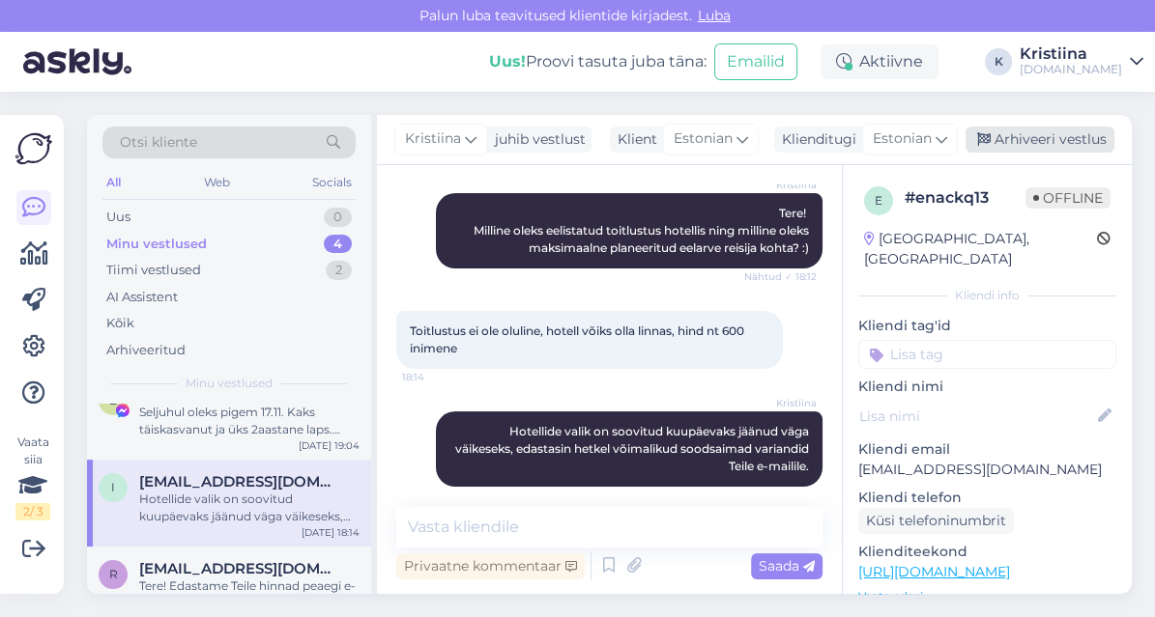
click at [1073, 147] on div "Arhiveeri vestlus" at bounding box center [1039, 140] width 149 height 26
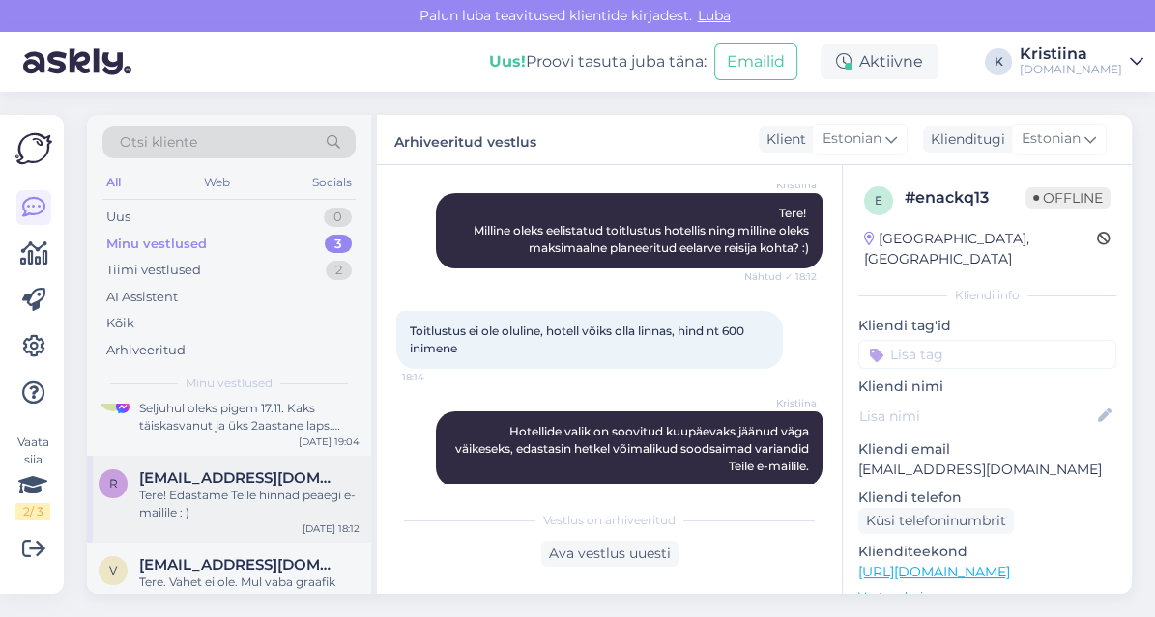
scroll to position [51, 0]
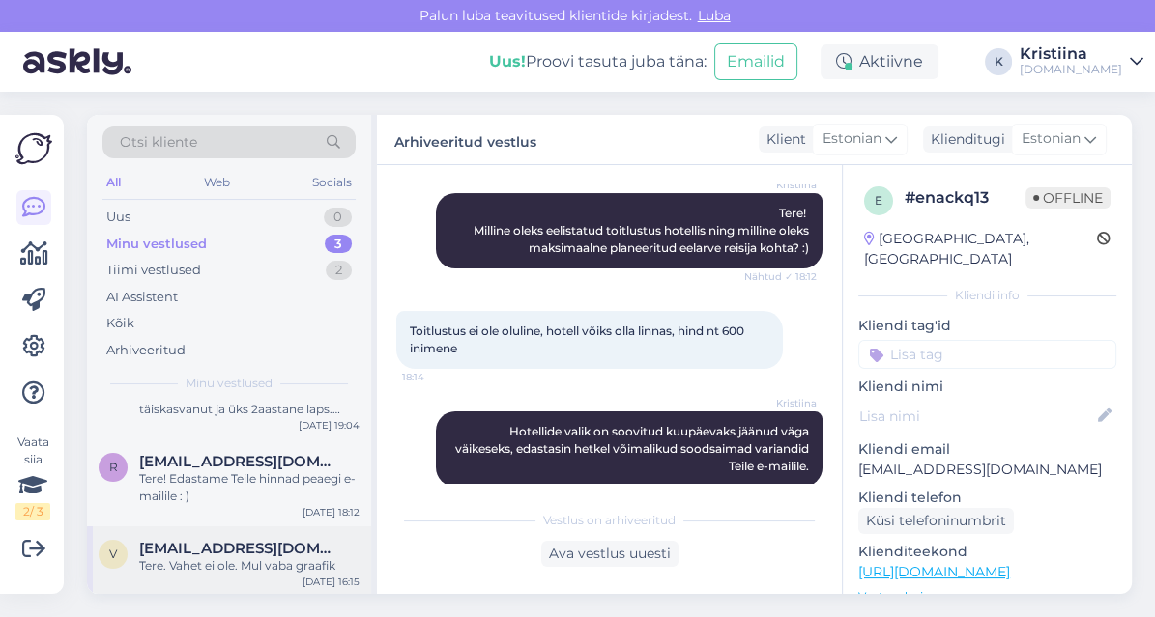
click at [236, 544] on span "[EMAIL_ADDRESS][DOMAIN_NAME]" at bounding box center [239, 548] width 201 height 17
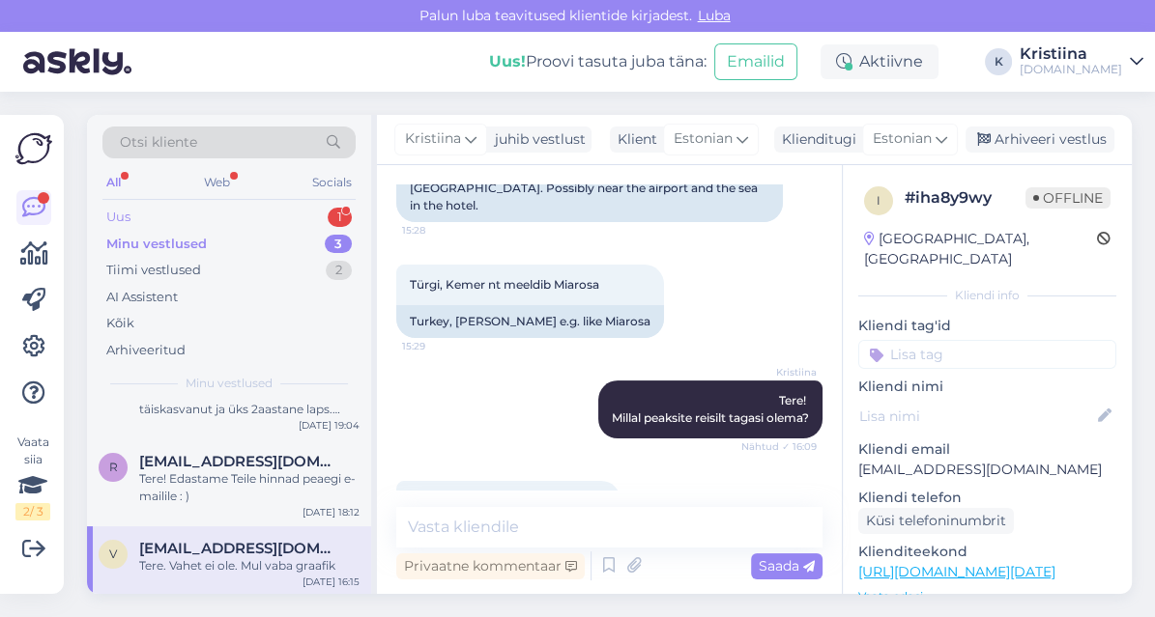
click at [236, 221] on div "Uus 1" at bounding box center [228, 217] width 253 height 27
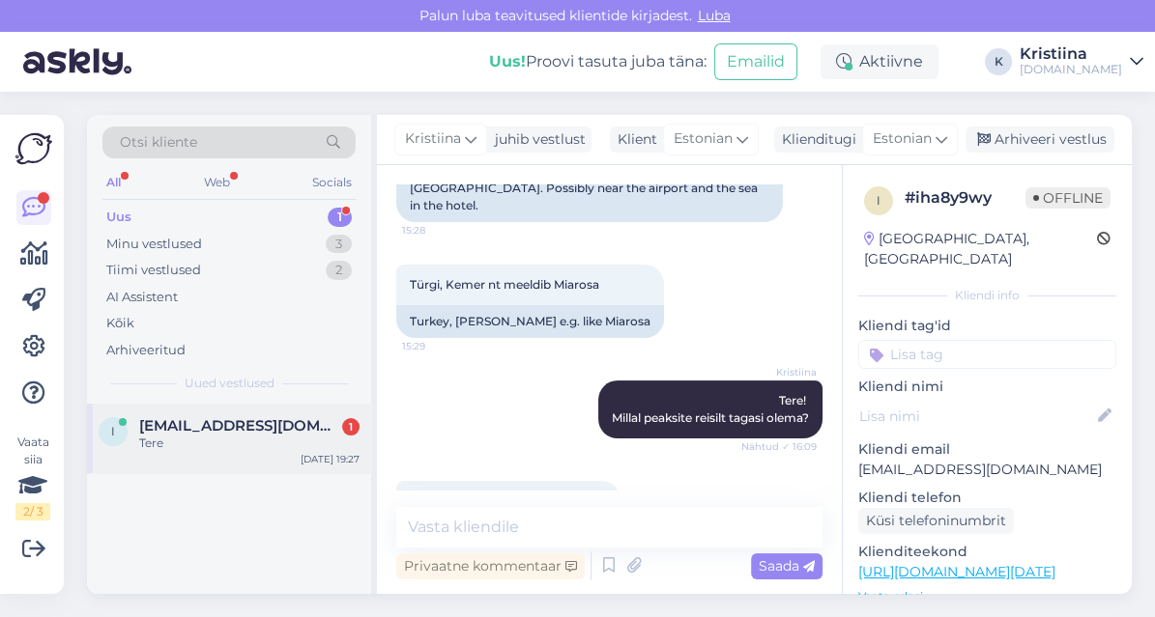
click at [187, 440] on div "Tere" at bounding box center [249, 443] width 220 height 17
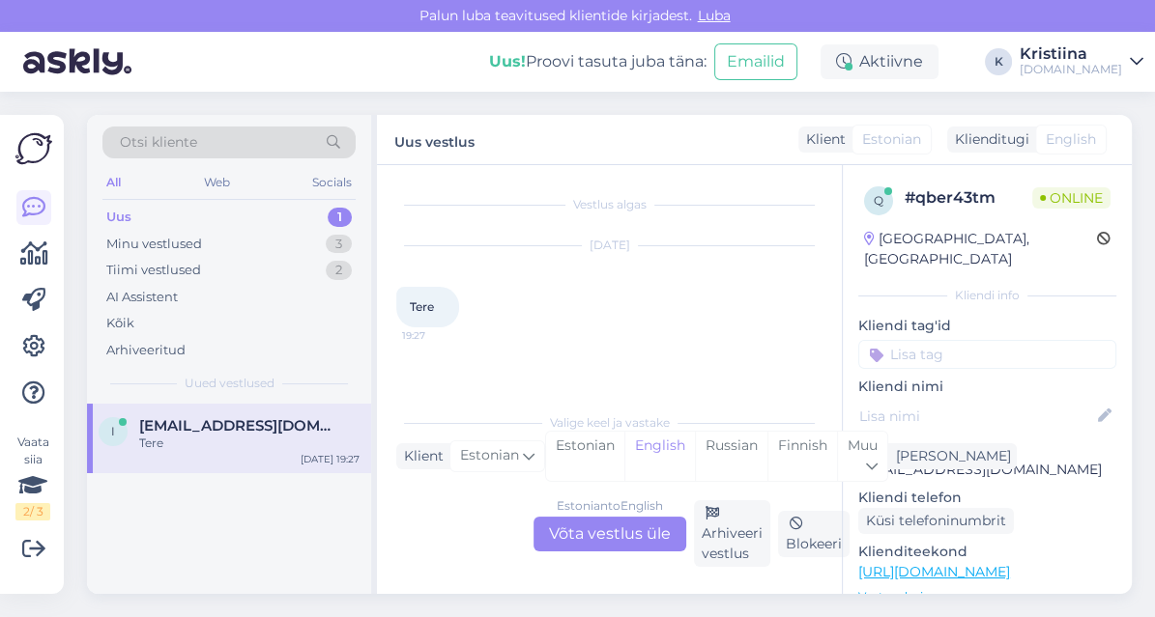
click at [595, 532] on div "Estonian to English Võta vestlus üle" at bounding box center [609, 534] width 153 height 35
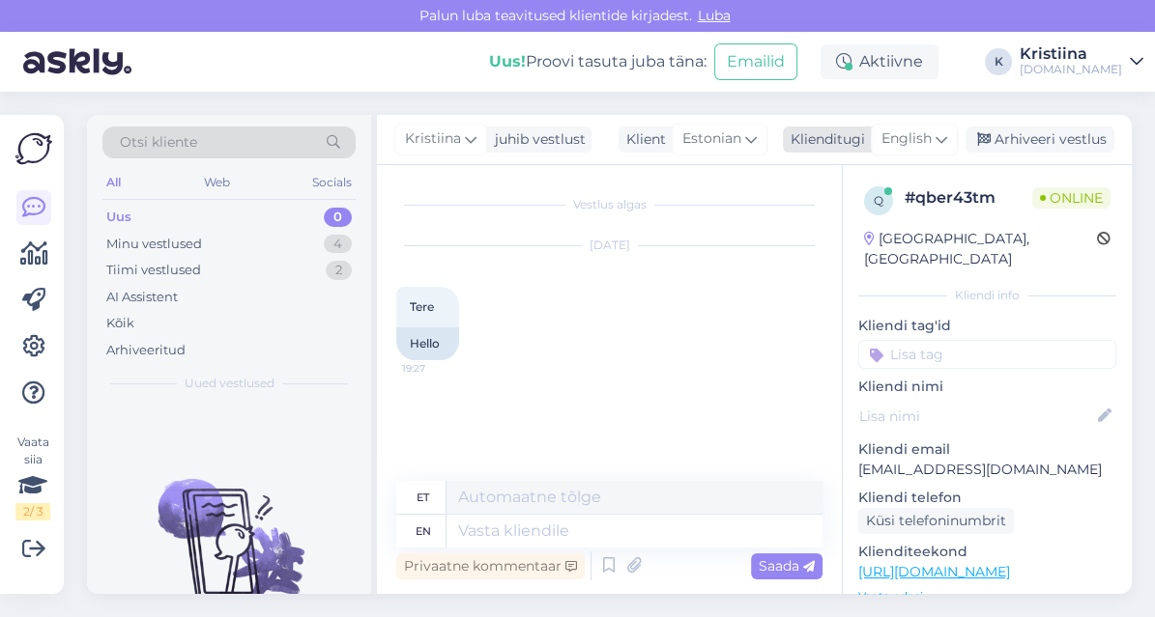
click at [938, 134] on icon at bounding box center [941, 139] width 12 height 21
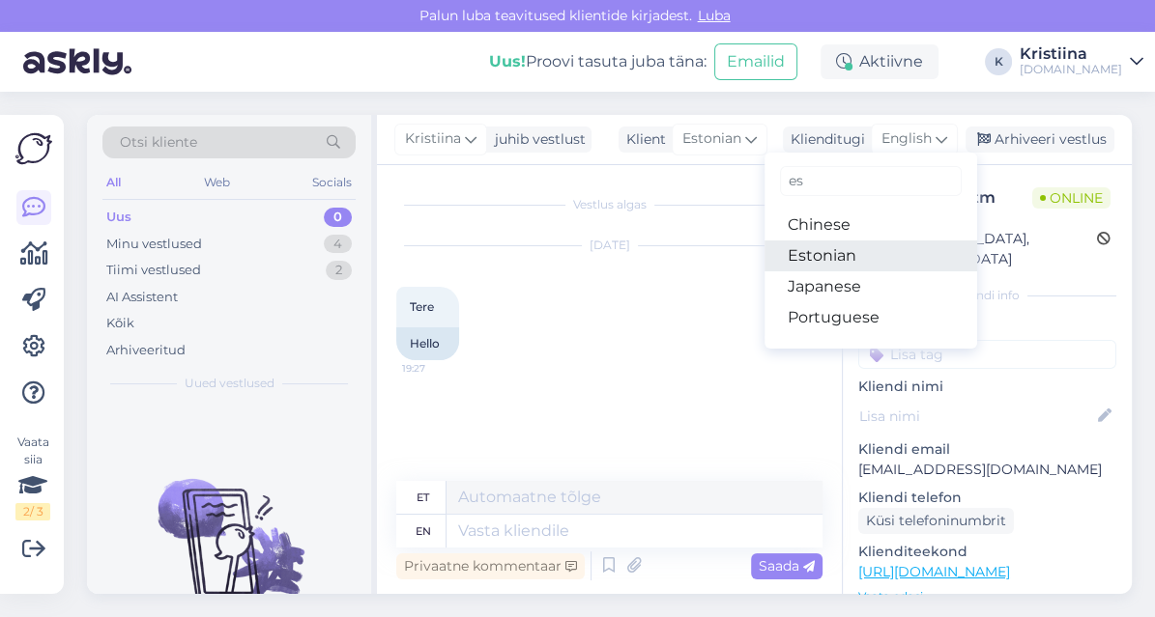
drag, startPoint x: 870, startPoint y: 247, endPoint x: 811, endPoint y: 301, distance: 80.0
click at [870, 248] on link "Estonian" at bounding box center [870, 256] width 213 height 31
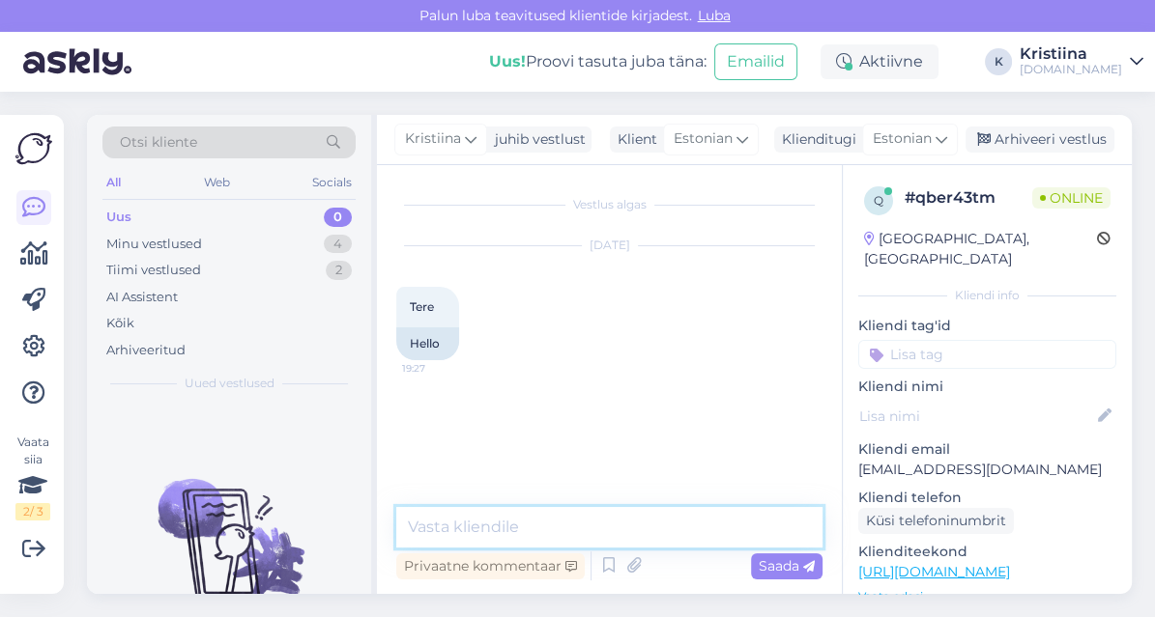
click at [504, 529] on textarea at bounding box center [609, 527] width 426 height 41
type textarea "Tere!"
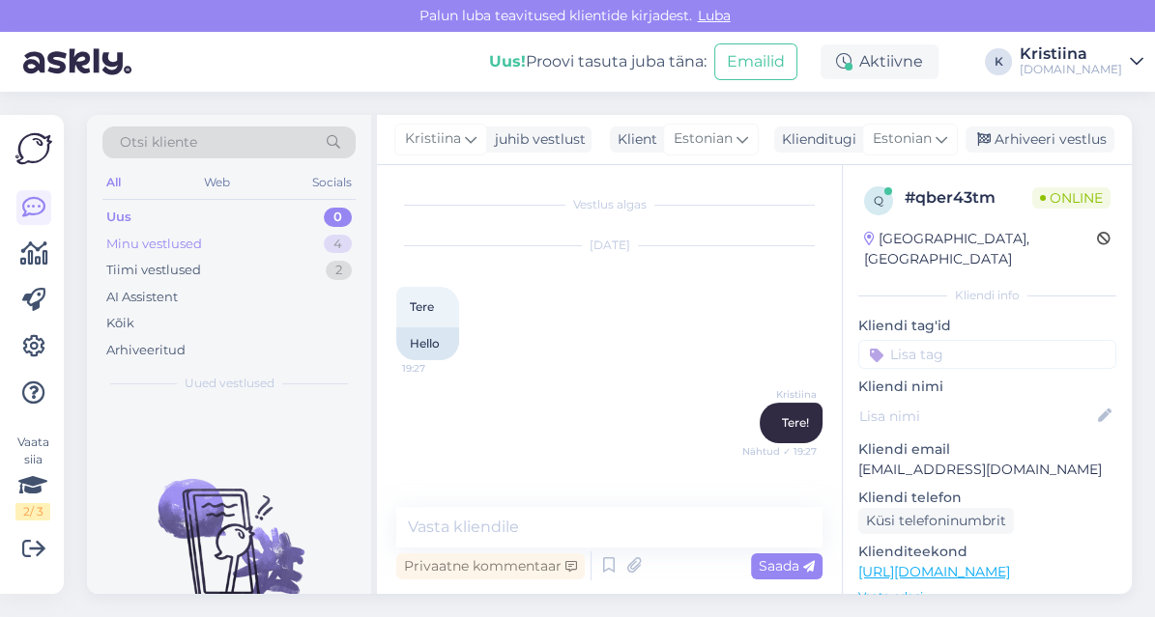
click at [206, 246] on div "Minu vestlused 4" at bounding box center [228, 244] width 253 height 27
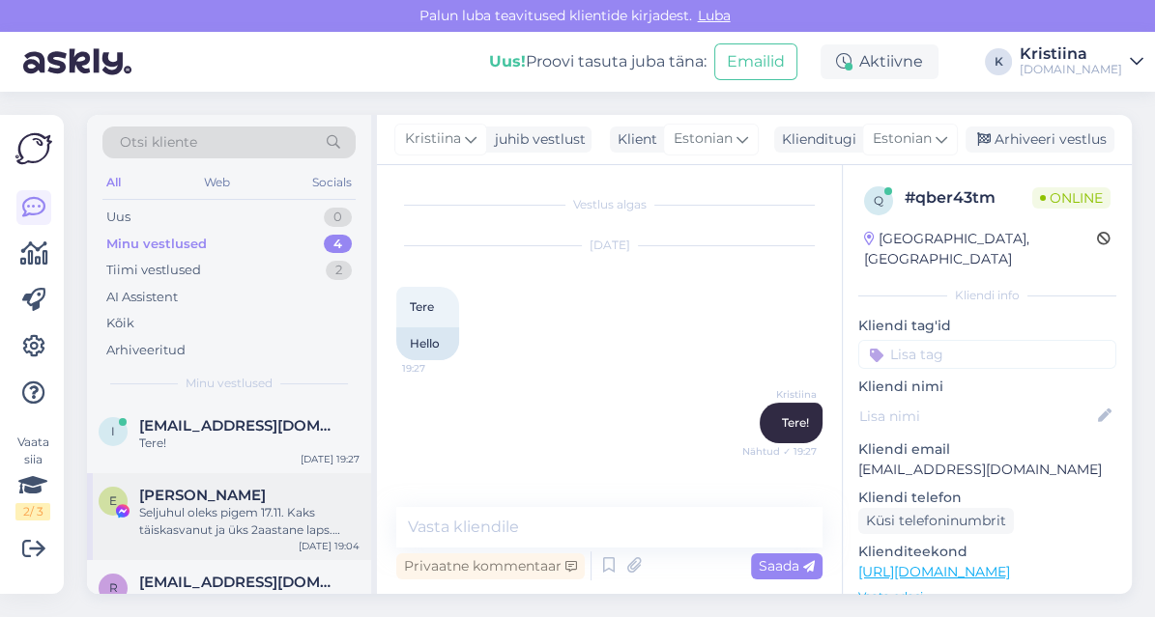
click at [231, 504] on div "Seljuhul oleks pigem 17.11. Kaks täiskasvanut ja üks 2aastane laps. Millised on…" at bounding box center [249, 521] width 220 height 35
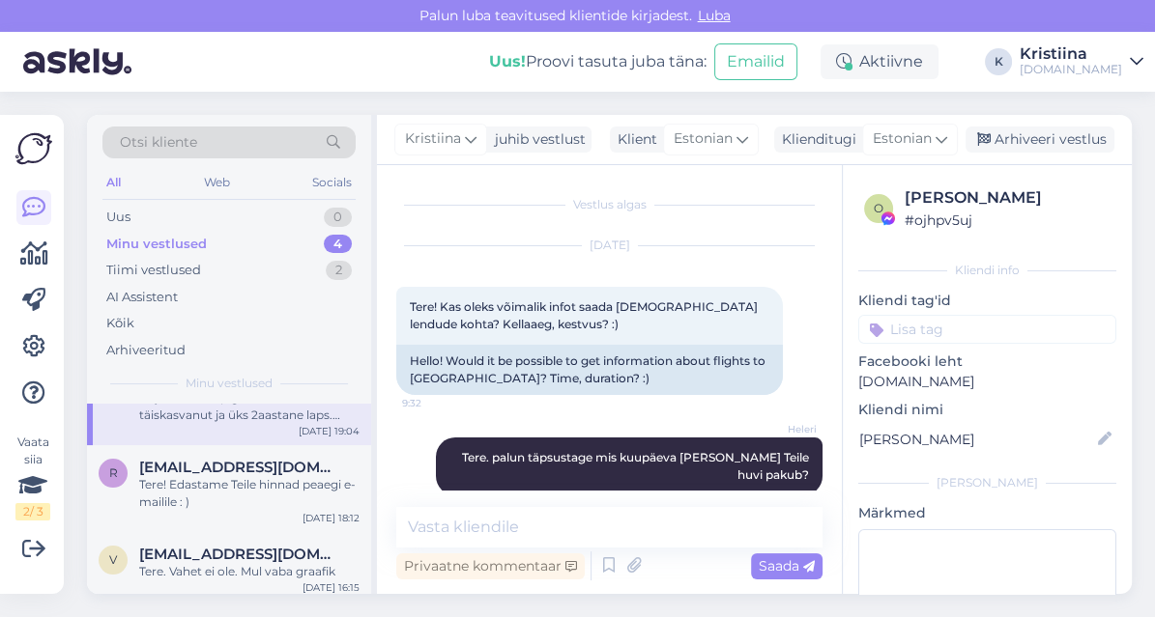
scroll to position [121, 0]
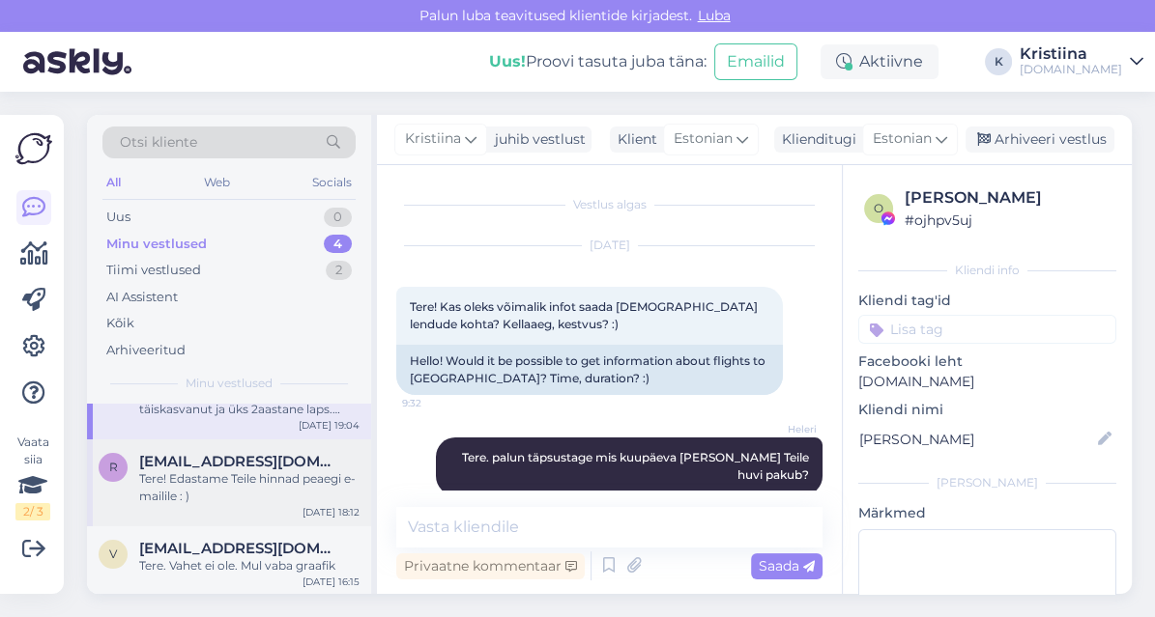
click at [234, 465] on span "[EMAIL_ADDRESS][DOMAIN_NAME]" at bounding box center [239, 461] width 201 height 17
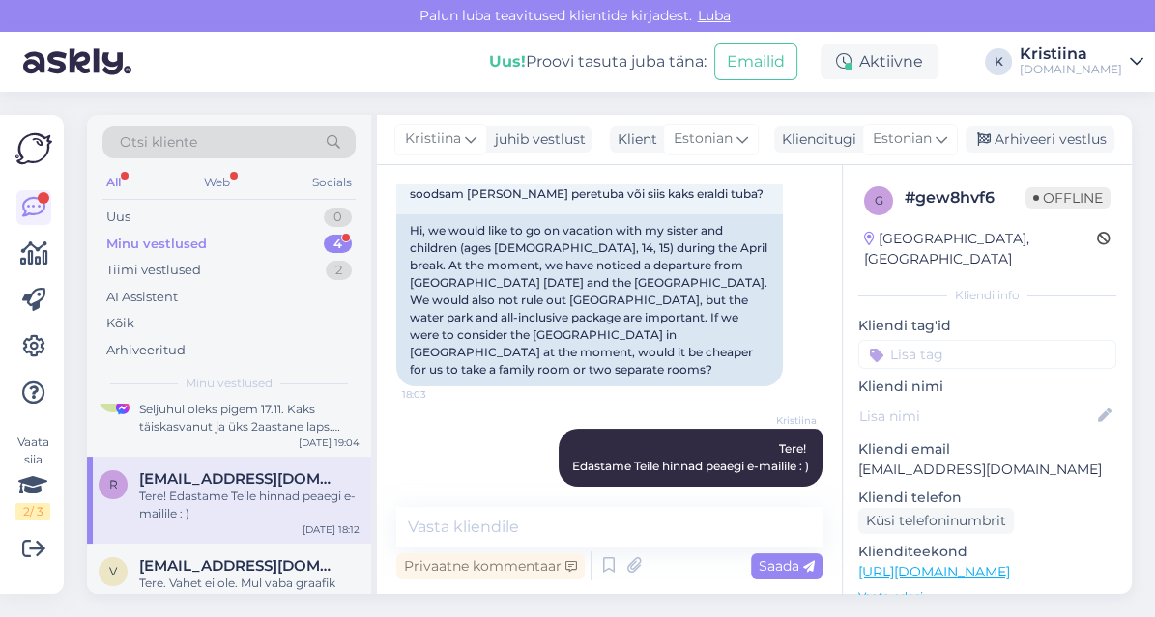
scroll to position [138, 0]
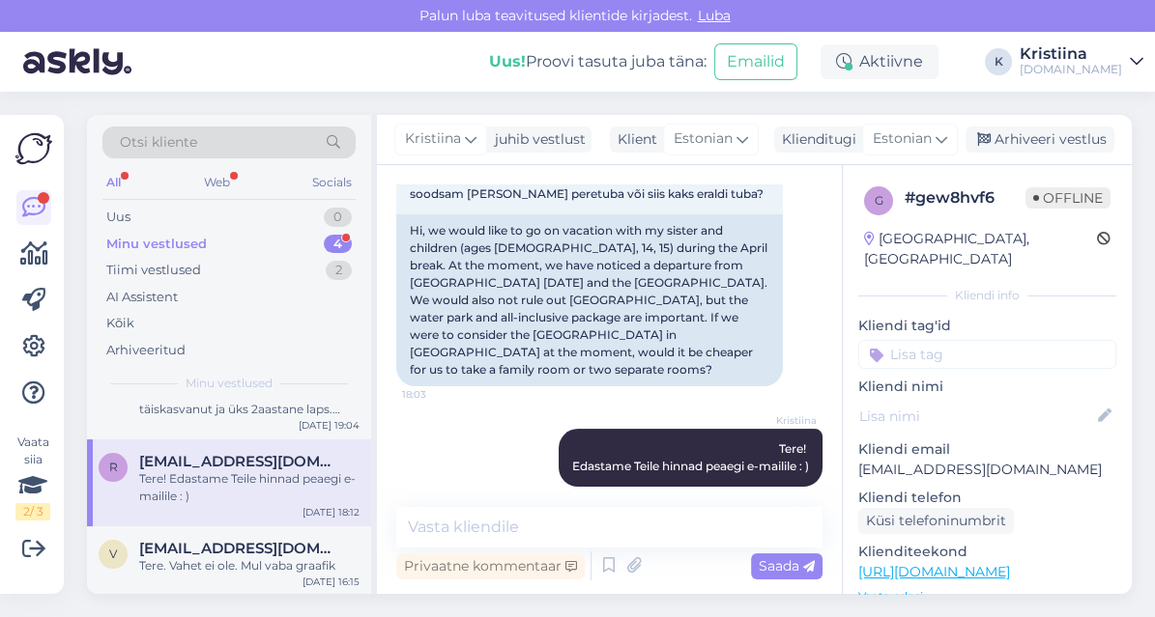
click at [246, 243] on div "Minu vestlused 4" at bounding box center [228, 244] width 253 height 27
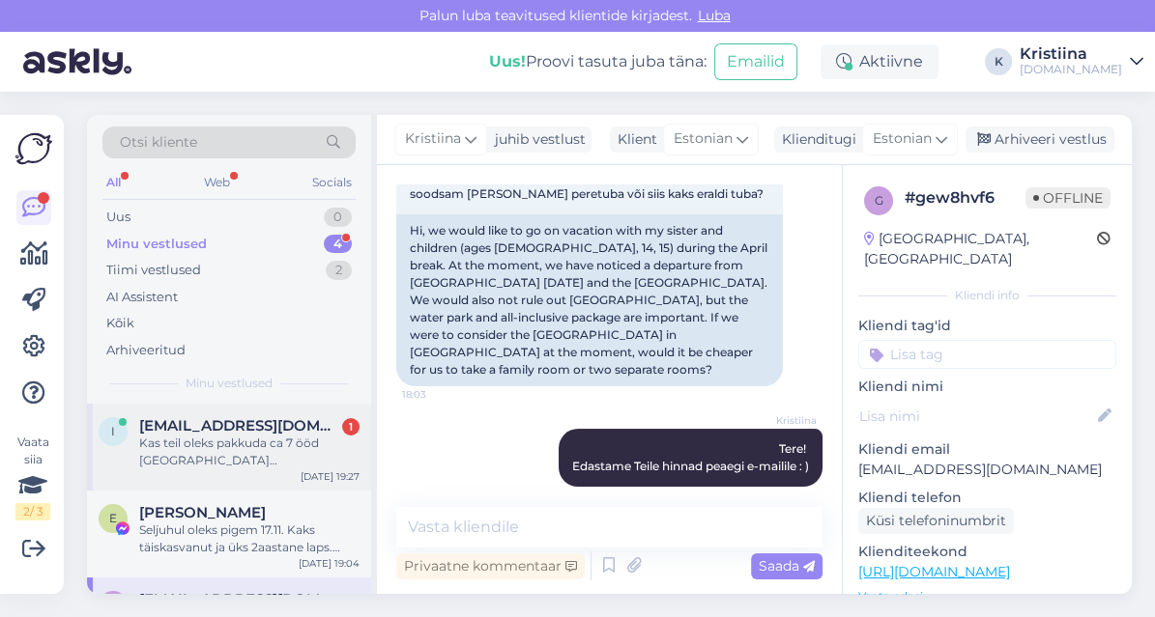
click at [213, 440] on div "Kas teil oleks pakkuda ca 7 ööd [GEOGRAPHIC_DATA] Septembrikuus veel?" at bounding box center [249, 452] width 220 height 35
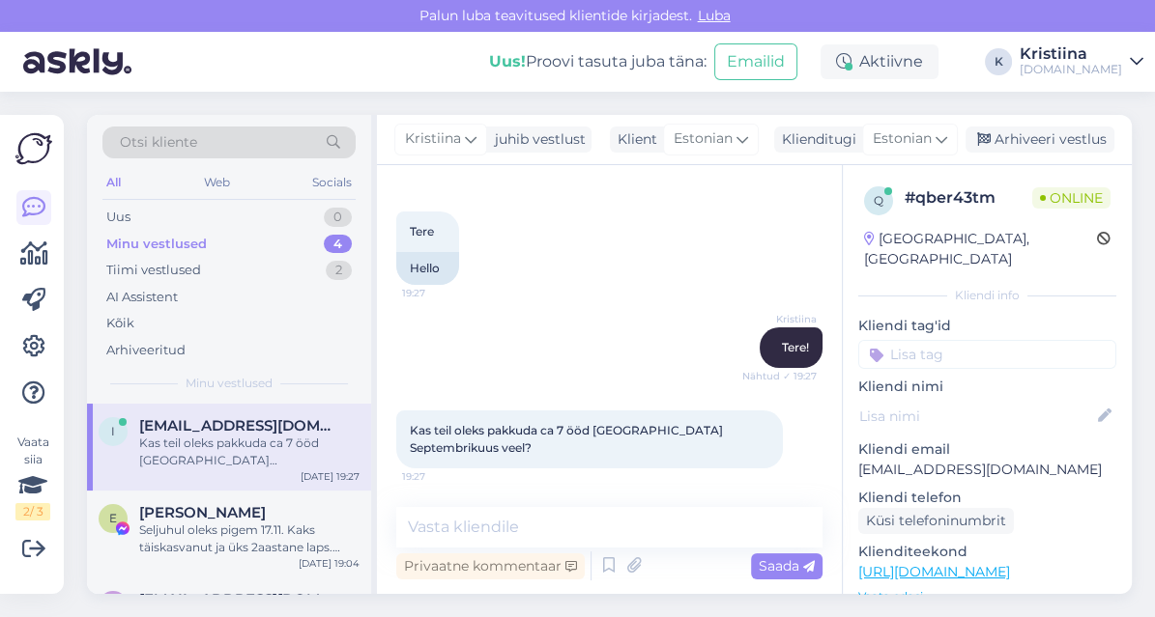
scroll to position [74, 0]
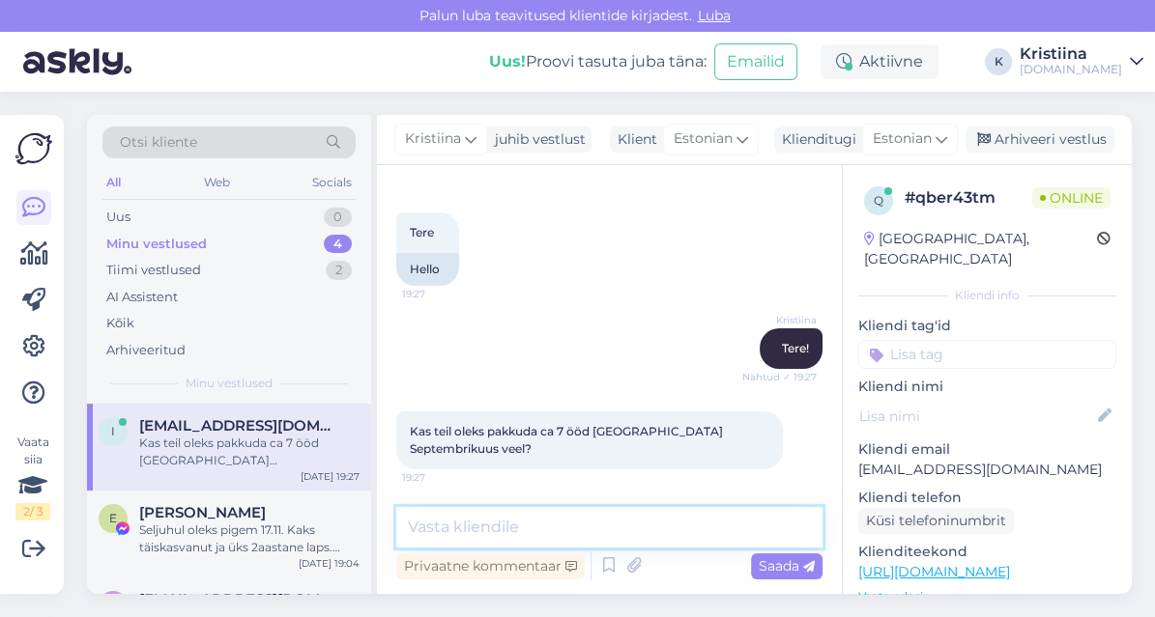
click at [555, 535] on textarea at bounding box center [609, 527] width 426 height 41
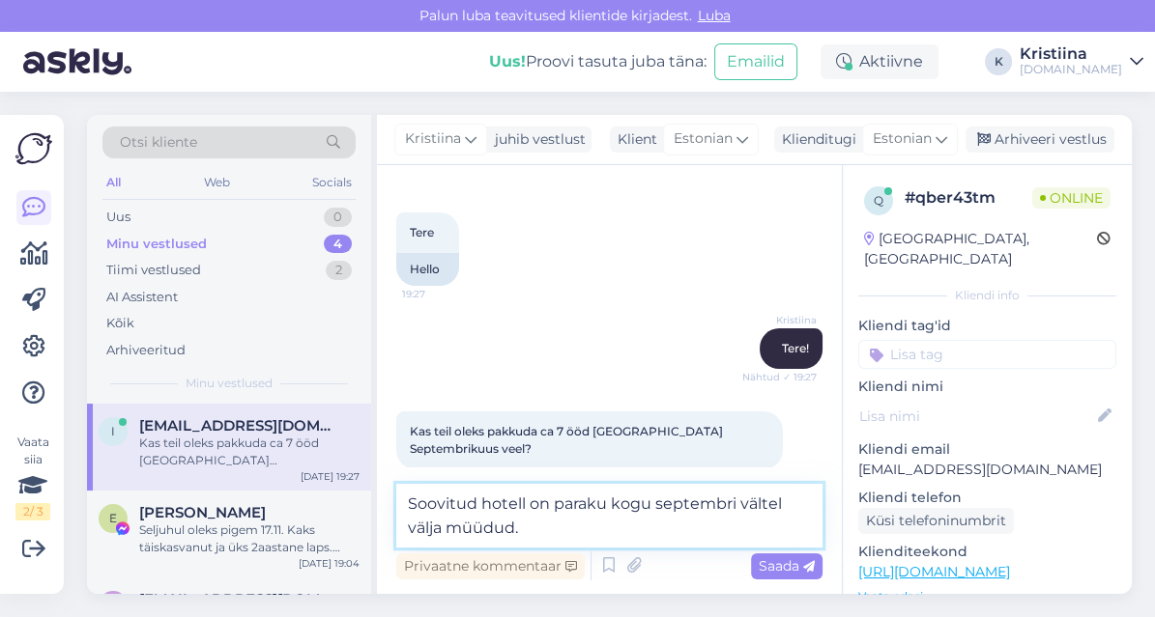
type textarea "Soovitud hotell on paraku kogu septembri vältel välja müüdud."
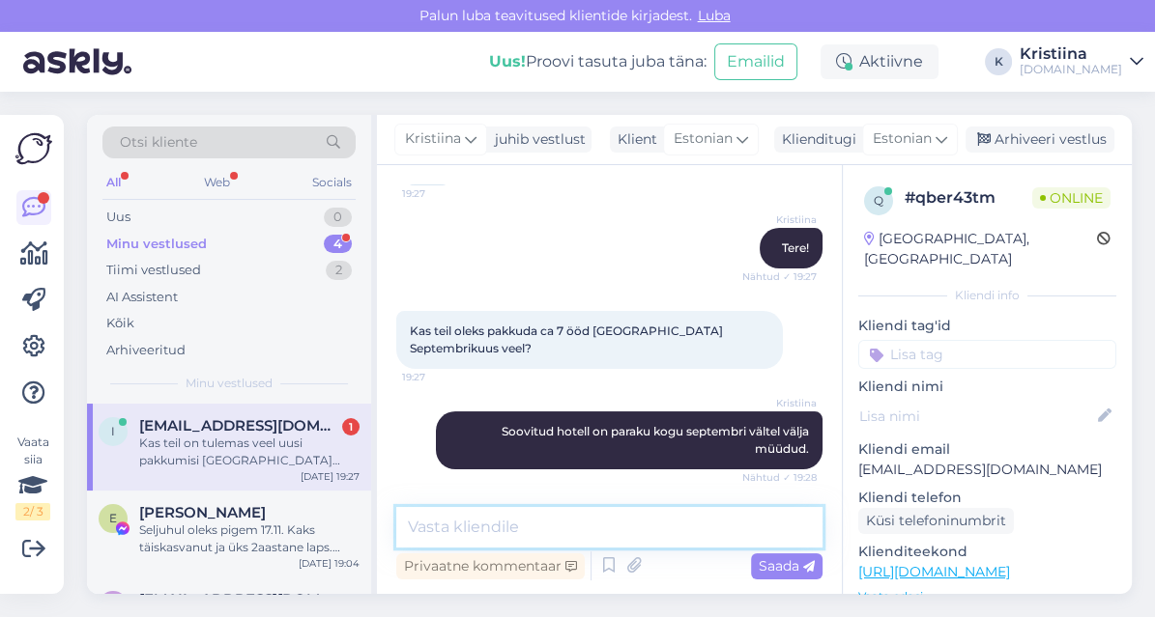
scroll to position [275, 0]
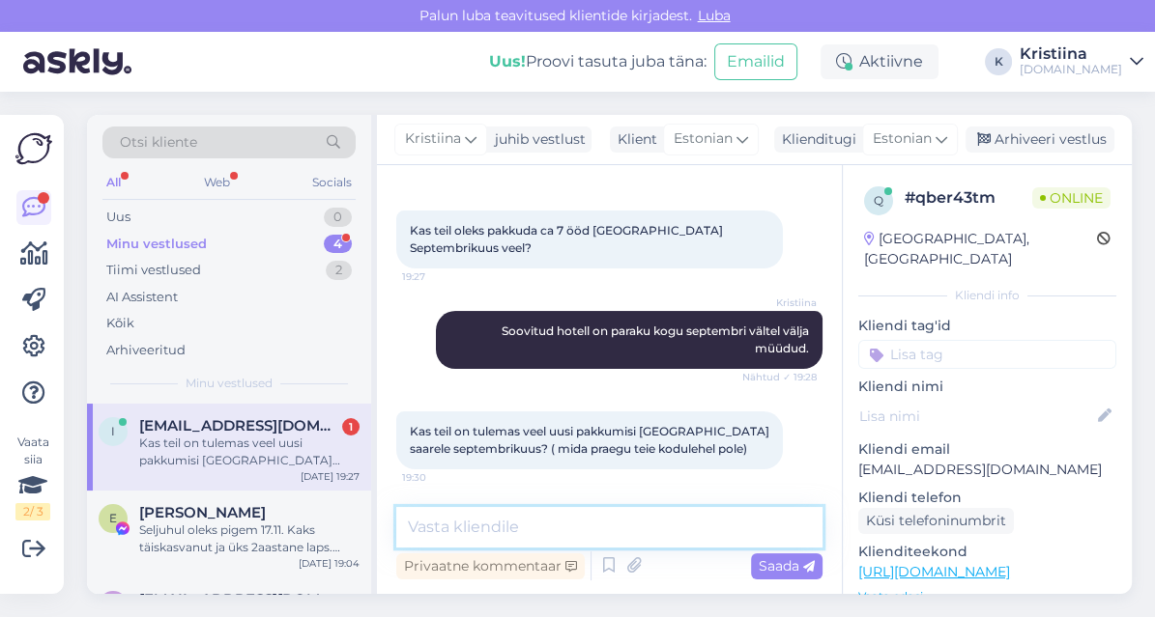
click at [493, 526] on textarea at bounding box center [609, 527] width 426 height 41
type textarea "T"
paste textarea "KAHLUA SEA VIEW SUITES 4 *"
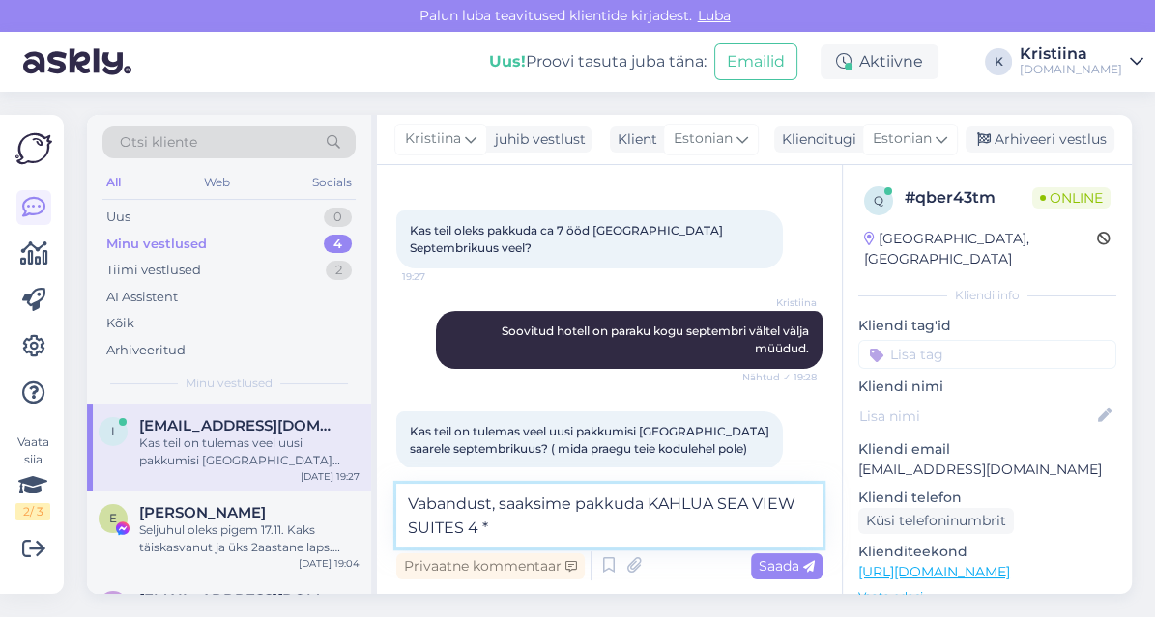
scroll to position [295, 0]
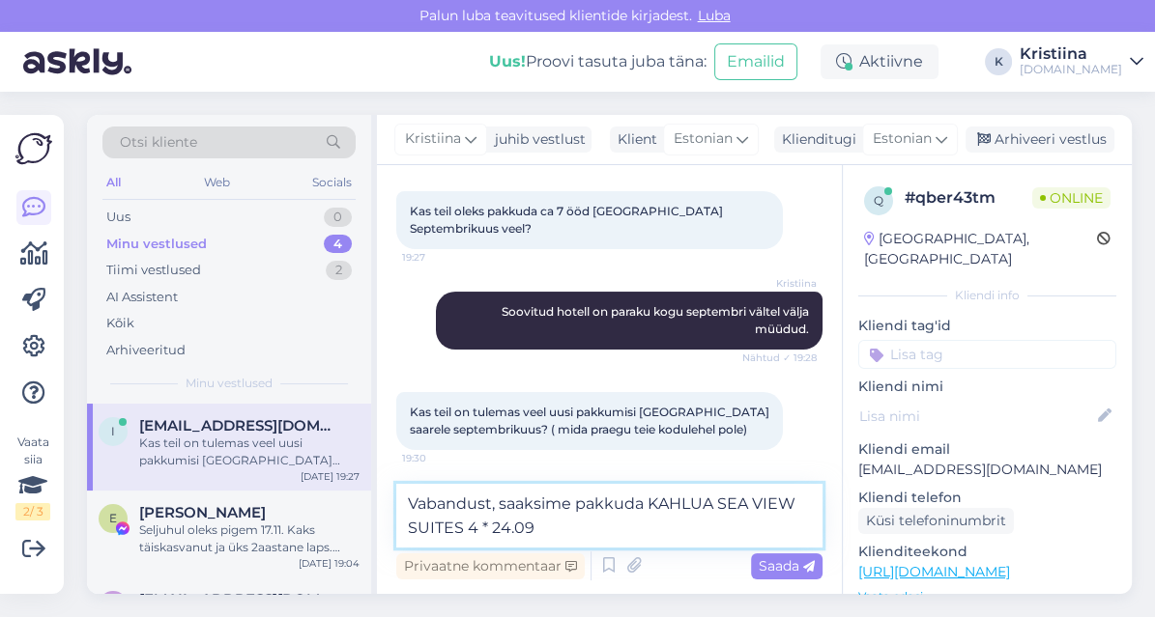
paste textarea "Junior Suite SSV or SV"
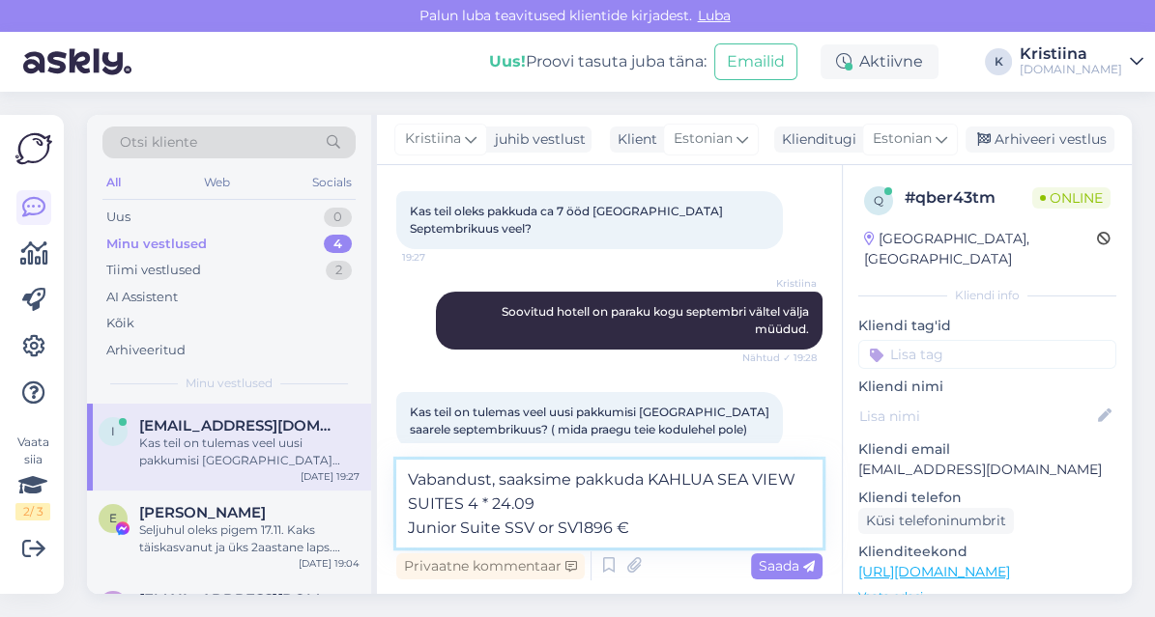
click at [578, 535] on textarea "Vabandust, saaksime pakkuda KAHLUA SEA VIEW SUITES 4 * 24.09 Junior Suite SSV o…" at bounding box center [609, 504] width 426 height 88
click at [655, 526] on textarea "Vabandust, saaksime pakkuda KAHLUA SEA VIEW SUITES 4 * 24.09 Junior Suite SSV o…" at bounding box center [609, 504] width 426 height 88
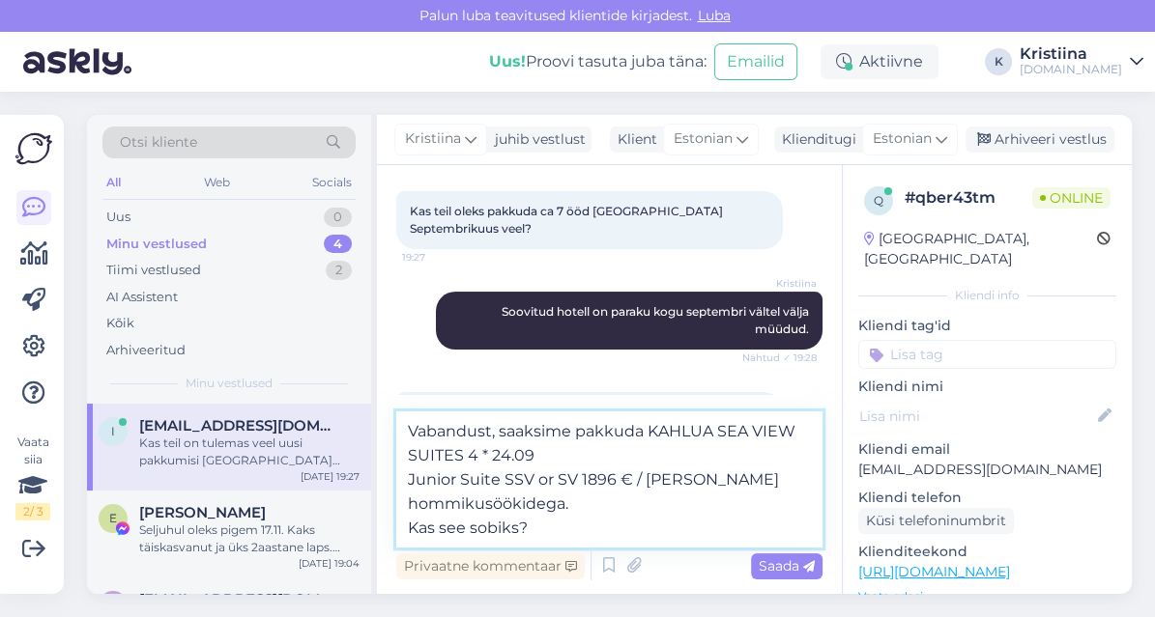
type textarea "Vabandust, saaksime pakkuda KAHLUA SEA VIEW SUITES 4 * 24.09 Junior Suite SSV o…"
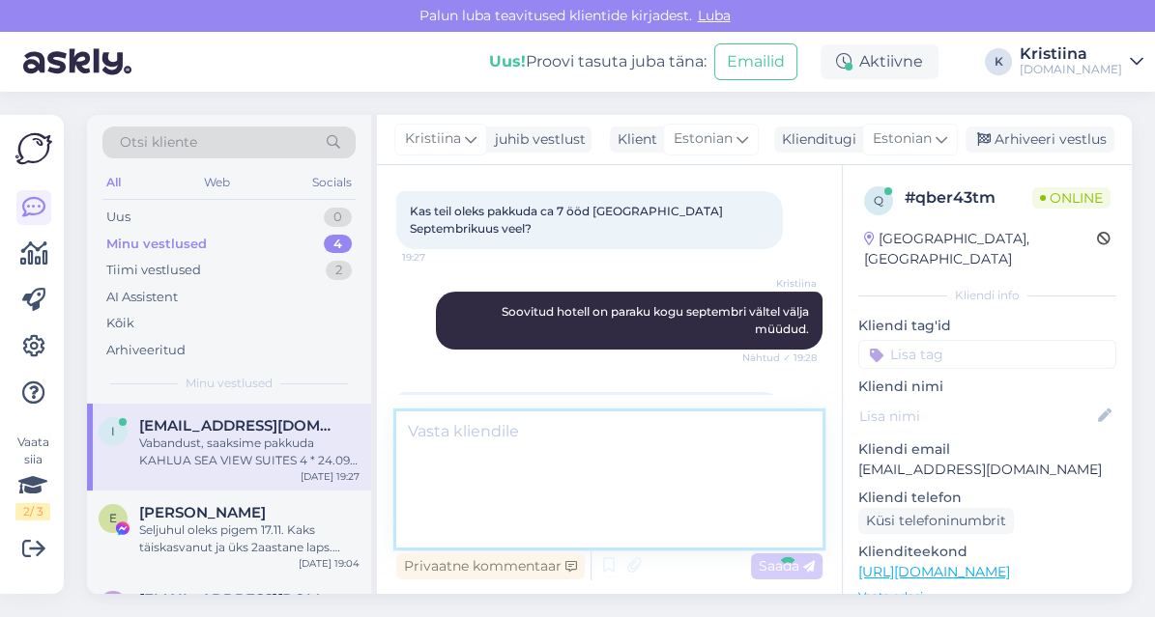
scroll to position [411, 0]
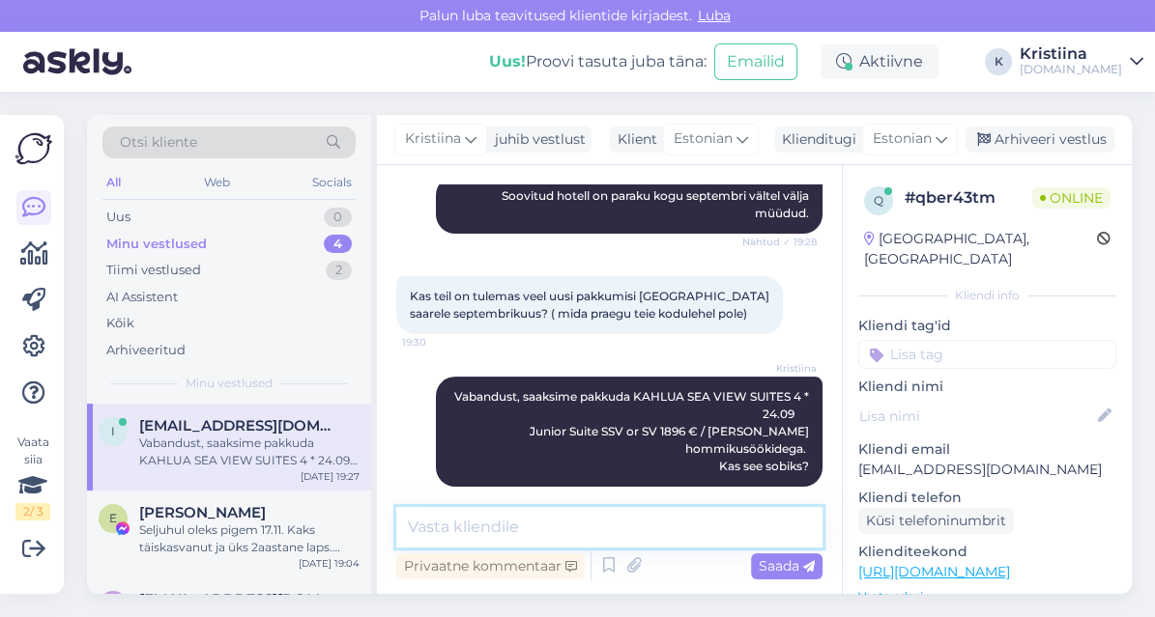
click at [538, 529] on textarea at bounding box center [609, 527] width 426 height 41
paste textarea "[URL][DOMAIN_NAME]"
type textarea "[URL][DOMAIN_NAME]"
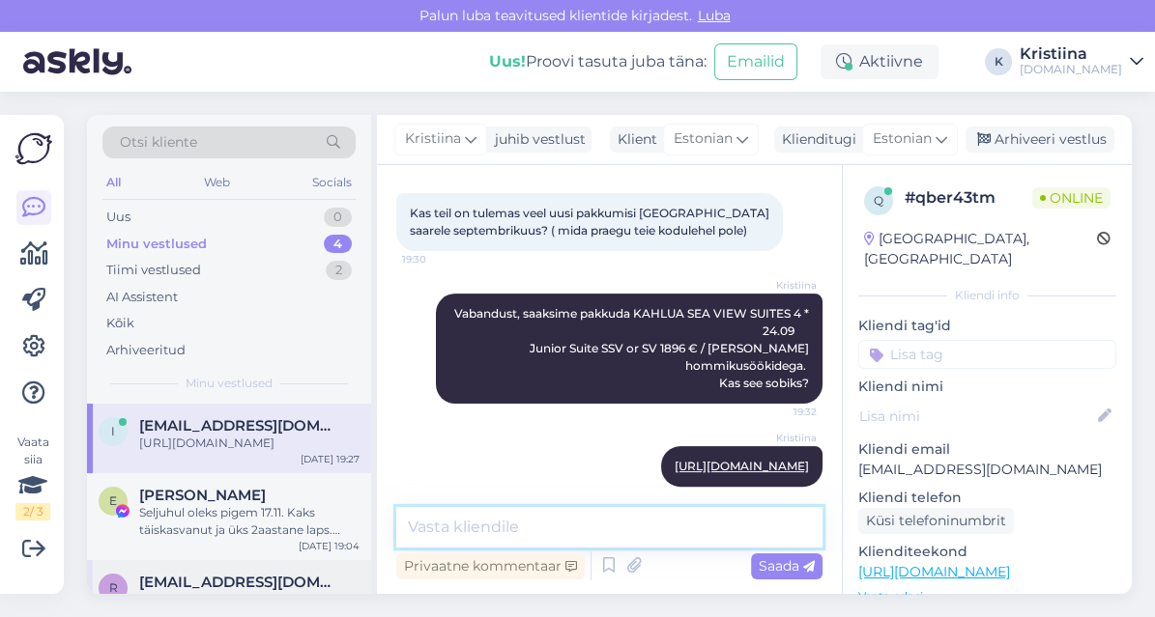
scroll to position [121, 0]
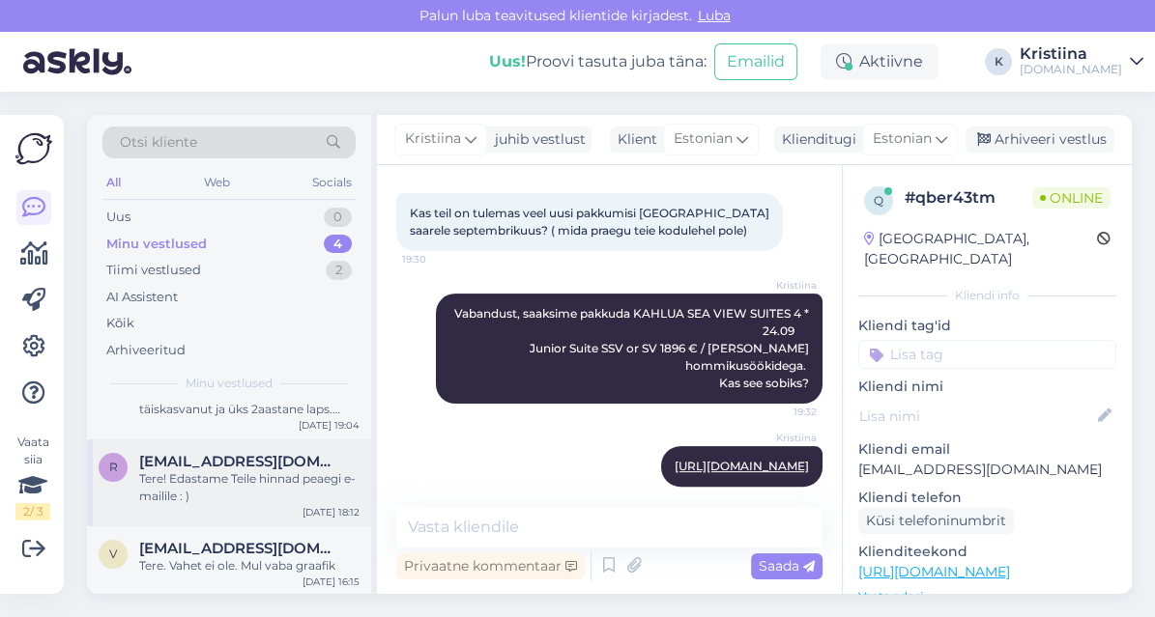
click at [255, 483] on div "Tere! Edastame Teile hinnad peaegi e-mailile : )" at bounding box center [249, 488] width 220 height 35
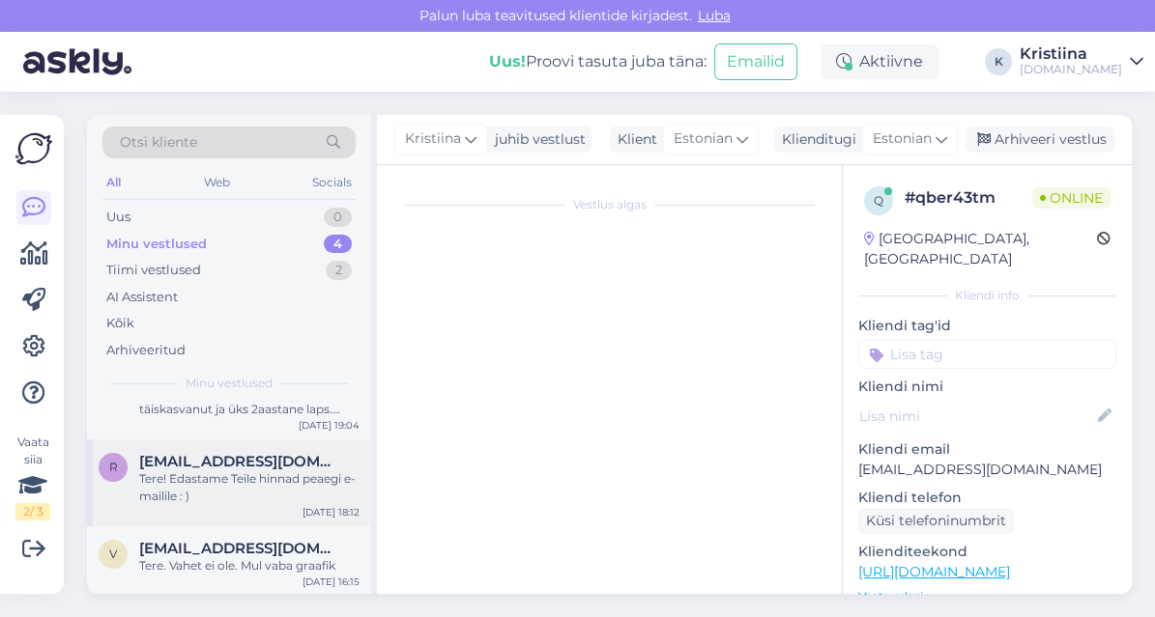
scroll to position [217, 0]
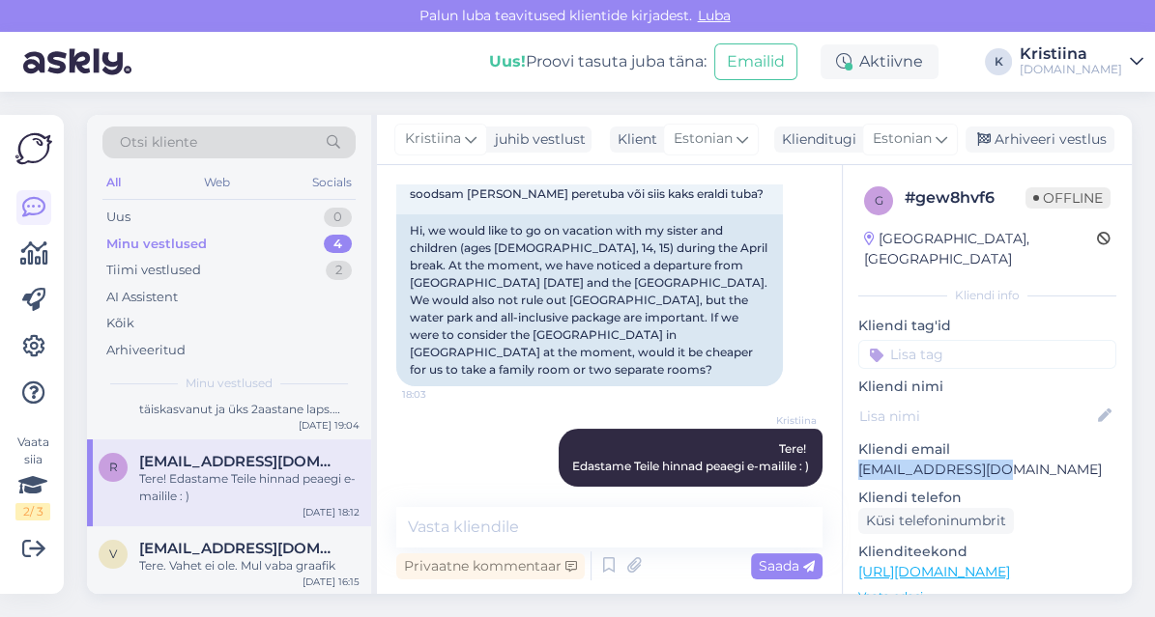
drag, startPoint x: 1003, startPoint y: 454, endPoint x: 848, endPoint y: 451, distance: 154.6
click at [848, 451] on div "g # gew8hvf6 Offline [GEOGRAPHIC_DATA], [GEOGRAPHIC_DATA] Kliendi info Kliendi …" at bounding box center [987, 572] width 289 height 815
copy p "[EMAIL_ADDRESS][DOMAIN_NAME]"
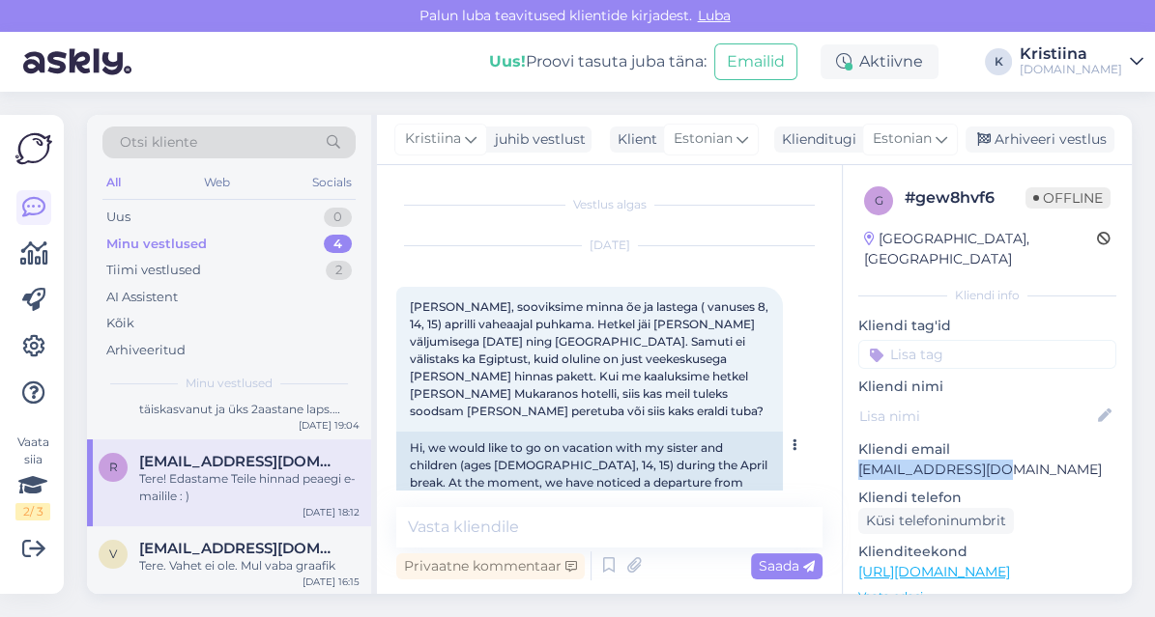
scroll to position [0, 0]
click at [607, 356] on span "[PERSON_NAME], sooviksime minna õe ja lastega ( vanuses 8, 14, 15) aprilli vahe…" at bounding box center [590, 359] width 361 height 119
click at [201, 562] on div "Tere. Vahet ei ole. Mul vaba graafik" at bounding box center [249, 565] width 220 height 17
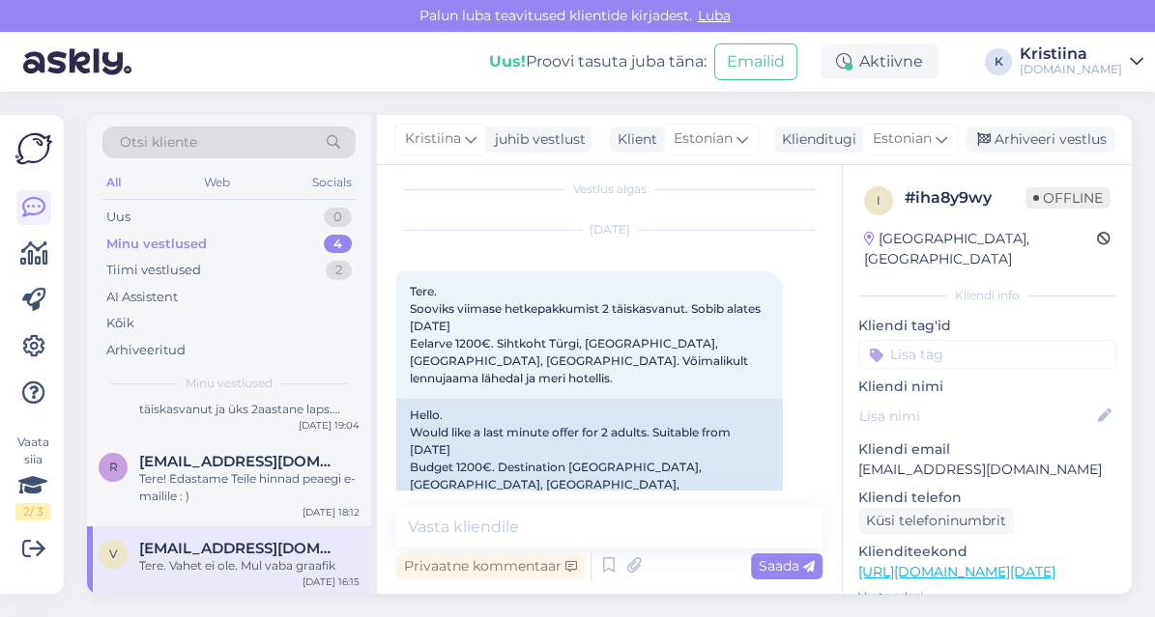
scroll to position [8, 0]
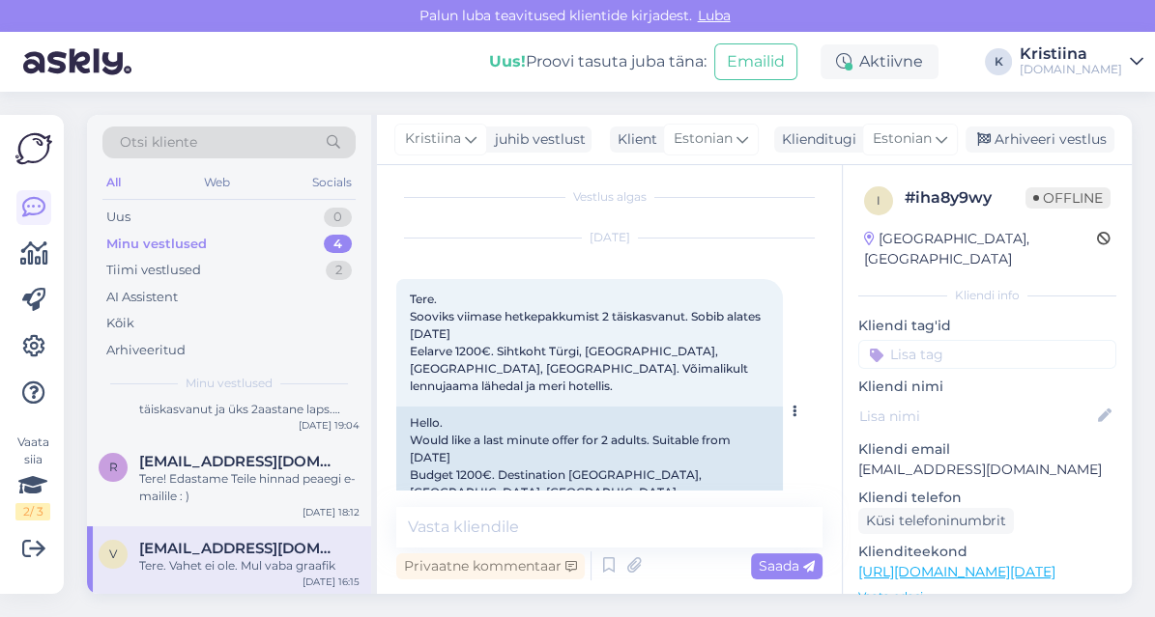
click at [461, 380] on div "Tere. Sooviks viimase hetkepakkumist 2 täiskasvanut. Sobib alates [DATE] Eelarv…" at bounding box center [589, 343] width 386 height 128
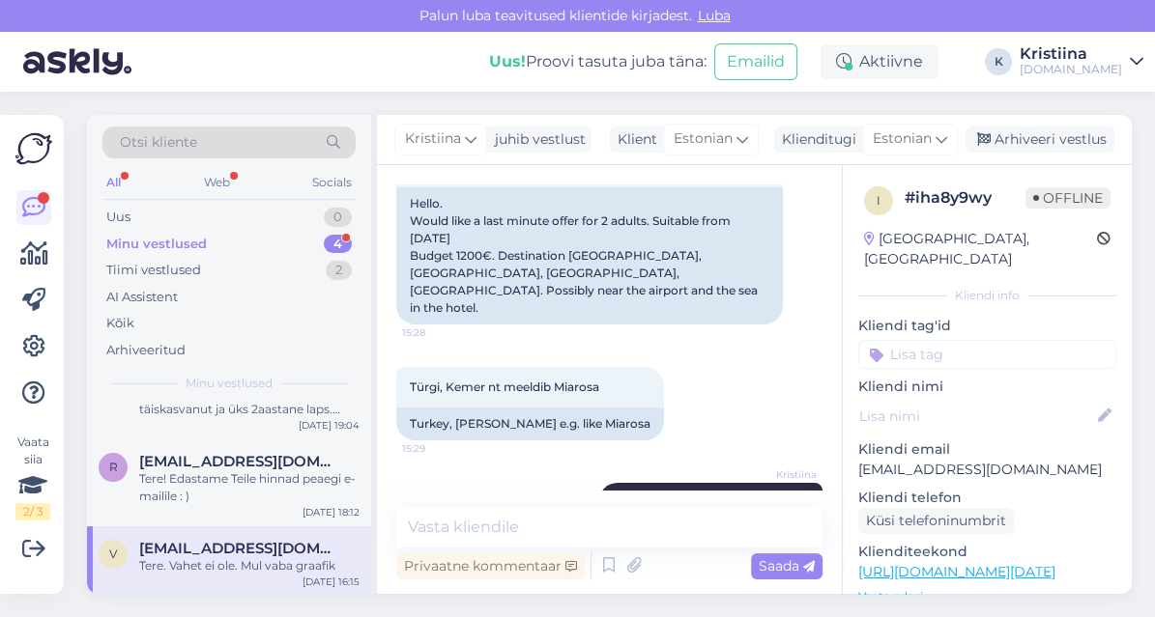
scroll to position [329, 0]
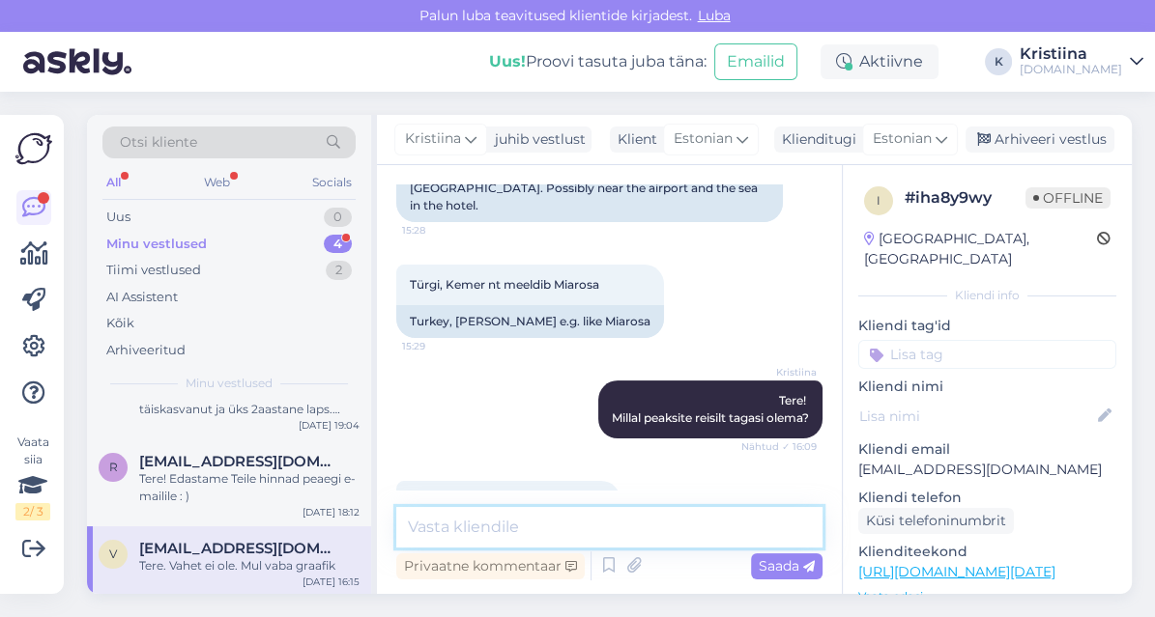
click at [479, 530] on textarea at bounding box center [609, 527] width 426 height 41
type textarea "Pakkumised on edastatud Teile e-mailile."
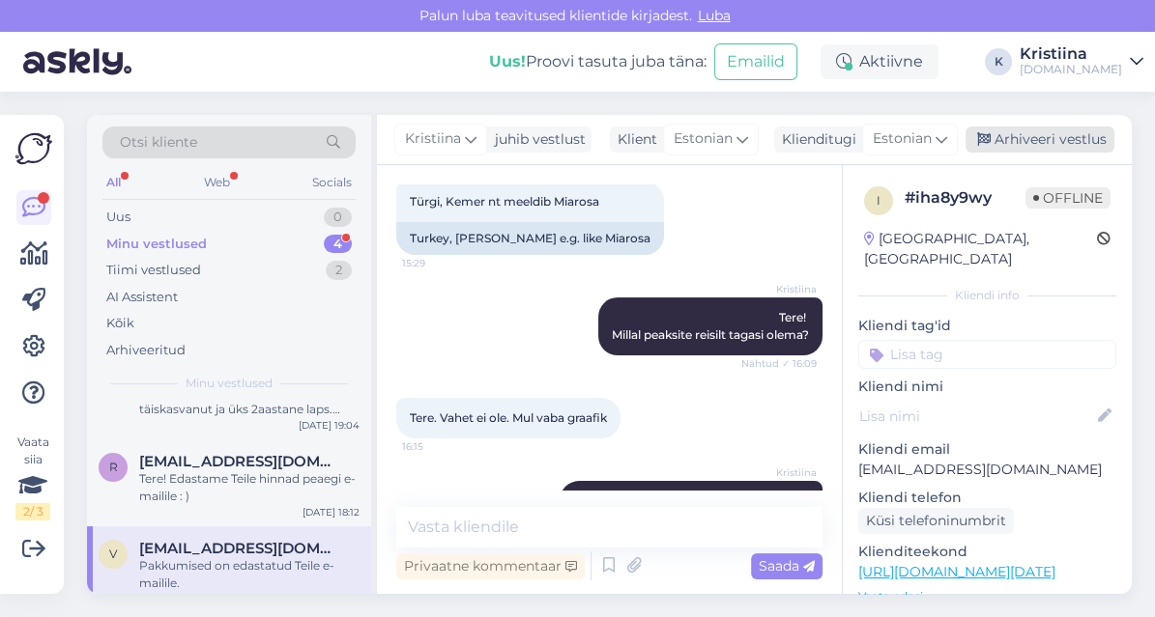
click at [1023, 129] on div "Arhiveeri vestlus" at bounding box center [1039, 140] width 149 height 26
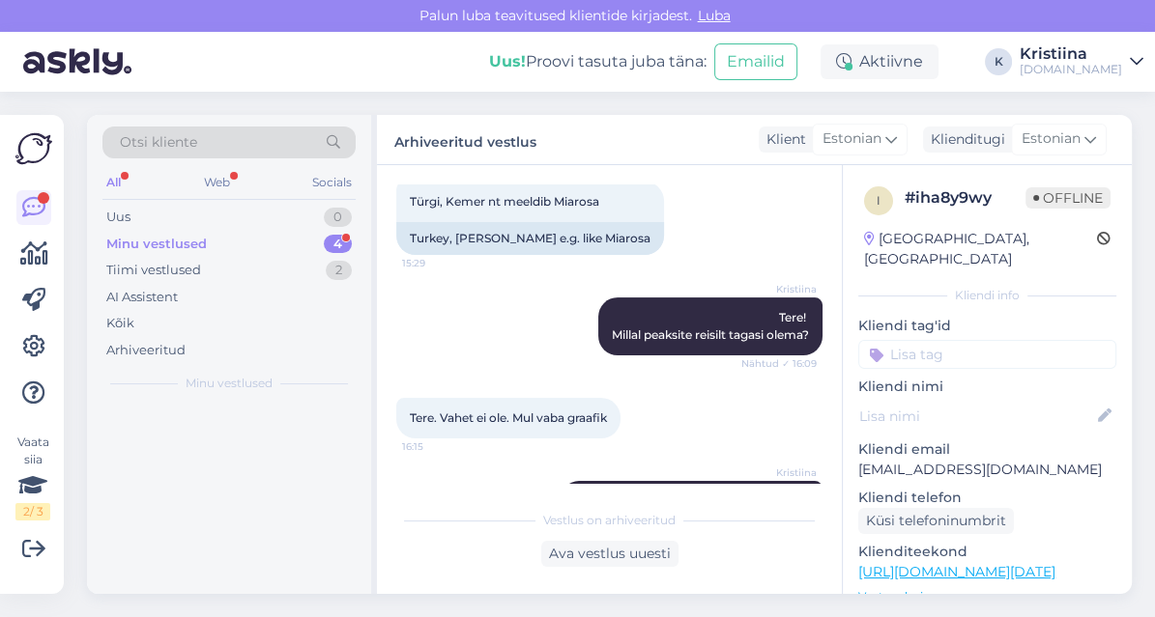
scroll to position [0, 0]
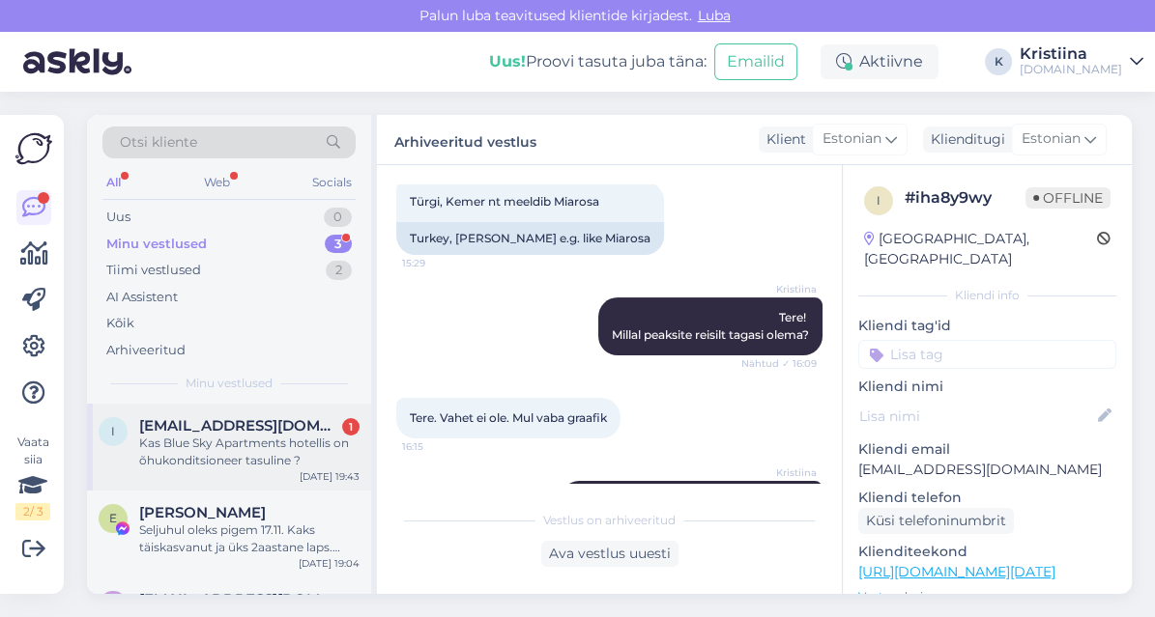
click at [283, 422] on span "[EMAIL_ADDRESS][DOMAIN_NAME]" at bounding box center [239, 425] width 201 height 17
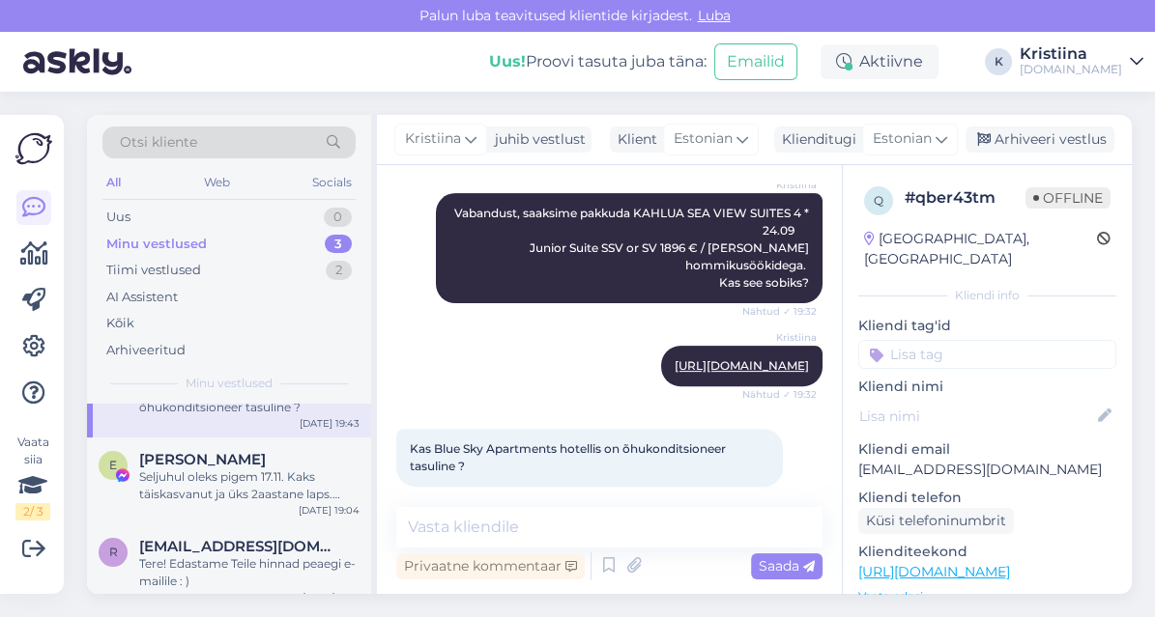
scroll to position [69, 0]
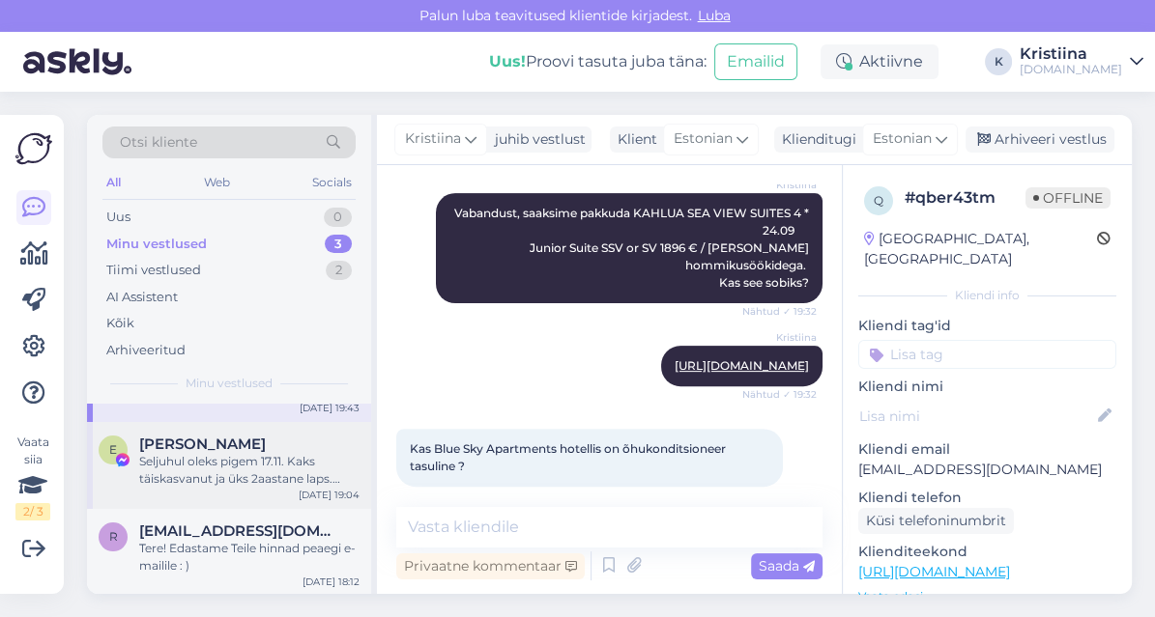
click at [257, 479] on div "Seljuhul oleks pigem 17.11. Kaks täiskasvanut ja üks 2aastane laps. Millised on…" at bounding box center [249, 470] width 220 height 35
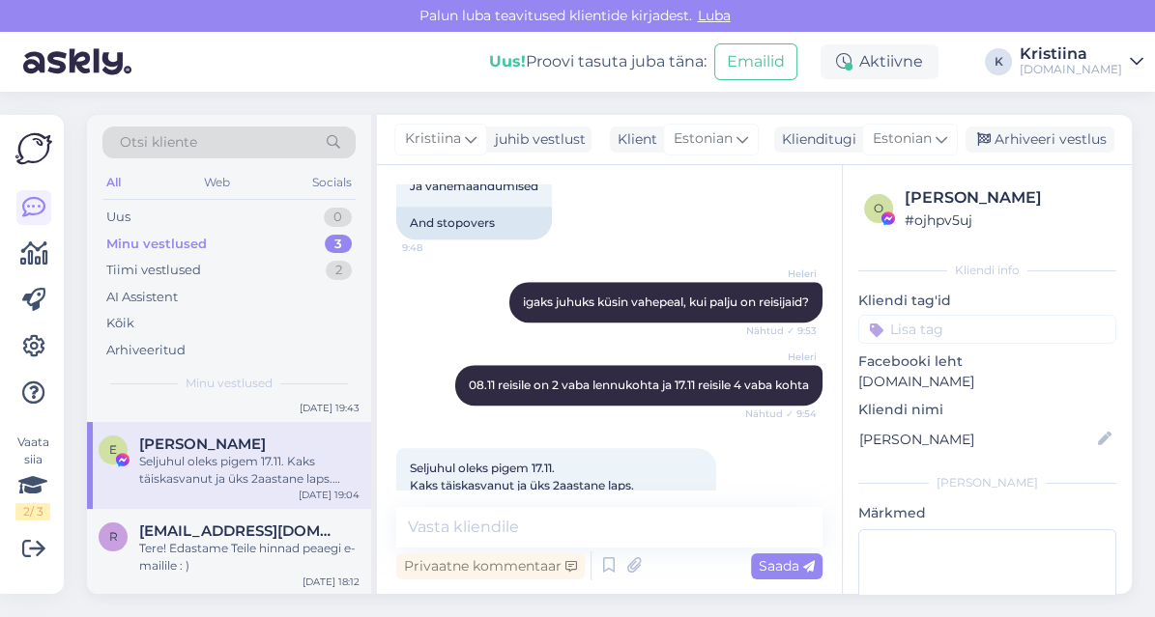
scroll to position [1330, 0]
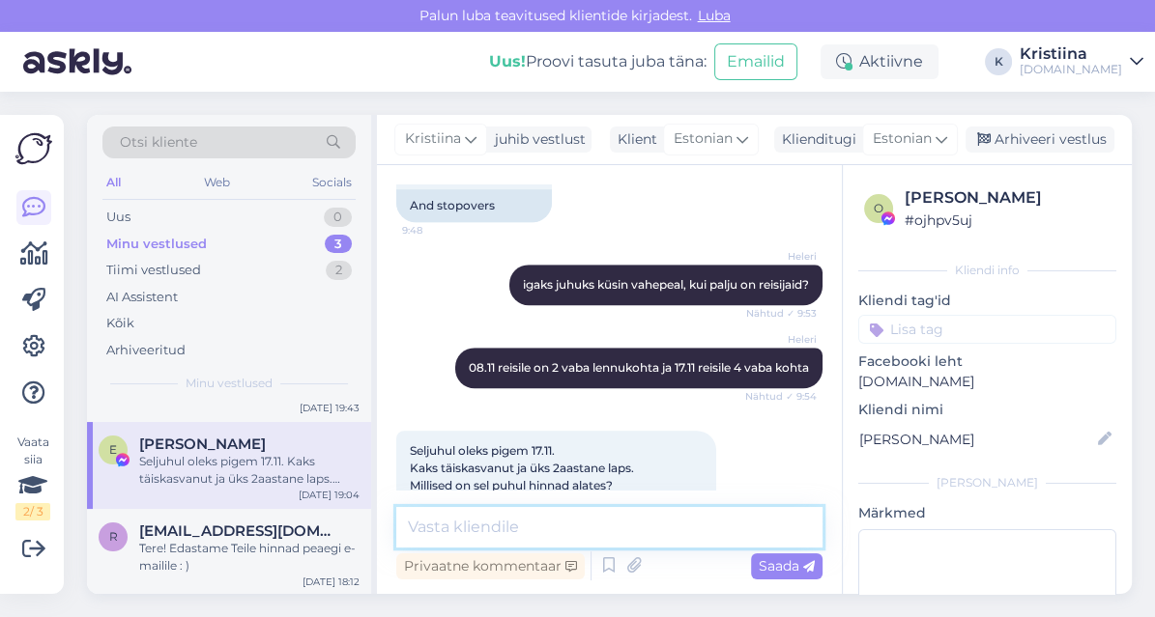
click at [549, 511] on textarea at bounding box center [609, 527] width 426 height 41
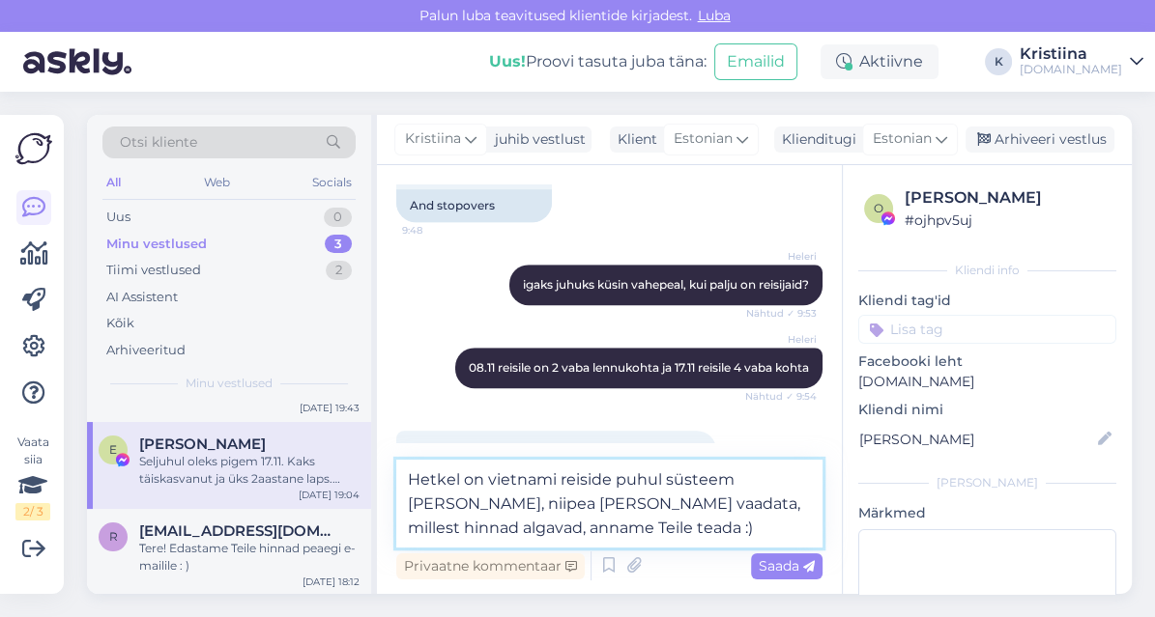
type textarea "Hetkel on vietnami reiside puhul süsteem [PERSON_NAME], niipea [PERSON_NAME] va…"
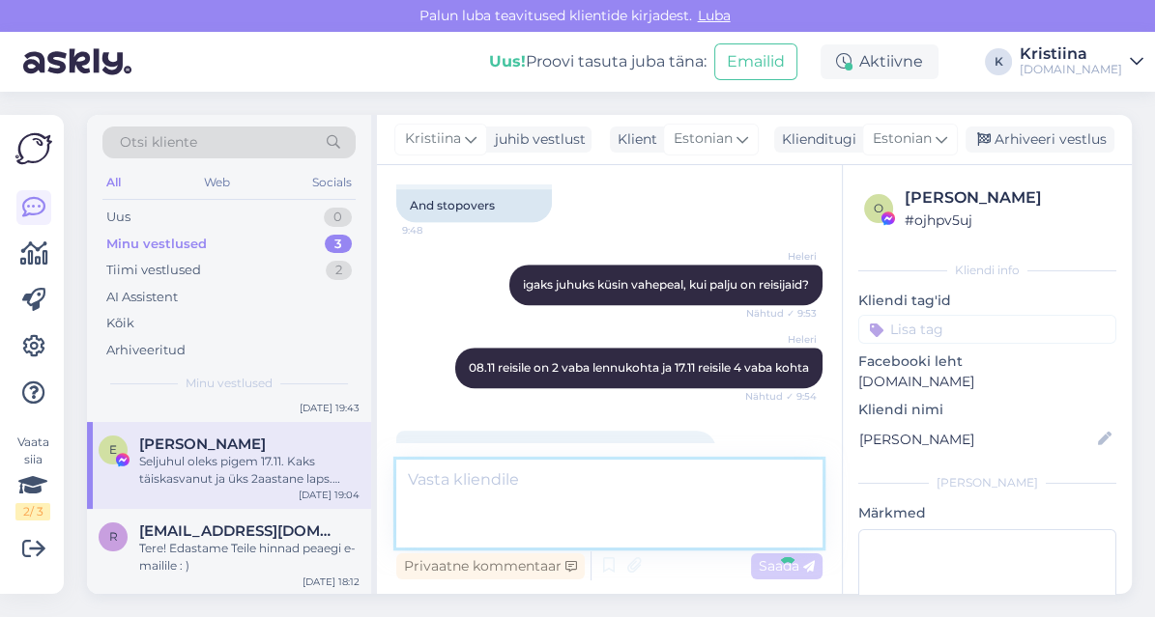
scroll to position [1430, 0]
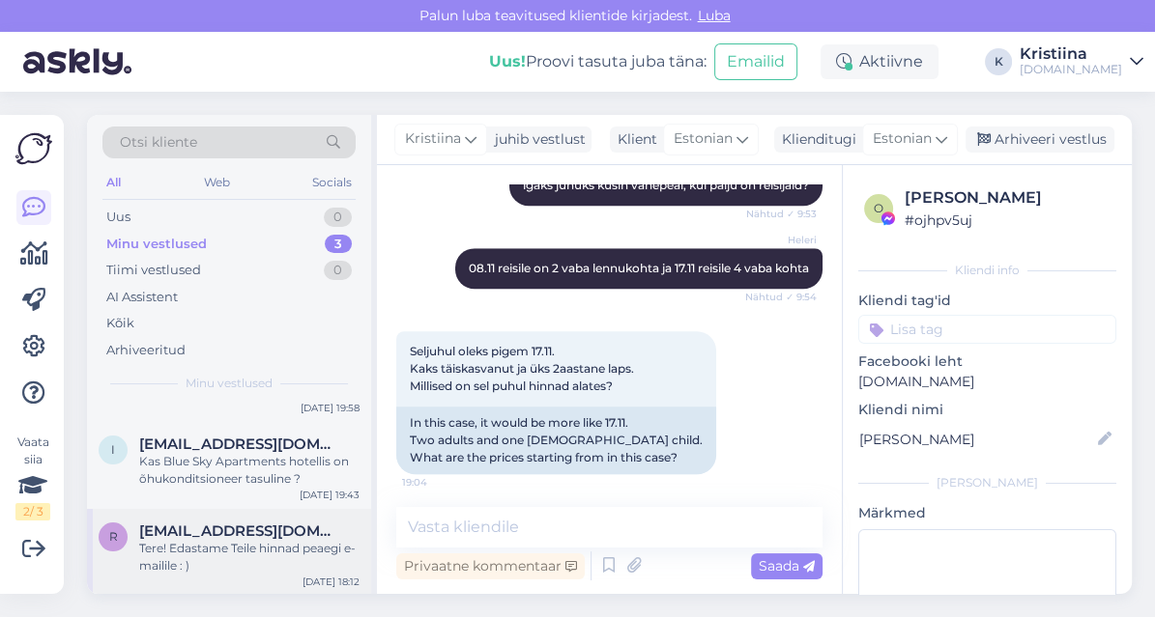
click at [265, 561] on div "Tere! Edastame Teile hinnad peaegi e-mailile : )" at bounding box center [249, 557] width 220 height 35
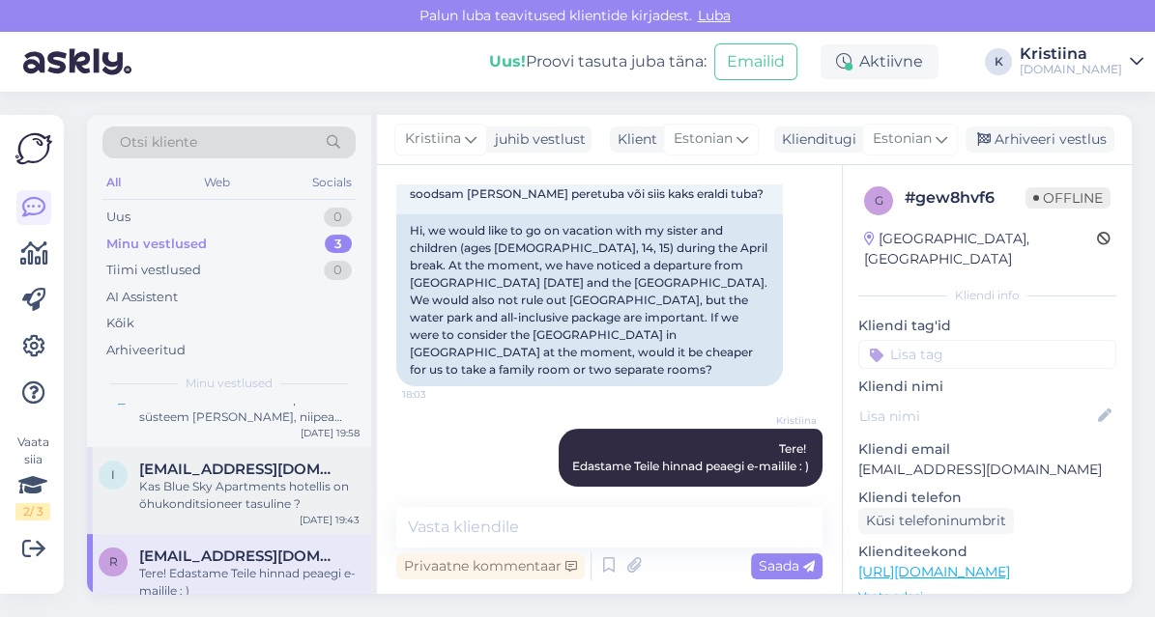
scroll to position [69, 0]
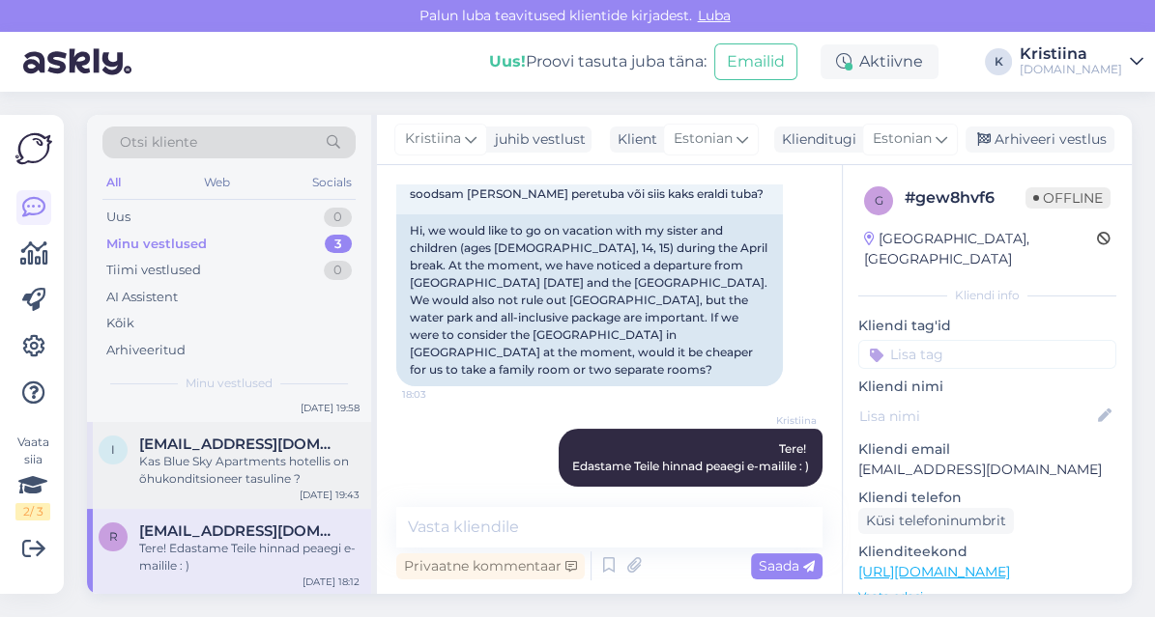
click at [250, 475] on div "Kas Blue Sky Apartments hotellis on õhukonditsioneer tasuline ?" at bounding box center [249, 470] width 220 height 35
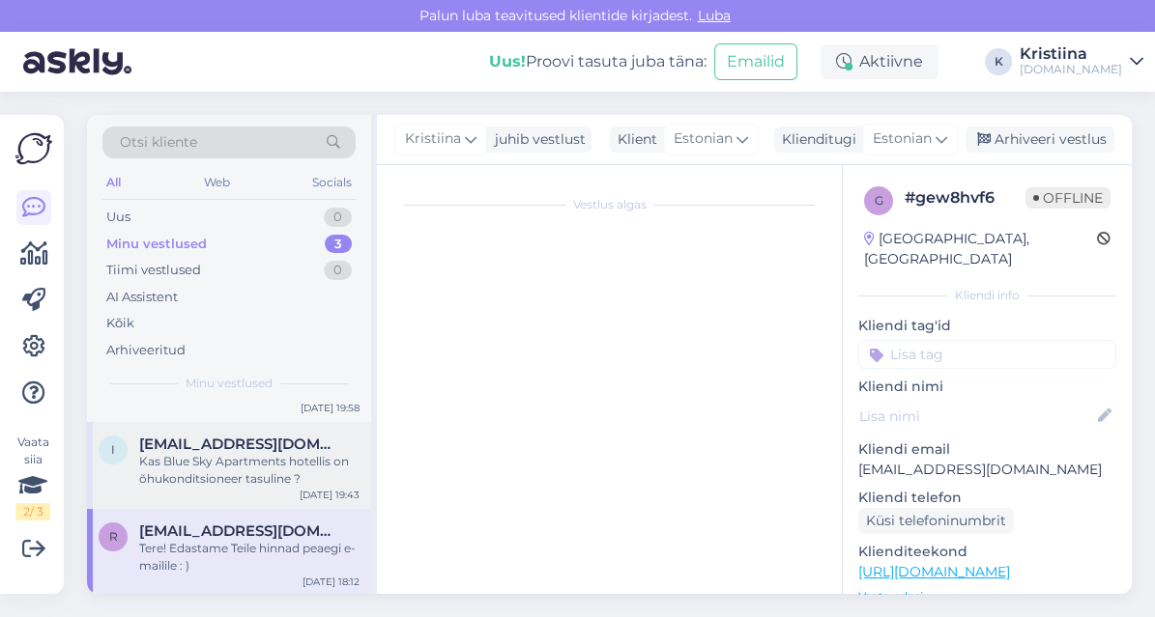
scroll to position [594, 0]
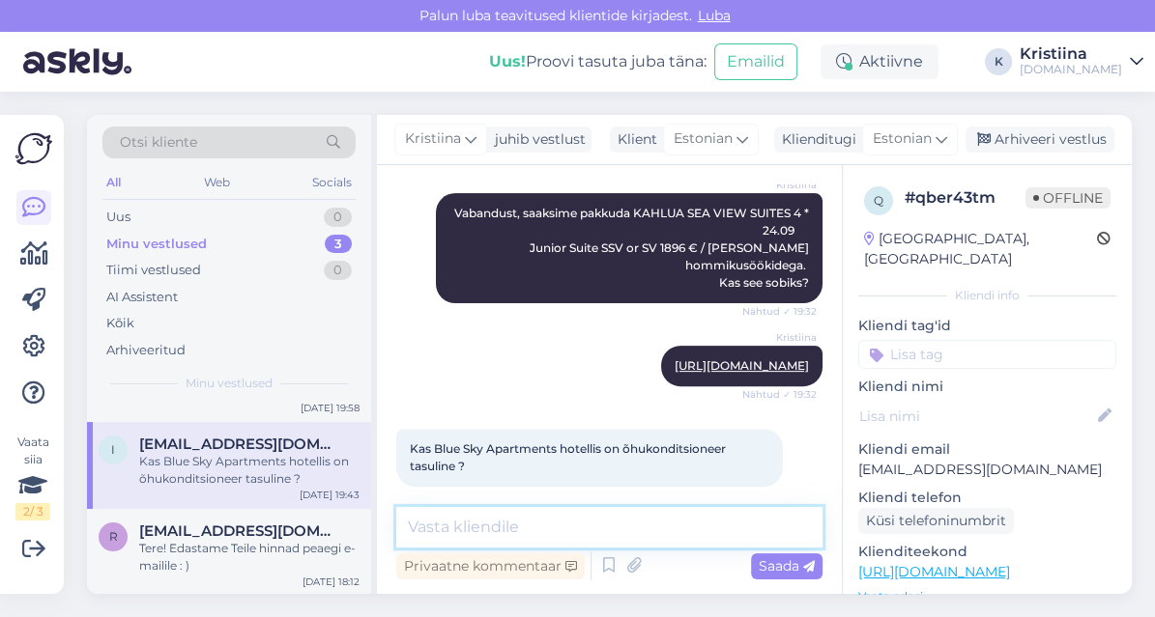
click at [552, 542] on textarea at bounding box center [609, 527] width 426 height 41
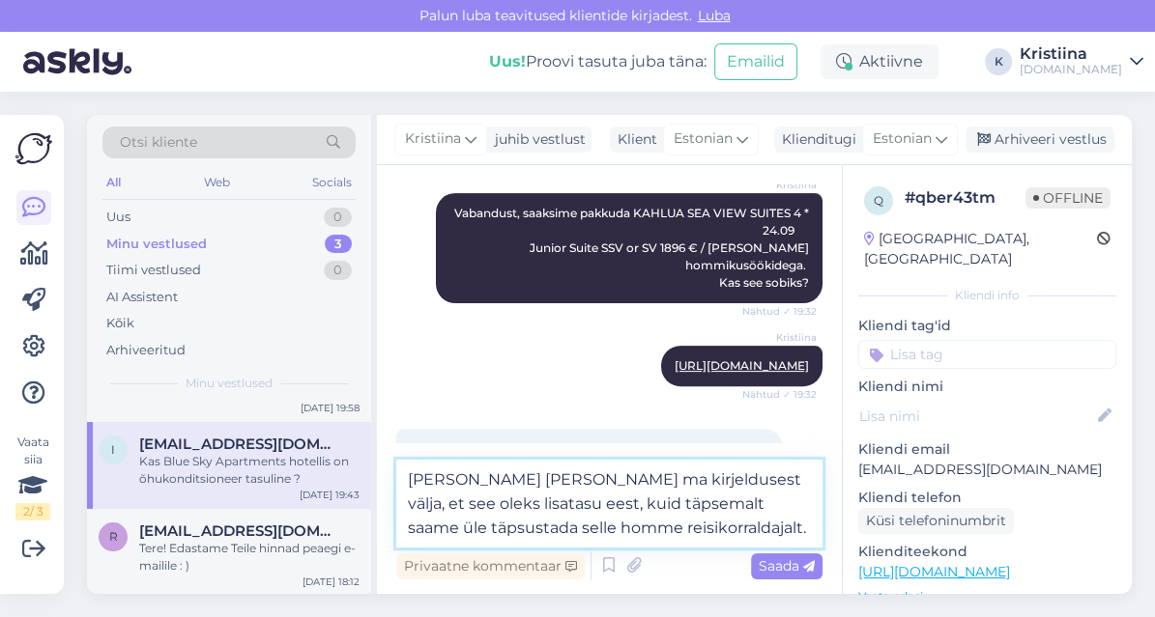
type textarea "[PERSON_NAME] [PERSON_NAME] ma kirjeldusest välja, et see oleks lisatasu eest, …"
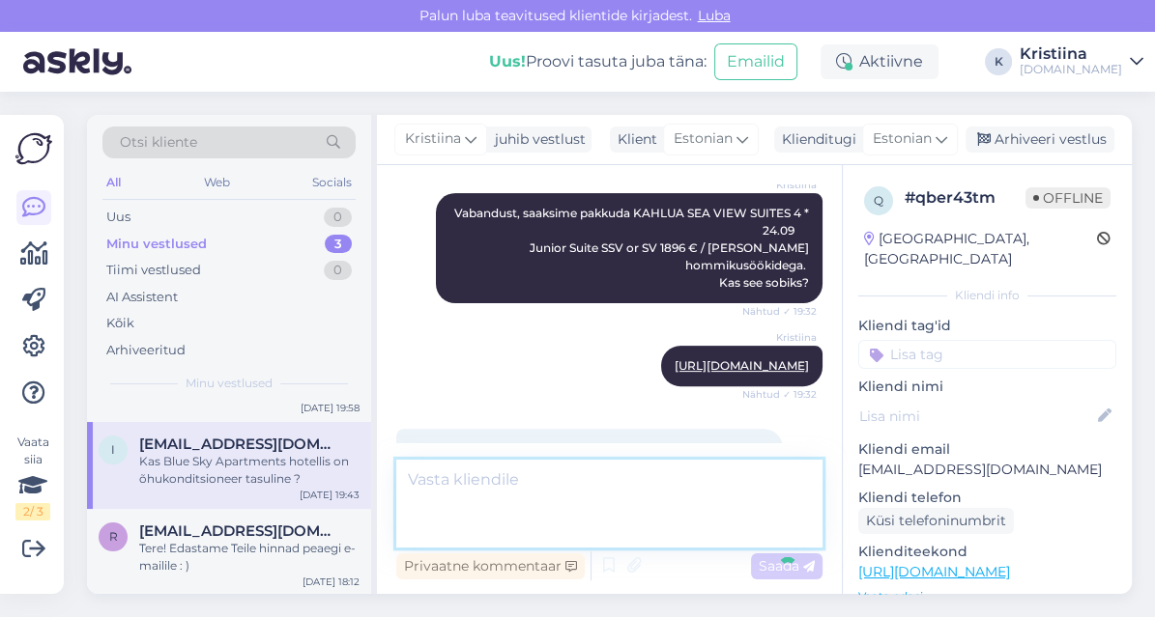
scroll to position [712, 0]
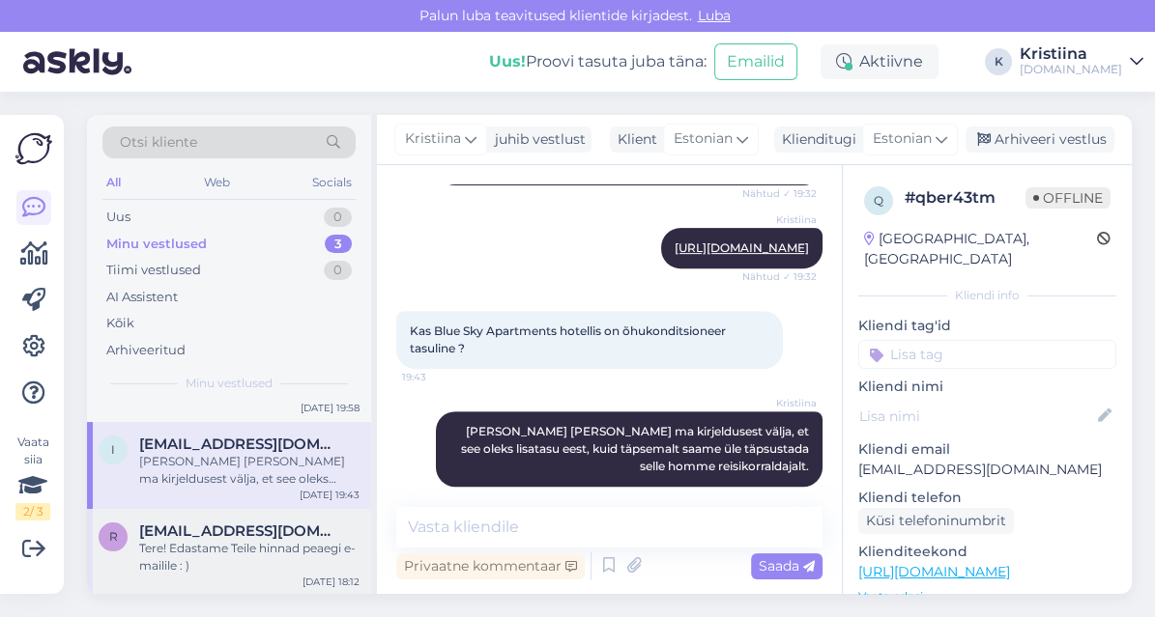
click at [251, 536] on span "[EMAIL_ADDRESS][DOMAIN_NAME]" at bounding box center [239, 531] width 201 height 17
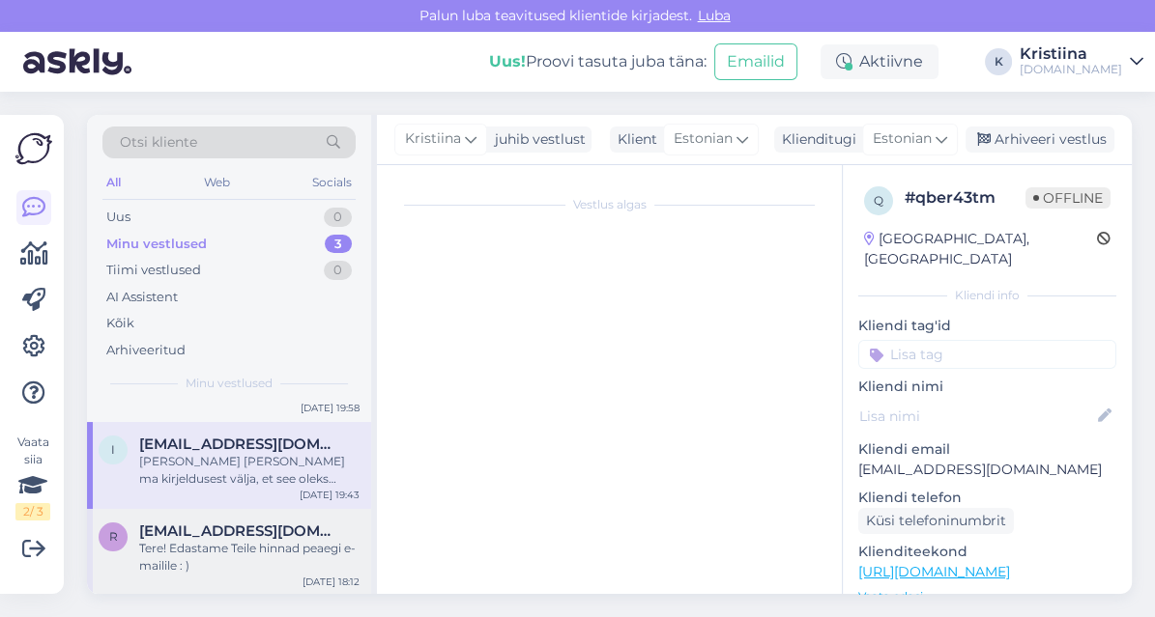
scroll to position [217, 0]
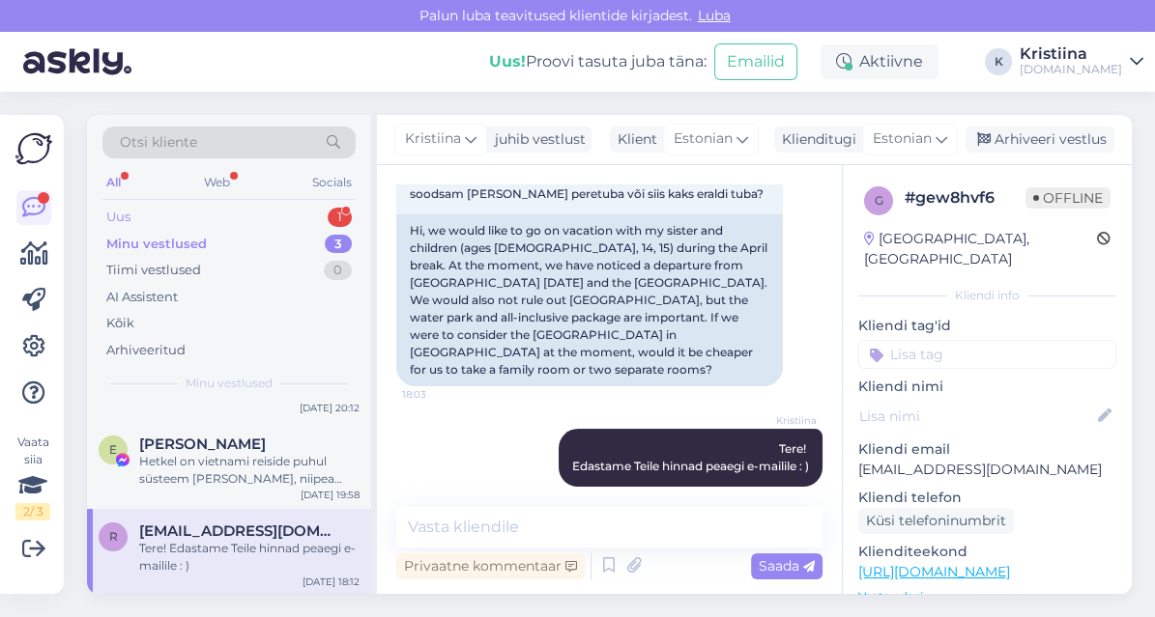
click at [217, 214] on div "Uus 1" at bounding box center [228, 217] width 253 height 27
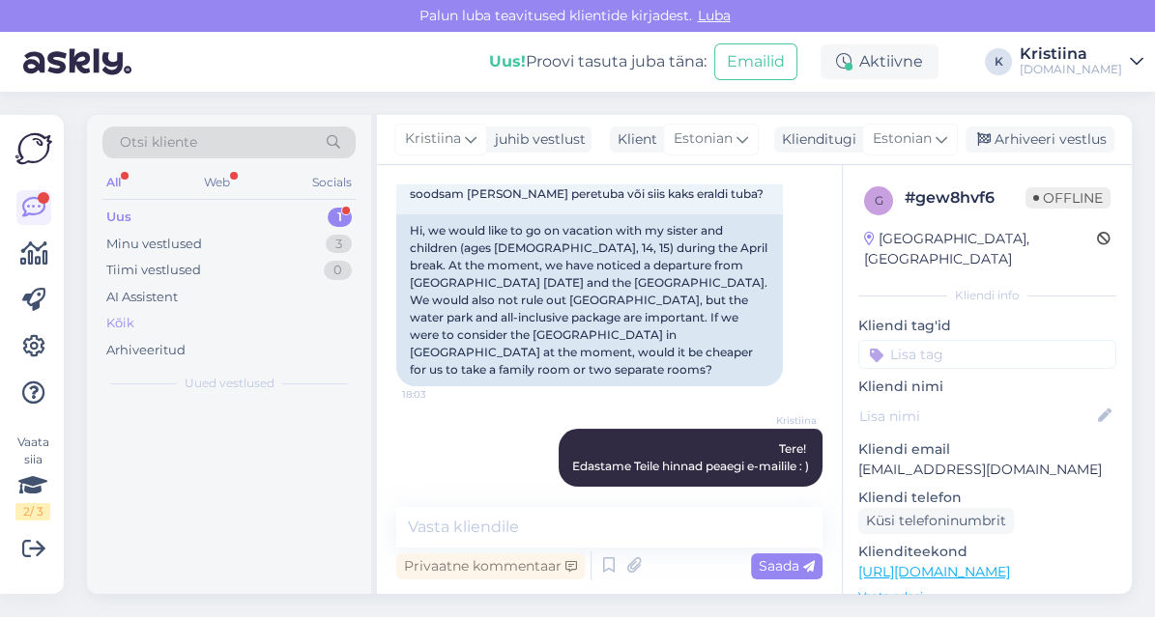
scroll to position [0, 0]
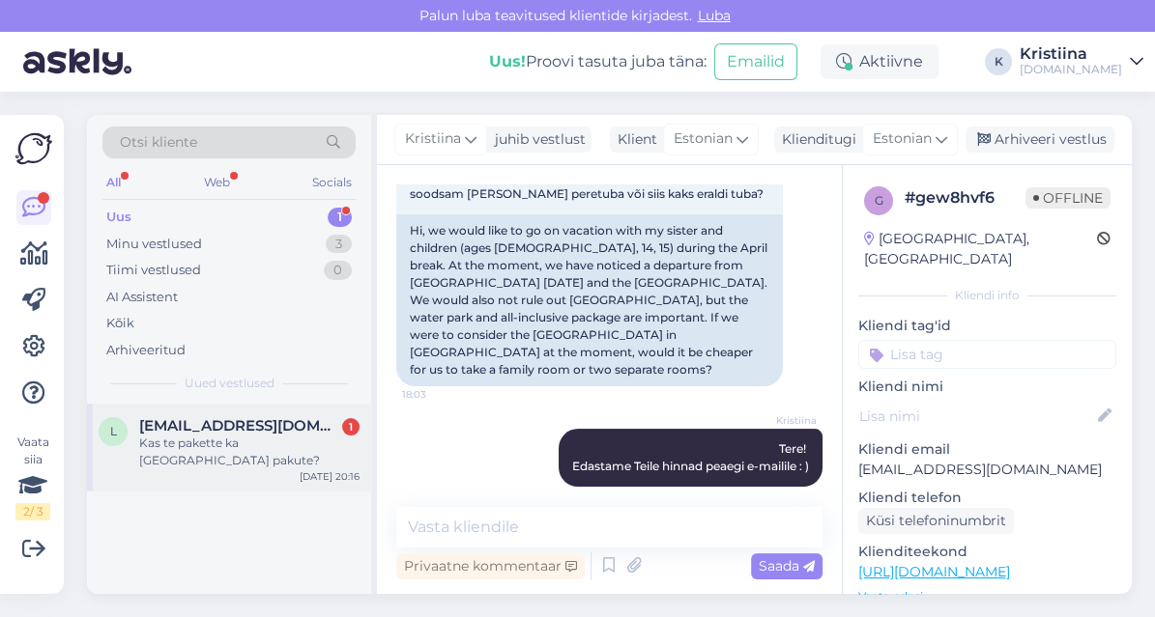
click at [221, 425] on span "[EMAIL_ADDRESS][DOMAIN_NAME]" at bounding box center [239, 425] width 201 height 17
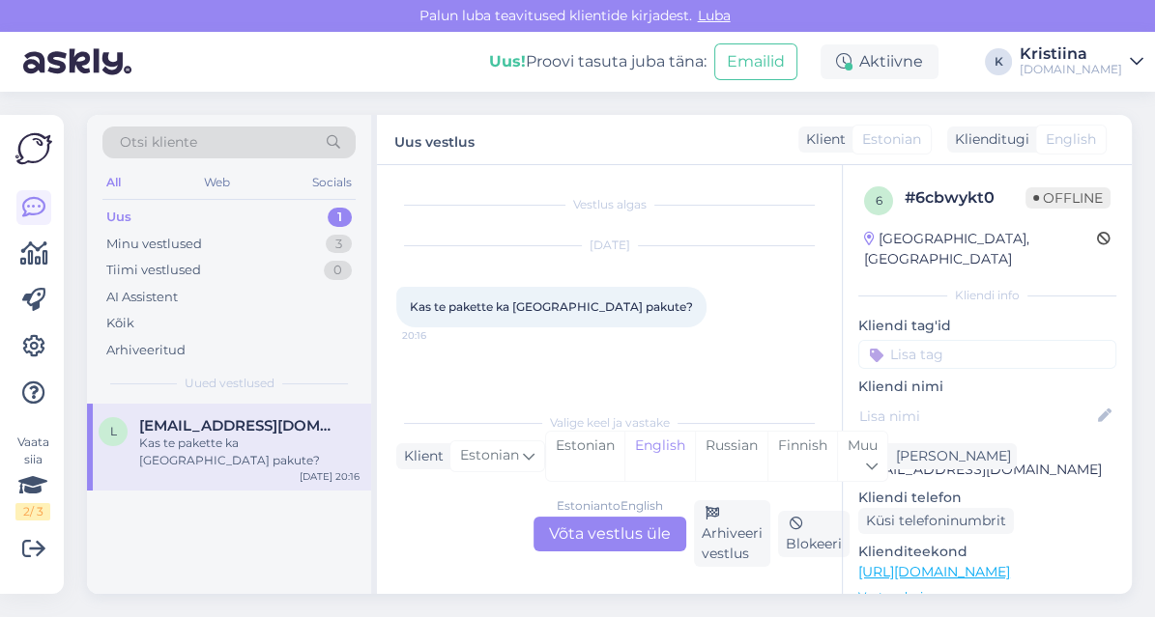
click at [637, 523] on div "Estonian to English Võta vestlus üle" at bounding box center [609, 534] width 153 height 35
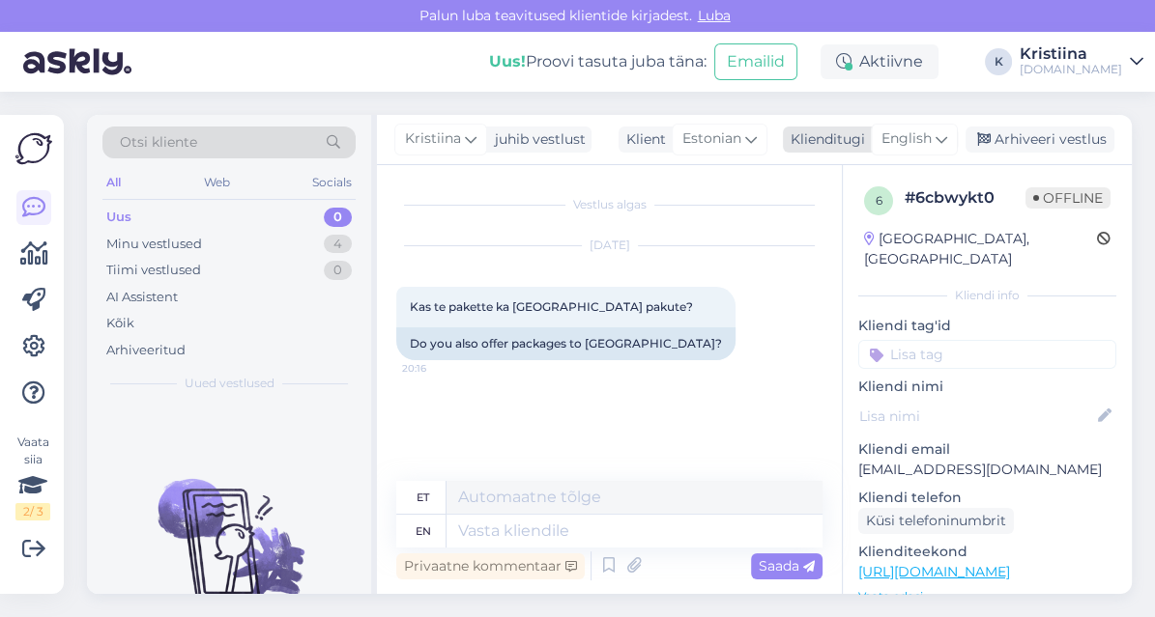
click at [923, 148] on span "English" at bounding box center [906, 139] width 50 height 21
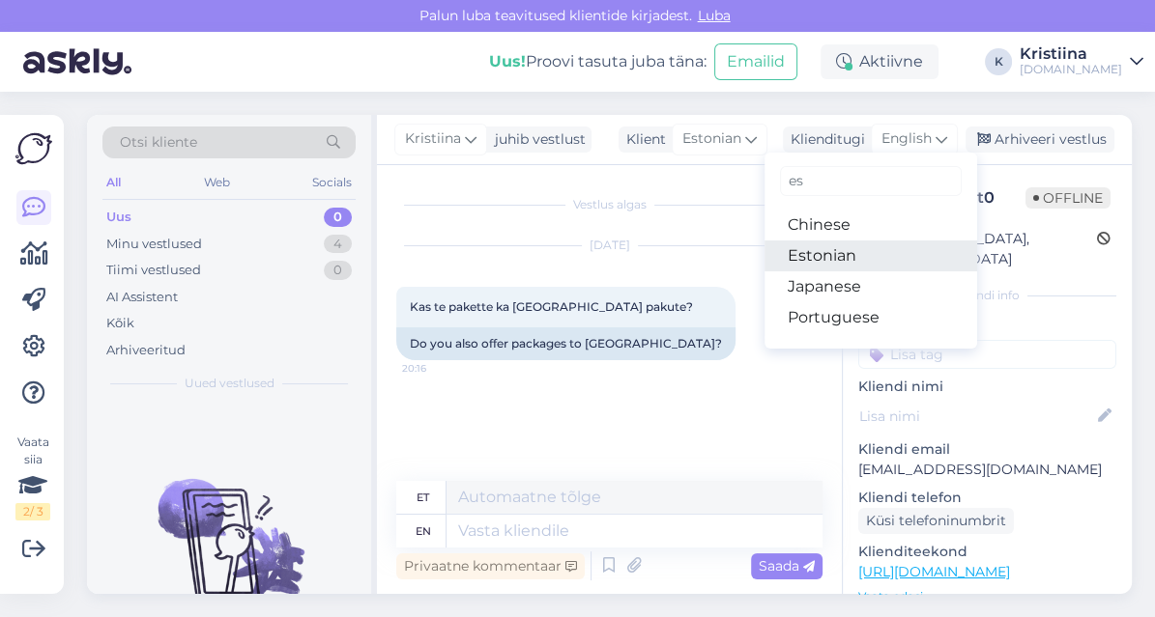
click at [858, 249] on link "Estonian" at bounding box center [870, 256] width 213 height 31
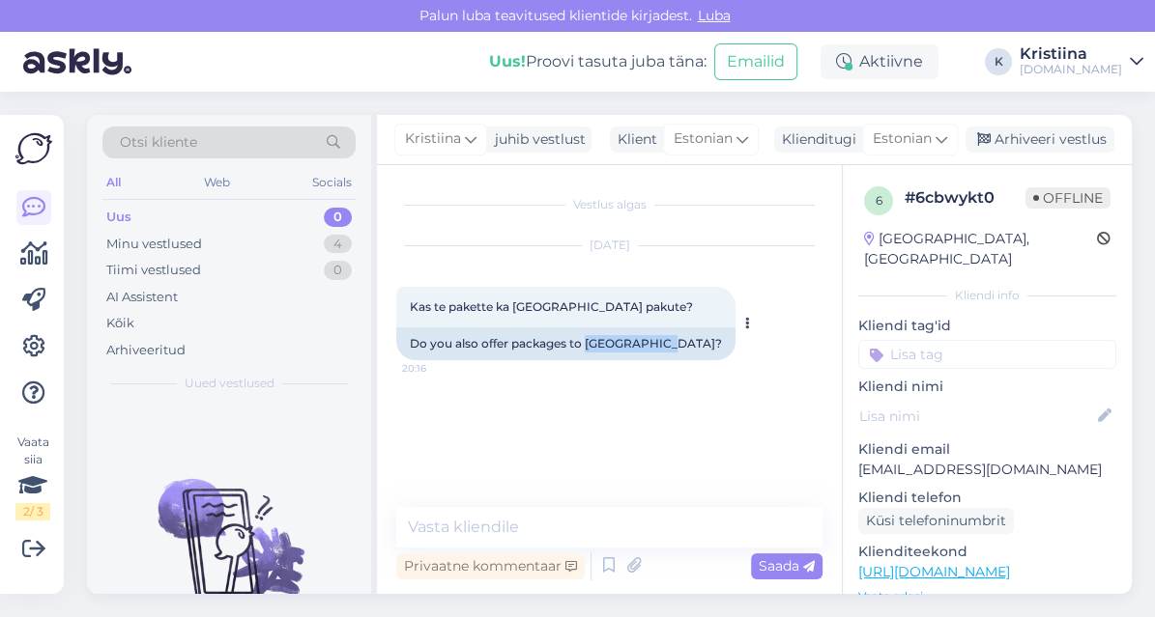
drag, startPoint x: 659, startPoint y: 346, endPoint x: 587, endPoint y: 345, distance: 71.5
click at [587, 345] on div "Do you also offer packages to [GEOGRAPHIC_DATA]?" at bounding box center [565, 344] width 339 height 33
drag, startPoint x: 587, startPoint y: 345, endPoint x: 516, endPoint y: 308, distance: 80.4
click at [516, 308] on span "Kas te pakette ka [GEOGRAPHIC_DATA] pakute?" at bounding box center [551, 307] width 283 height 14
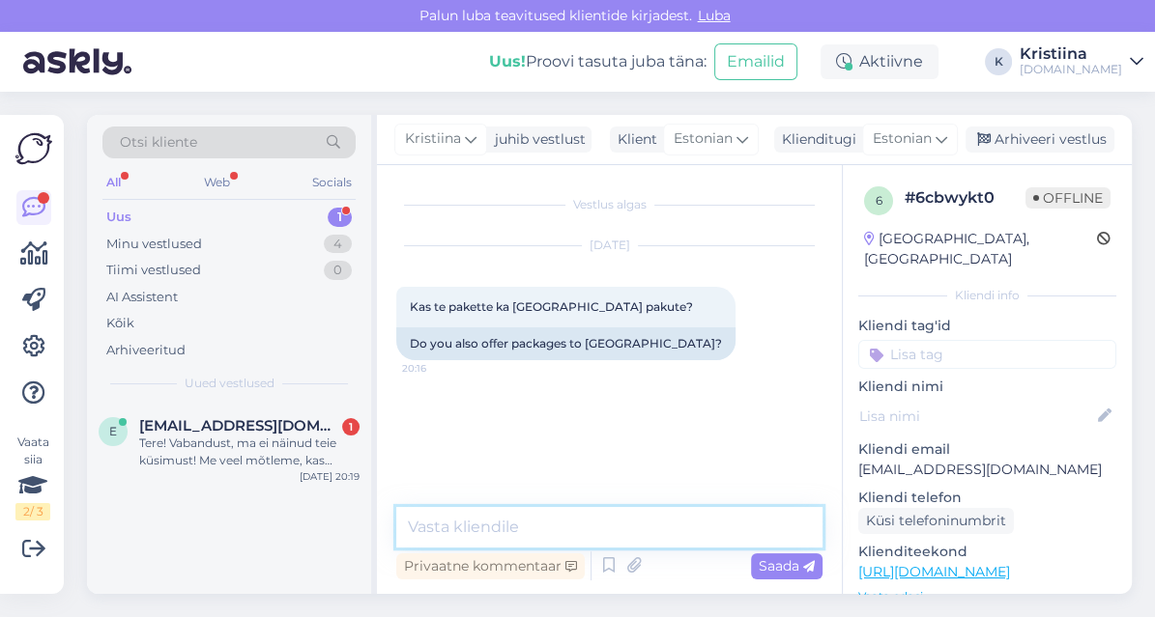
click at [470, 528] on textarea at bounding box center [609, 527] width 426 height 41
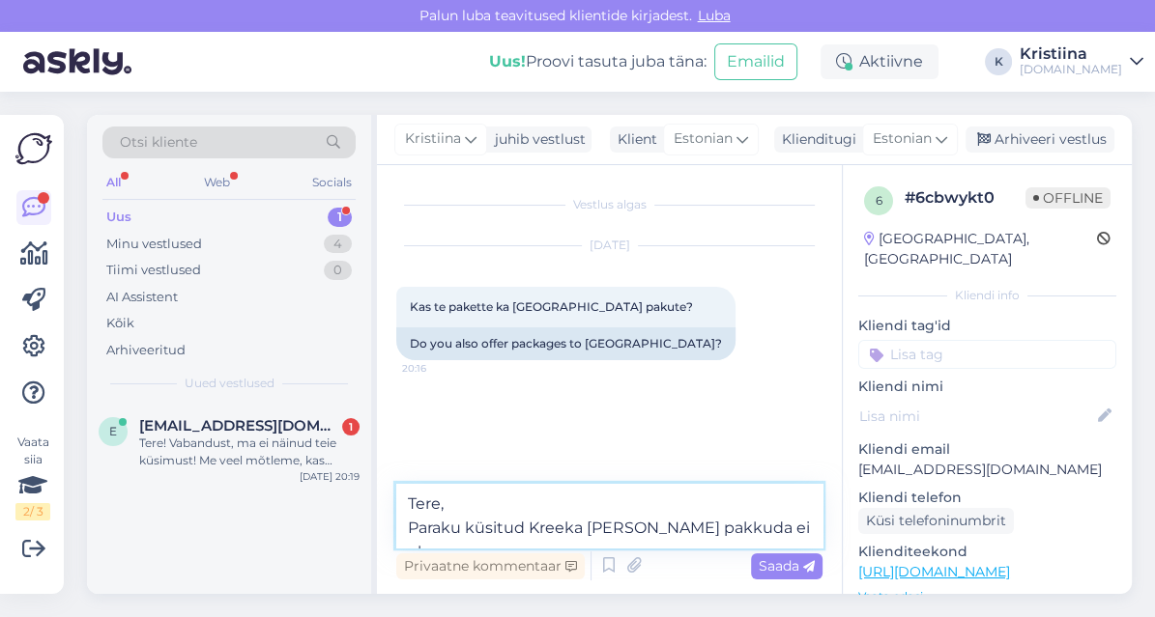
type textarea "Tere, Paraku küsitud Kreeka [PERSON_NAME] pakkuda ei ole."
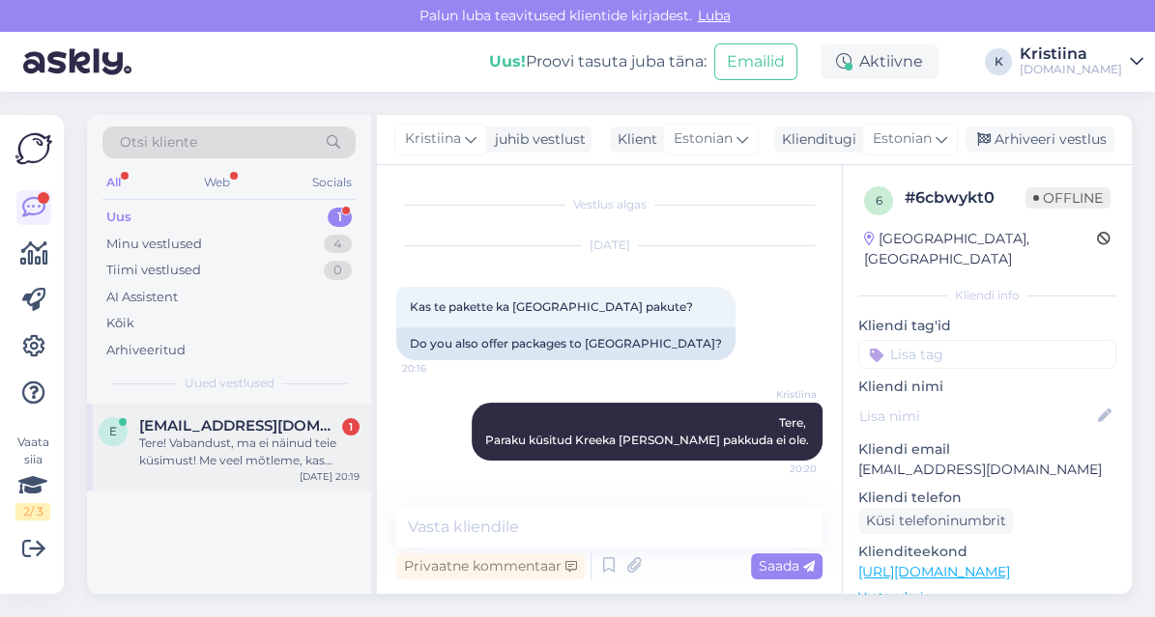
click at [265, 463] on div "Tere! Vabandust, ma ei näinud teie küsimust! Me veel mõtleme, kas [PERSON_NAME]…" at bounding box center [249, 452] width 220 height 35
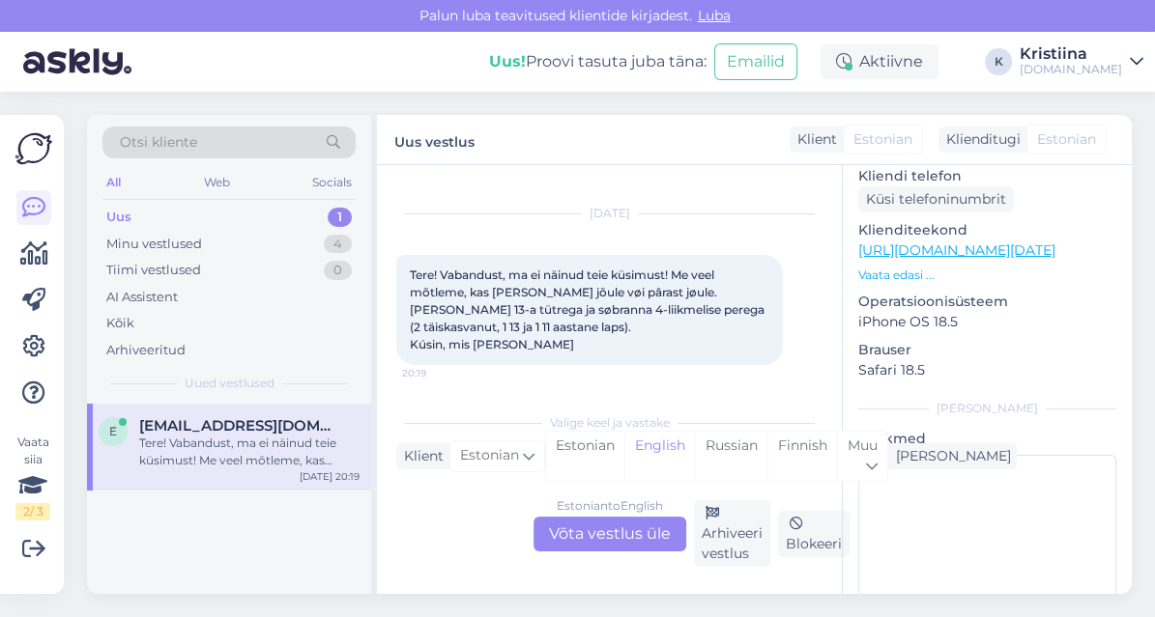
scroll to position [214, 0]
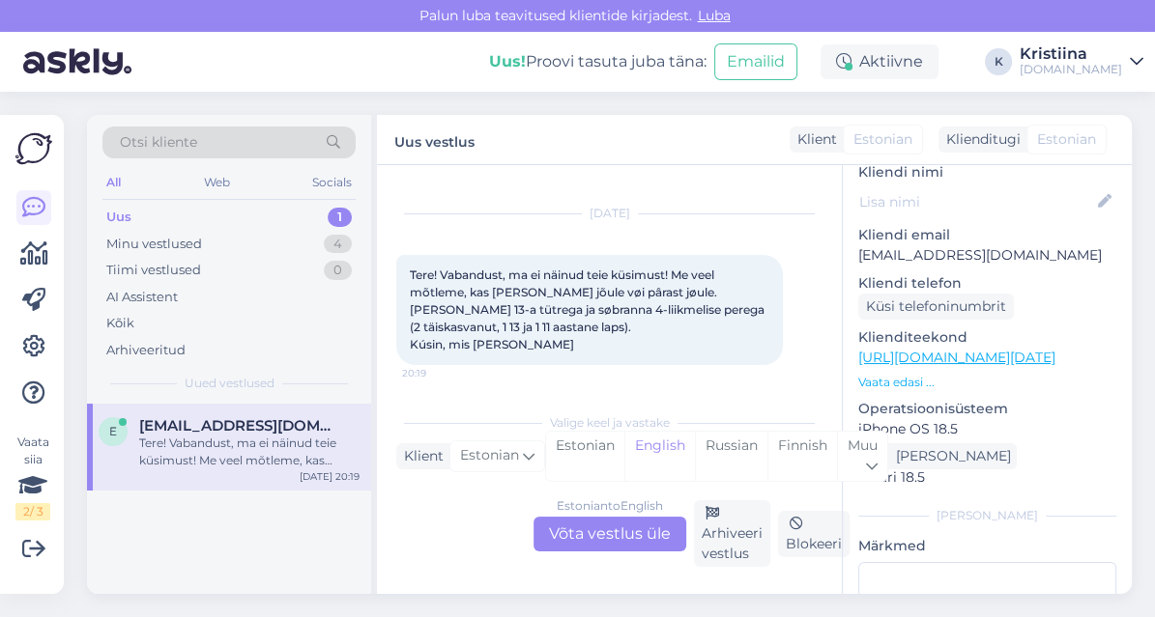
click at [596, 545] on div "Estonian to English Võta vestlus üle" at bounding box center [609, 534] width 153 height 35
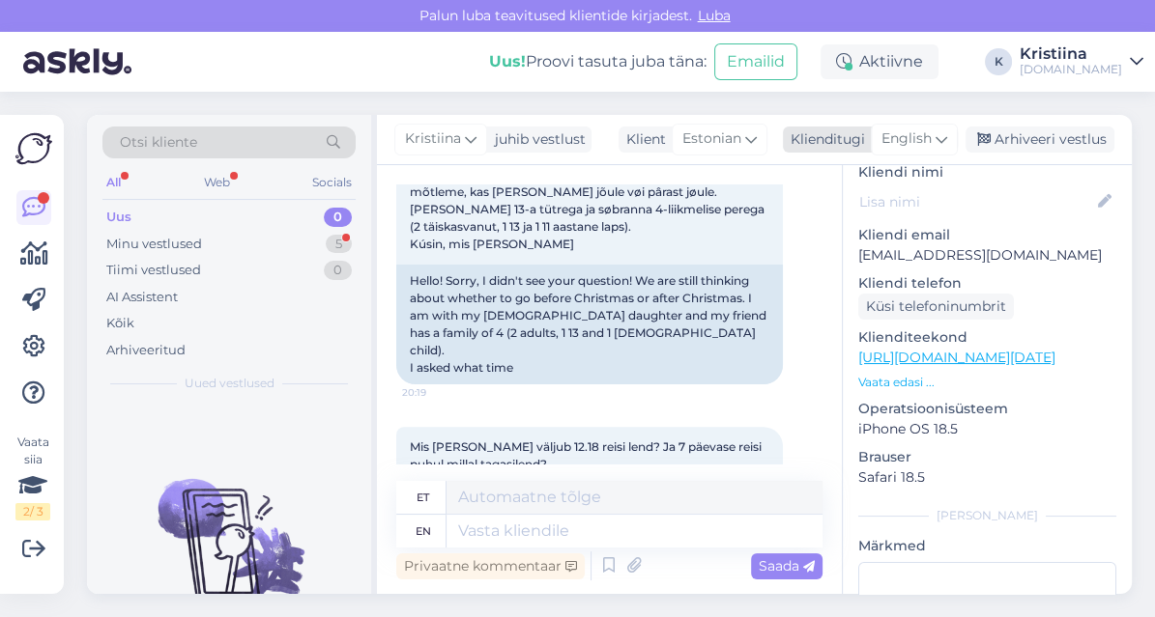
click at [944, 137] on icon at bounding box center [941, 139] width 12 height 21
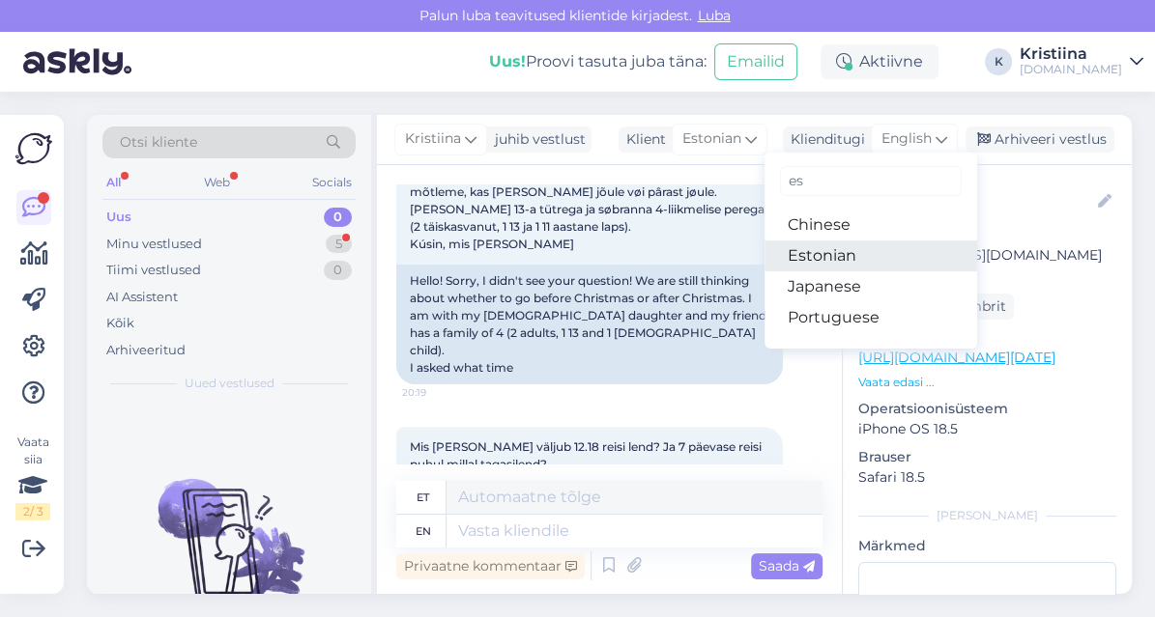
click at [871, 246] on link "Estonian" at bounding box center [870, 256] width 213 height 31
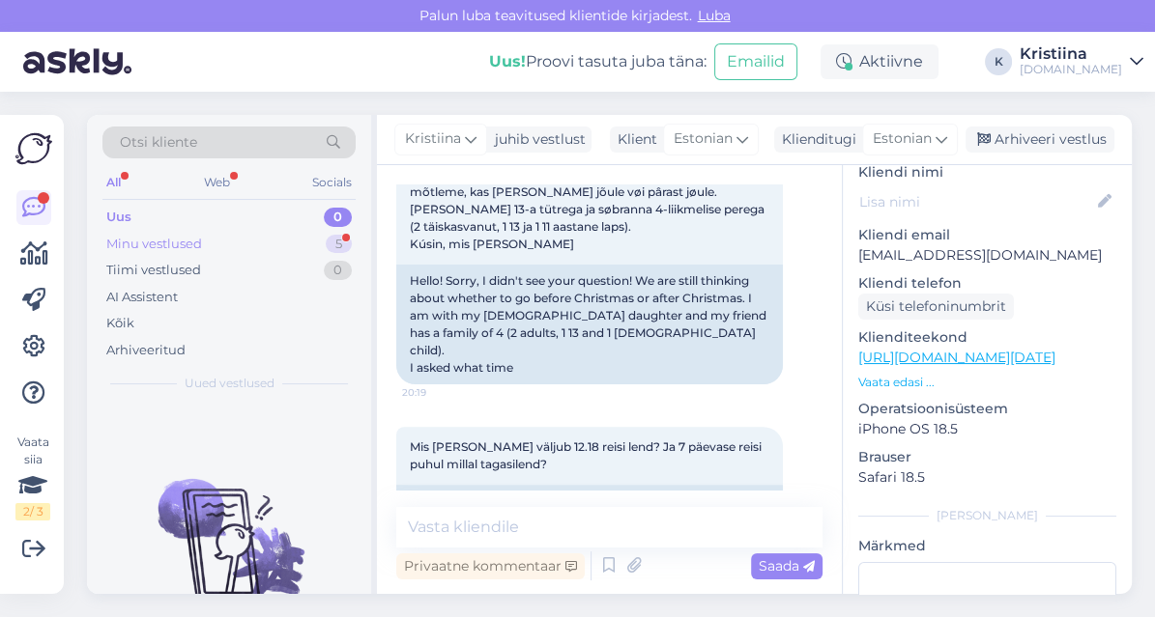
click at [284, 233] on div "Minu vestlused 5" at bounding box center [228, 244] width 253 height 27
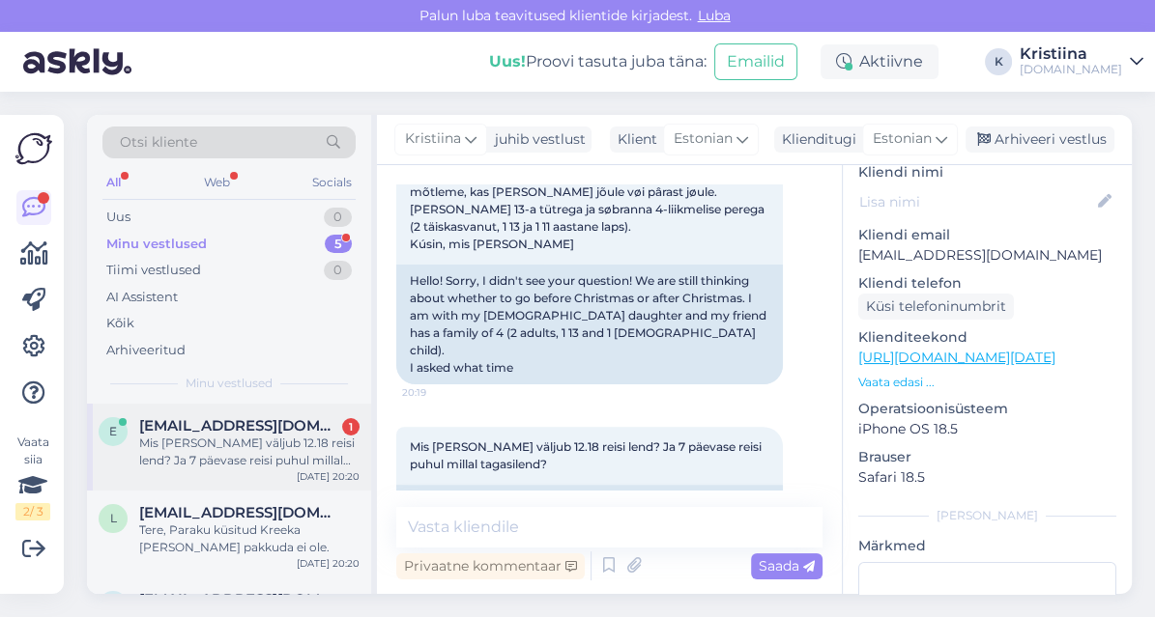
click at [255, 427] on span "[EMAIL_ADDRESS][DOMAIN_NAME]" at bounding box center [239, 425] width 201 height 17
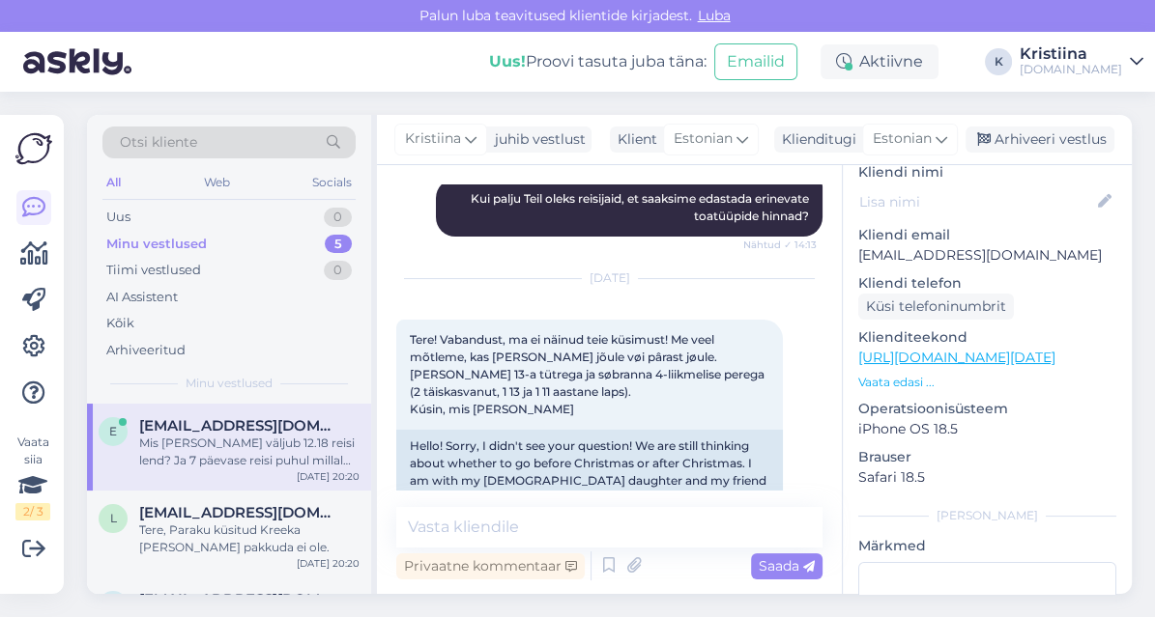
scroll to position [518, 0]
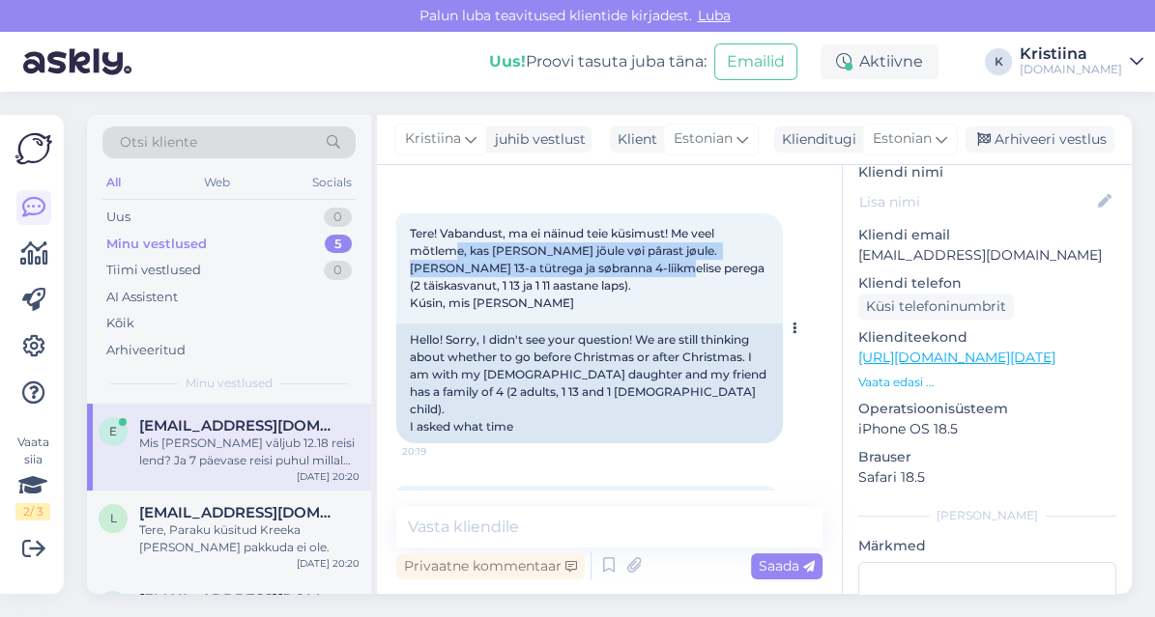
drag, startPoint x: 454, startPoint y: 253, endPoint x: 636, endPoint y: 275, distance: 183.0
click at [630, 274] on span "Tere! Vabandust, ma ei näinud teie küsimust! Me veel mõtleme, kas [PERSON_NAME]…" at bounding box center [588, 268] width 357 height 84
click at [637, 275] on div "Tere! Vabandust, ma ei näinud teie küsimust! Me veel mõtleme, kas [PERSON_NAME]…" at bounding box center [589, 269] width 386 height 110
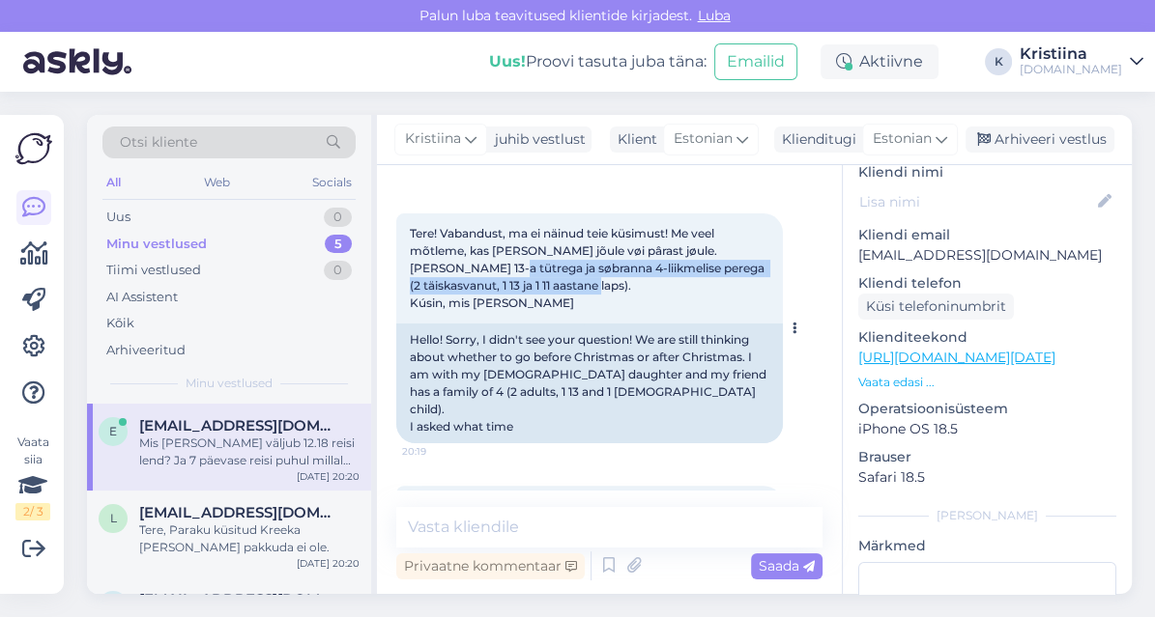
drag, startPoint x: 463, startPoint y: 272, endPoint x: 605, endPoint y: 283, distance: 142.5
click at [604, 283] on div "Tere! Vabandust, ma ei näinud teie küsimust! Me veel mõtleme, kas [PERSON_NAME]…" at bounding box center [589, 269] width 386 height 110
click at [606, 283] on div "Tere! Vabandust, ma ei näinud teie küsimust! Me veel mõtleme, kas [PERSON_NAME]…" at bounding box center [589, 269] width 386 height 110
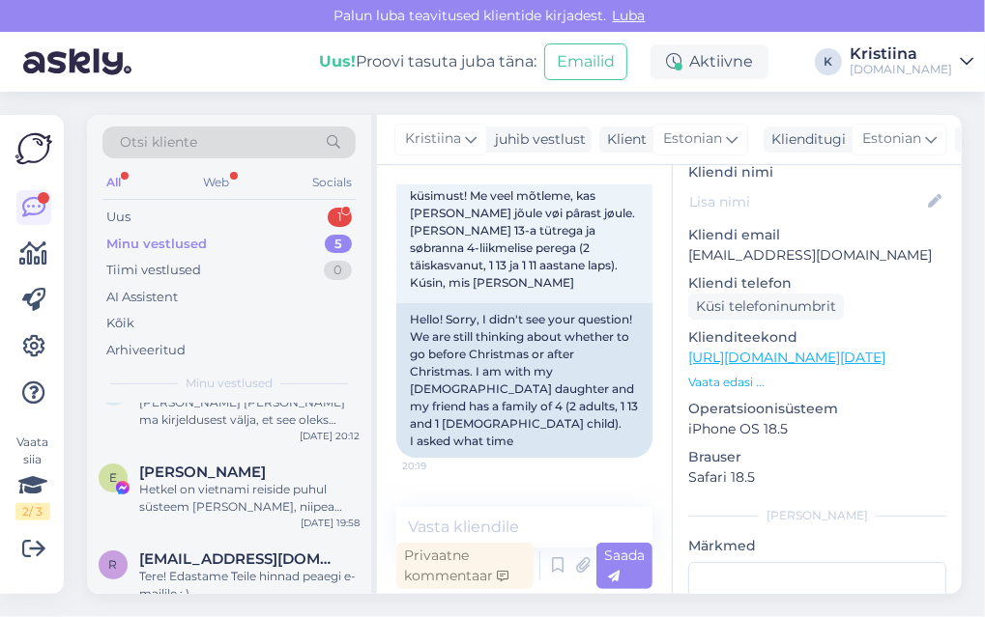
scroll to position [712, 0]
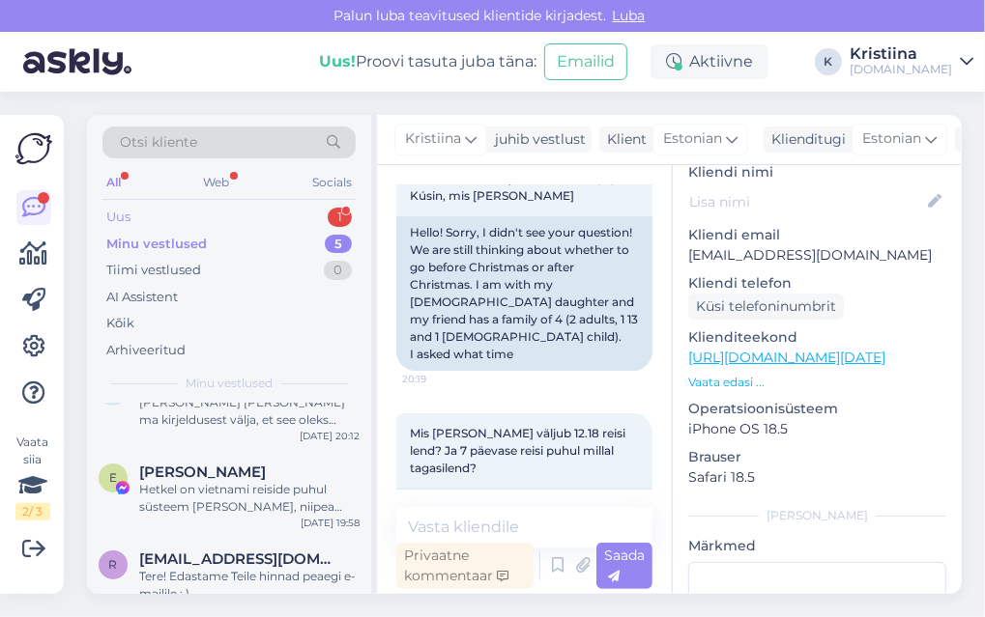
click at [227, 216] on div "Uus 1" at bounding box center [228, 217] width 253 height 27
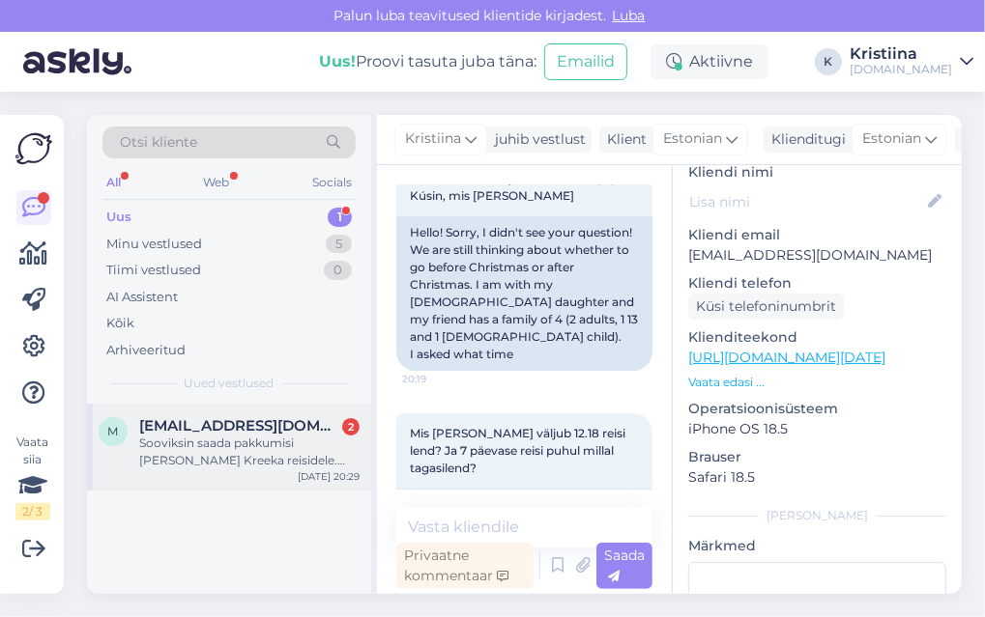
click at [210, 423] on span "[EMAIL_ADDRESS][DOMAIN_NAME]" at bounding box center [239, 425] width 201 height 17
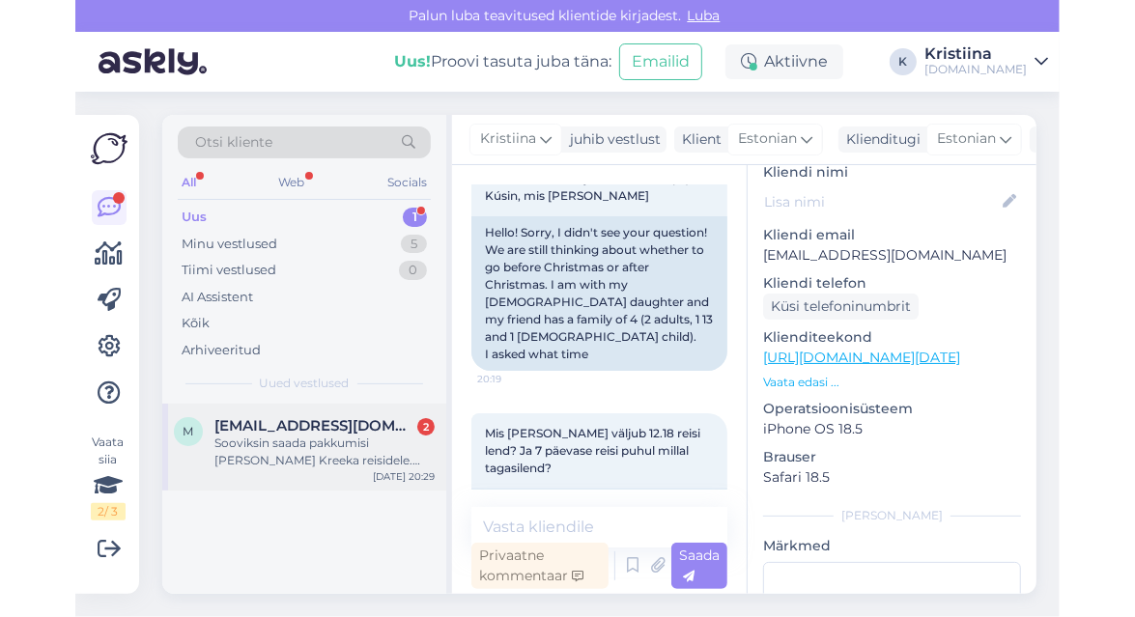
scroll to position [116, 0]
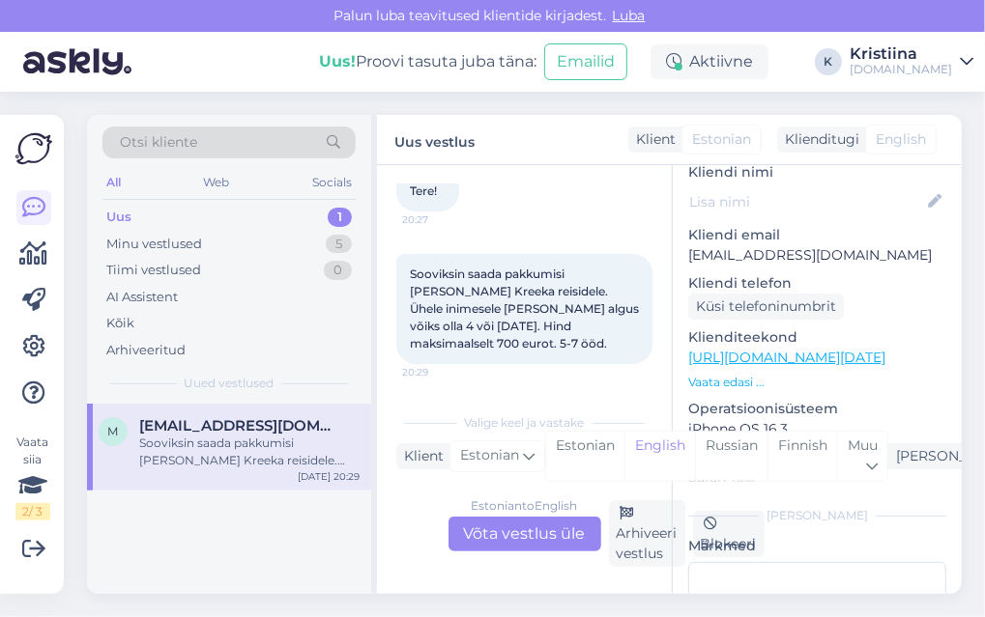
click at [568, 536] on div "Estonian to English Võta vestlus üle" at bounding box center [524, 534] width 153 height 35
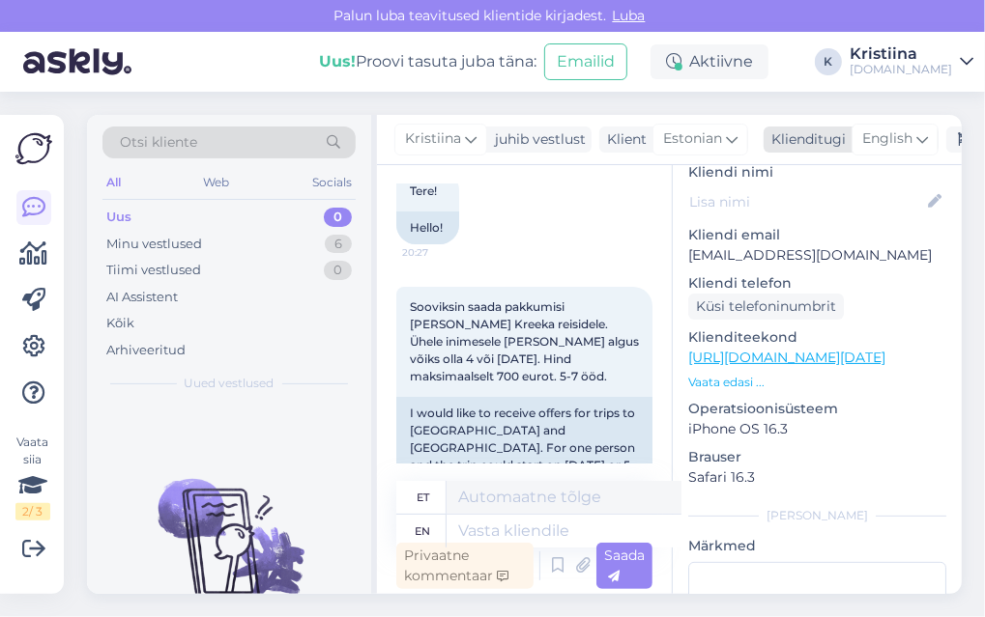
click at [872, 138] on span "English" at bounding box center [887, 139] width 50 height 21
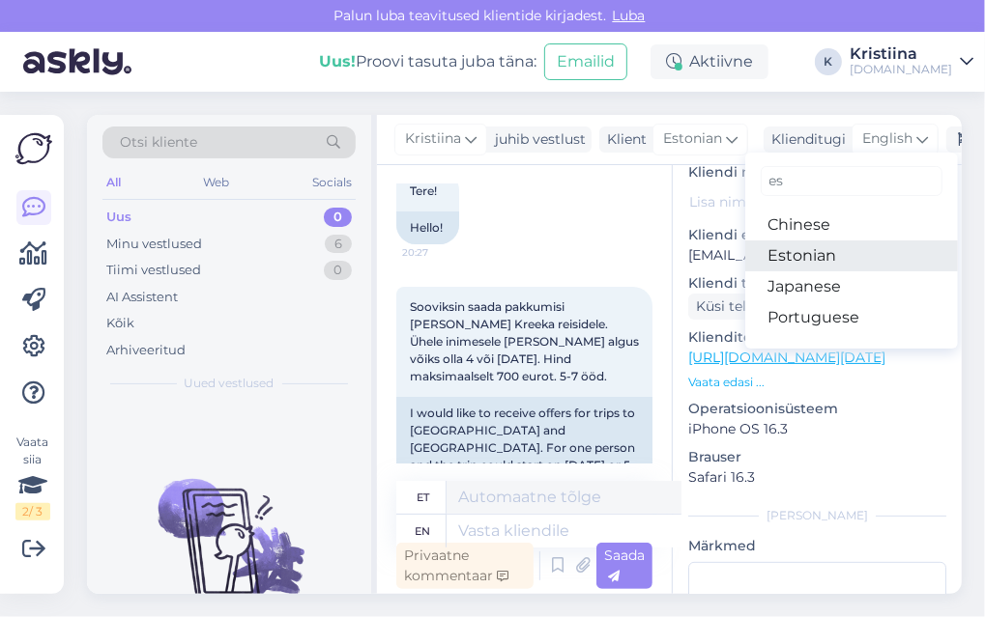
click at [833, 251] on link "Estonian" at bounding box center [851, 256] width 213 height 31
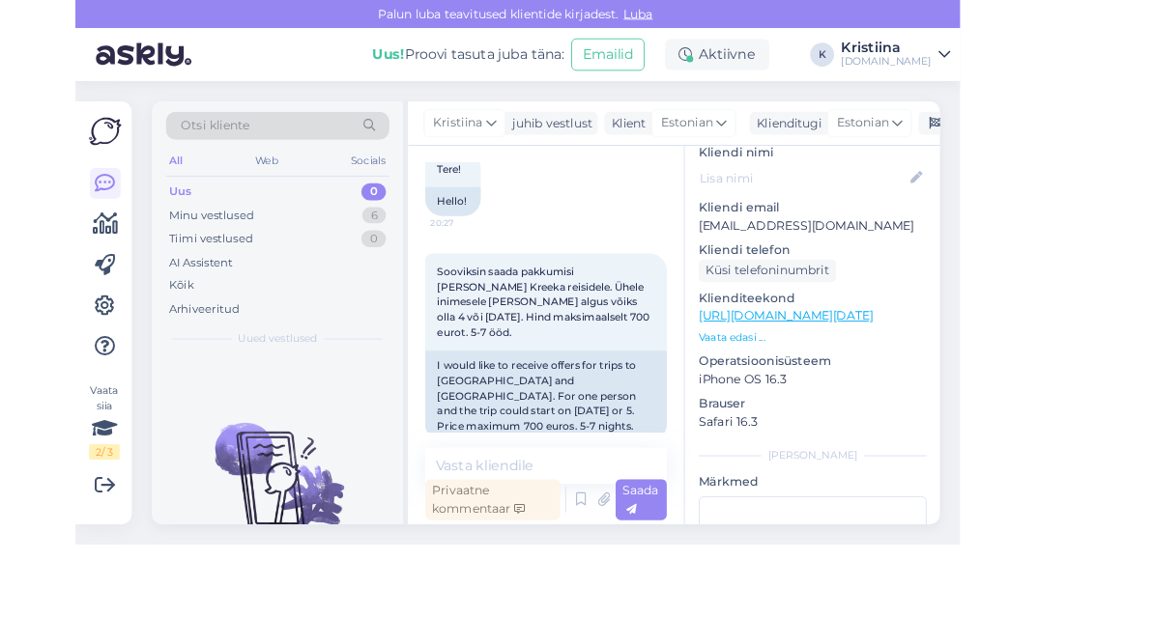
scroll to position [76, 0]
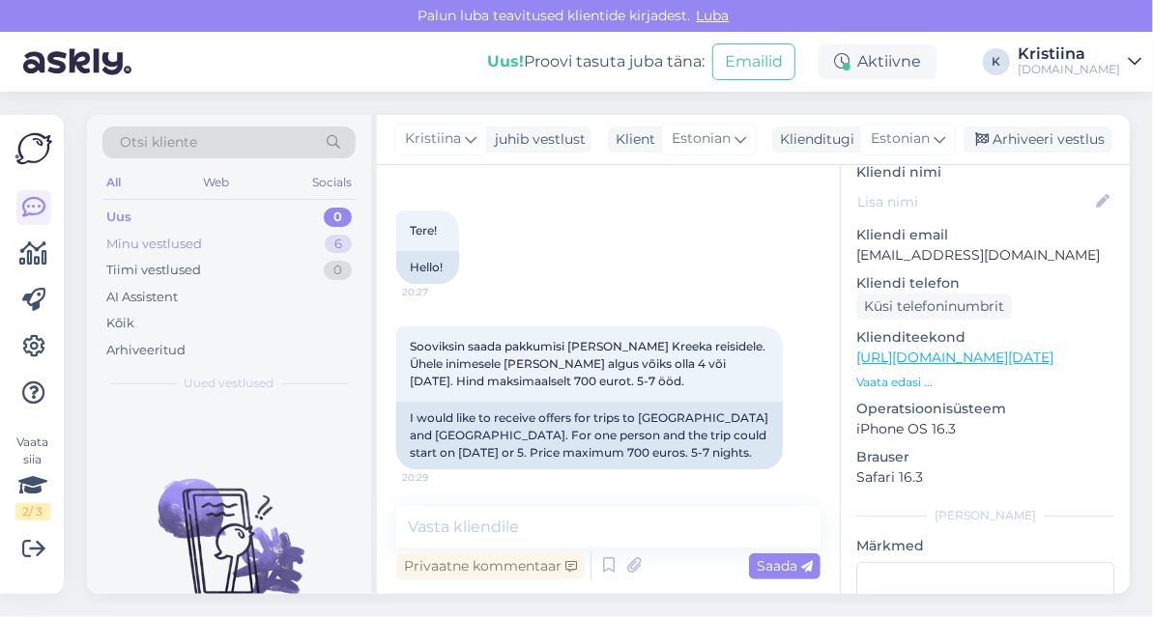
click at [242, 236] on div "Minu vestlused 6" at bounding box center [228, 244] width 253 height 27
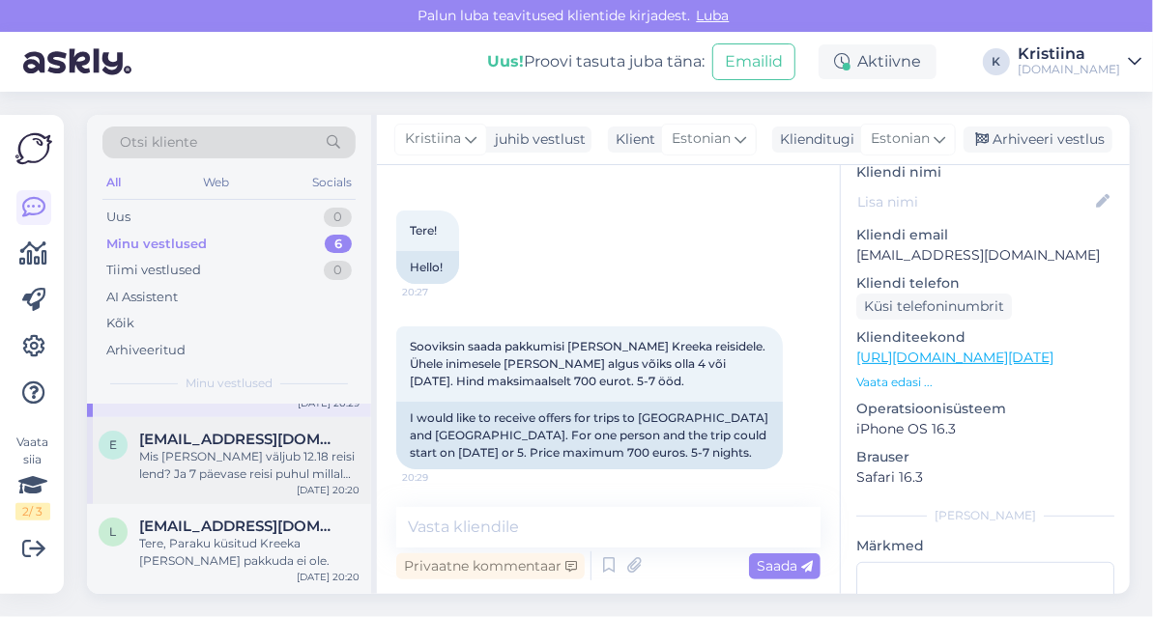
scroll to position [107, 0]
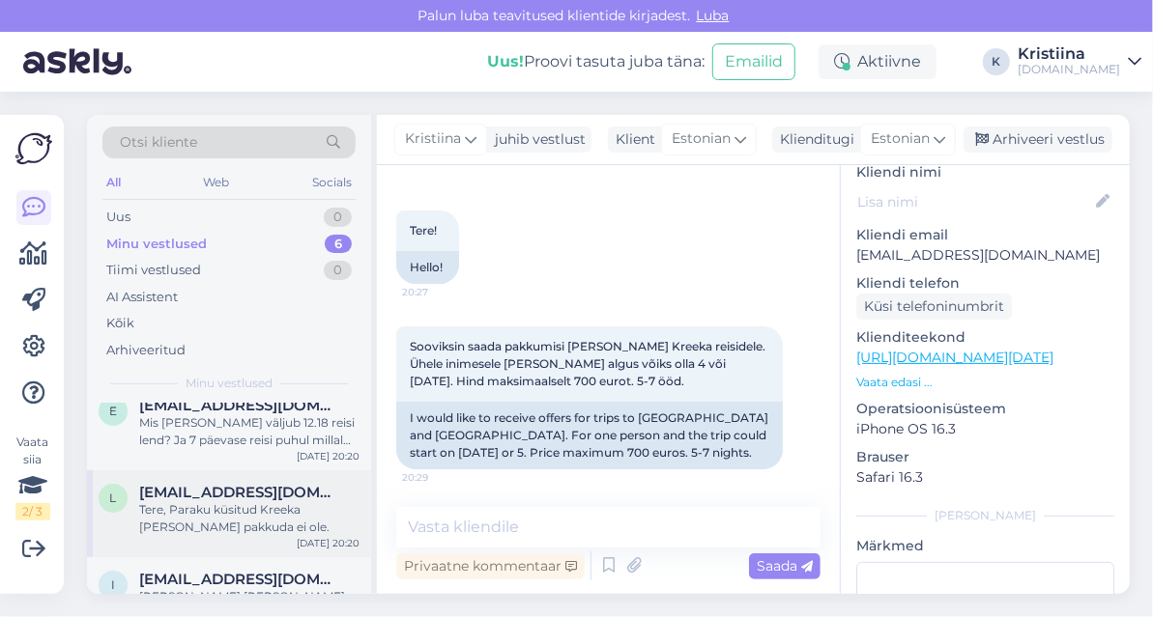
click at [248, 526] on div "Tere, Paraku küsitud Kreeka [PERSON_NAME] pakkuda ei ole." at bounding box center [249, 518] width 220 height 35
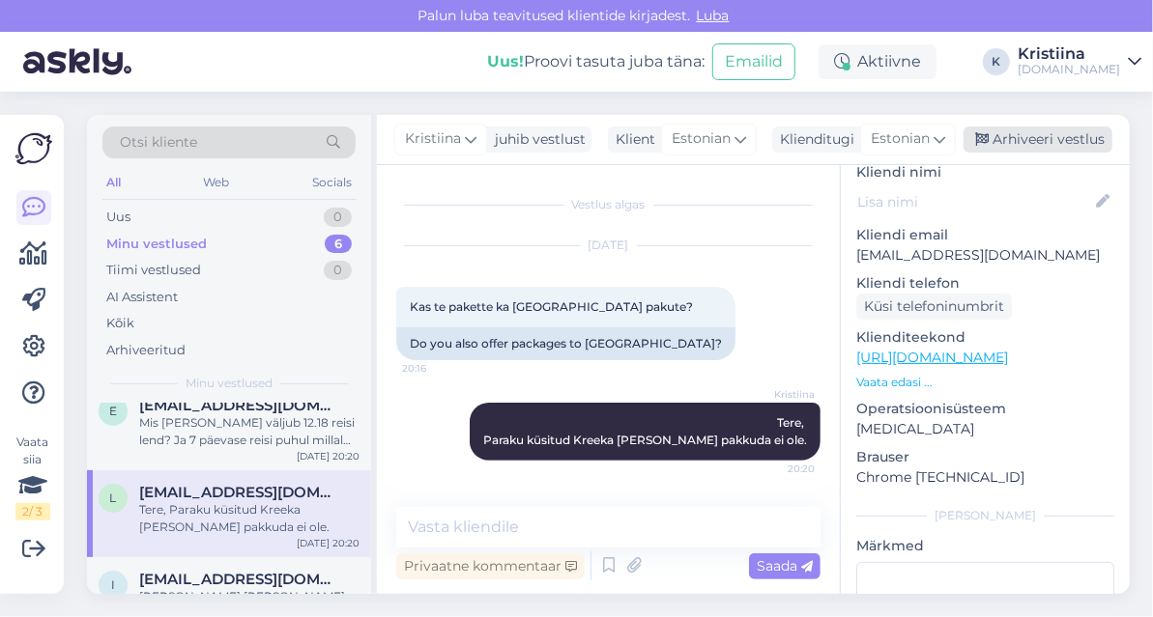
click at [1046, 128] on div "Arhiveeri vestlus" at bounding box center [1037, 140] width 149 height 26
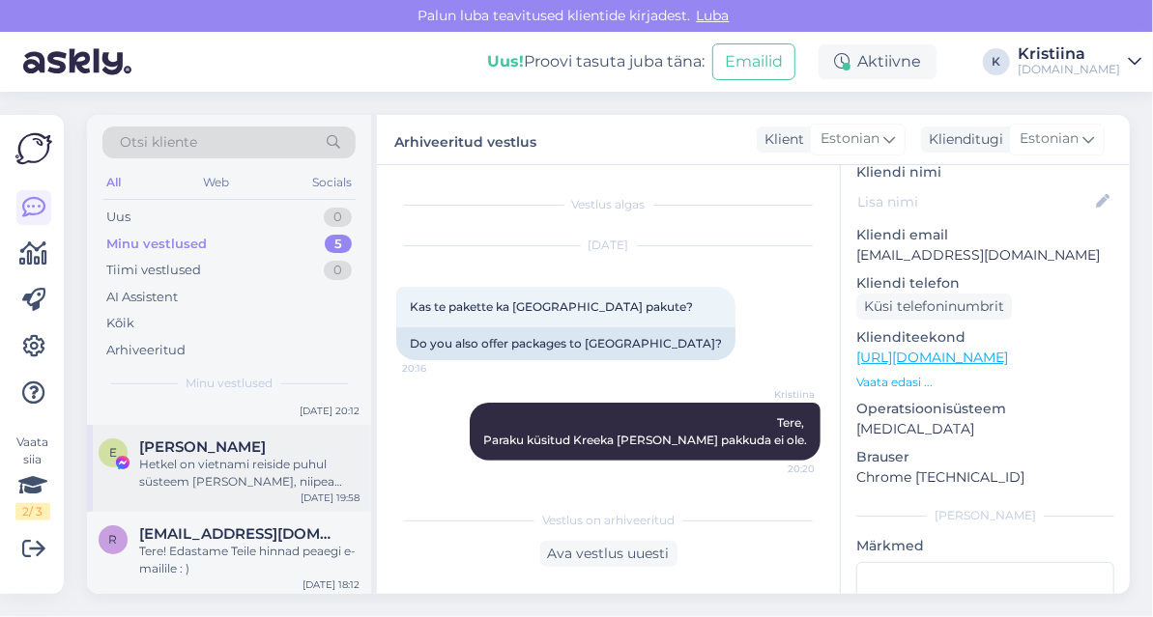
scroll to position [243, 0]
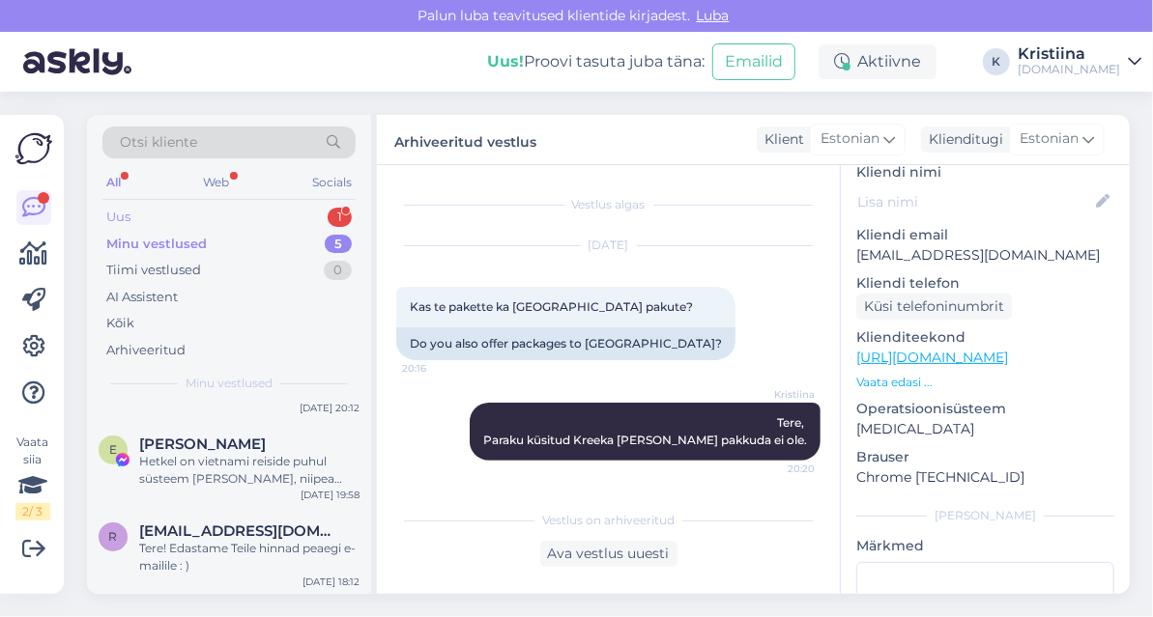
click at [246, 214] on div "Uus 1" at bounding box center [228, 217] width 253 height 27
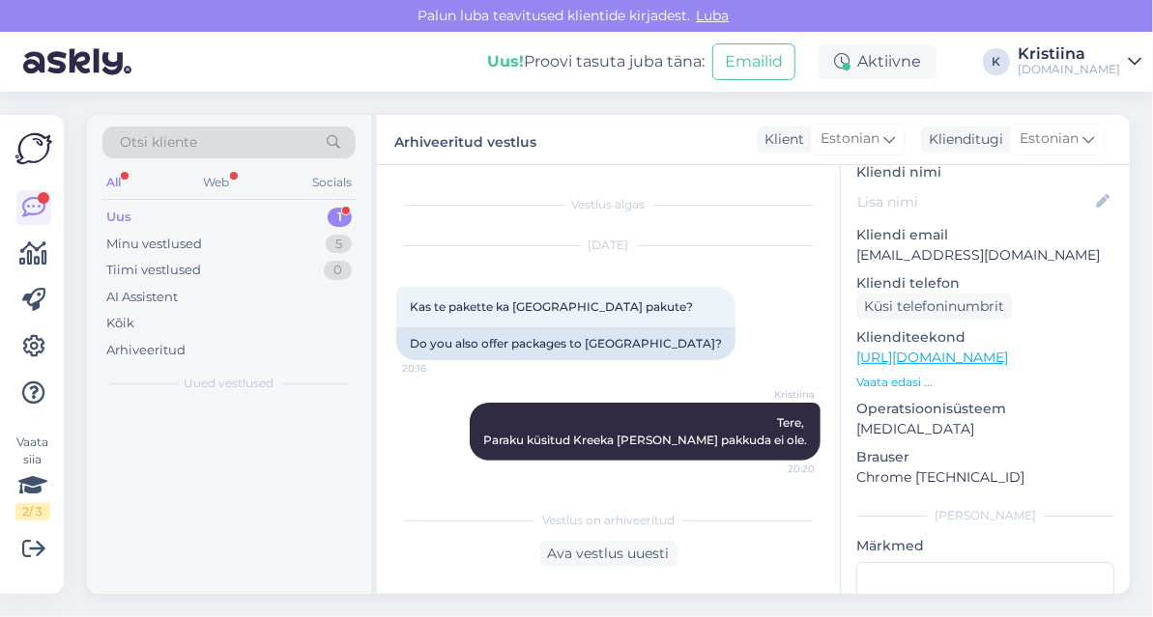
scroll to position [0, 0]
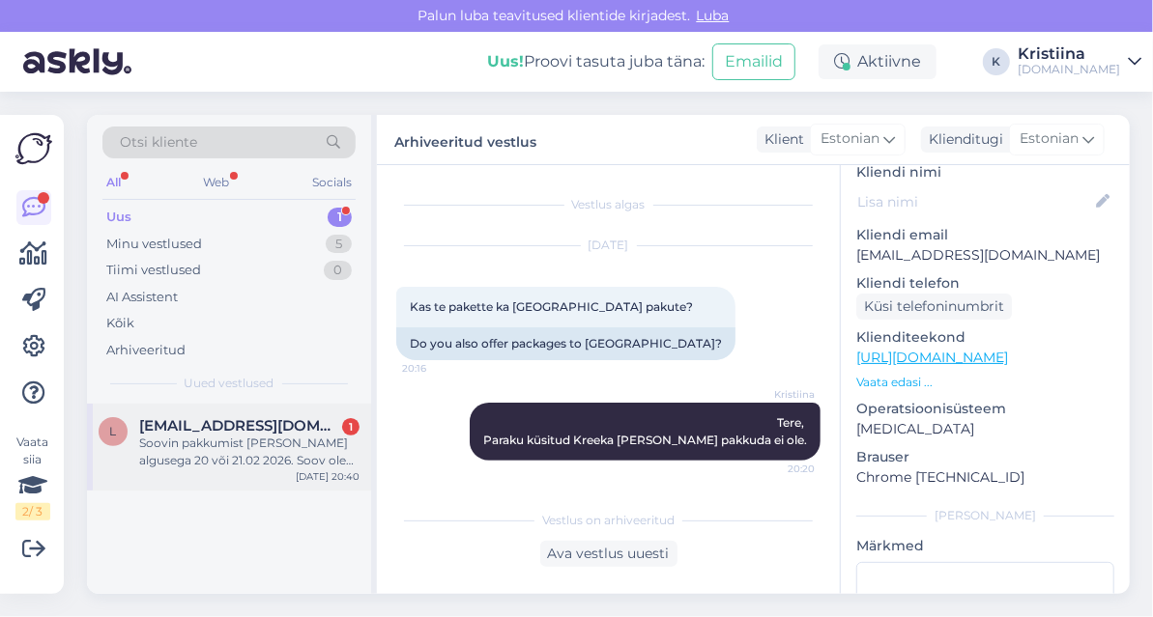
click at [237, 456] on div "Soovin pakkumist [PERSON_NAME] algusega 20 või 21.02 2026. Soov oleks mereäärne…" at bounding box center [249, 452] width 220 height 35
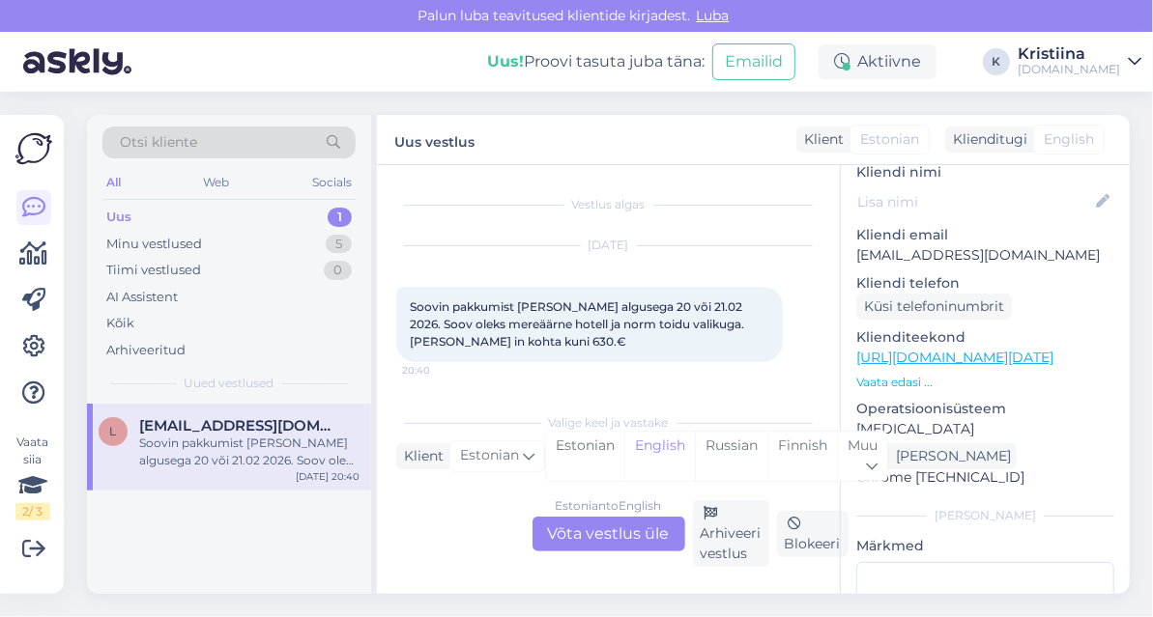
click at [630, 546] on div "Estonian to English Võta vestlus üle" at bounding box center [608, 534] width 153 height 35
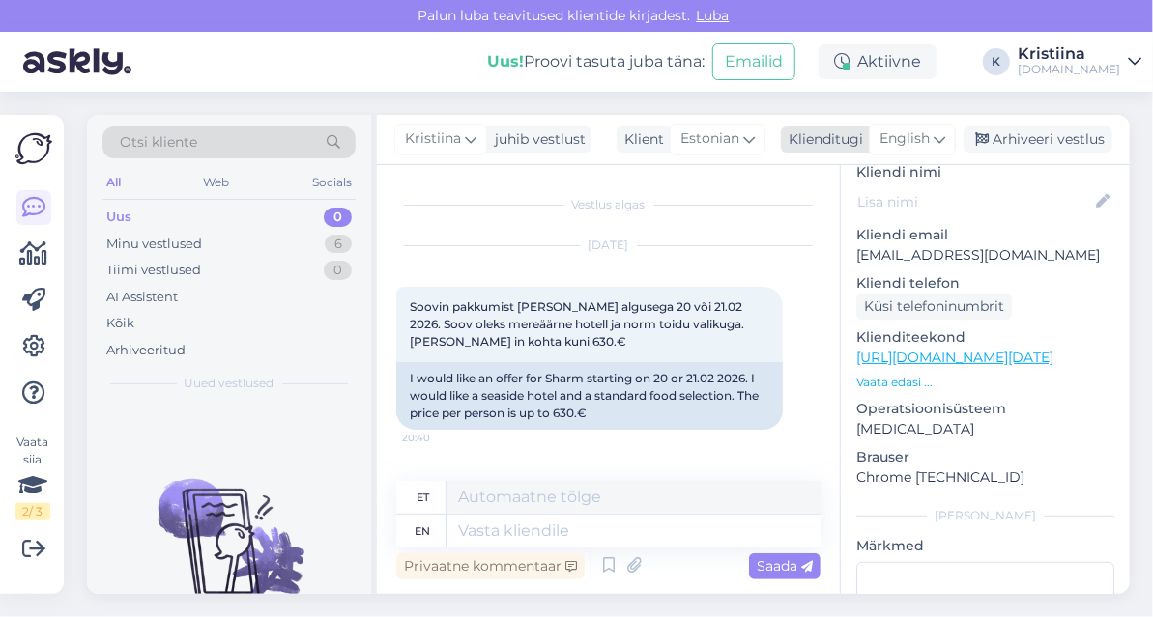
click at [919, 141] on span "English" at bounding box center [904, 139] width 50 height 21
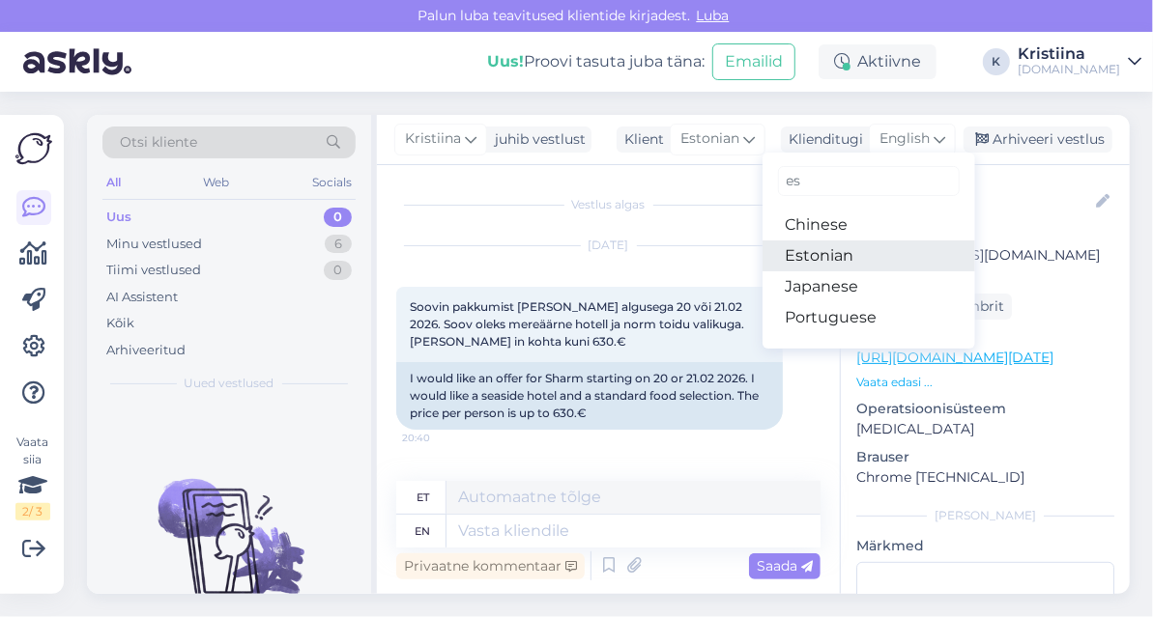
click at [885, 247] on link "Estonian" at bounding box center [868, 256] width 213 height 31
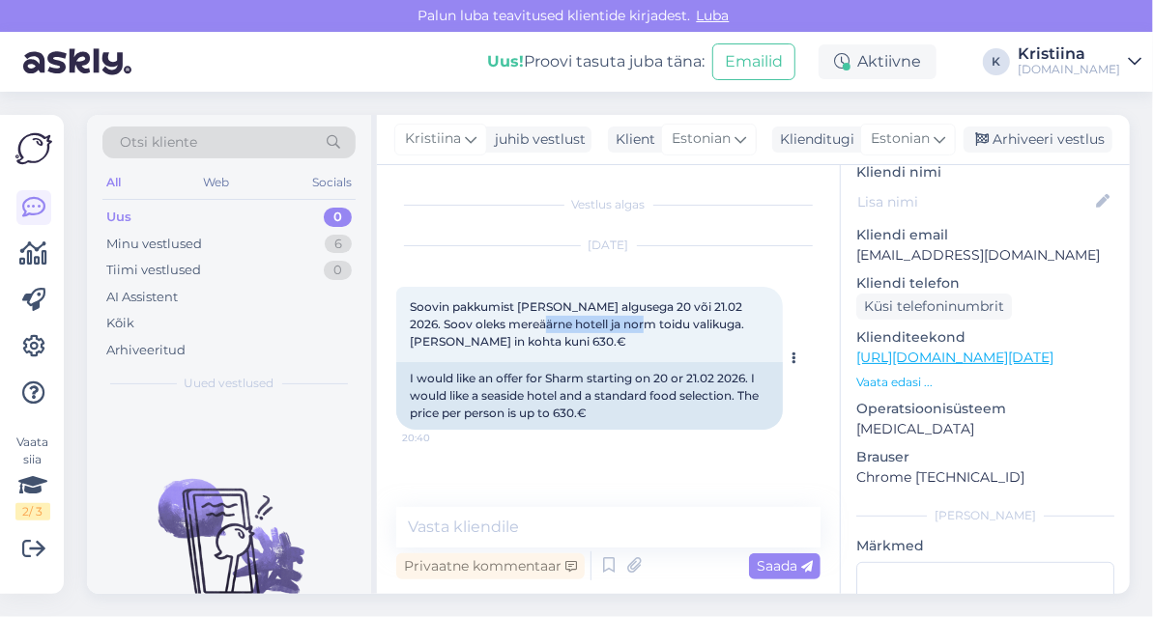
drag, startPoint x: 527, startPoint y: 329, endPoint x: 624, endPoint y: 331, distance: 97.6
click at [624, 331] on div "Soovin pakkumist [PERSON_NAME] algusega 20 või 21.02 2026. Soov oleks mereäärne…" at bounding box center [589, 324] width 386 height 75
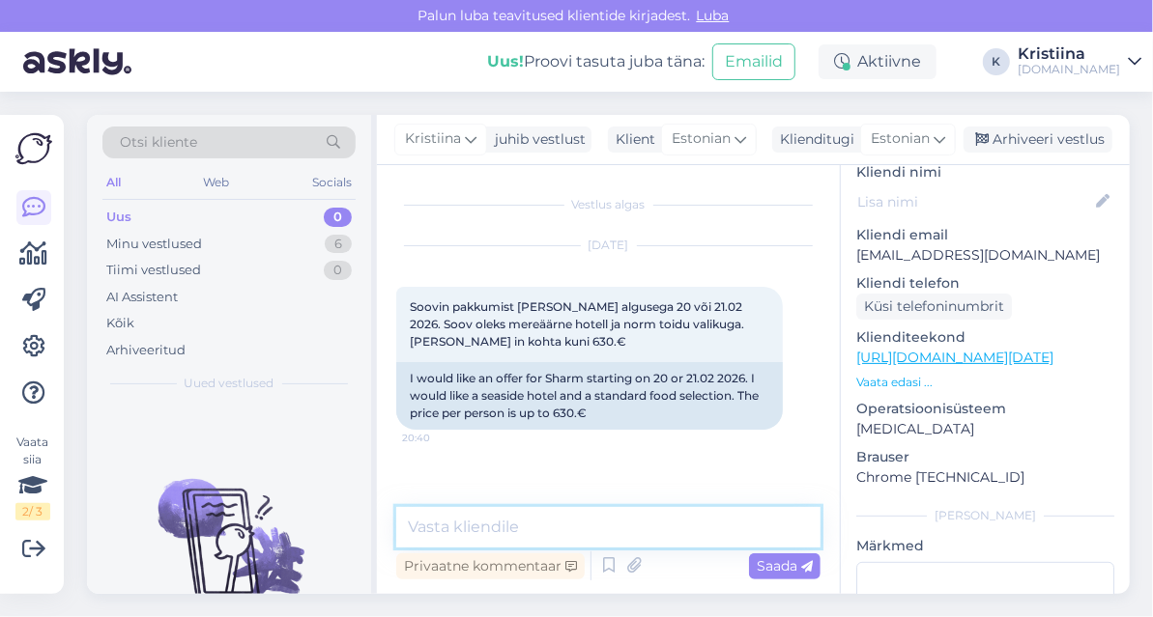
click at [536, 529] on textarea at bounding box center [608, 527] width 424 height 41
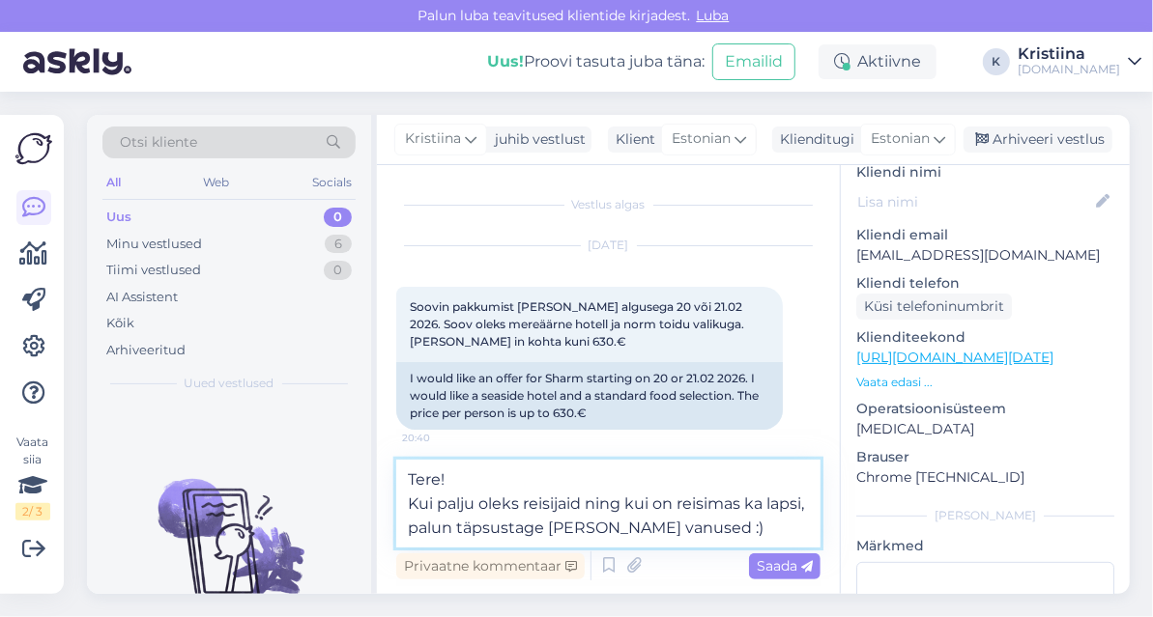
type textarea "Tere! Kui palju oleks reisijaid ning kui on reisimas ka lapsi, palun täpsustage…"
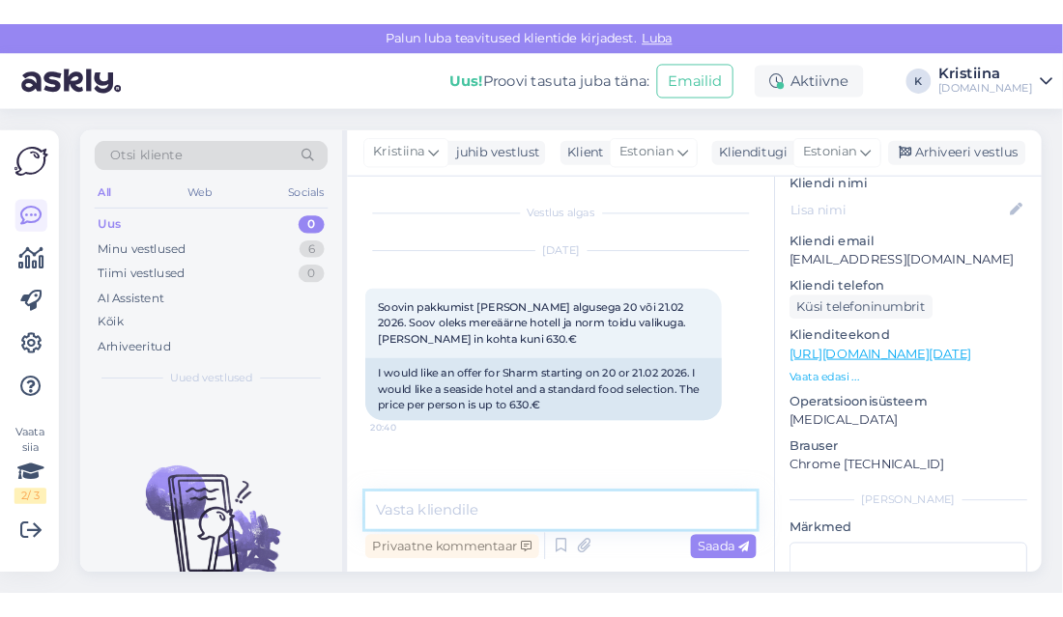
scroll to position [78, 0]
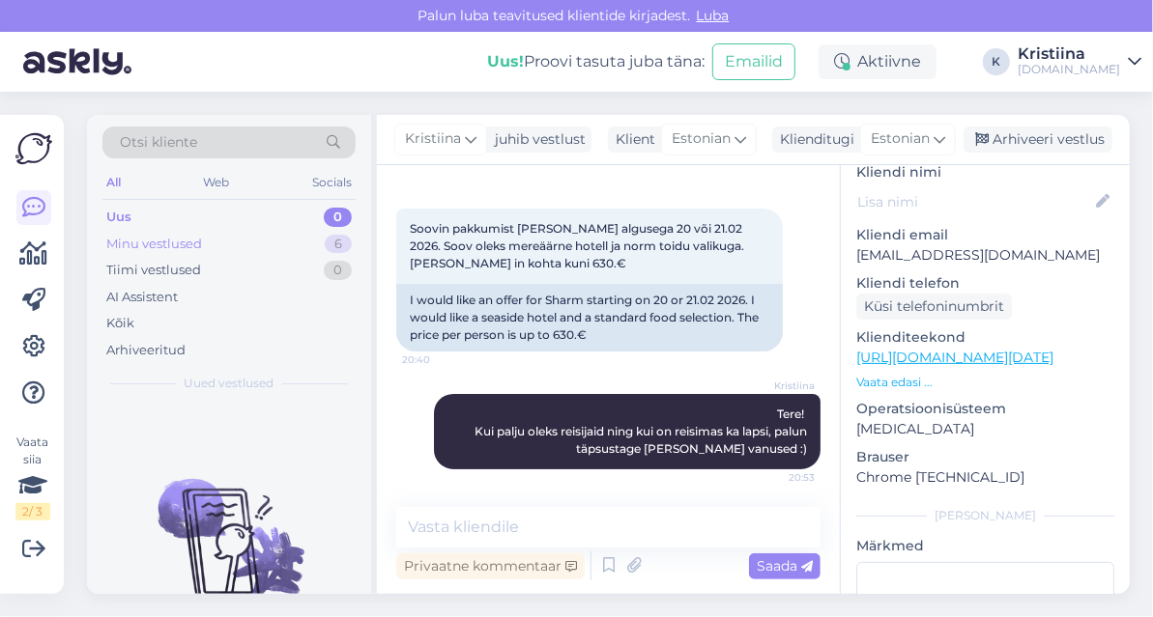
click at [275, 243] on div "Minu vestlused 6" at bounding box center [228, 244] width 253 height 27
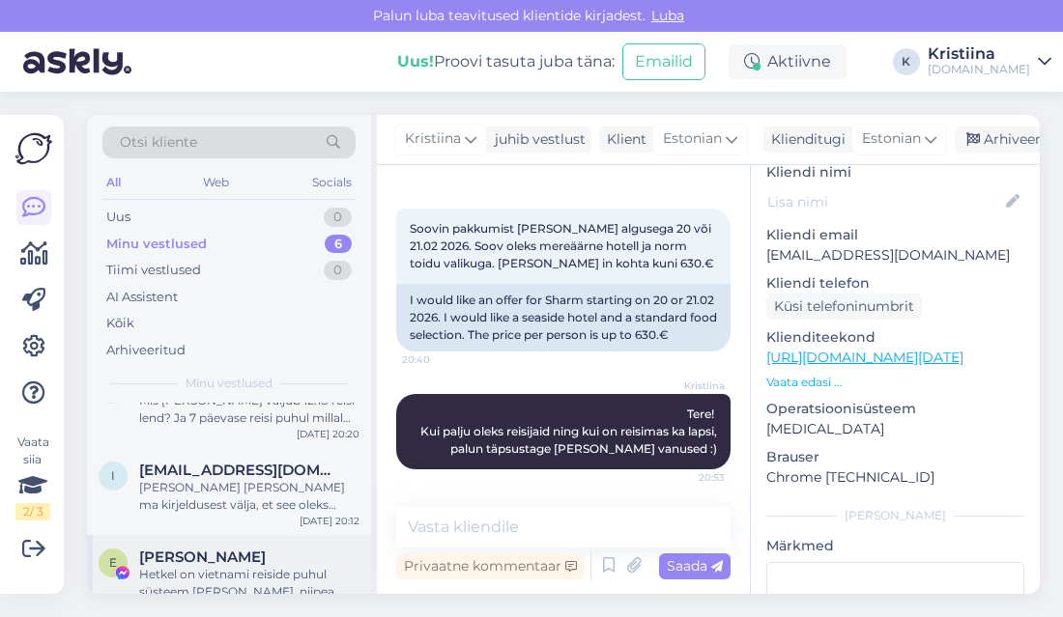
scroll to position [329, 0]
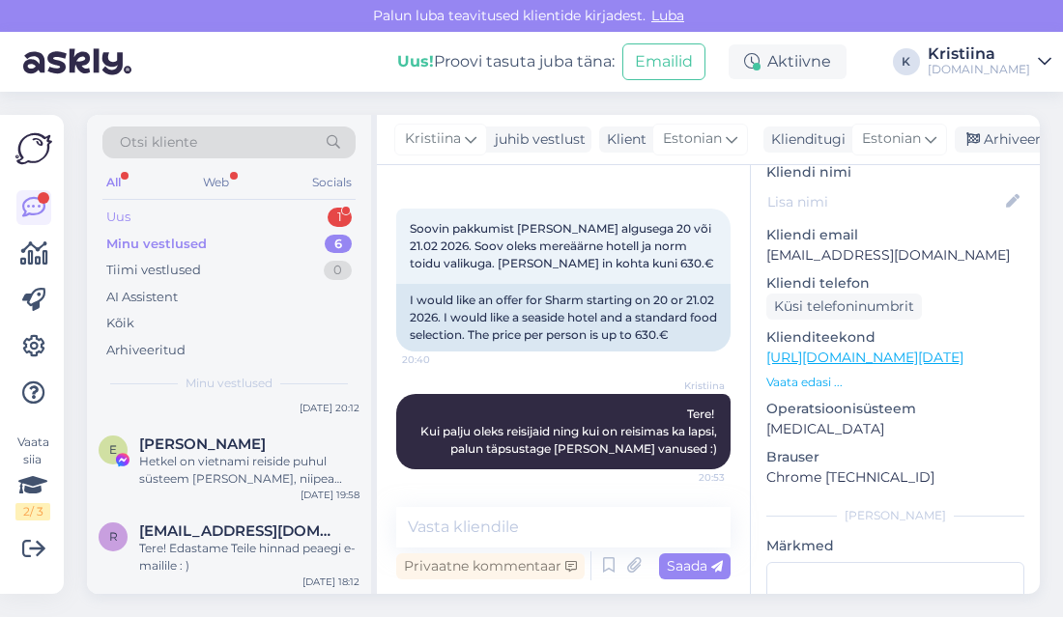
click at [222, 217] on div "Uus 1" at bounding box center [228, 217] width 253 height 27
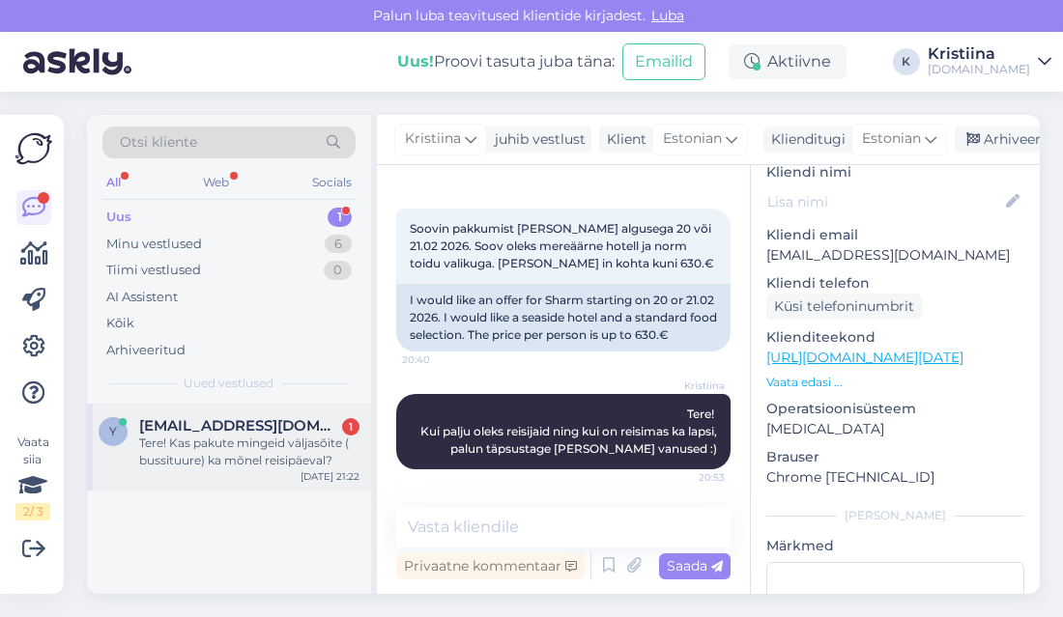
click at [217, 421] on span "[EMAIL_ADDRESS][DOMAIN_NAME]" at bounding box center [239, 425] width 201 height 17
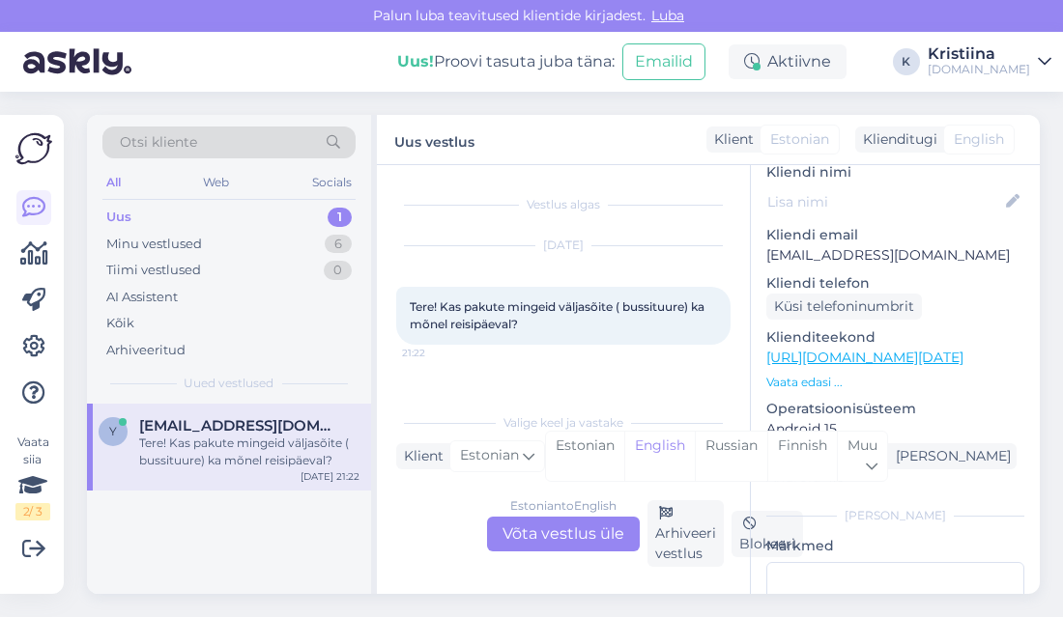
click at [589, 545] on div "Estonian to English Võta vestlus üle" at bounding box center [563, 534] width 153 height 35
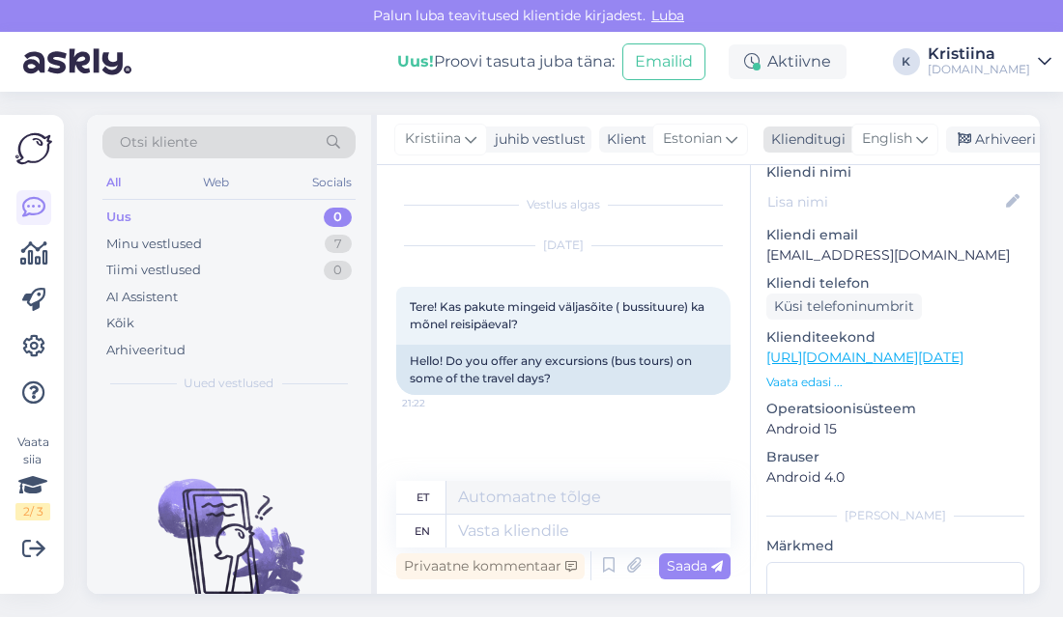
click at [879, 152] on div "English" at bounding box center [894, 139] width 87 height 31
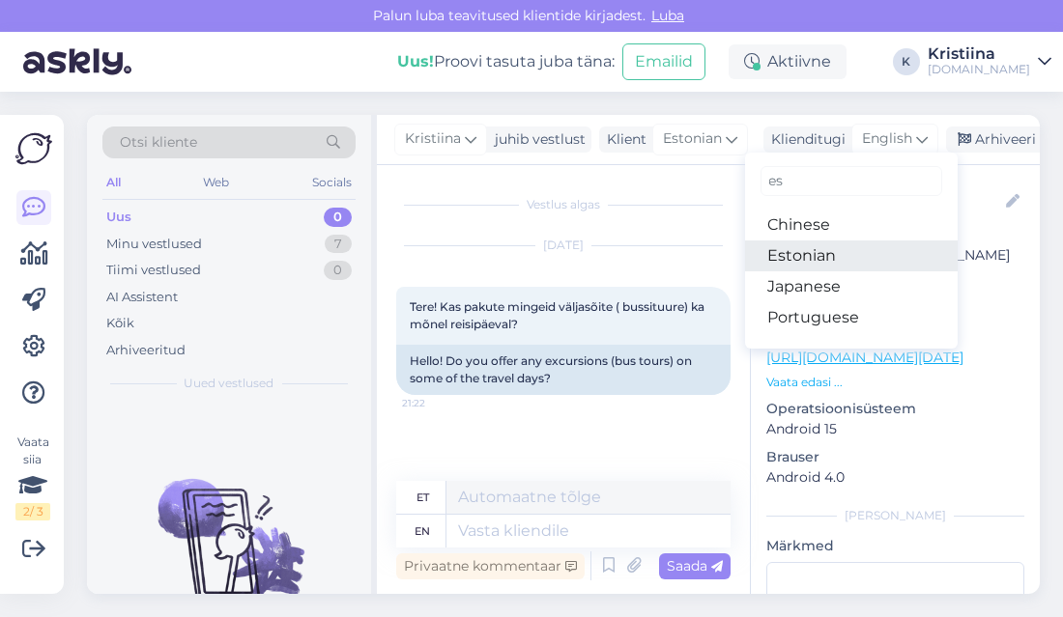
click at [843, 246] on link "Estonian" at bounding box center [851, 256] width 213 height 31
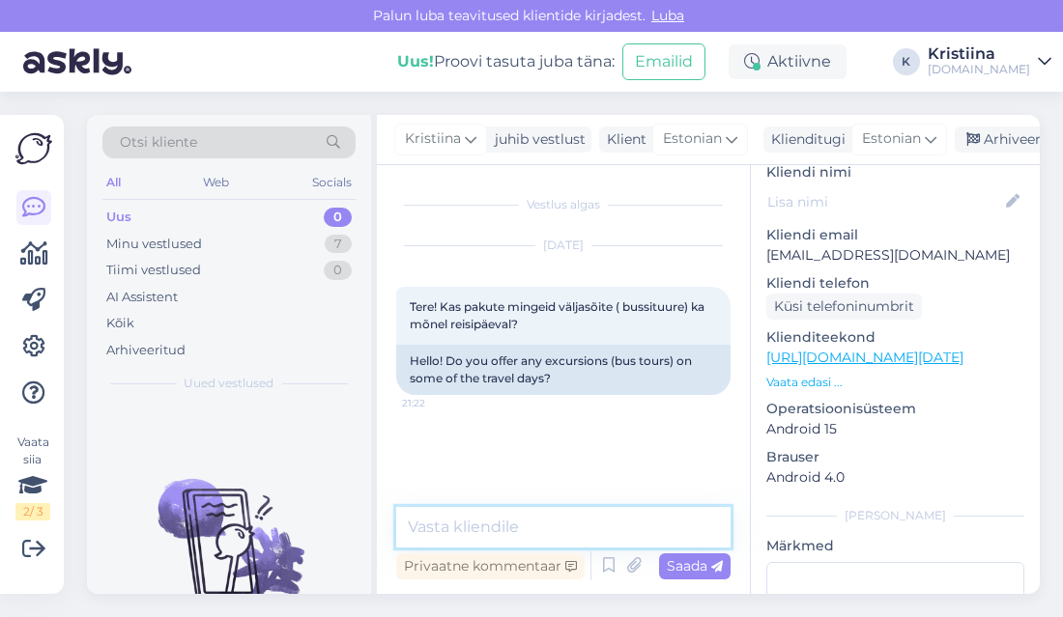
click at [503, 528] on textarea at bounding box center [563, 527] width 334 height 41
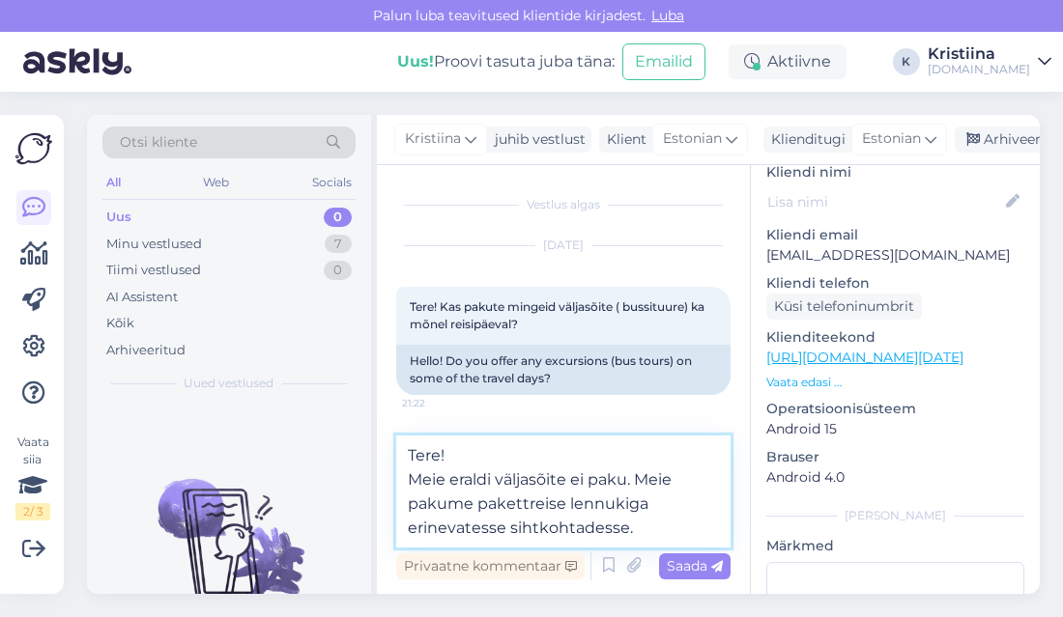
type textarea "Tere! Meie eraldi väljasõite ei paku. Meie pakume pakettreise lennukiga erineva…"
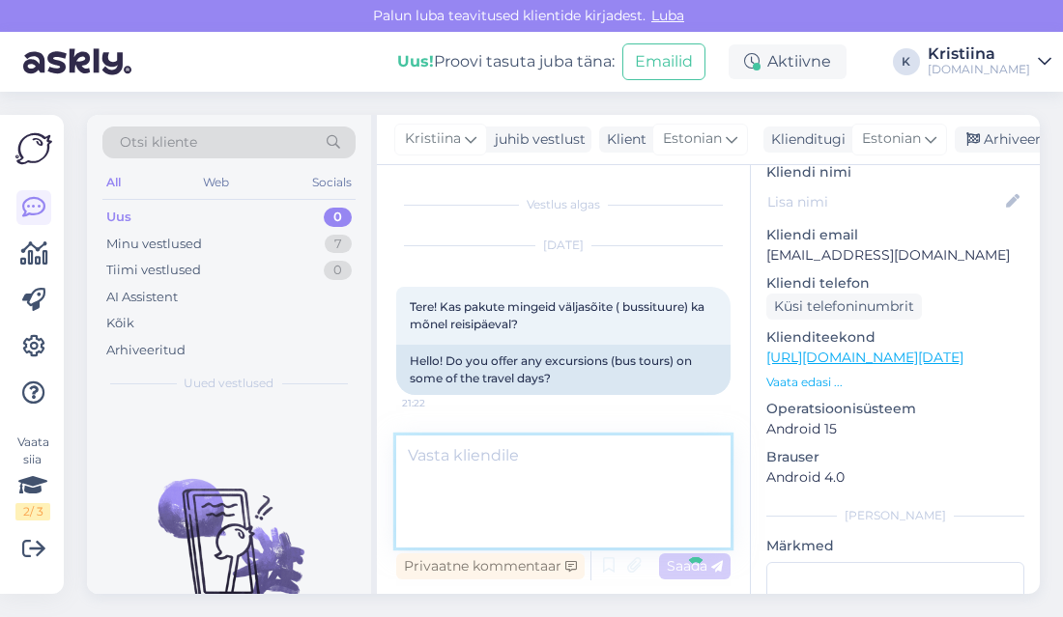
scroll to position [61, 0]
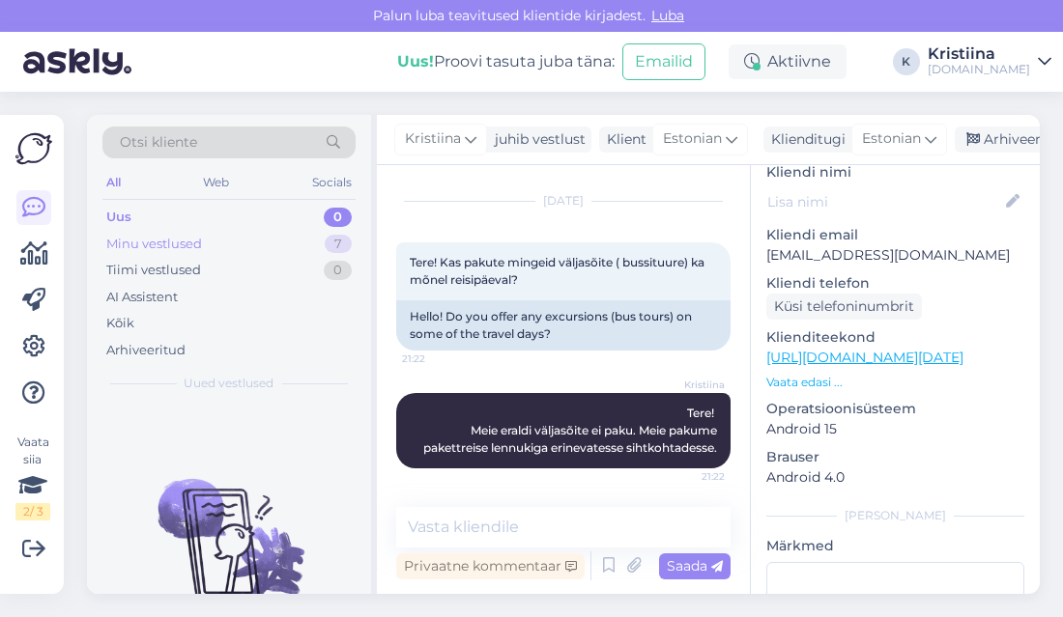
click at [262, 248] on div "Minu vestlused 7" at bounding box center [228, 244] width 253 height 27
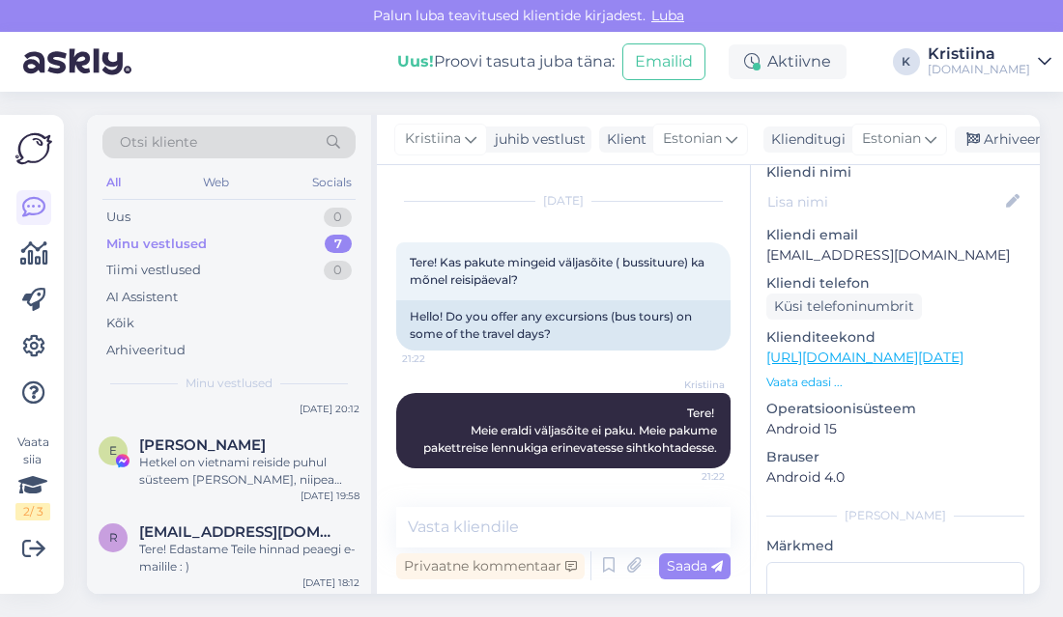
scroll to position [416, 0]
click at [263, 540] on div "Tere! Edastame Teile hinnad peaegi e-mailile : )" at bounding box center [249, 557] width 220 height 35
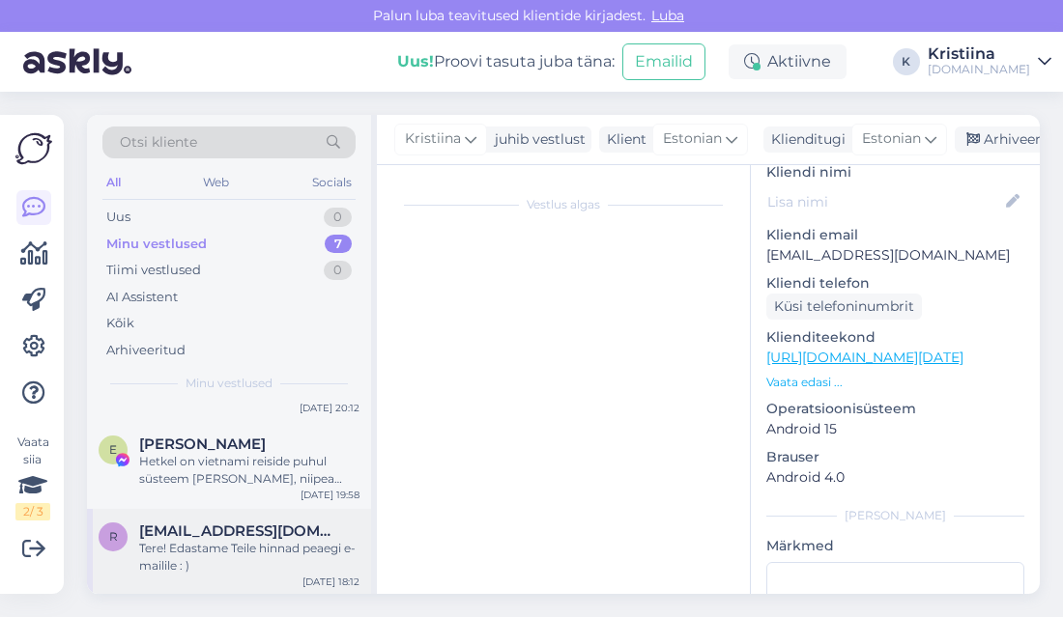
scroll to position [270, 0]
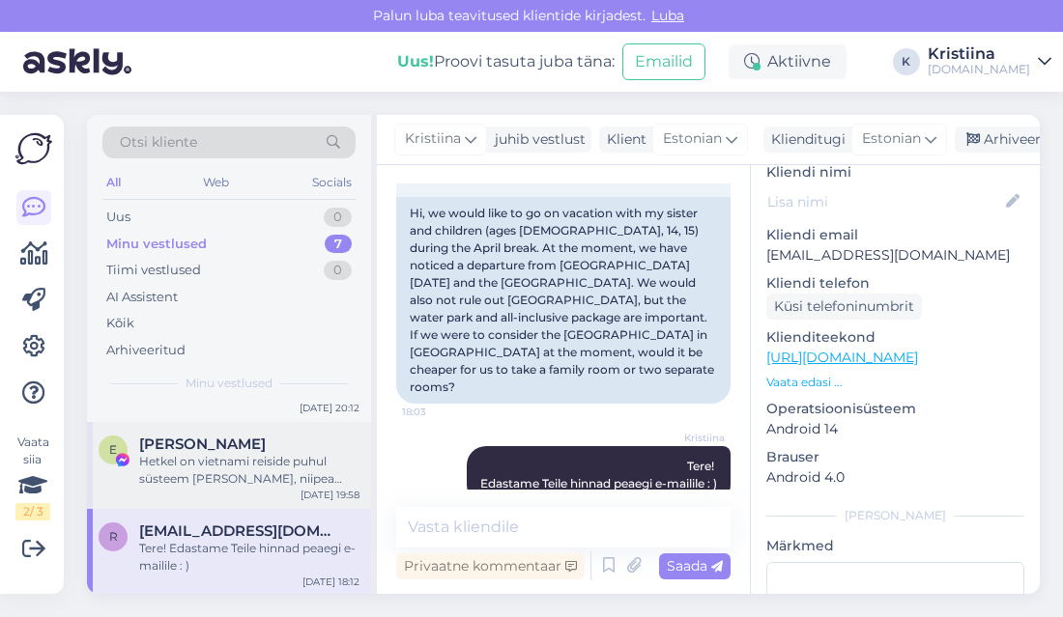
click at [263, 471] on div "Hetkel on vietnami reiside puhul süsteem [PERSON_NAME], niipea [PERSON_NAME] va…" at bounding box center [249, 470] width 220 height 35
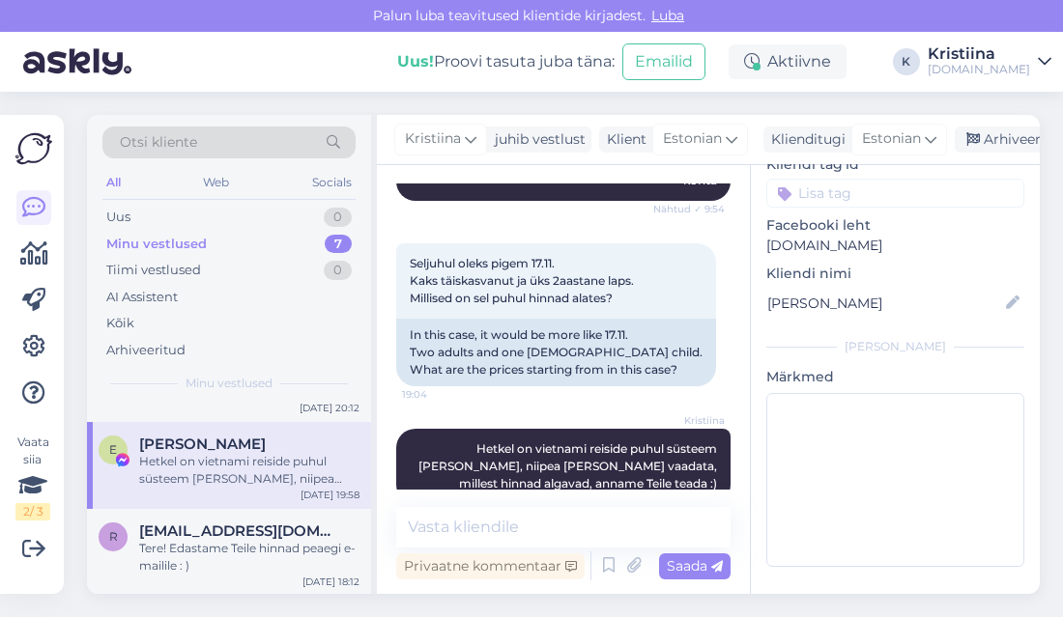
scroll to position [309, 0]
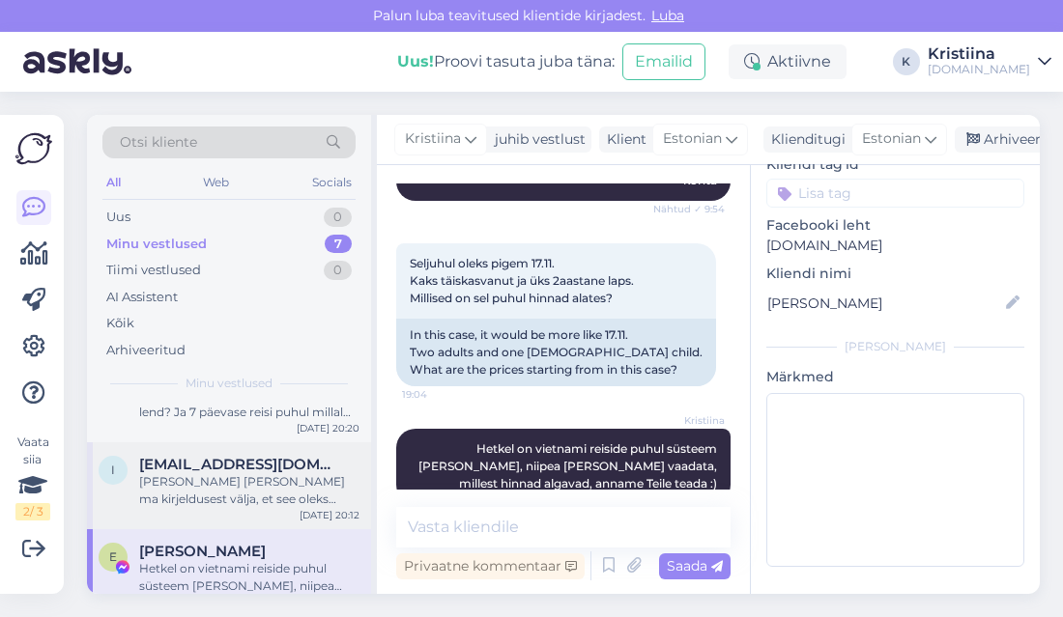
click at [264, 498] on div "[PERSON_NAME] [PERSON_NAME] ma kirjeldusest välja, et see oleks lisatasu eest, …" at bounding box center [249, 490] width 220 height 35
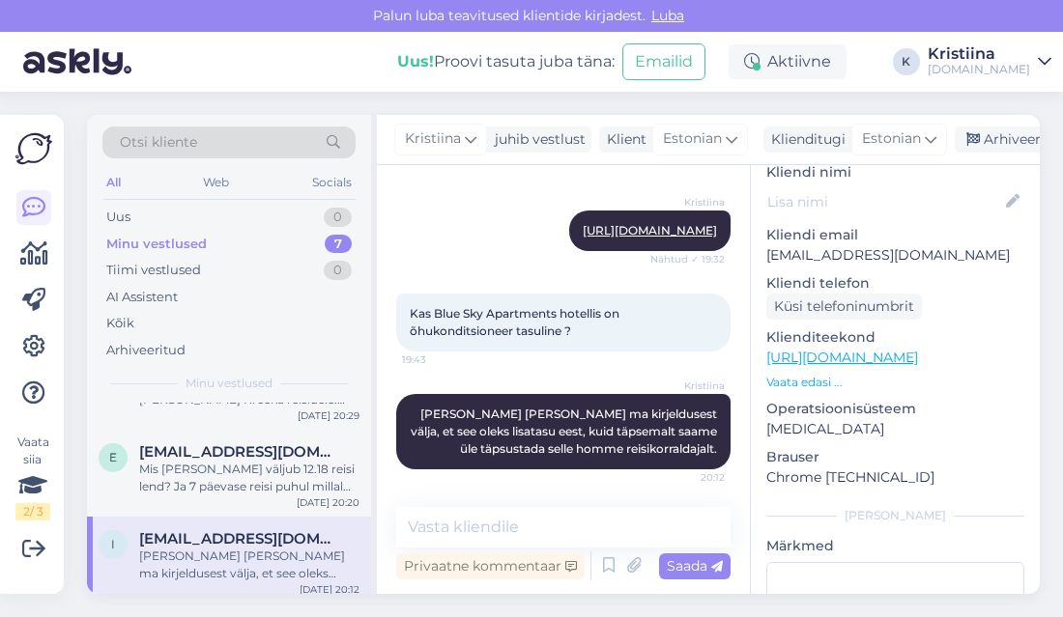
scroll to position [201, 0]
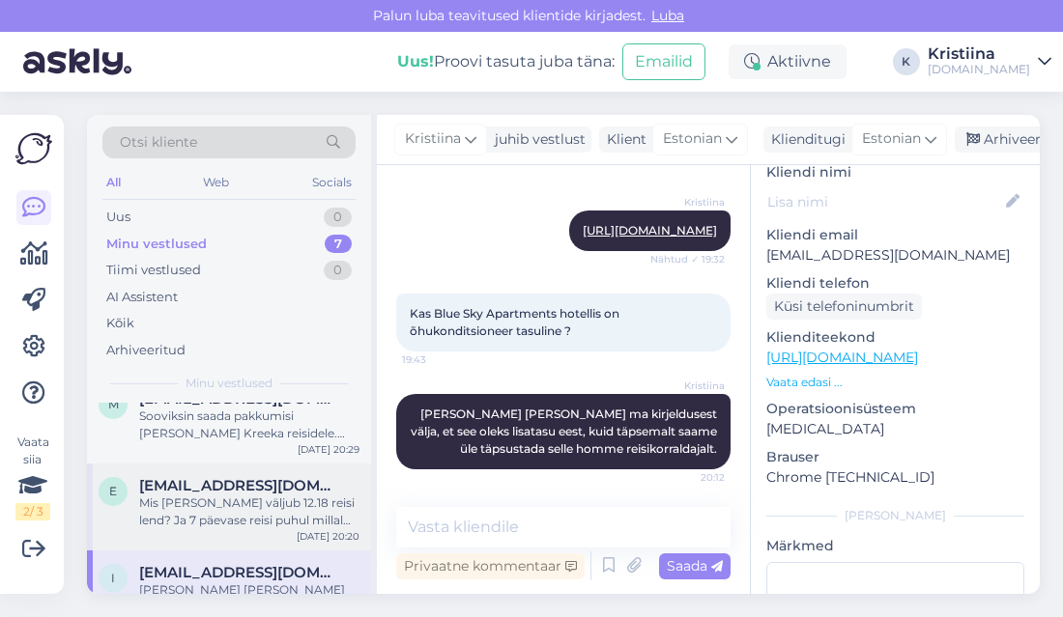
click at [277, 503] on div "Mis [PERSON_NAME] väljub 12.18 reisi lend? Ja 7 päevase reisi puhul millal taga…" at bounding box center [249, 512] width 220 height 35
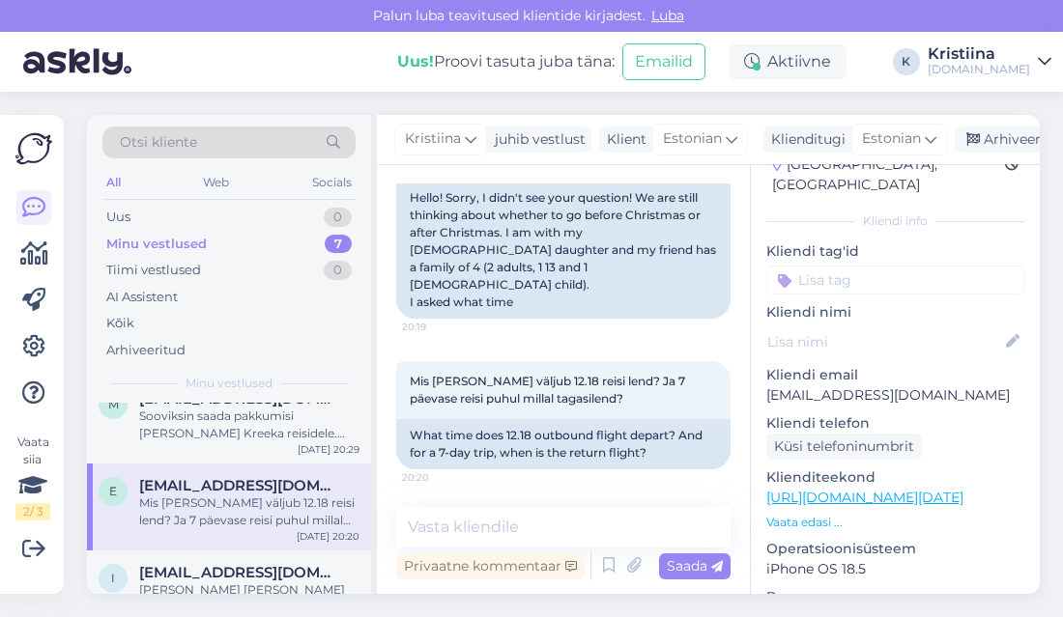
scroll to position [107, 0]
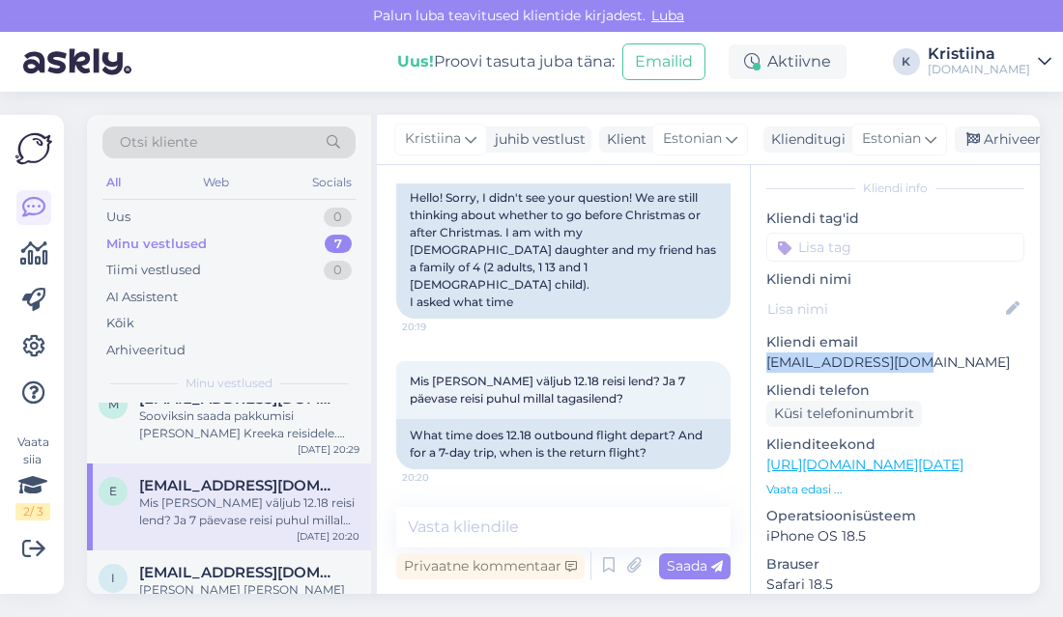
drag, startPoint x: 919, startPoint y: 341, endPoint x: 758, endPoint y: 338, distance: 161.4
click at [758, 338] on div "e # evqfomsg Offline [GEOGRAPHIC_DATA], [GEOGRAPHIC_DATA] Kliendi info Kliendi …" at bounding box center [895, 465] width 289 height 815
click at [489, 336] on div "[DATE] Tere! Vabandust, ma ei näinud teie küsimust! Me veel mõtleme, kas [PERSO…" at bounding box center [563, 166] width 334 height 348
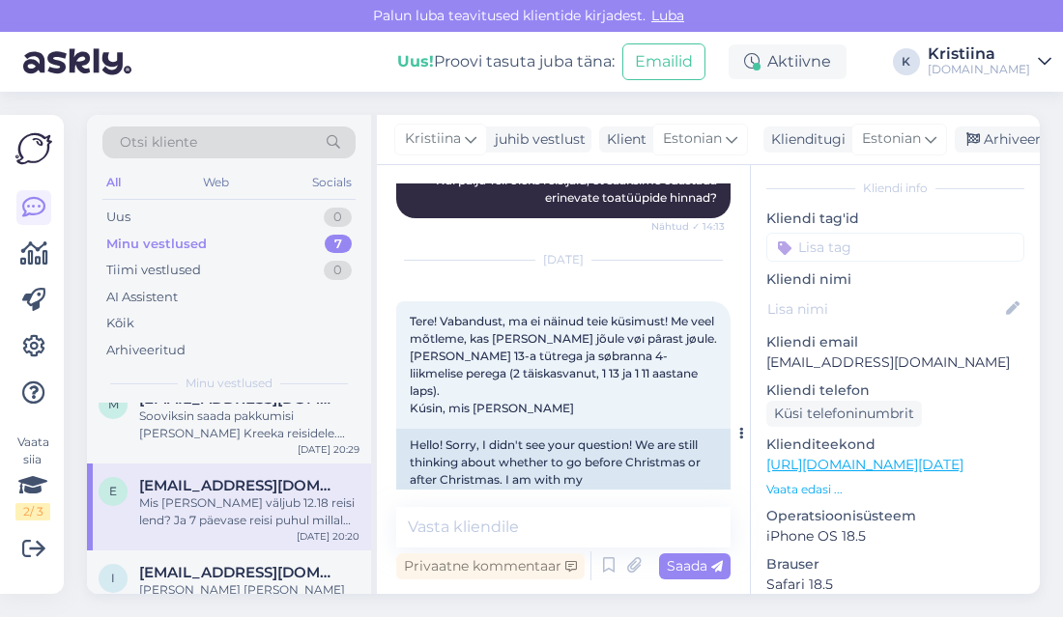
scroll to position [463, 0]
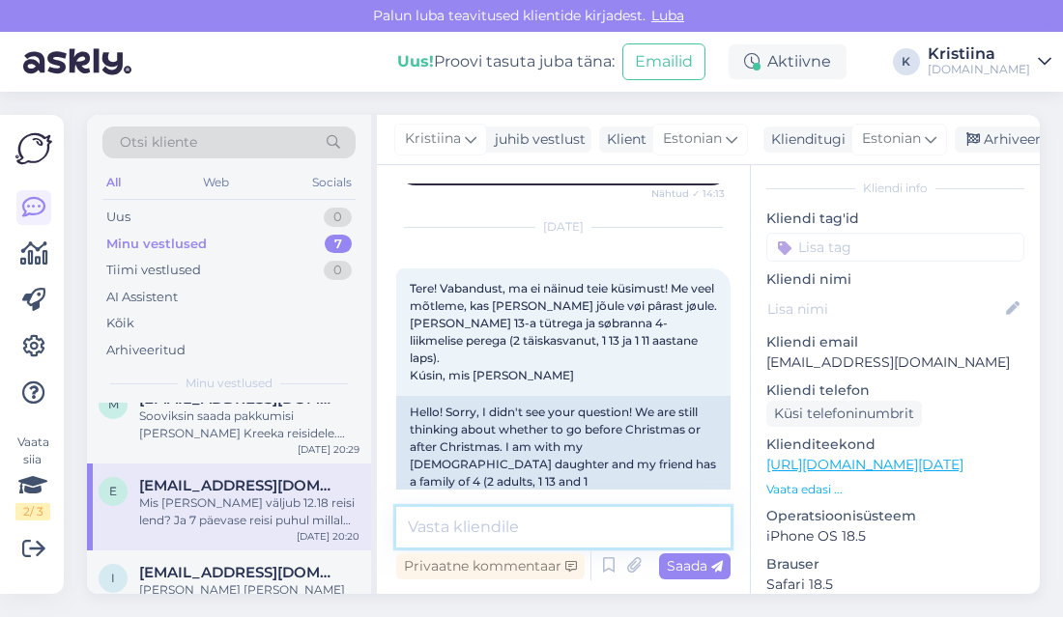
click at [508, 529] on textarea at bounding box center [563, 527] width 334 height 41
click at [500, 529] on textarea "edastasin Tele soov" at bounding box center [563, 527] width 334 height 41
click at [604, 527] on textarea "edastasin Teile soov" at bounding box center [563, 527] width 334 height 41
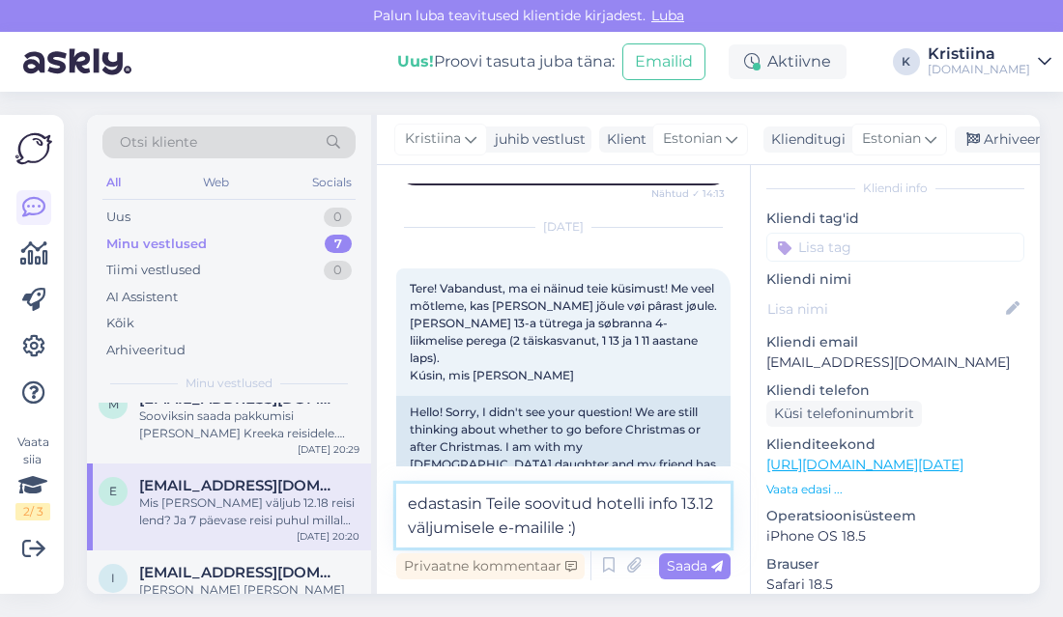
type textarea "edastasin Teile soovitud hotelli info 13.12 väljumisele e-mailile :)"
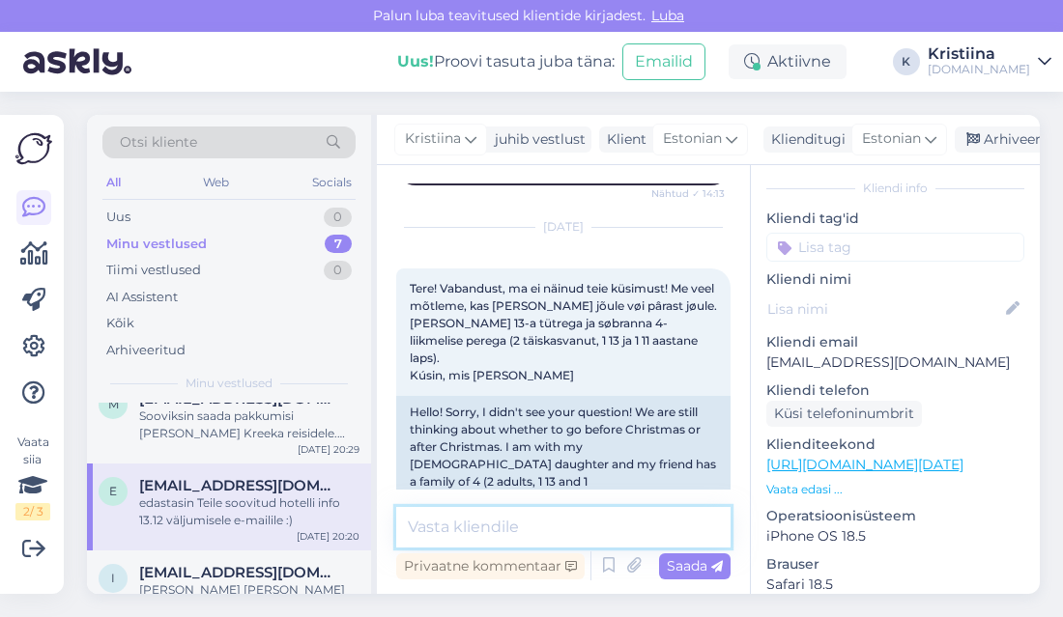
scroll to position [778, 0]
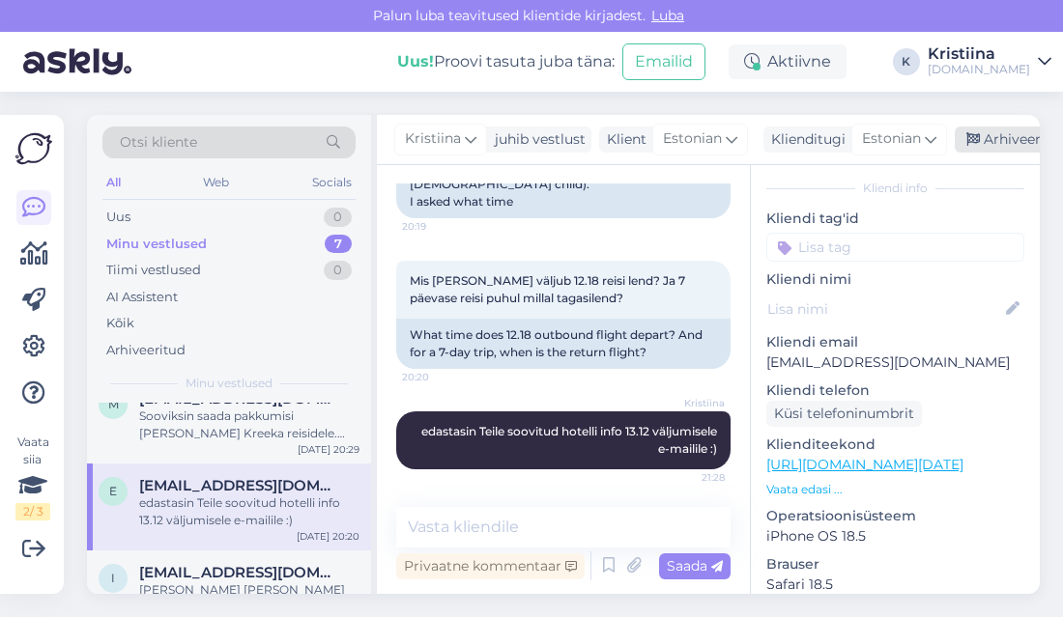
click at [984, 132] on div "Arhiveeri vestlus" at bounding box center [1029, 140] width 149 height 26
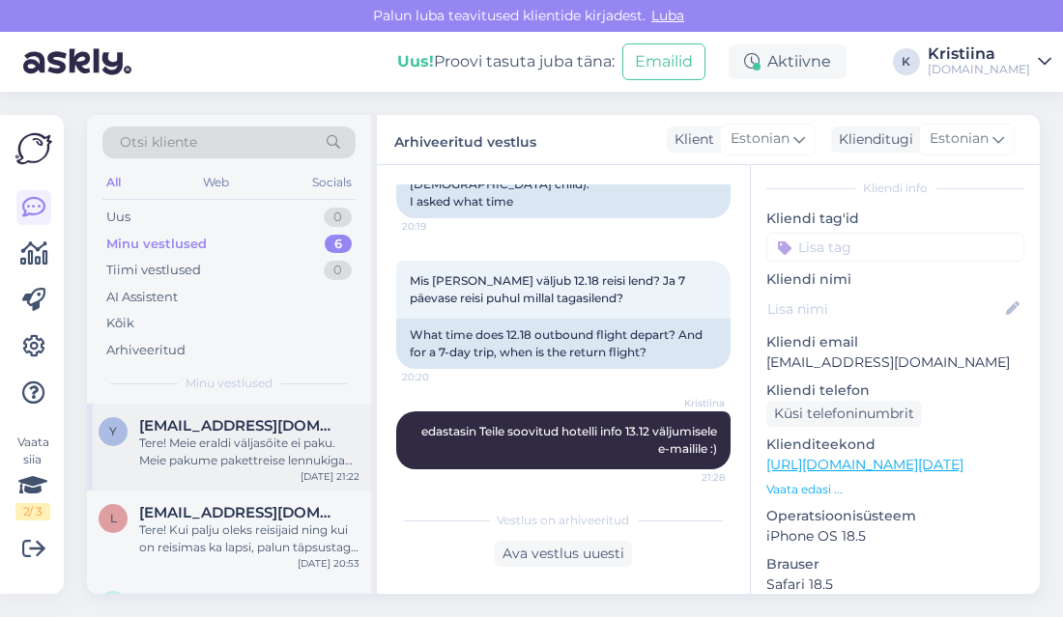
click at [287, 461] on div "Tere! Meie eraldi väljasõite ei paku. Meie pakume pakettreise lennukiga erineva…" at bounding box center [249, 452] width 220 height 35
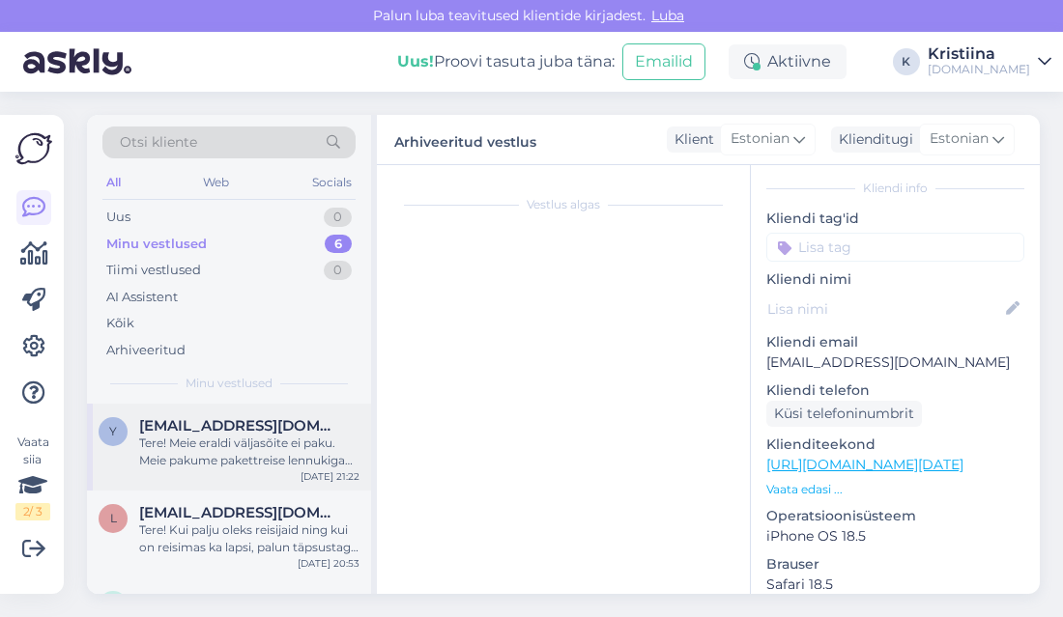
scroll to position [61, 0]
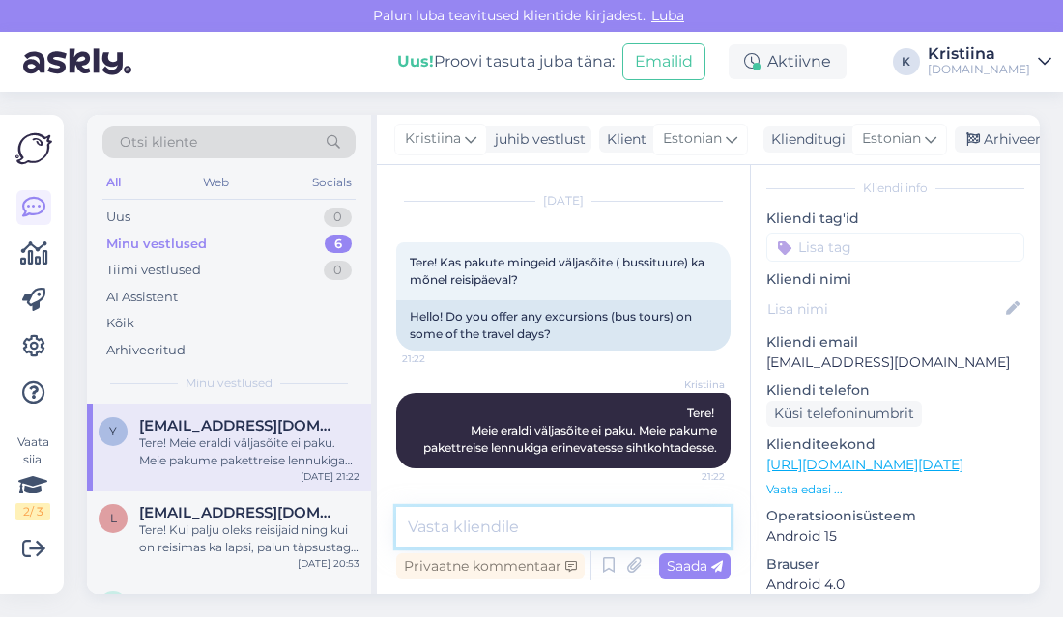
click at [574, 544] on textarea at bounding box center [563, 527] width 334 height 41
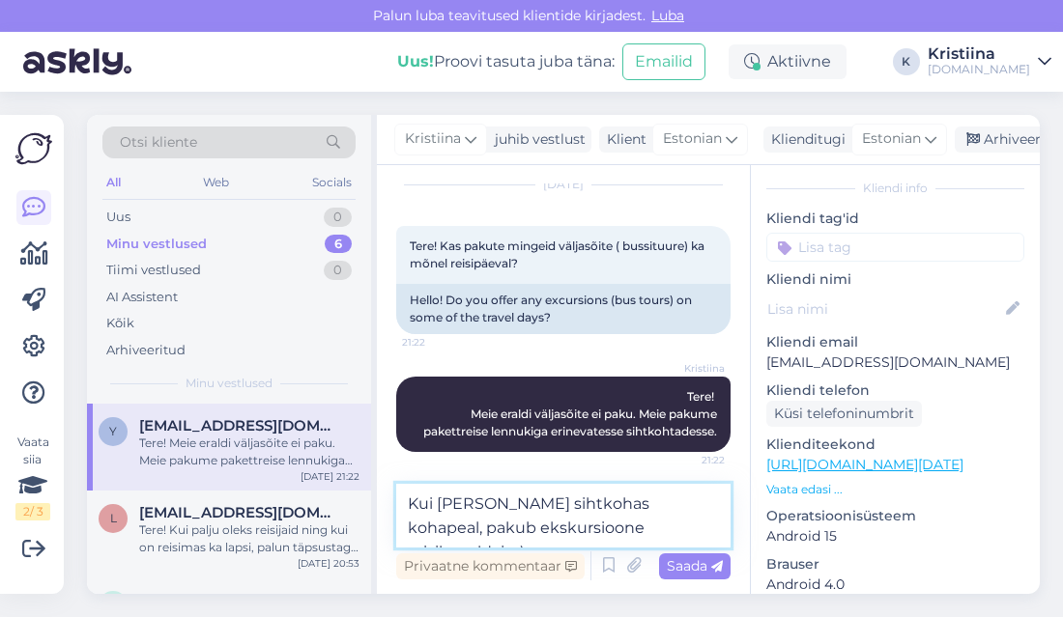
drag, startPoint x: 692, startPoint y: 530, endPoint x: 566, endPoint y: 532, distance: 125.6
click at [566, 532] on textarea "Kui [PERSON_NAME] sihtkohas kohapeal, pakub ekskursioone reisikorraldaja :)" at bounding box center [563, 516] width 334 height 64
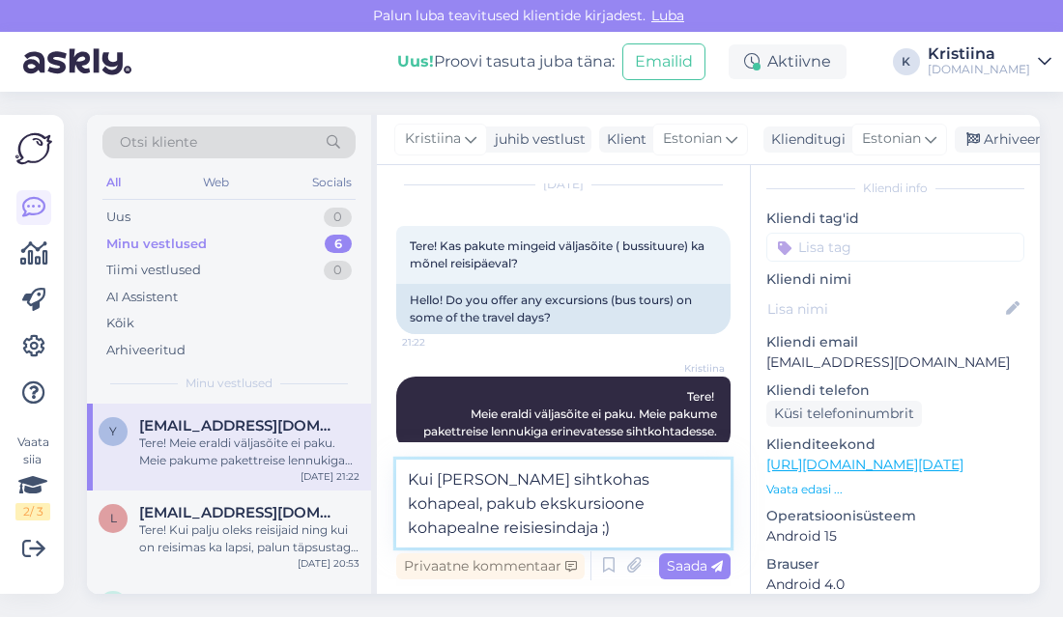
type textarea "Kui [PERSON_NAME] sihtkohas kohapeal, pakub ekskursioone kohapealne reisiesinda…"
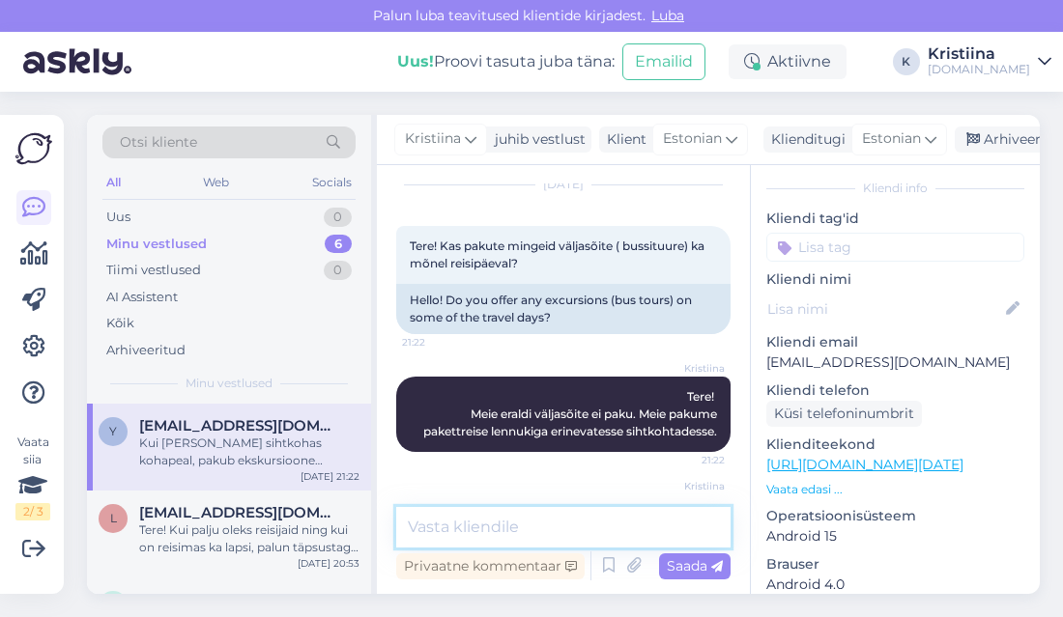
scroll to position [161, 0]
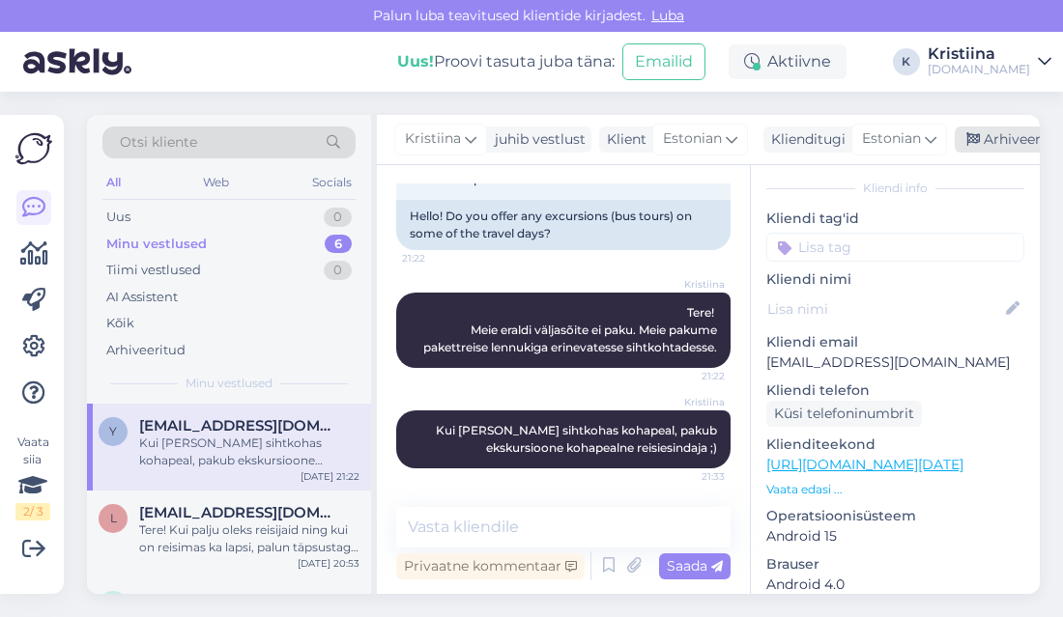
click at [984, 139] on div "Arhiveeri vestlus" at bounding box center [1029, 140] width 149 height 26
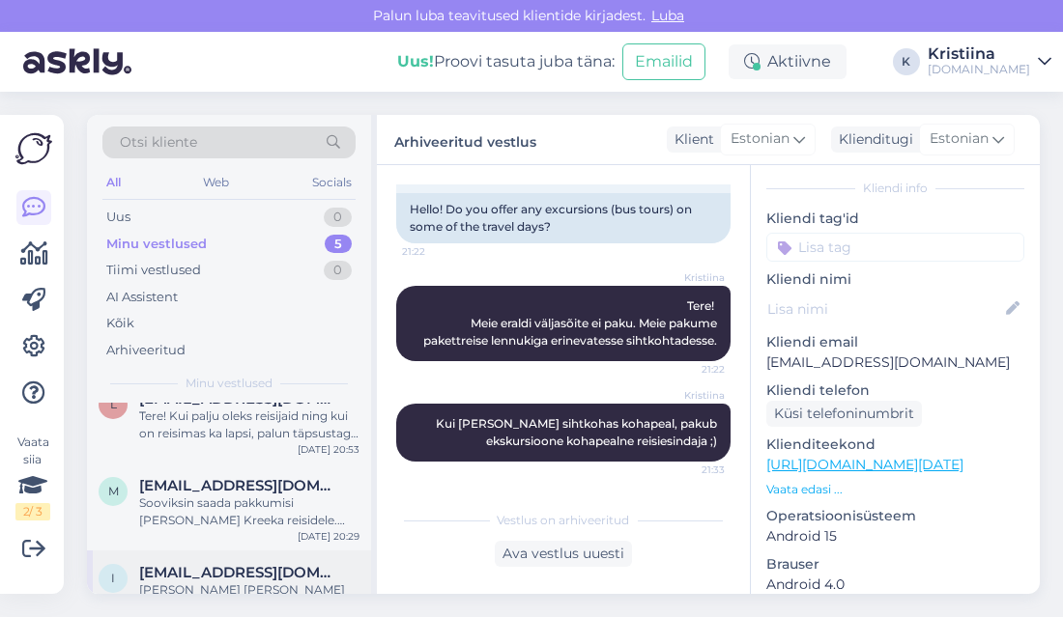
scroll to position [135, 0]
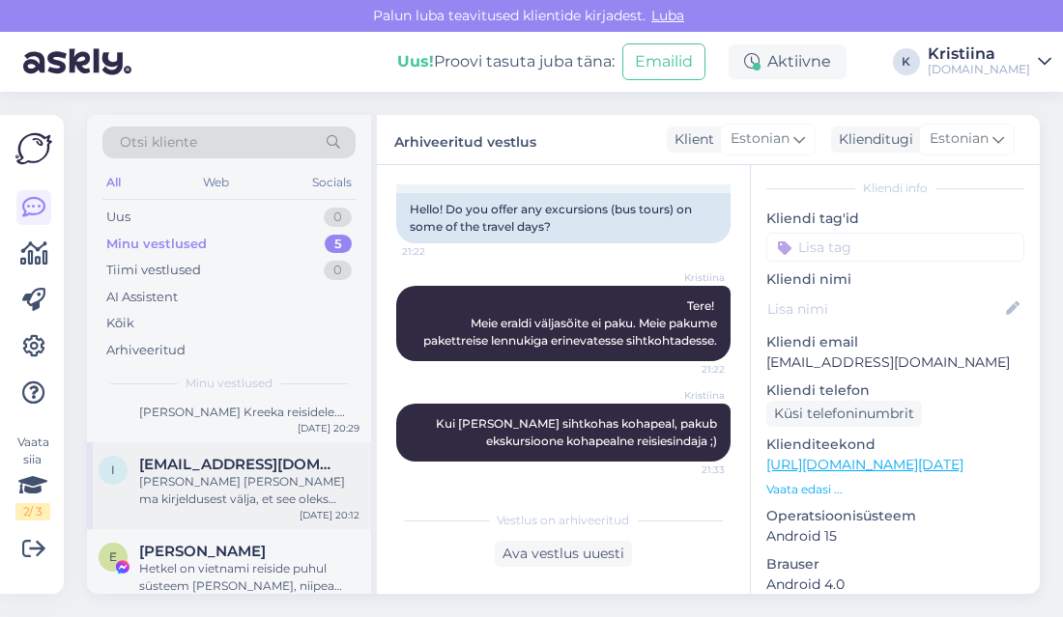
click at [248, 503] on div "[PERSON_NAME] [PERSON_NAME] ma kirjeldusest välja, et see oleks lisatasu eest, …" at bounding box center [249, 490] width 220 height 35
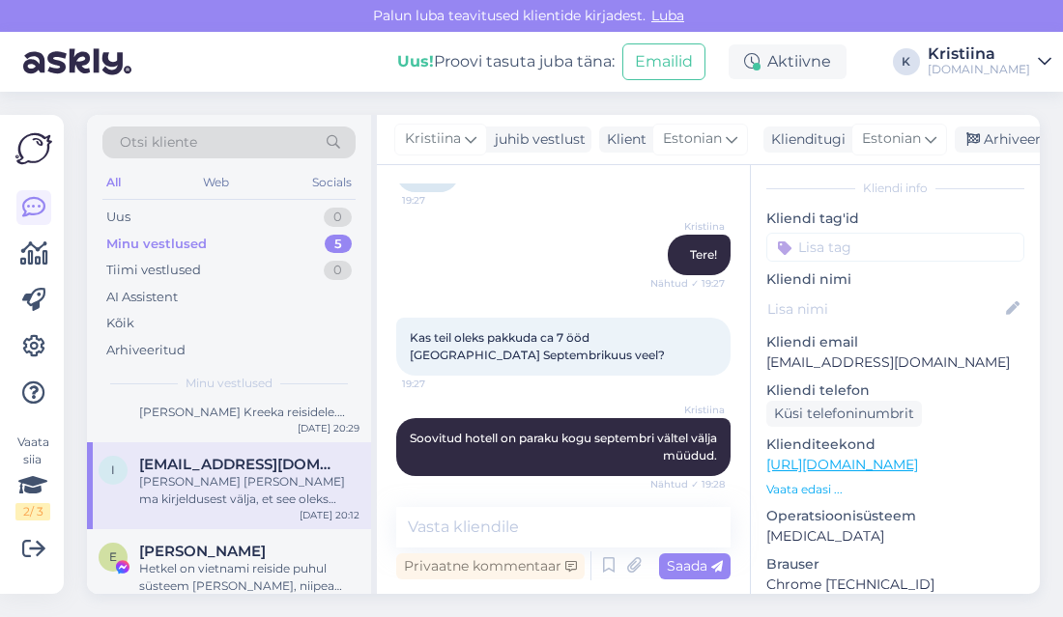
scroll to position [747, 0]
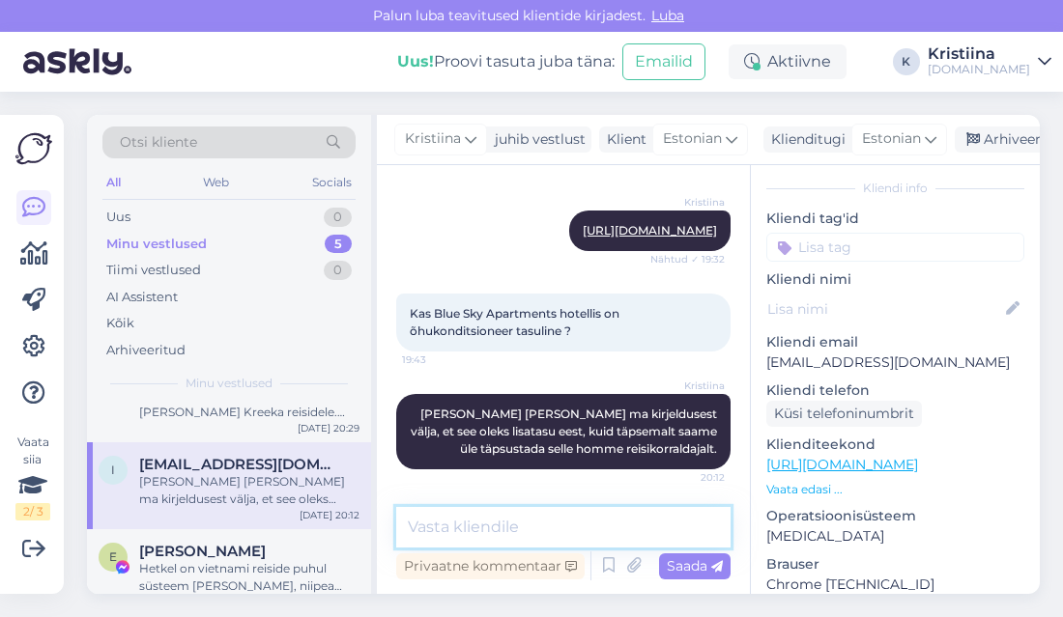
click at [475, 536] on textarea at bounding box center [563, 527] width 334 height 41
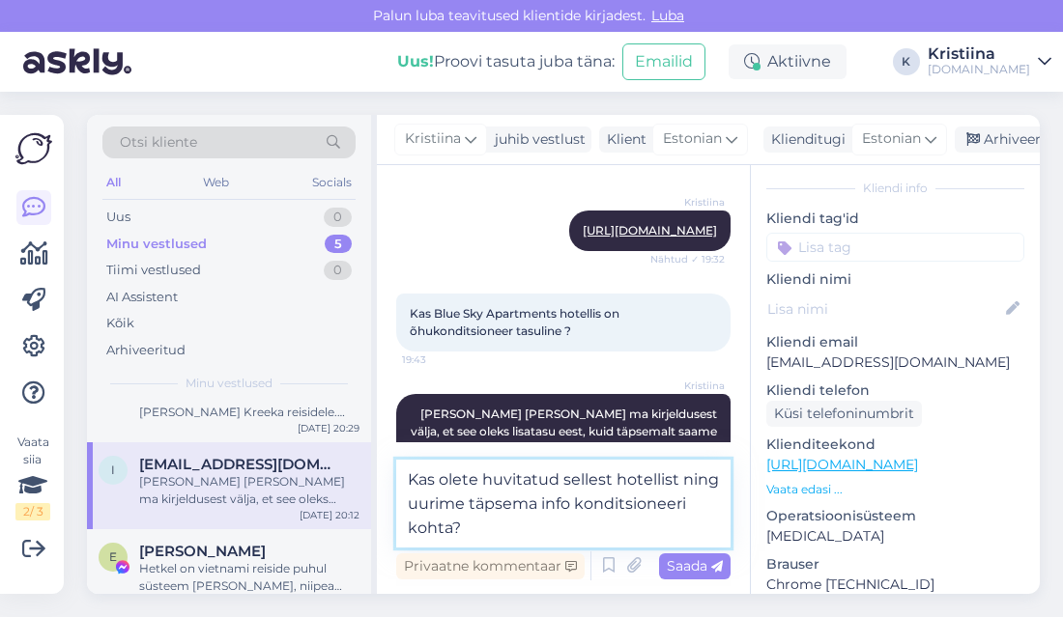
type textarea "Kas olete huvitatud sellest hotellist ning uurime täpsema info konditsioneeri k…"
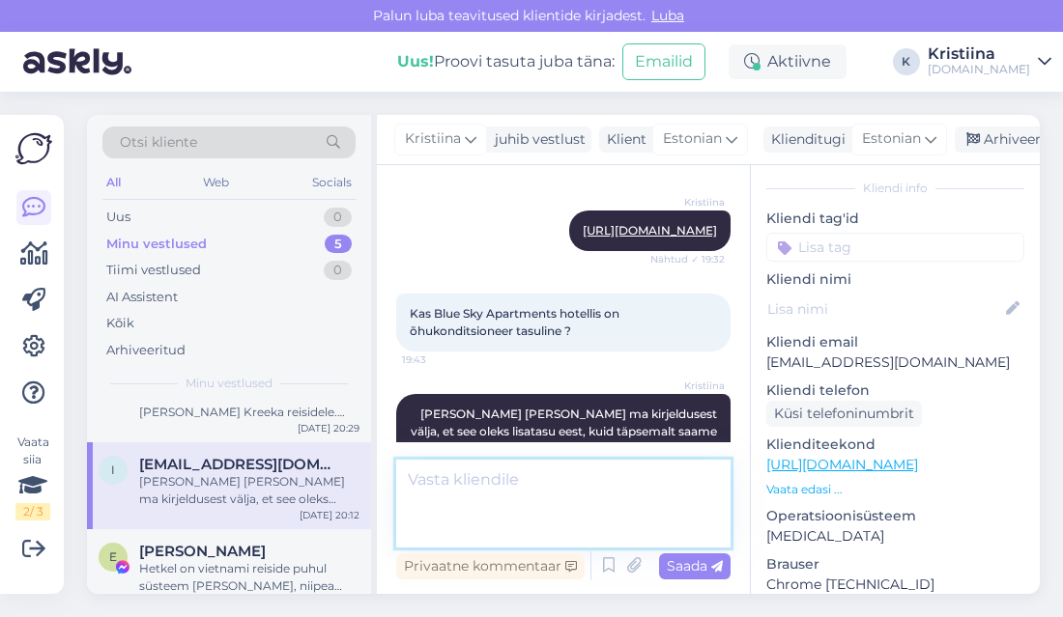
scroll to position [847, 0]
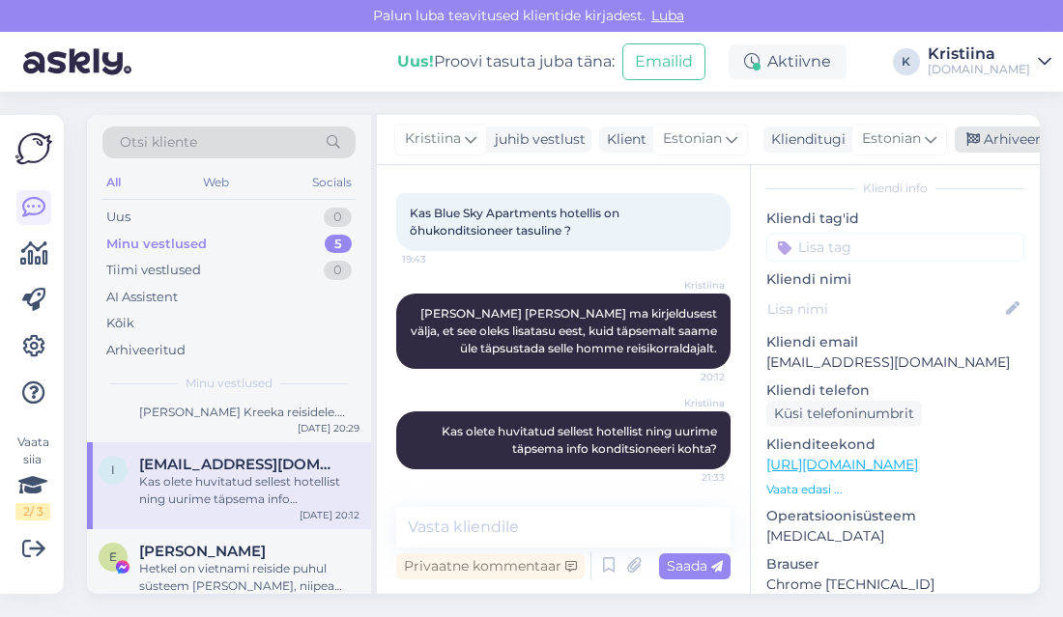
click at [986, 139] on div "Arhiveeri vestlus" at bounding box center [1029, 140] width 149 height 26
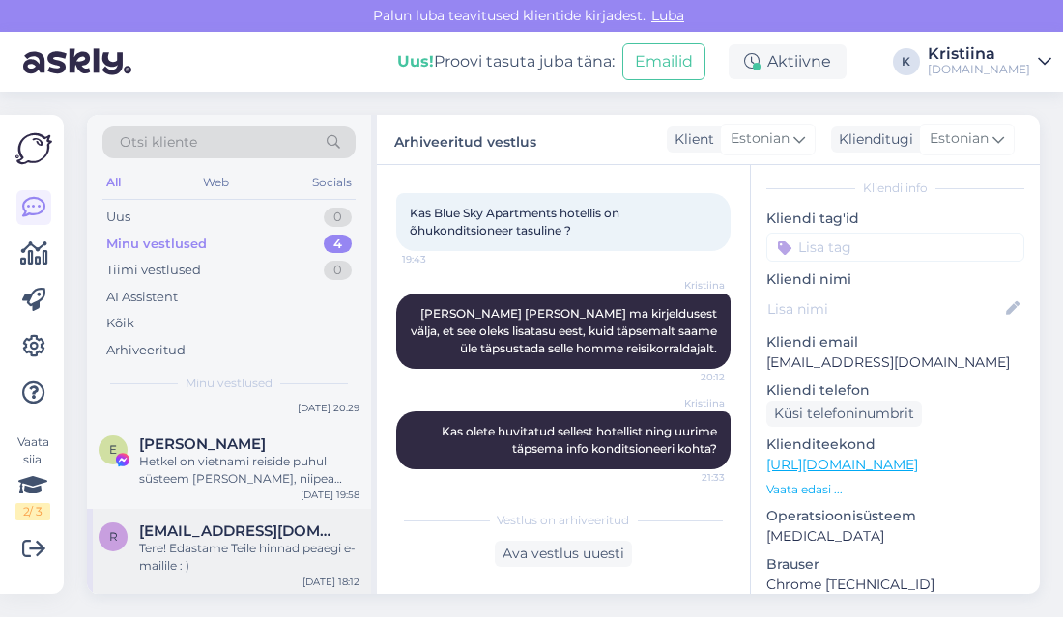
scroll to position [48, 0]
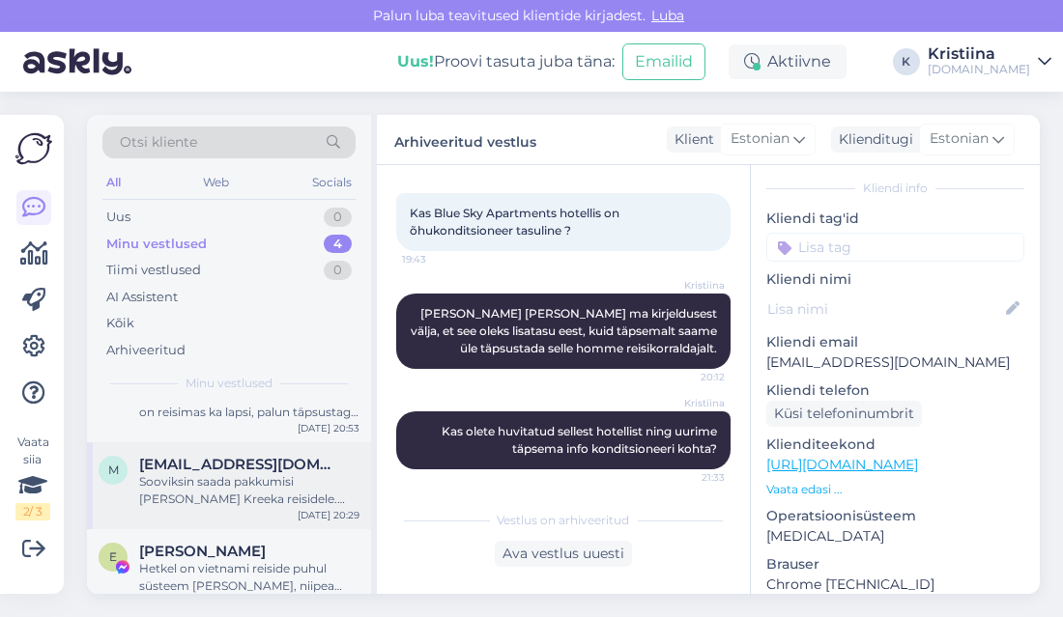
click at [252, 500] on div "Sooviksin saada pakkumisi [PERSON_NAME] Kreeka reisidele. Ühele inimesele [PERS…" at bounding box center [249, 490] width 220 height 35
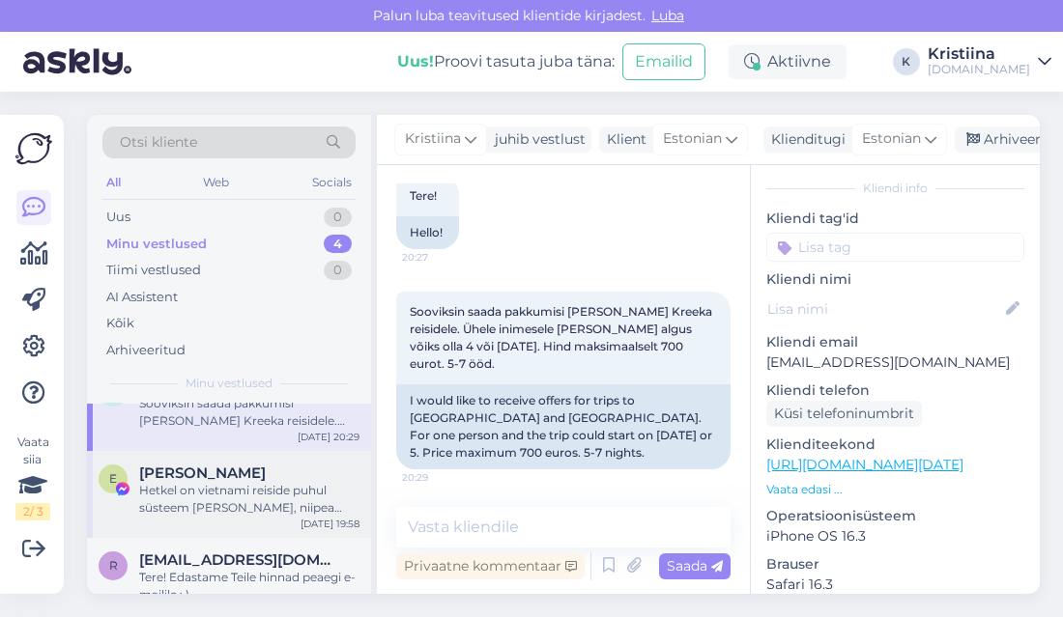
scroll to position [156, 0]
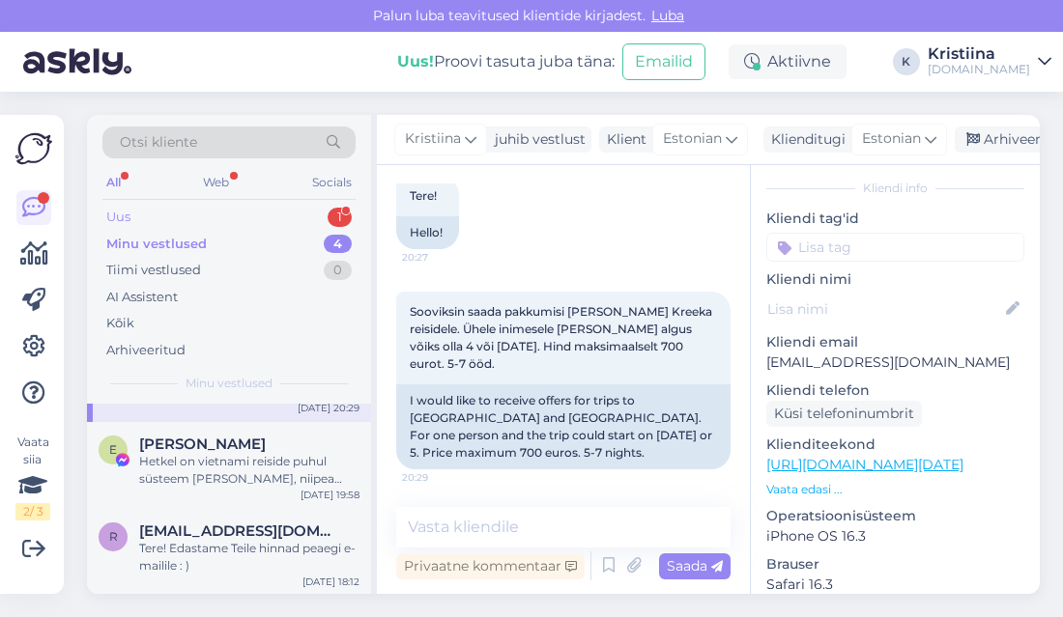
click at [241, 216] on div "Uus 1" at bounding box center [228, 217] width 253 height 27
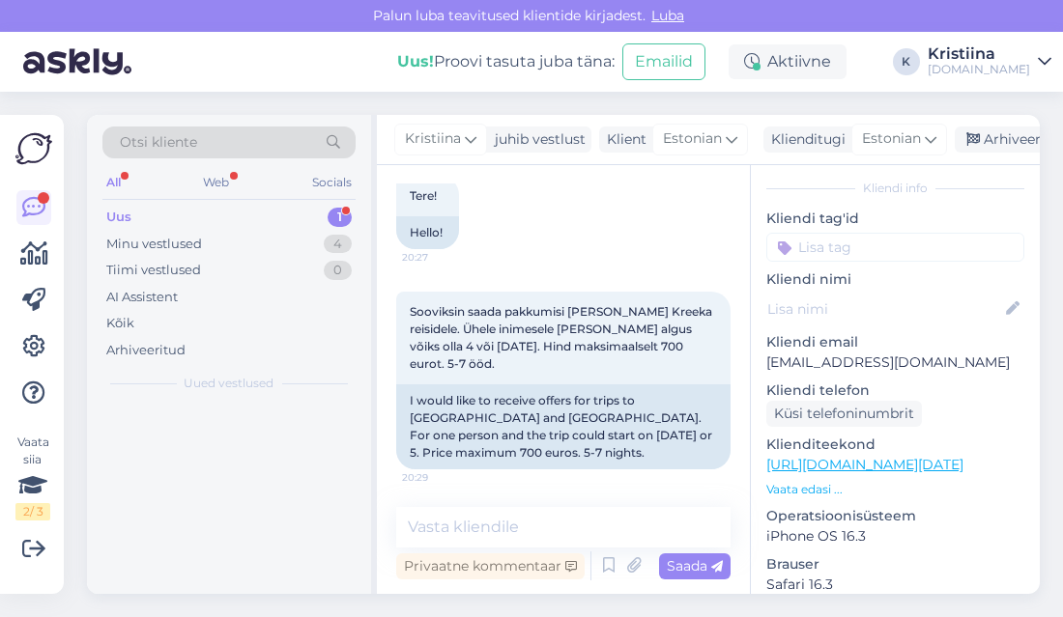
scroll to position [0, 0]
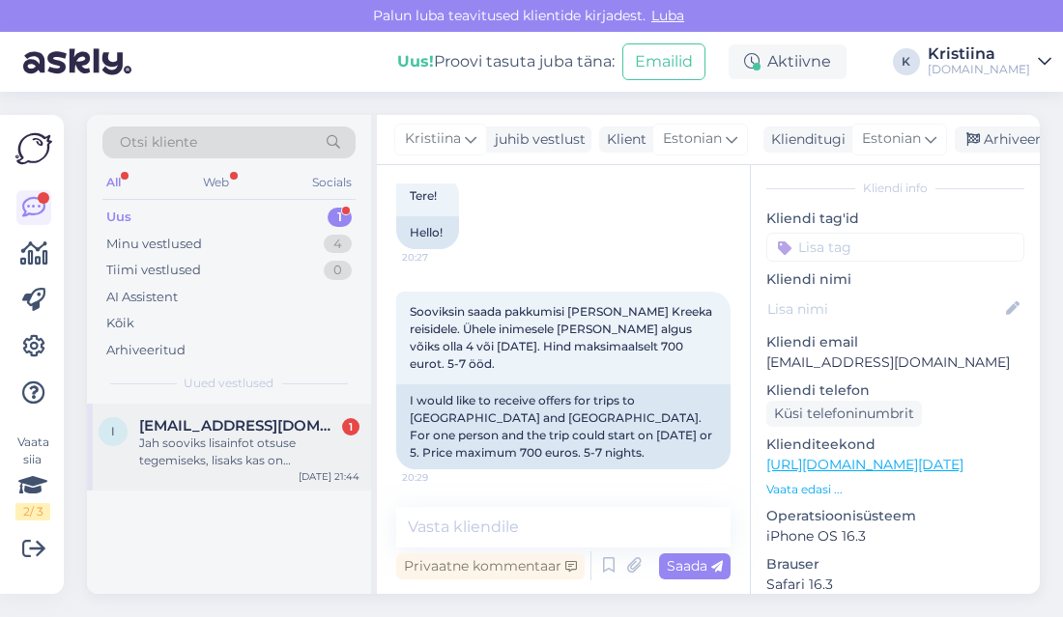
click at [271, 452] on div "Jah sooviks lisainfot otsuse tegemiseks, lisaks kas on ümberistumisega lend? Ka…" at bounding box center [249, 452] width 220 height 35
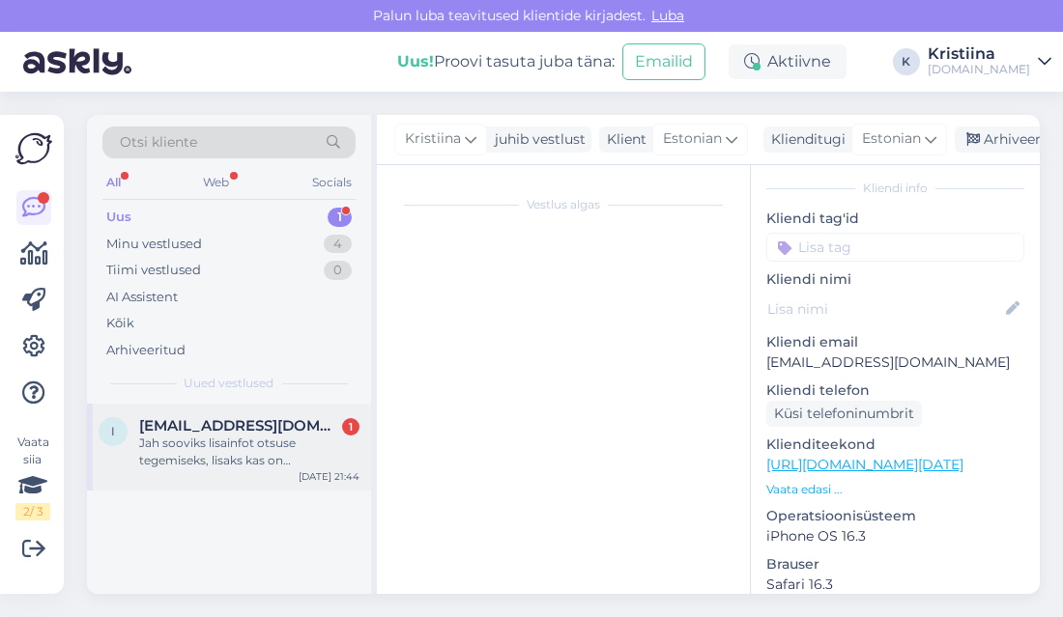
scroll to position [1052, 0]
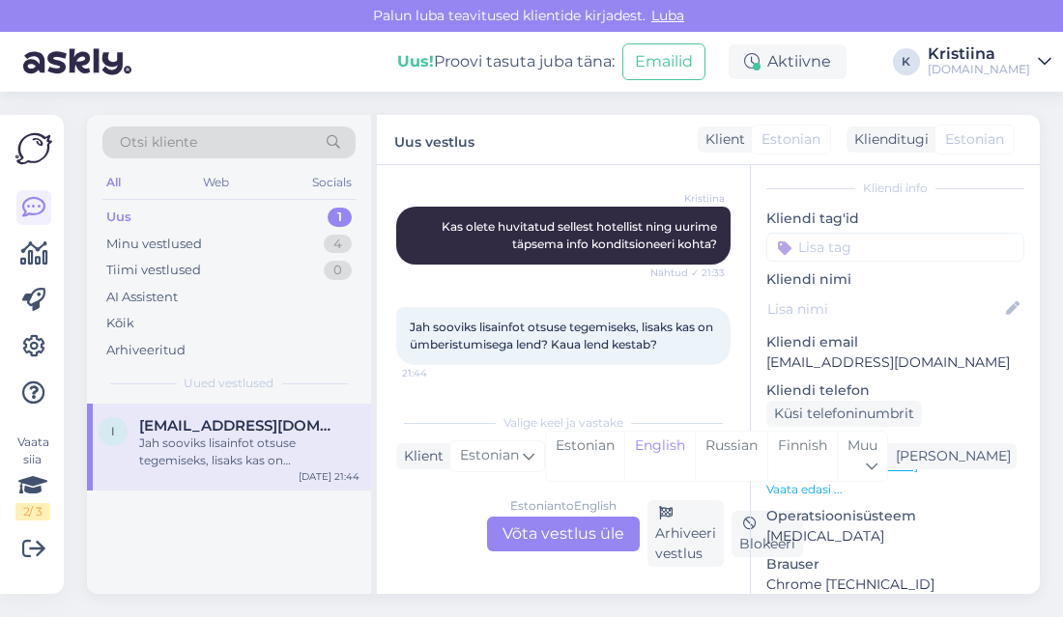
click at [565, 533] on div "Estonian to English Võta vestlus üle" at bounding box center [563, 534] width 153 height 35
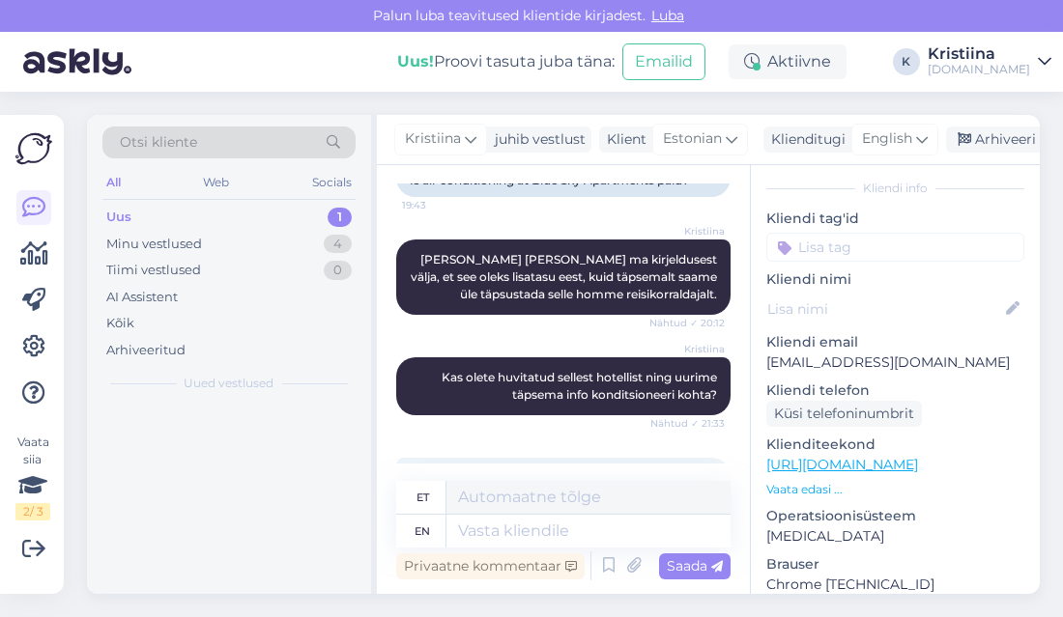
scroll to position [1192, 0]
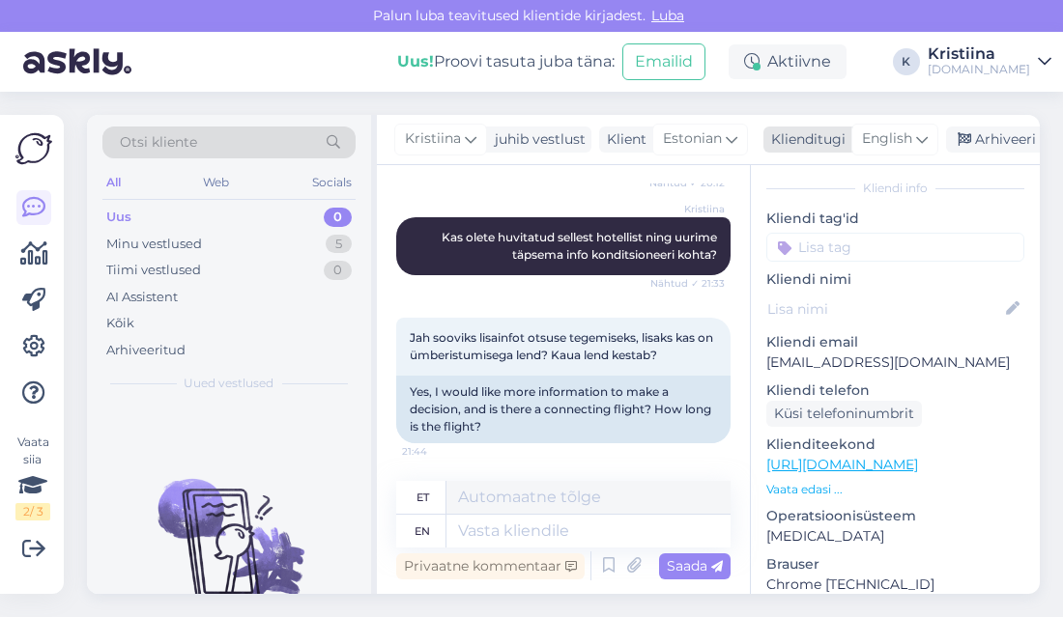
click at [891, 133] on span "English" at bounding box center [887, 139] width 50 height 21
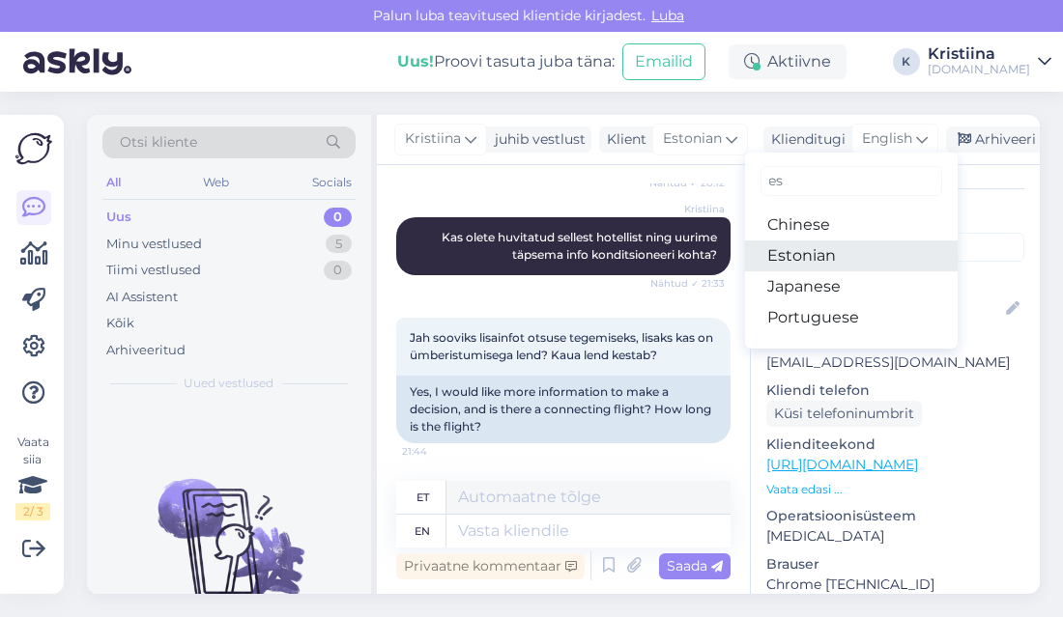
click at [821, 243] on link "Estonian" at bounding box center [851, 256] width 213 height 31
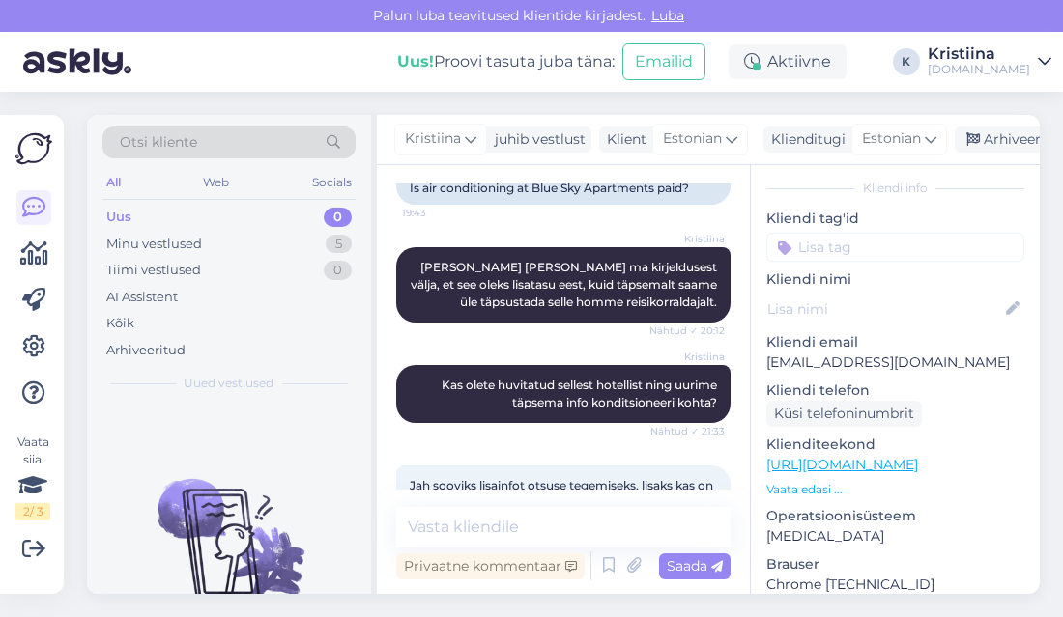
scroll to position [952, 0]
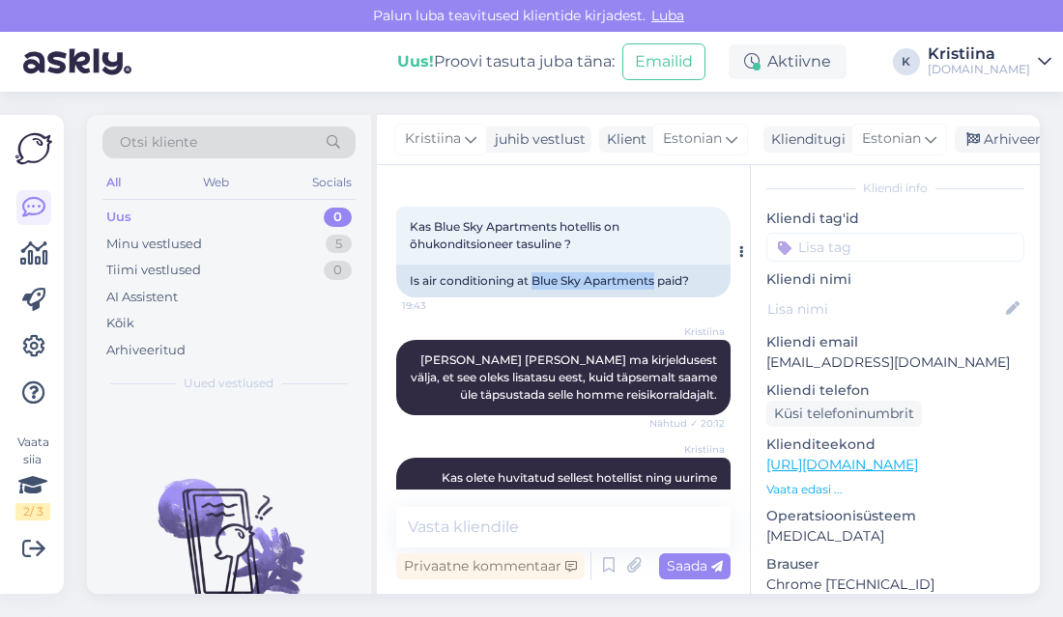
drag, startPoint x: 658, startPoint y: 282, endPoint x: 536, endPoint y: 288, distance: 121.9
click at [536, 288] on div "Is air conditioning at Blue Sky Apartments paid?" at bounding box center [563, 281] width 334 height 33
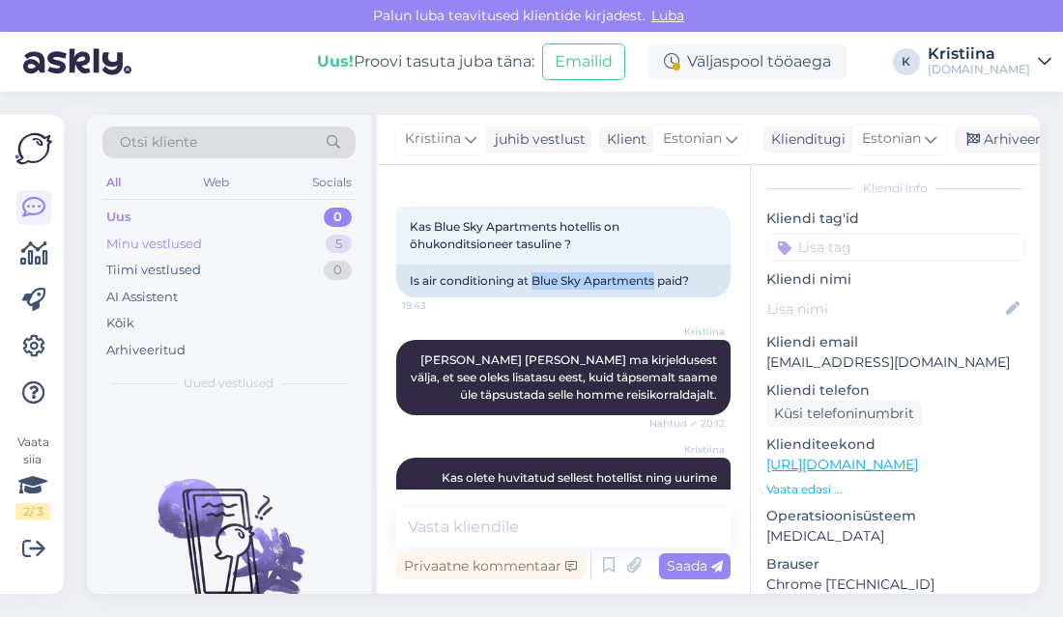
click at [265, 242] on div "Minu vestlused 5" at bounding box center [228, 244] width 253 height 27
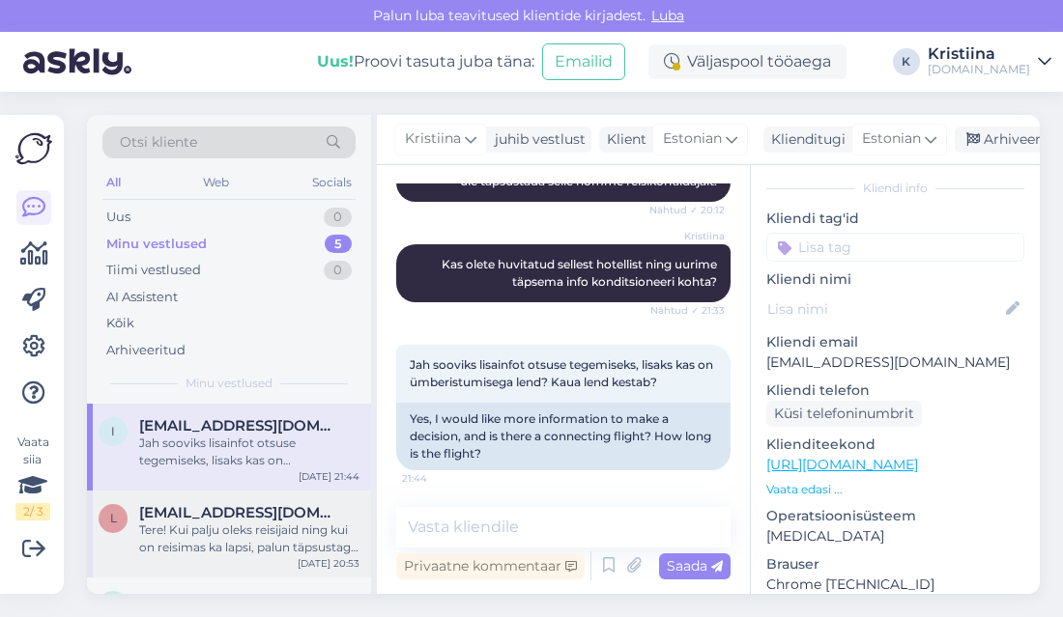
scroll to position [107, 0]
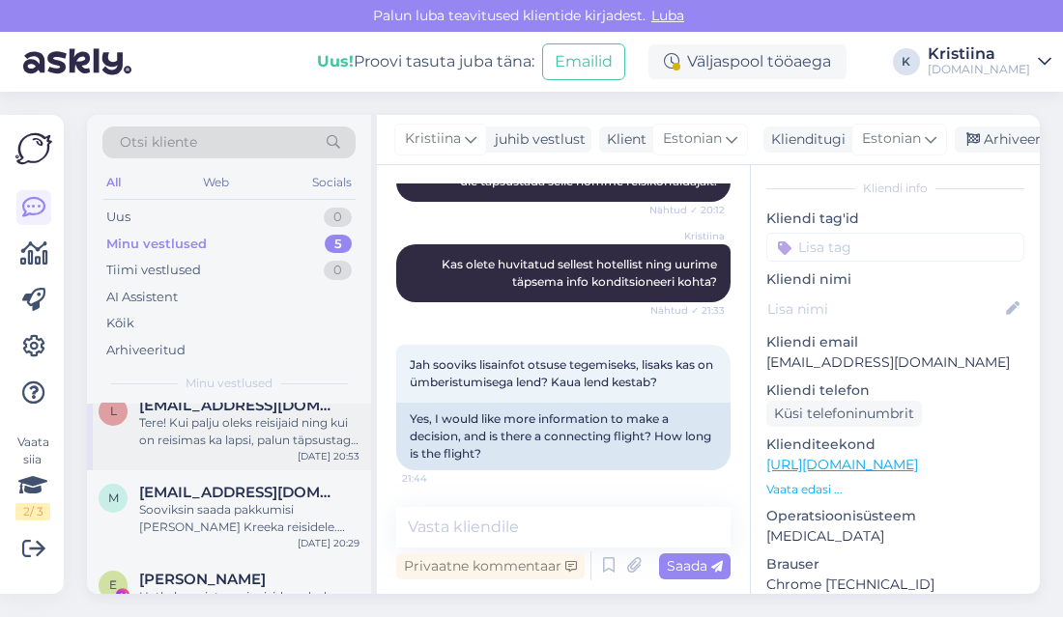
click at [265, 439] on div "Tere! Kui palju oleks reisijaid ning kui on reisimas ka lapsi, palun täpsustage…" at bounding box center [249, 432] width 220 height 35
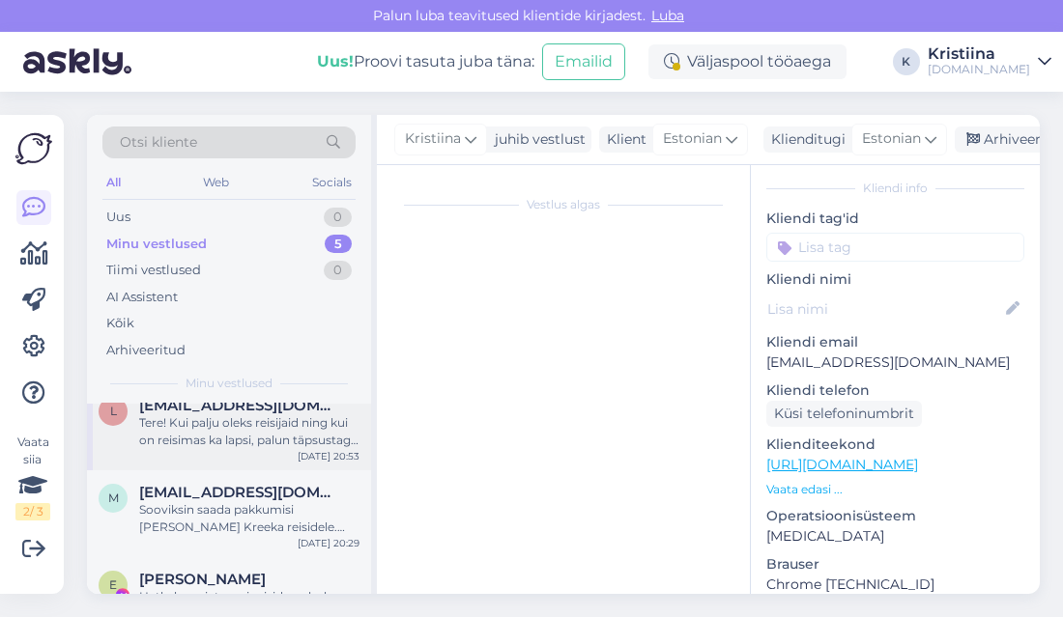
scroll to position [96, 0]
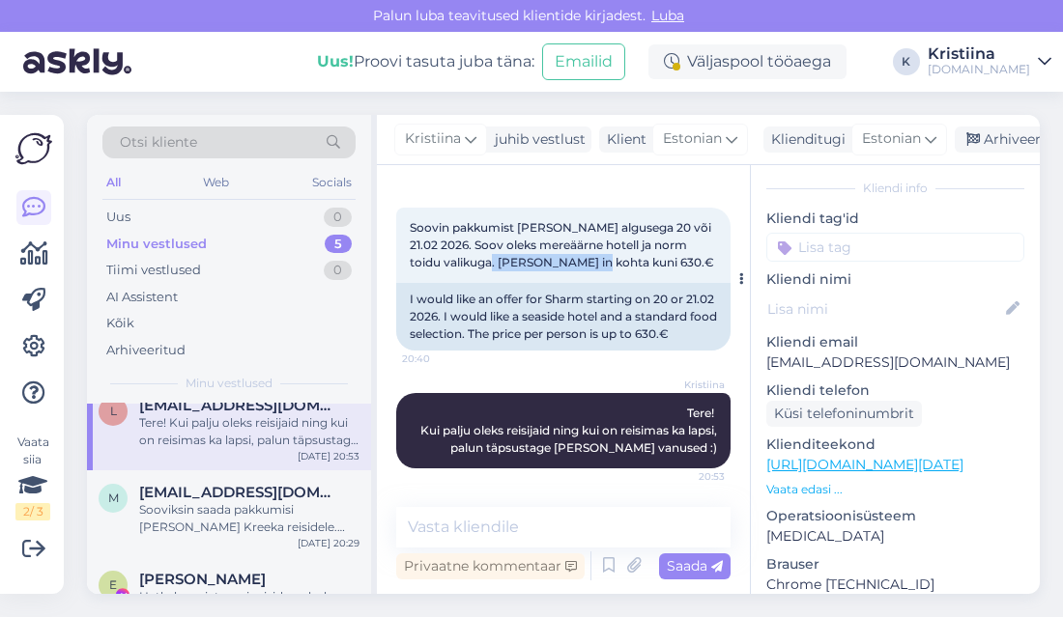
drag, startPoint x: 499, startPoint y: 250, endPoint x: 603, endPoint y: 249, distance: 104.4
click at [603, 249] on span "Soovin pakkumist [PERSON_NAME] algusega 20 või 21.02 2026. Soov oleks mereäärne…" at bounding box center [562, 244] width 304 height 49
click at [604, 249] on span "Soovin pakkumist [PERSON_NAME] algusega 20 või 21.02 2026. Soov oleks mereäärne…" at bounding box center [562, 244] width 304 height 49
click at [227, 501] on div "Sooviksin saada pakkumisi [PERSON_NAME] Kreeka reisidele. Ühele inimesele [PERS…" at bounding box center [249, 518] width 220 height 35
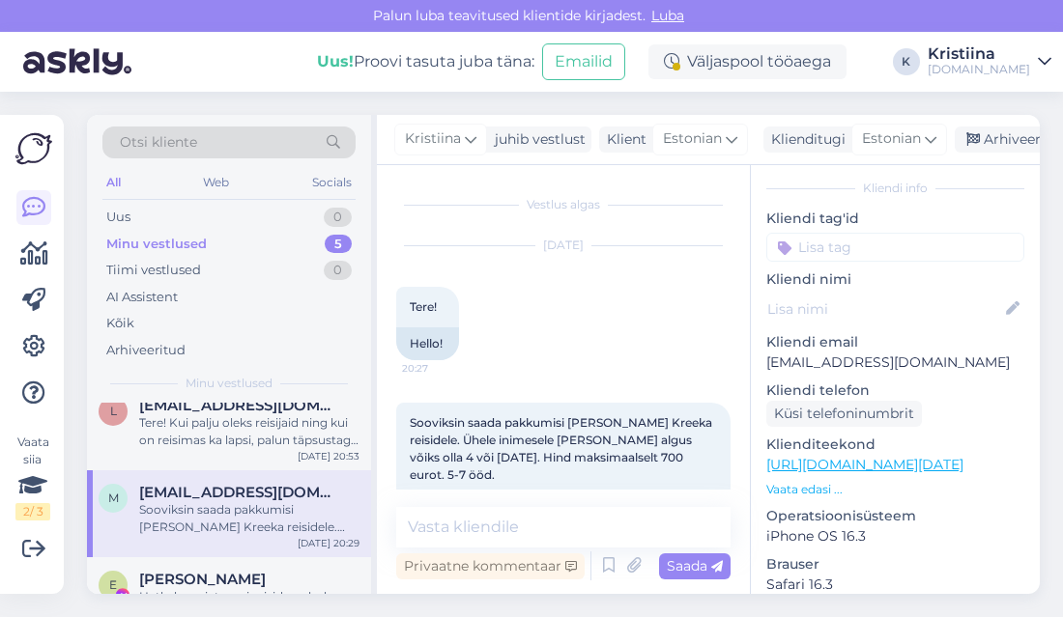
scroll to position [111, 0]
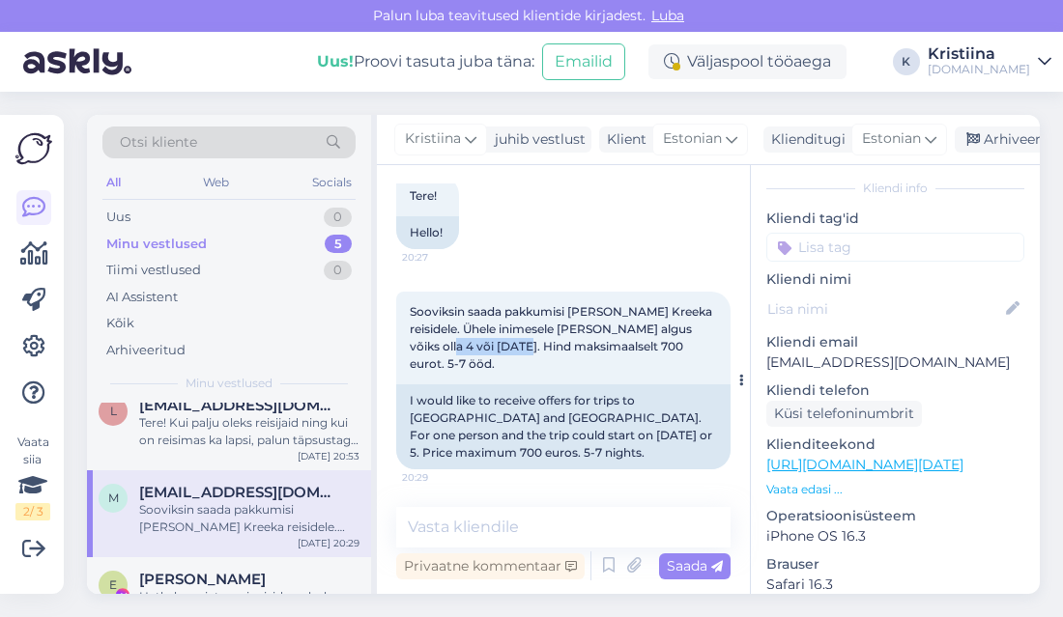
drag, startPoint x: 449, startPoint y: 350, endPoint x: 557, endPoint y: 356, distance: 107.4
click at [555, 355] on div "Sooviksin saada pakkumisi [PERSON_NAME] Kreeka reisidele. Ühele inimesele [PERS…" at bounding box center [563, 338] width 334 height 93
click at [562, 357] on div "Sooviksin saada pakkumisi [PERSON_NAME] Kreeka reisidele. Ühele inimesele [PERS…" at bounding box center [563, 338] width 334 height 93
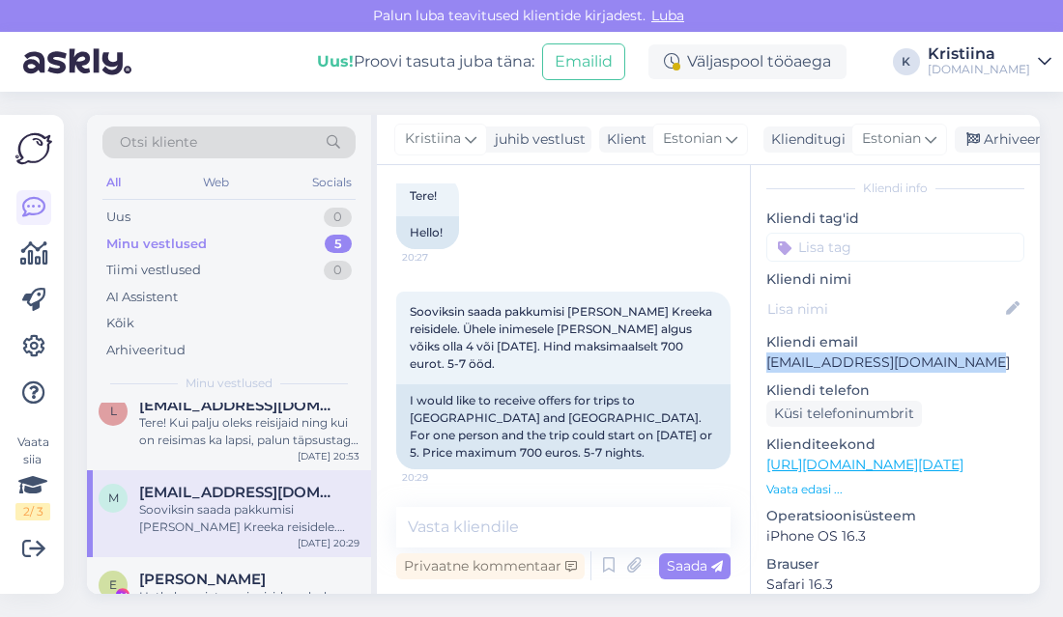
drag, startPoint x: 972, startPoint y: 339, endPoint x: 764, endPoint y: 346, distance: 207.8
click at [764, 346] on div "k # kareqnde Offline [GEOGRAPHIC_DATA], [GEOGRAPHIC_DATA] Kliendi info Kliendi …" at bounding box center [895, 465] width 289 height 815
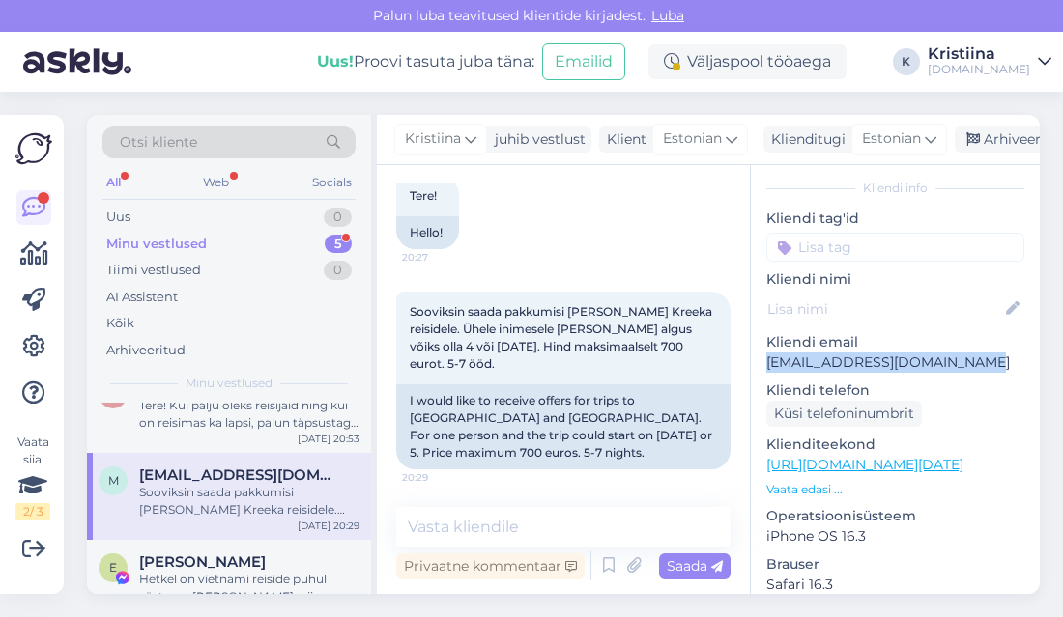
scroll to position [90, 0]
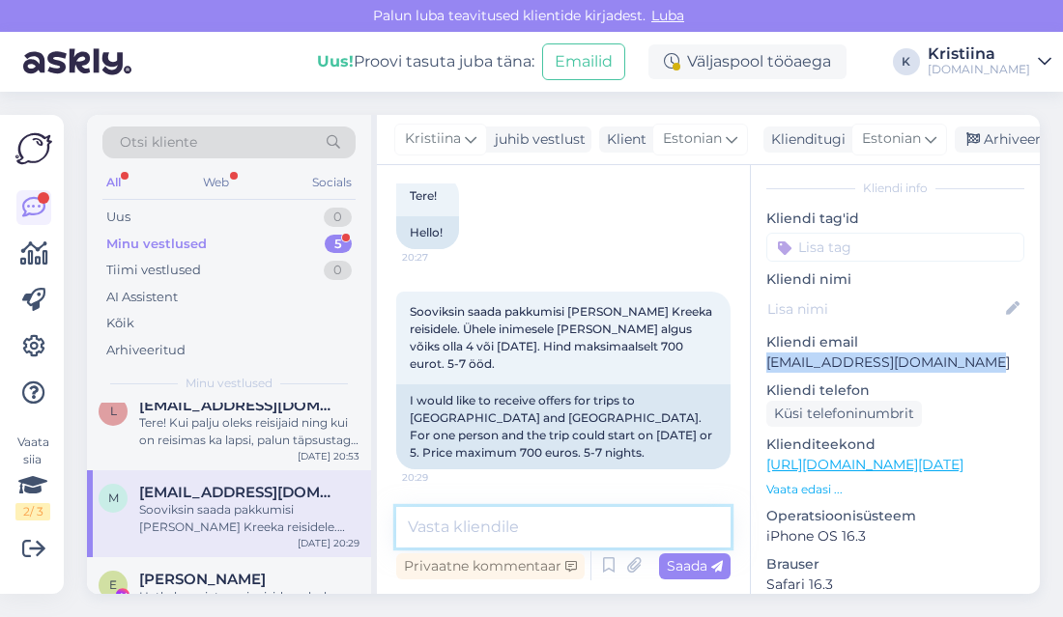
click at [515, 537] on textarea at bounding box center [563, 527] width 334 height 41
type textarea "P"
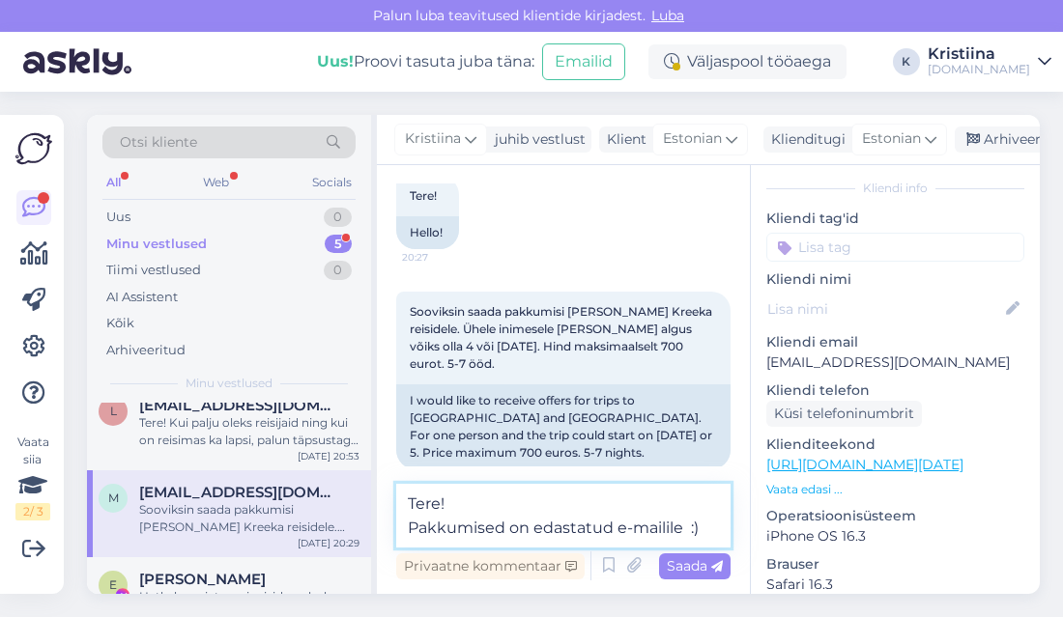
type textarea "Tere! Pakkumised on edastatud e-mailile :)"
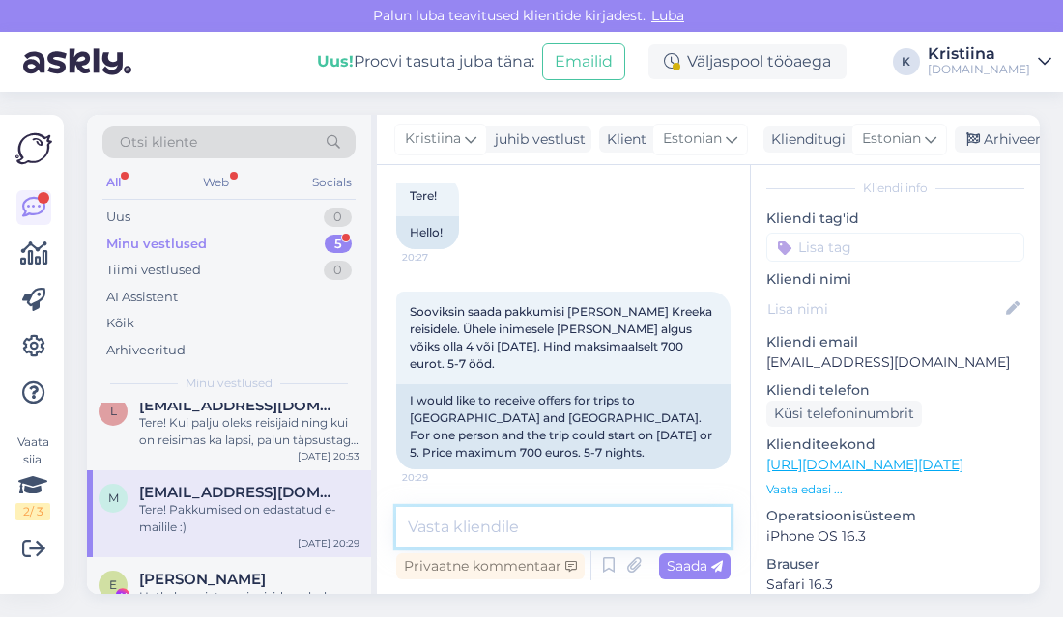
scroll to position [212, 0]
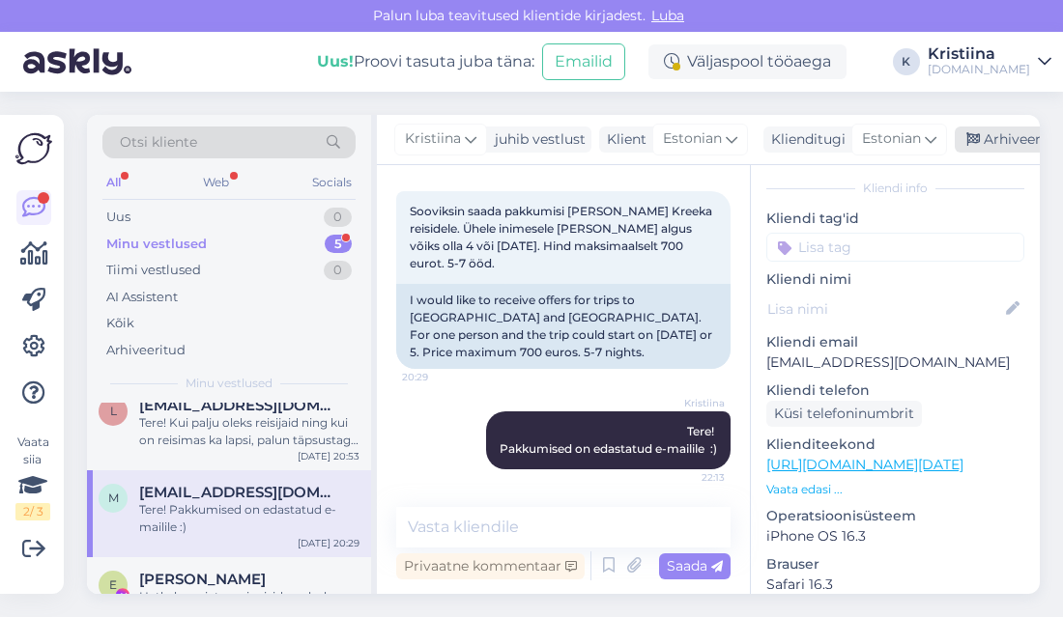
click at [993, 135] on div "Arhiveeri vestlus" at bounding box center [1029, 140] width 149 height 26
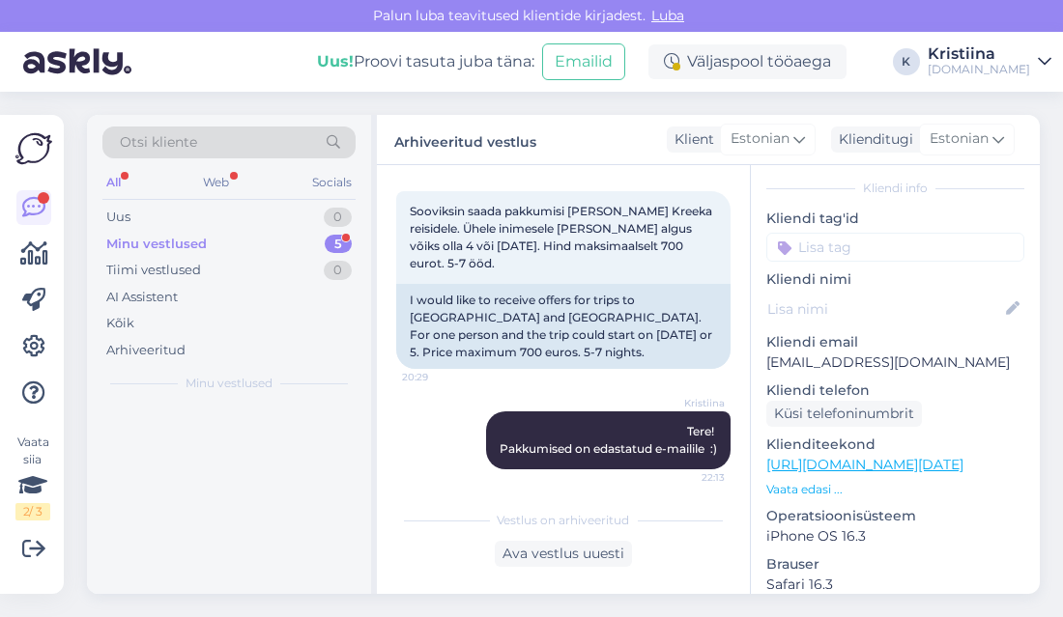
scroll to position [217, 0]
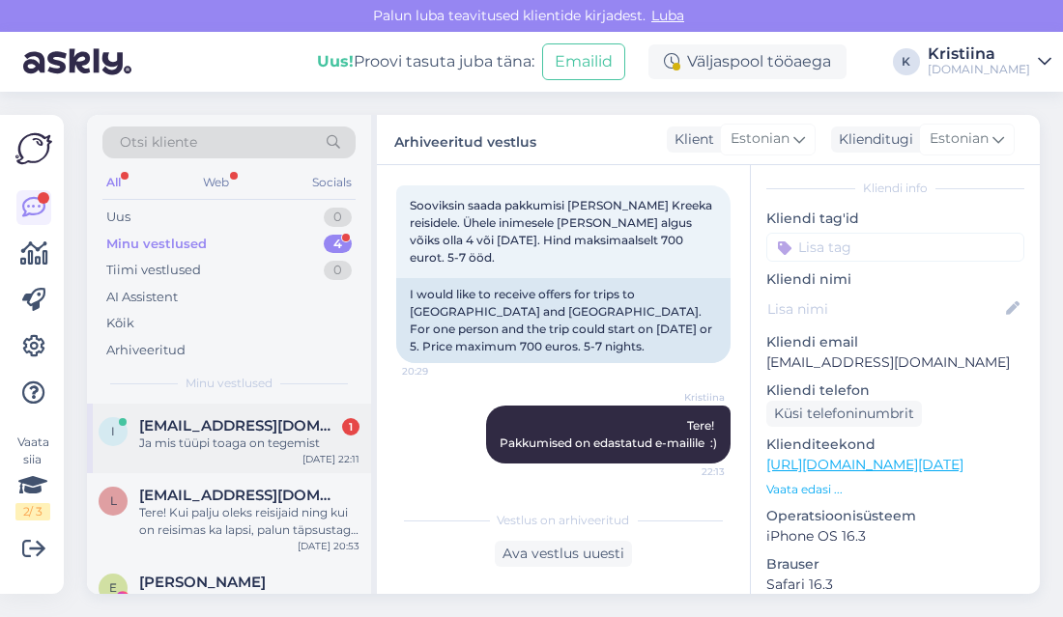
click at [248, 456] on div "I [EMAIL_ADDRESS][DOMAIN_NAME] 1 Ja mis tüüpi toaga on tegemist [DATE] 22:11" at bounding box center [229, 439] width 284 height 70
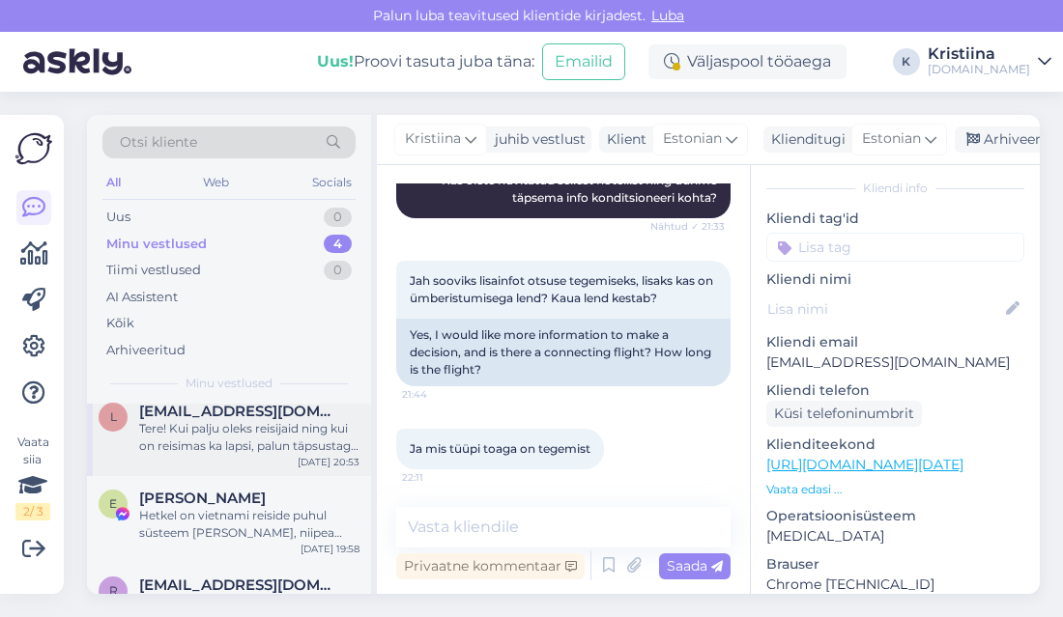
scroll to position [138, 0]
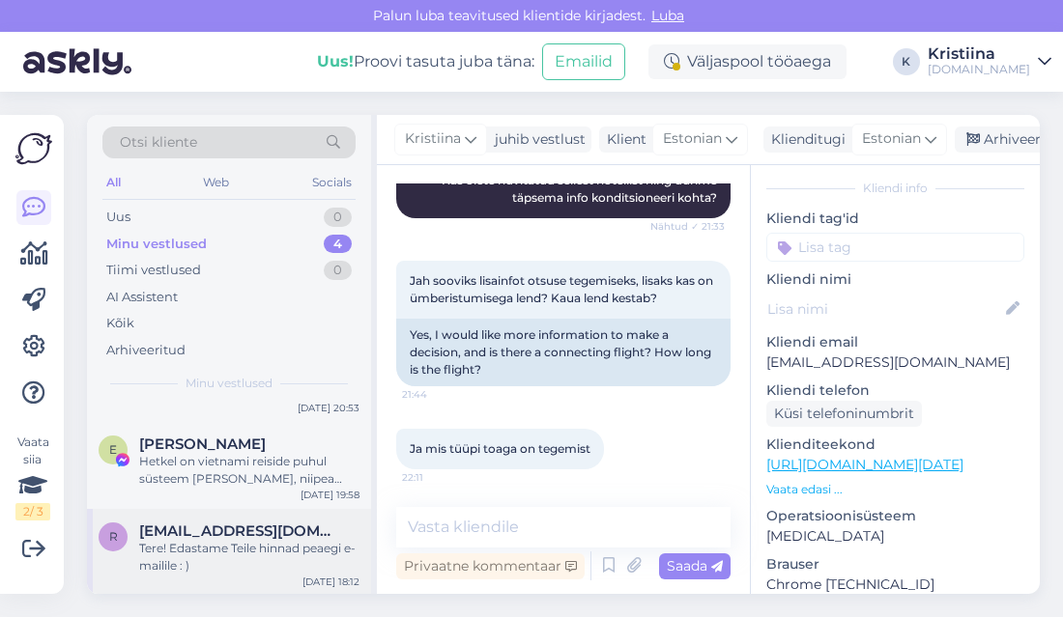
click at [278, 553] on div "Tere! Edastame Teile hinnad peaegi e-mailile : )" at bounding box center [249, 557] width 220 height 35
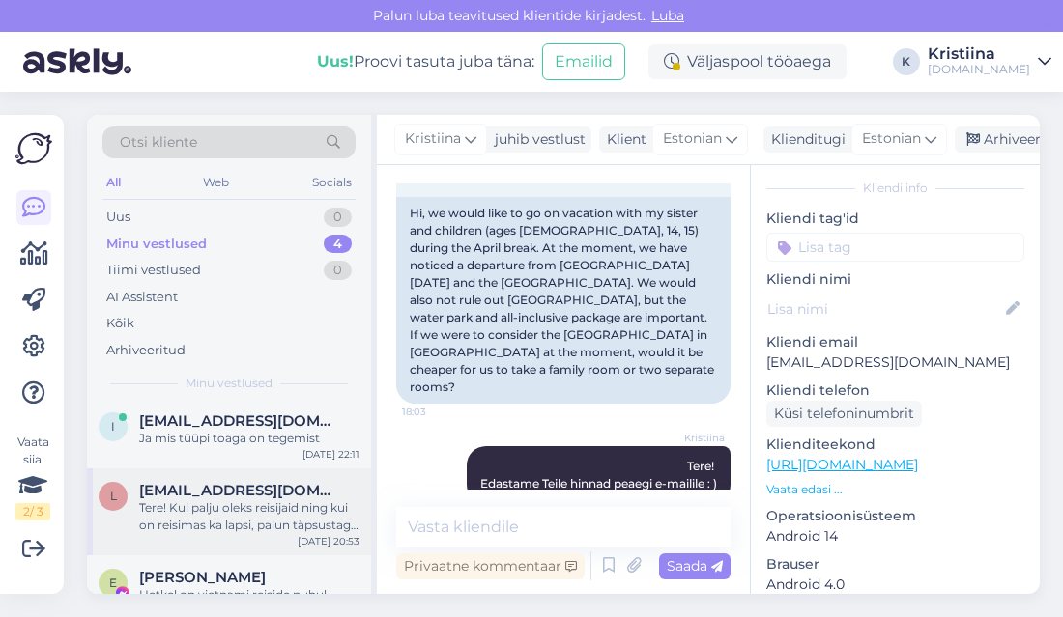
scroll to position [0, 0]
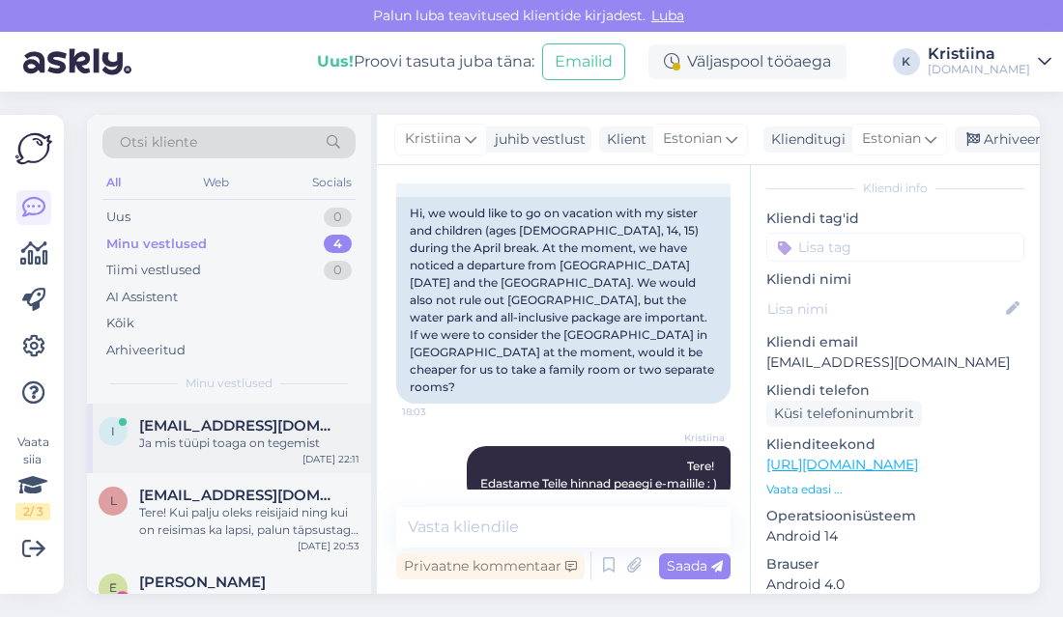
click at [234, 451] on div "I [EMAIL_ADDRESS][DOMAIN_NAME] Ja mis tüüpi toaga on tegemist [DATE] 22:11" at bounding box center [229, 439] width 284 height 70
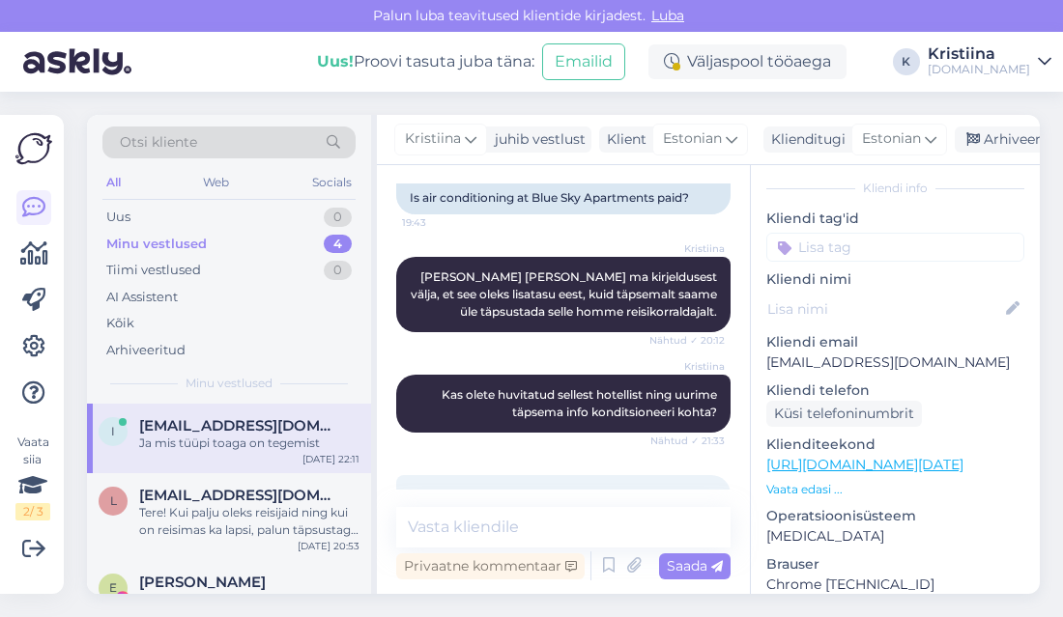
scroll to position [1249, 0]
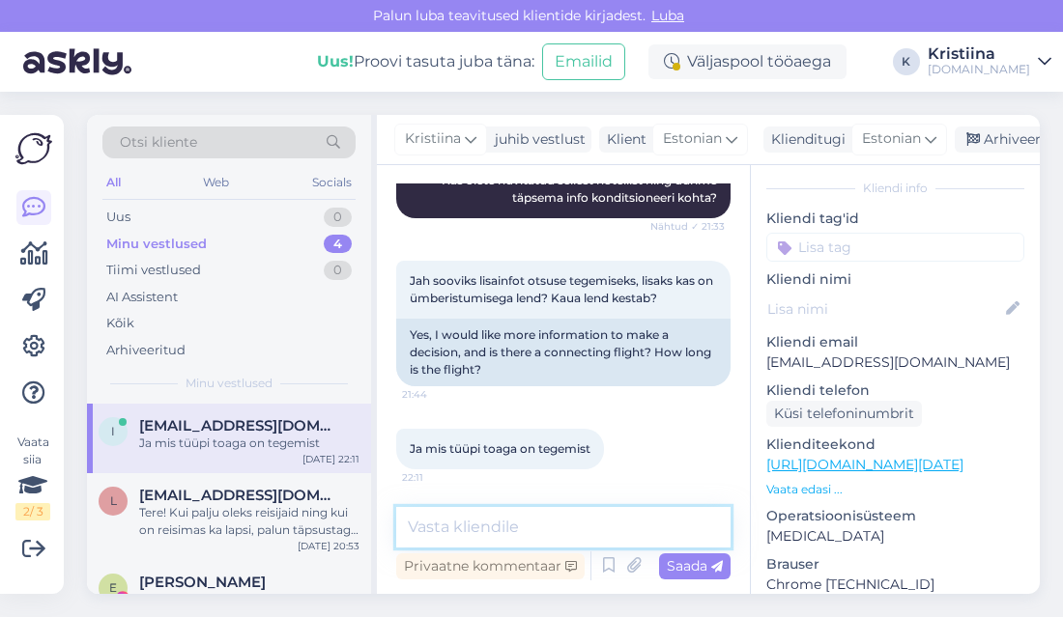
click at [508, 523] on textarea at bounding box center [563, 527] width 334 height 41
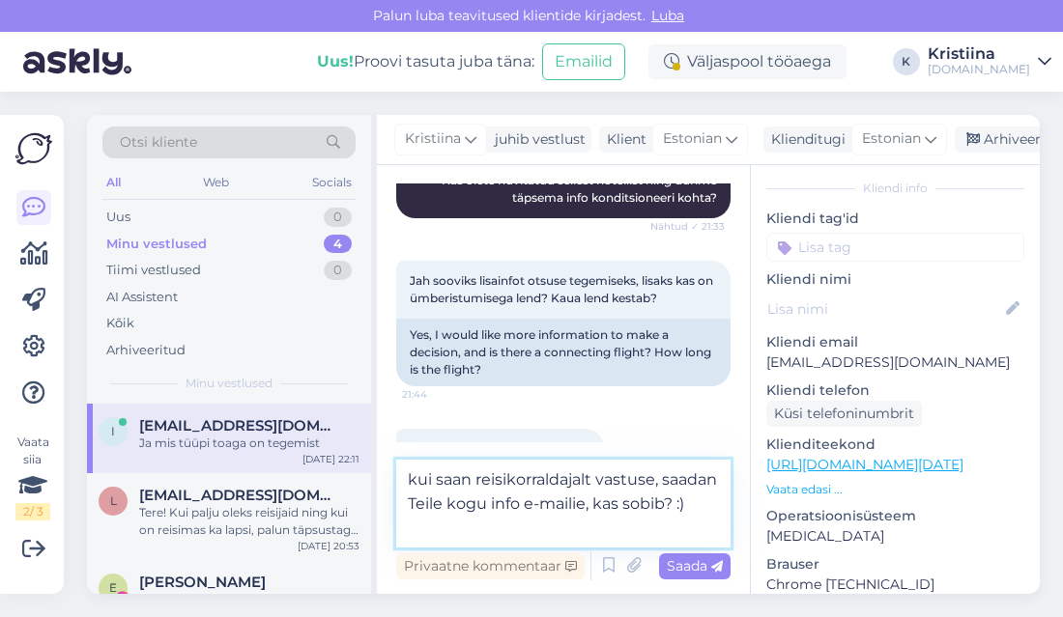
type textarea "kui saan reisikorraldajalt vastuse, saadan Teile kogu info e-mailie, kas sobib?…"
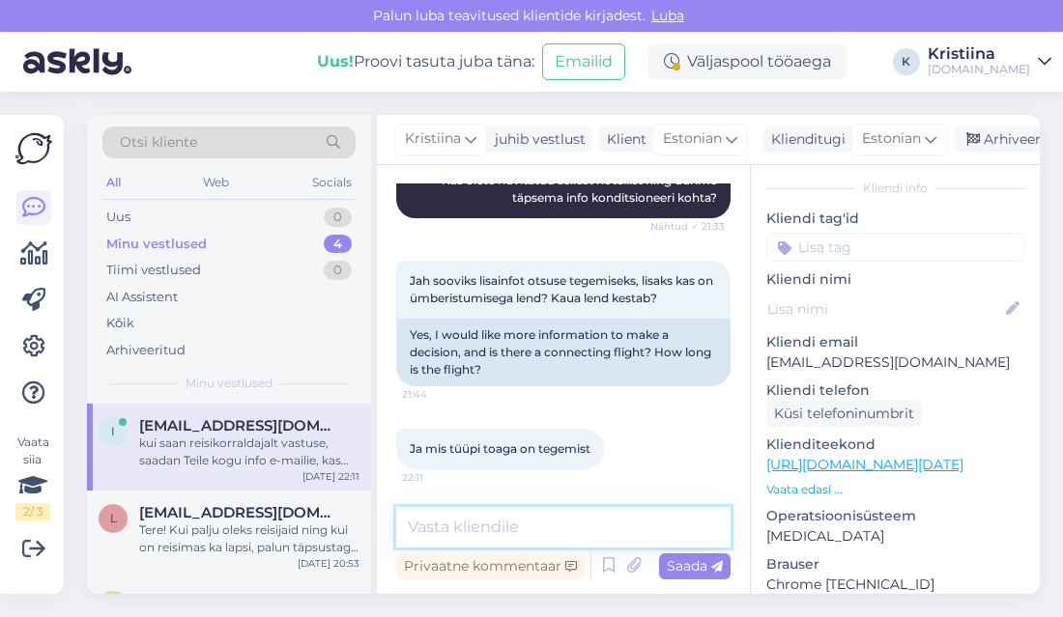
scroll to position [1350, 0]
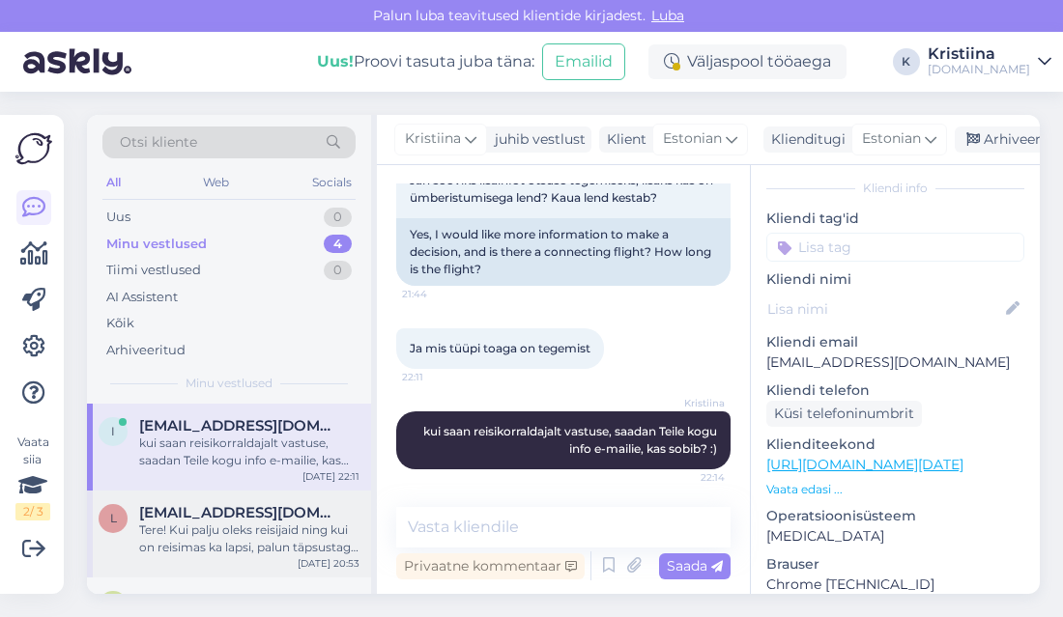
click at [208, 518] on span "[EMAIL_ADDRESS][DOMAIN_NAME]" at bounding box center [239, 512] width 201 height 17
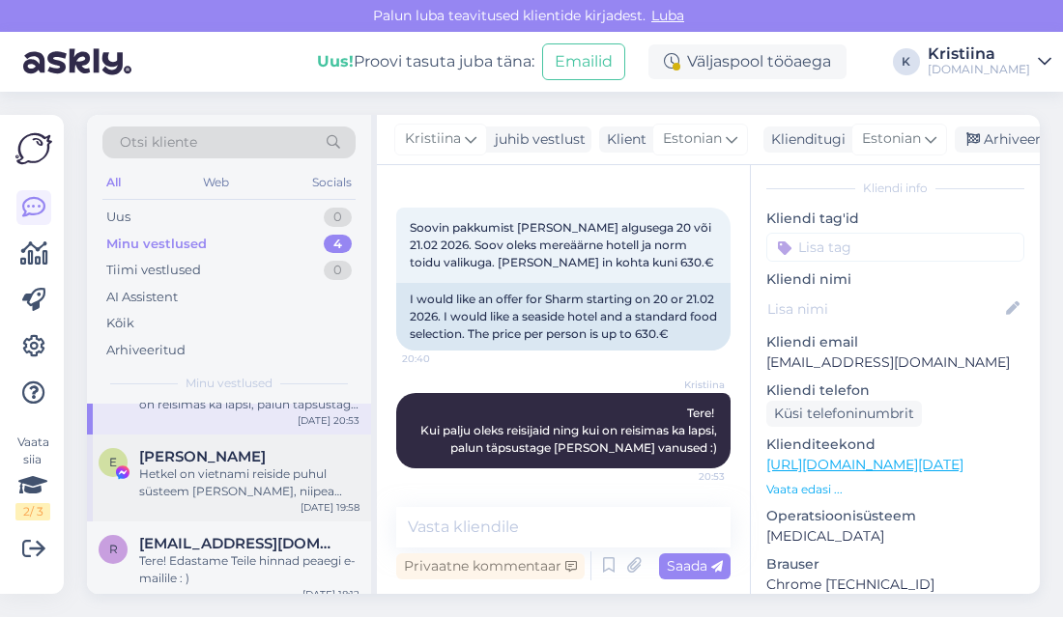
scroll to position [156, 0]
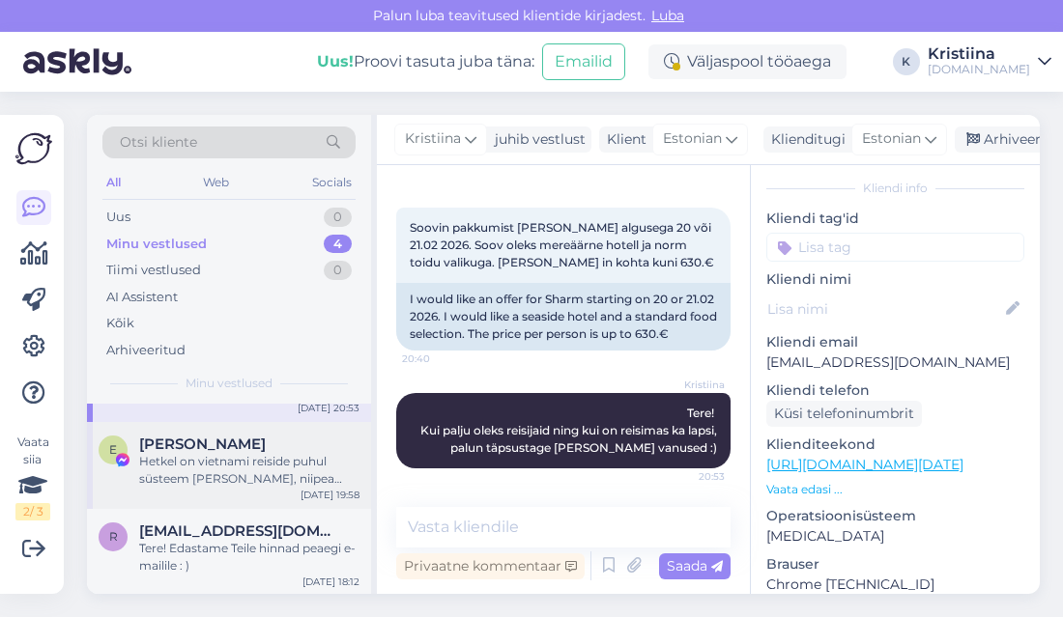
click at [233, 460] on div "Hetkel on vietnami reiside puhul süsteem [PERSON_NAME], niipea [PERSON_NAME] va…" at bounding box center [249, 470] width 220 height 35
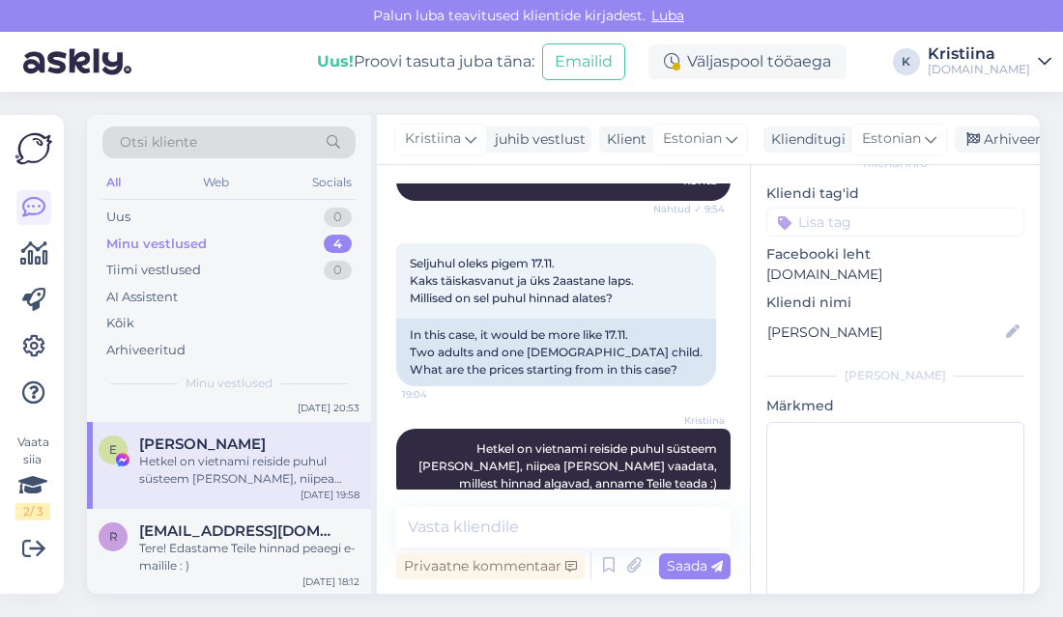
scroll to position [102, 0]
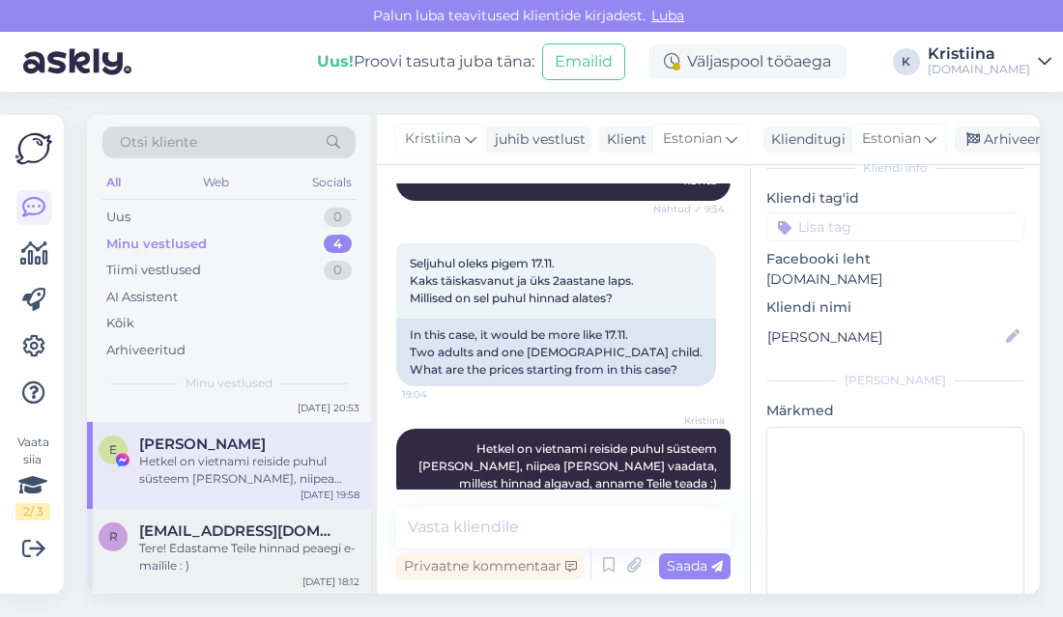
click at [249, 531] on span "[EMAIL_ADDRESS][DOMAIN_NAME]" at bounding box center [239, 531] width 201 height 17
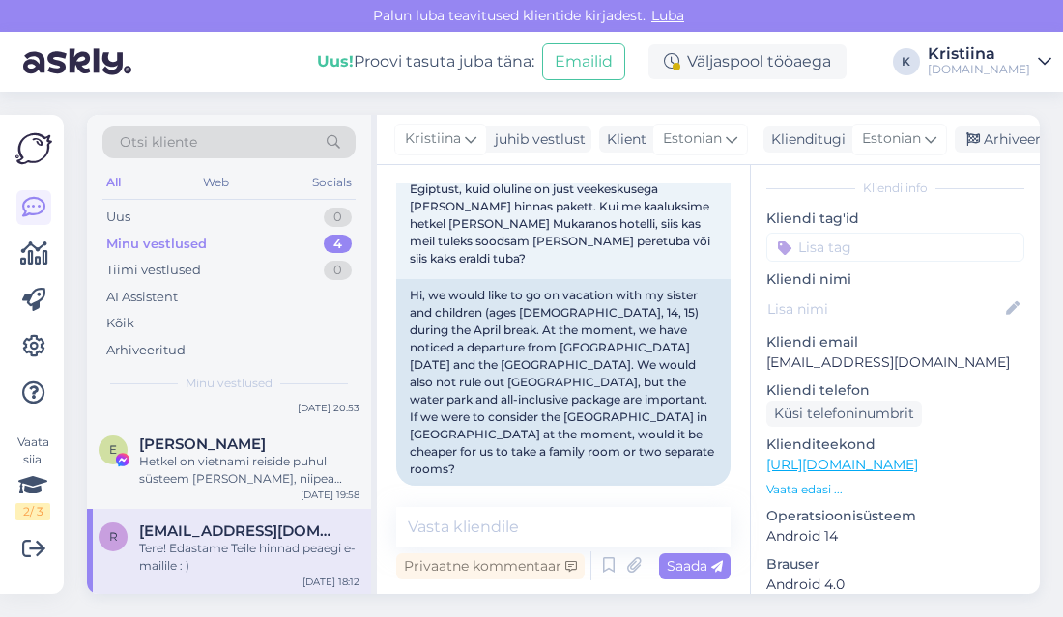
scroll to position [55, 0]
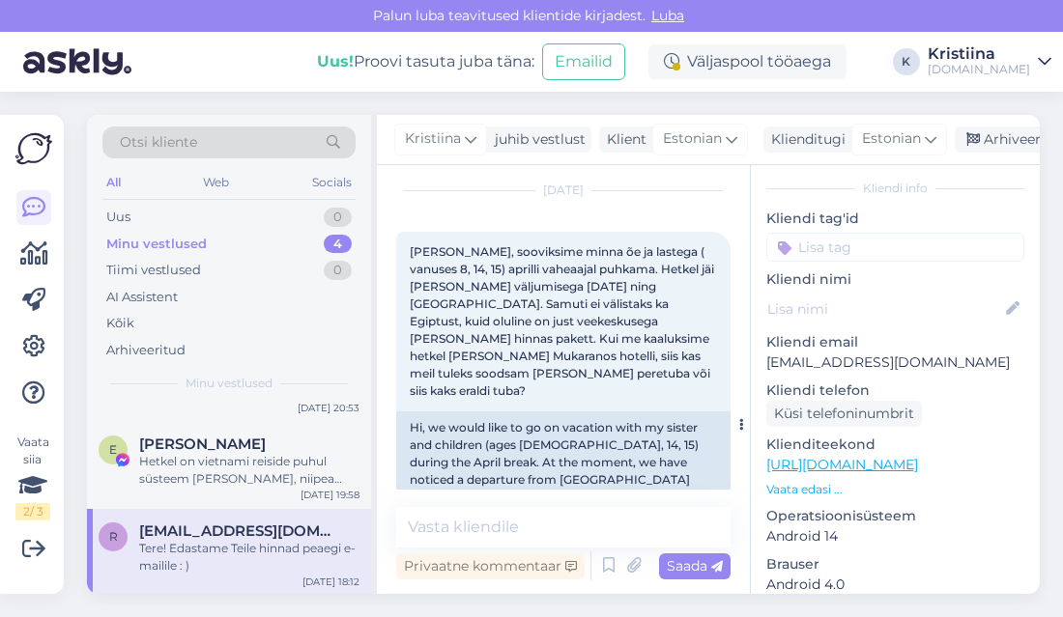
click at [538, 348] on div "[PERSON_NAME], sooviksime minna õe ja lastega ( vanuses 8, 14, 15) aprilli vahe…" at bounding box center [563, 322] width 334 height 180
click at [507, 531] on textarea at bounding box center [563, 527] width 334 height 41
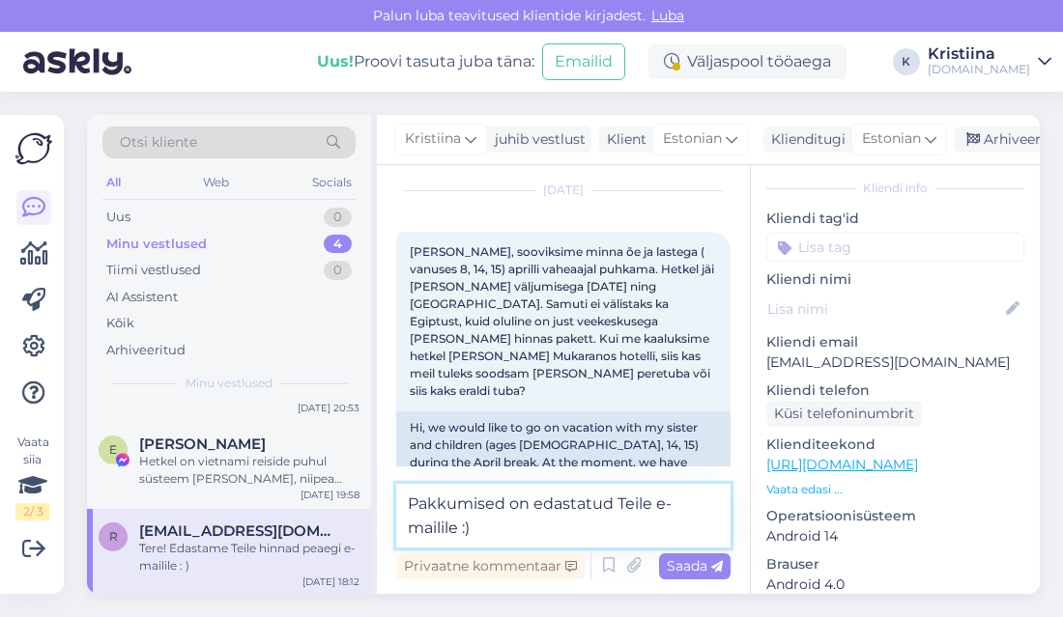
type textarea "Pakkumised on edastatud Teile e-mailile :)"
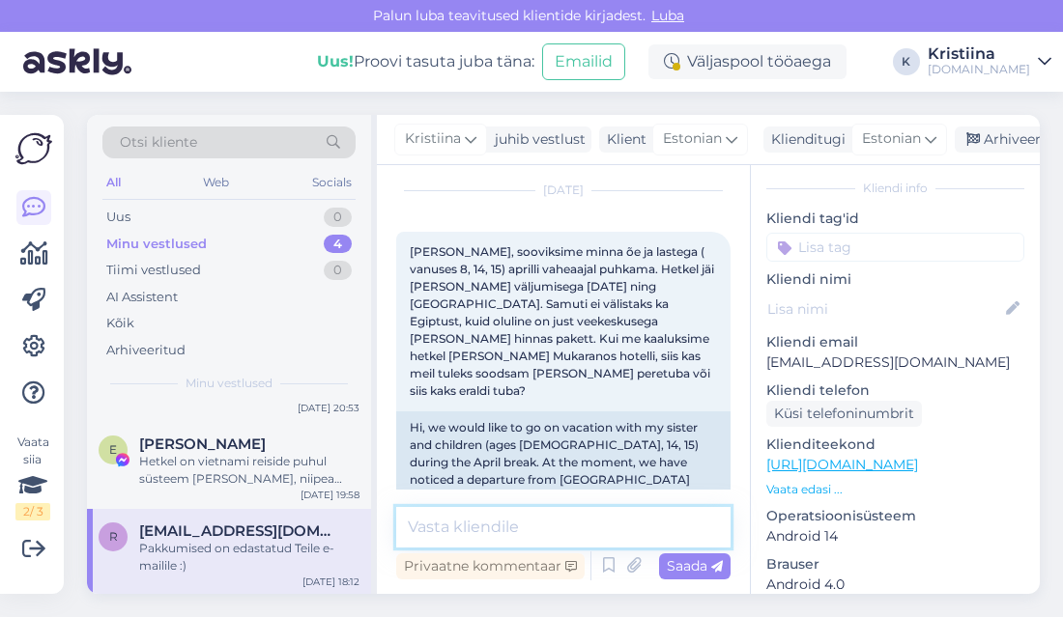
scroll to position [353, 0]
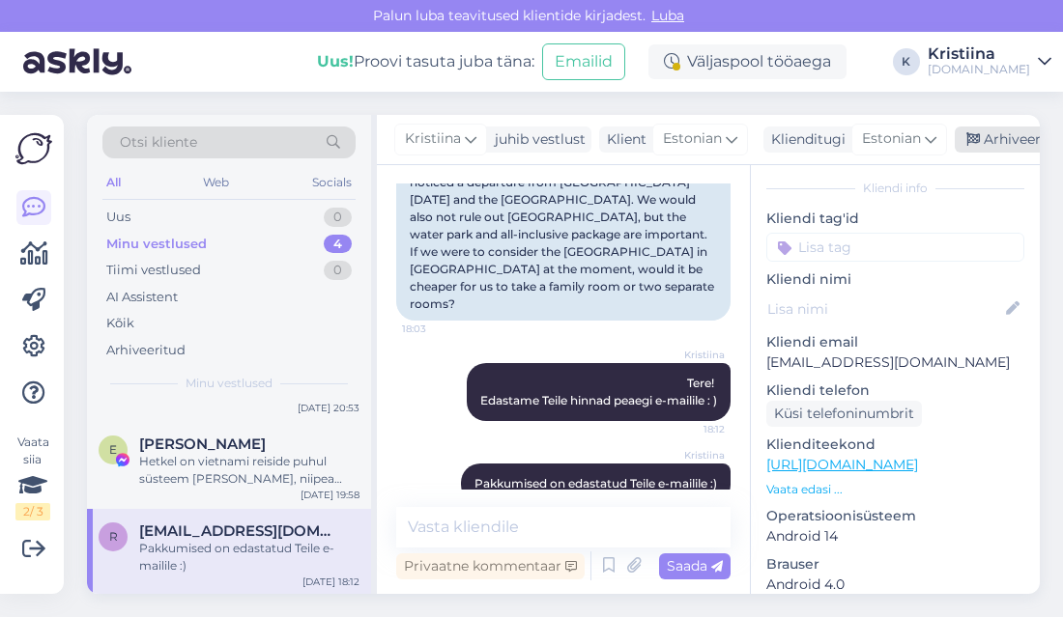
click at [1000, 134] on div "Arhiveeri vestlus" at bounding box center [1029, 140] width 149 height 26
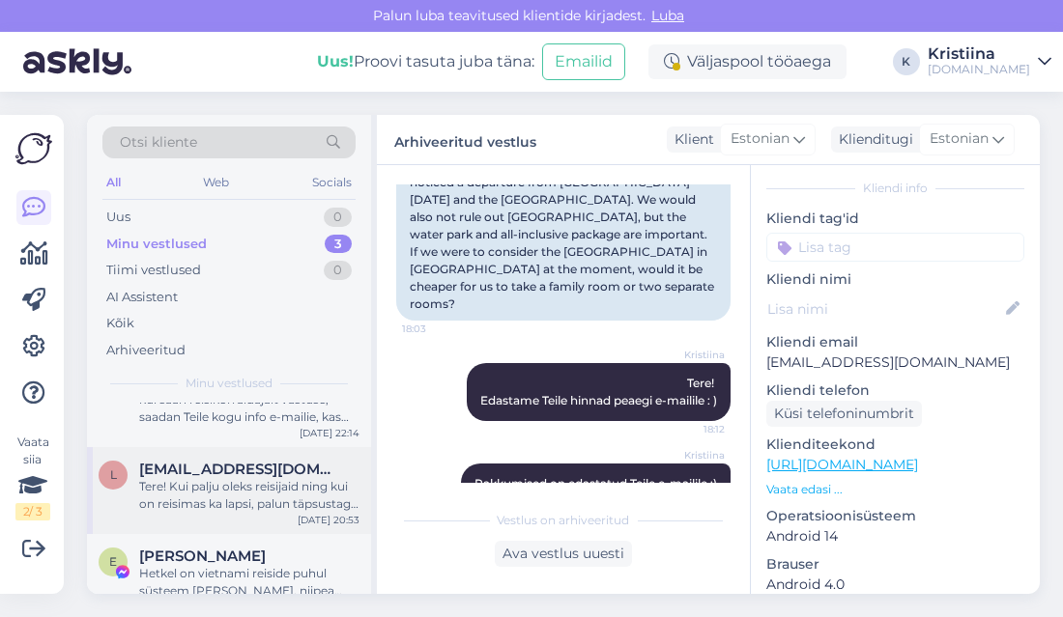
scroll to position [69, 0]
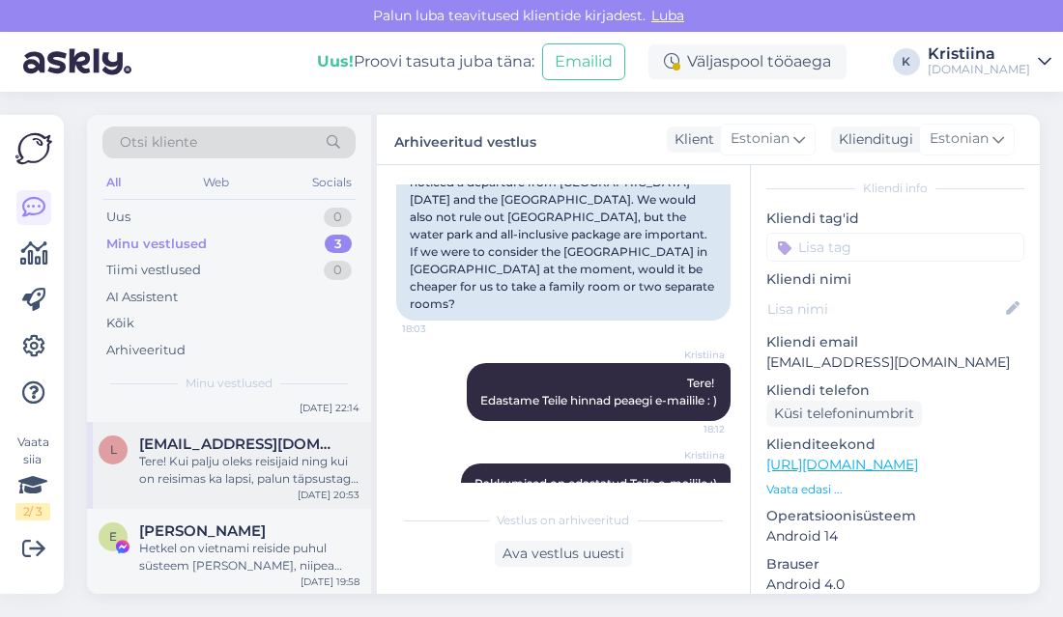
click at [261, 475] on div "Tere! Kui palju oleks reisijaid ning kui on reisimas ka lapsi, palun täpsustage…" at bounding box center [249, 470] width 220 height 35
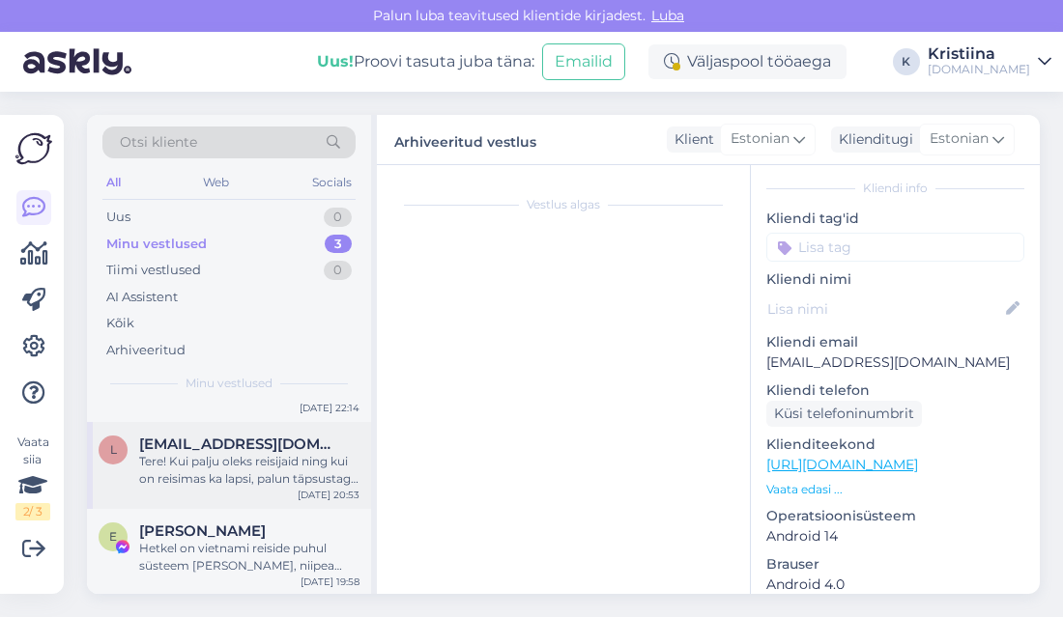
scroll to position [96, 0]
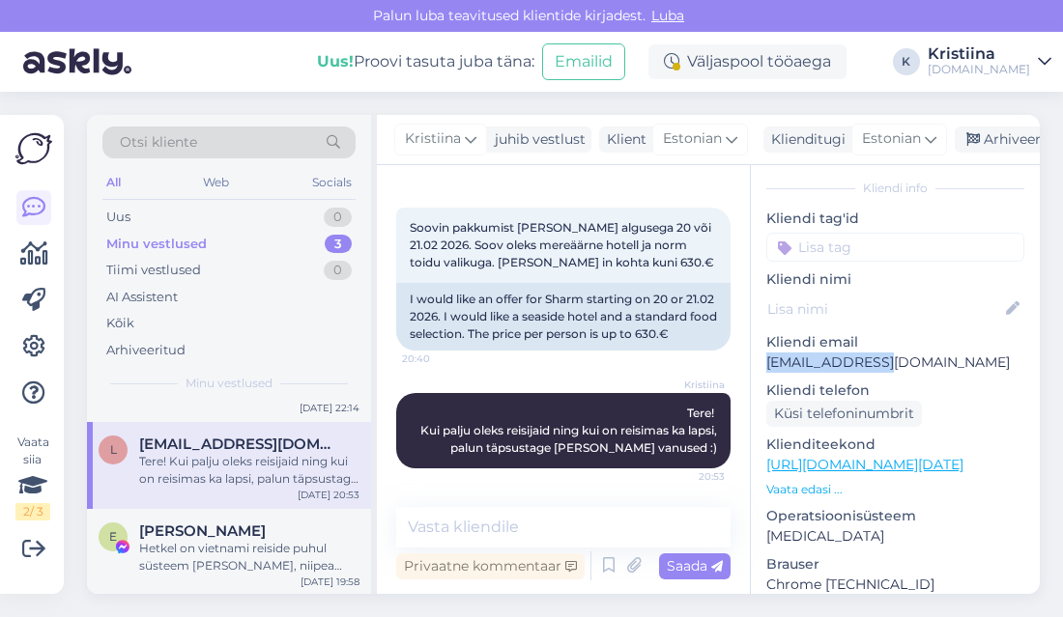
drag, startPoint x: 886, startPoint y: 345, endPoint x: 755, endPoint y: 343, distance: 131.4
click at [755, 343] on div "9 # 92wimn9x Offline [GEOGRAPHIC_DATA], [GEOGRAPHIC_DATA] Kliendi info Kliendi …" at bounding box center [895, 465] width 289 height 815
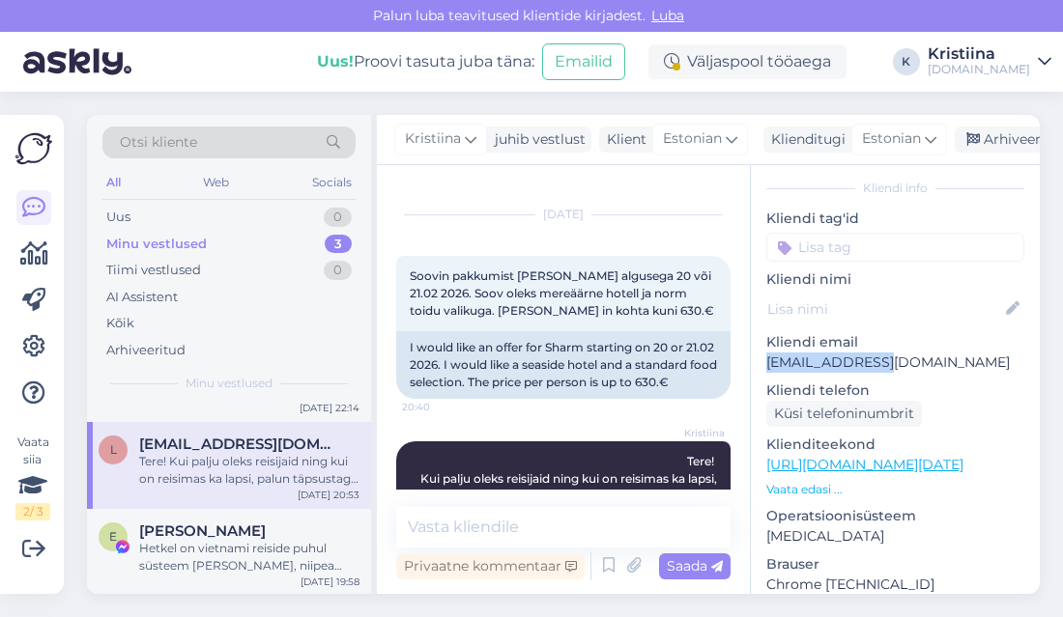
scroll to position [0, 0]
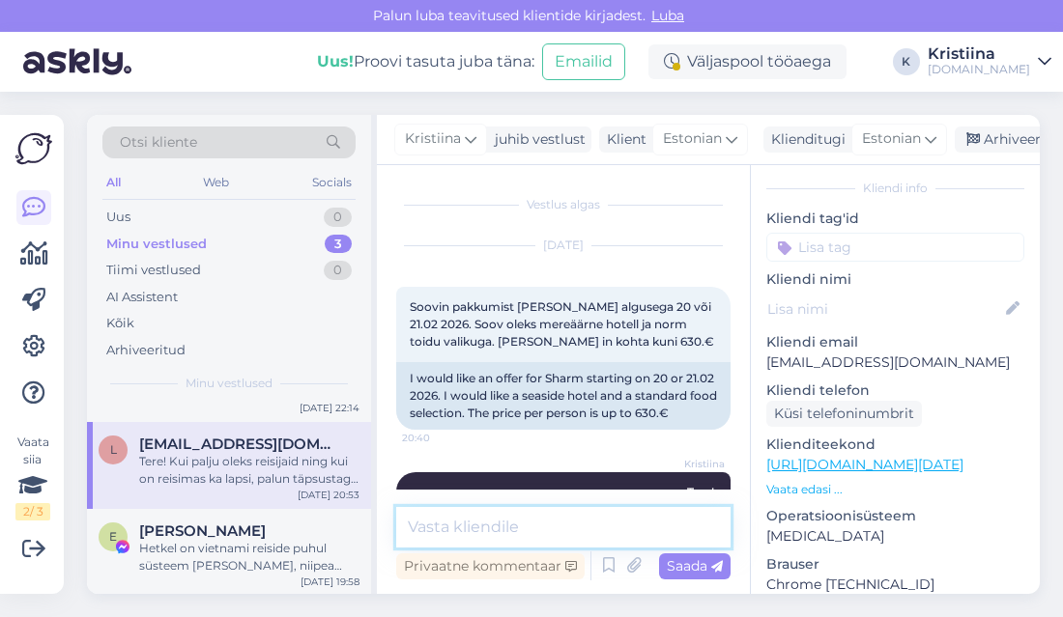
click at [484, 531] on textarea at bounding box center [563, 527] width 334 height 41
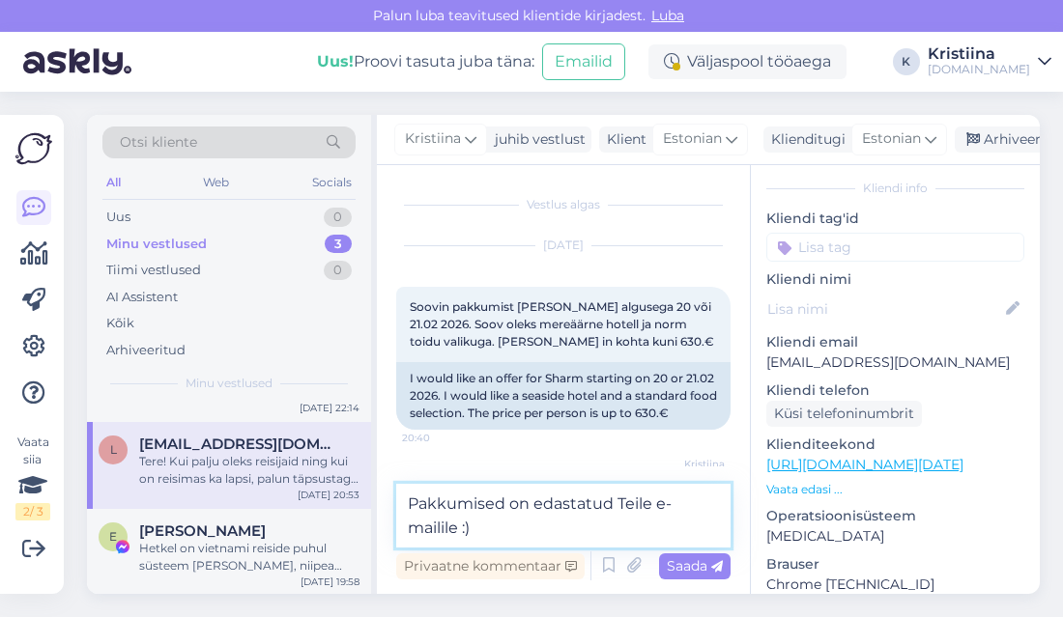
type textarea "Pakkumised on edastatud Teile e-mailile :)"
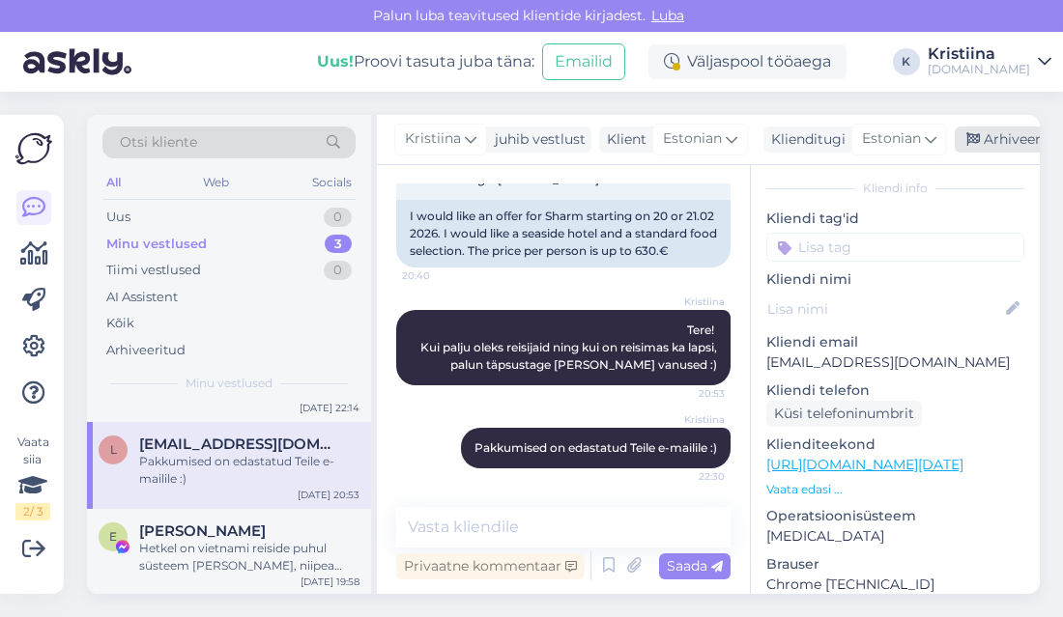
click at [1008, 138] on div "Arhiveeri vestlus" at bounding box center [1029, 140] width 149 height 26
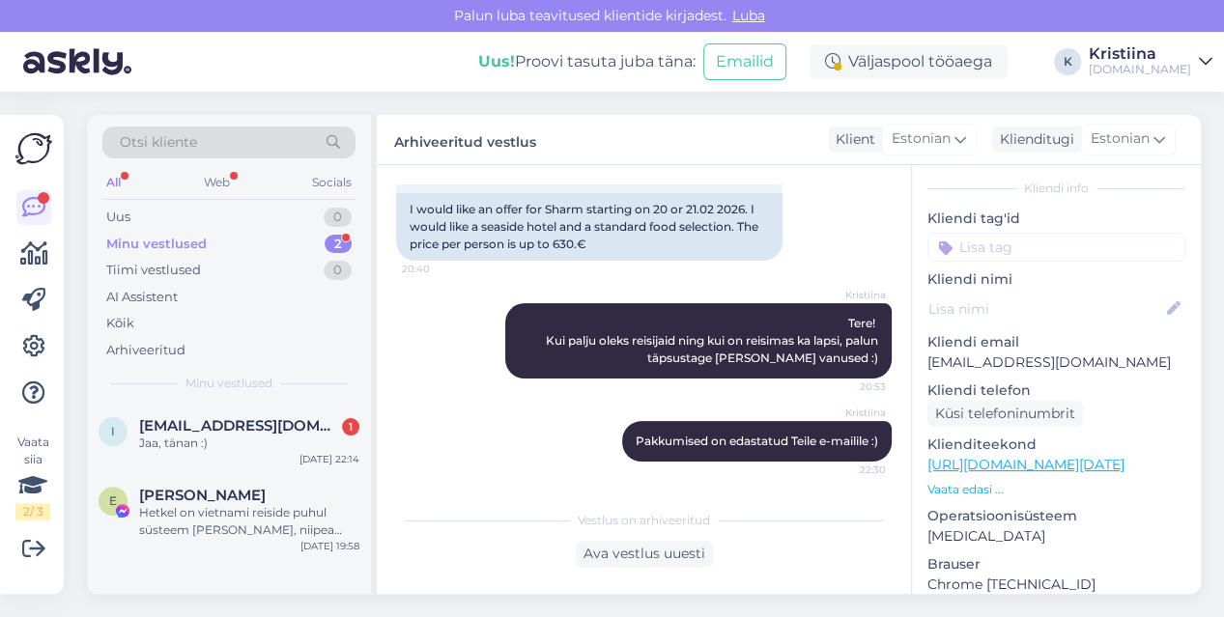
scroll to position [168, 0]
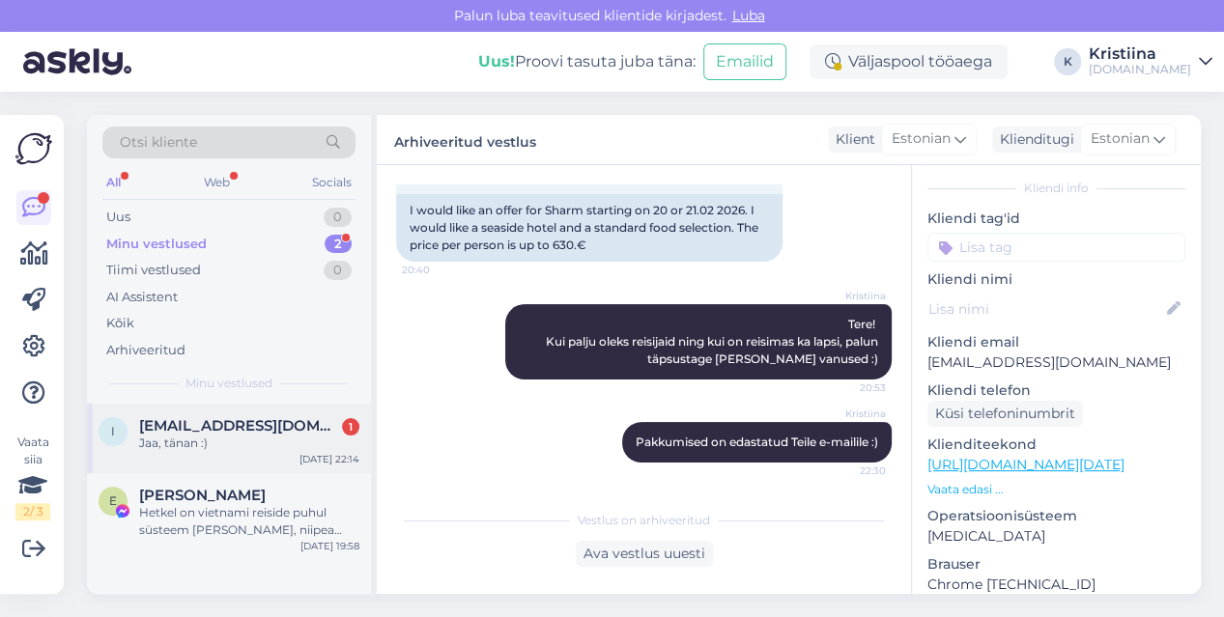
click at [220, 435] on div "Jaa, tänan :)" at bounding box center [249, 443] width 220 height 17
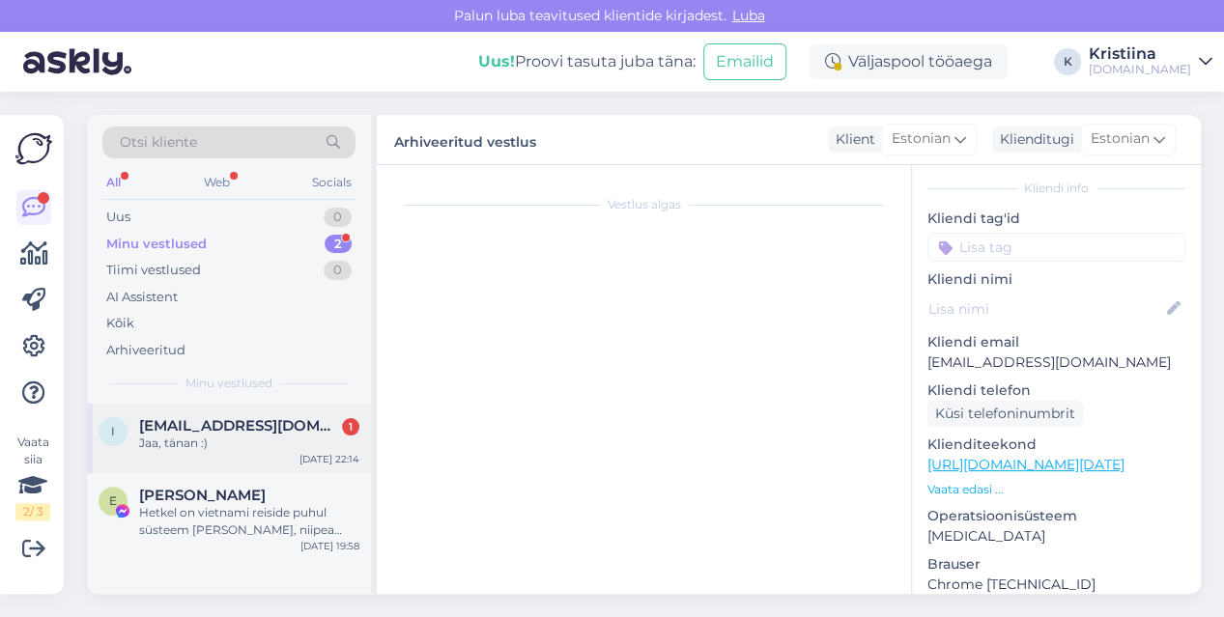
scroll to position [1363, 0]
